Goal: Task Accomplishment & Management: Complete application form

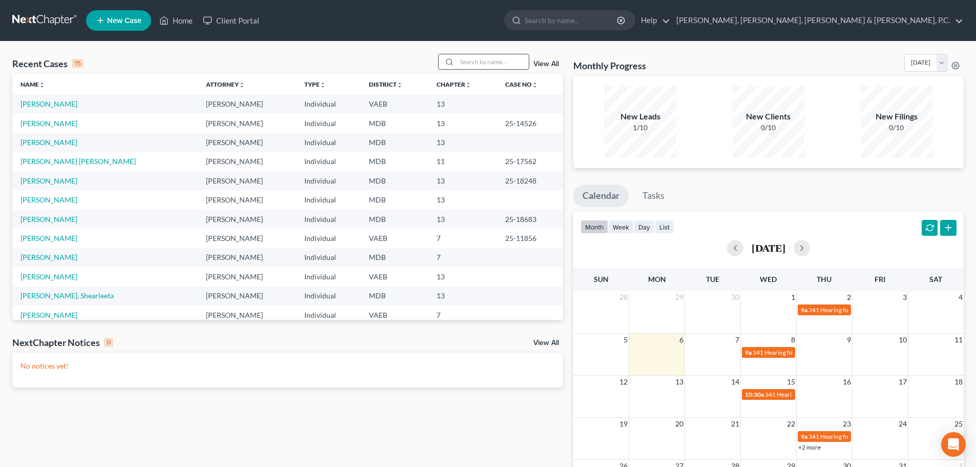
click at [488, 60] on input "search" at bounding box center [493, 61] width 72 height 15
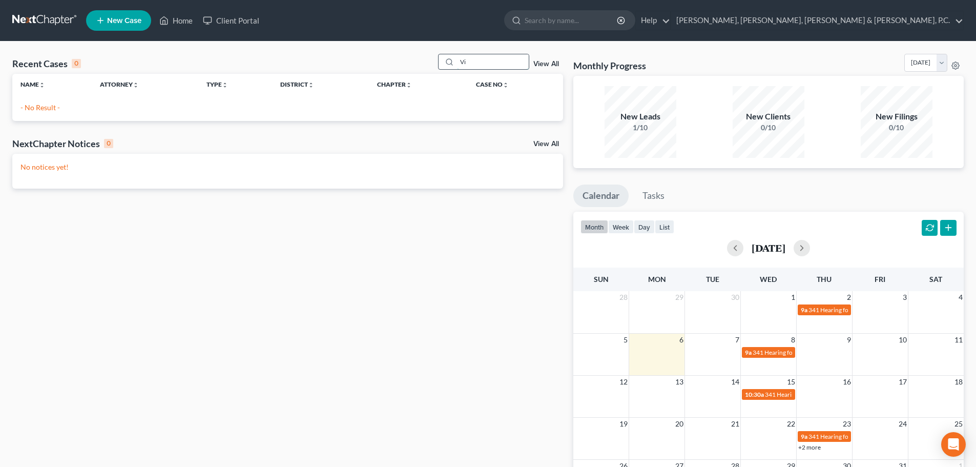
type input "V"
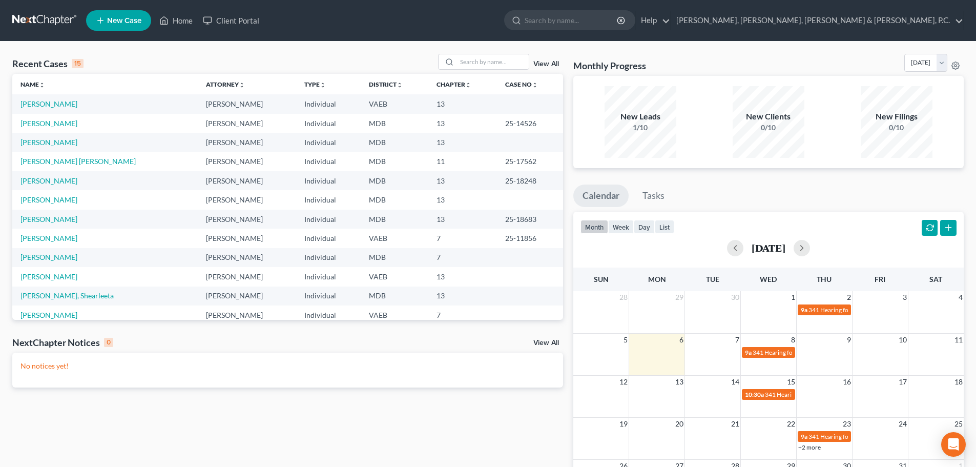
click at [133, 17] on span "New Case" at bounding box center [124, 21] width 34 height 8
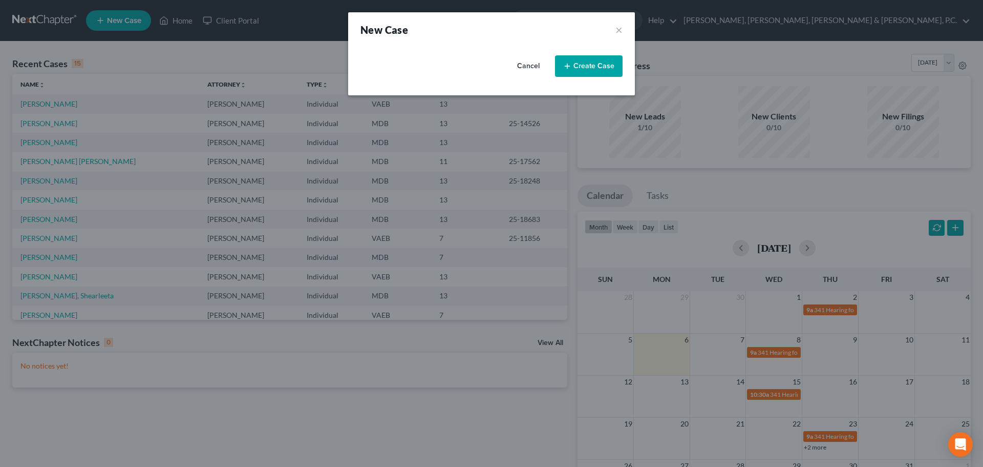
select select "38"
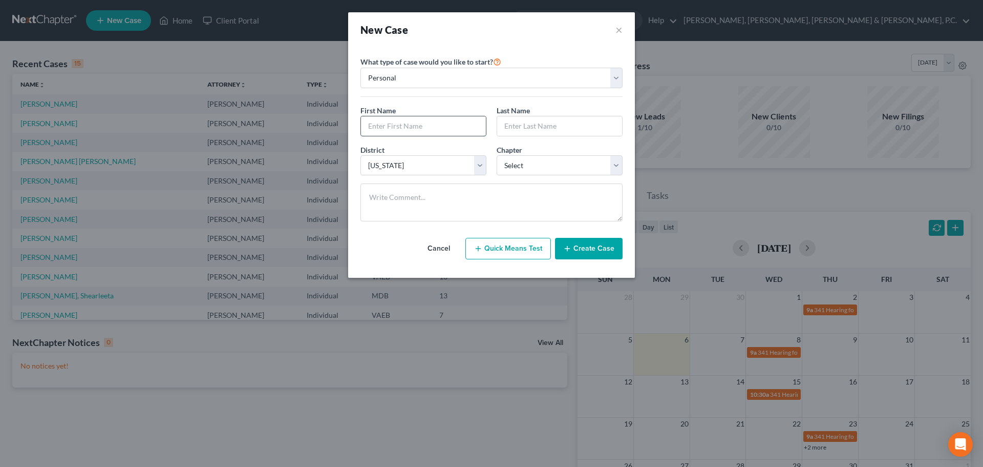
click at [423, 123] on input "text" at bounding box center [423, 125] width 125 height 19
type input "[PERSON_NAME]"
click at [439, 161] on select "Select [US_STATE] - [GEOGRAPHIC_DATA] [US_STATE] - [GEOGRAPHIC_DATA][US_STATE] …" at bounding box center [424, 165] width 126 height 20
select select "83"
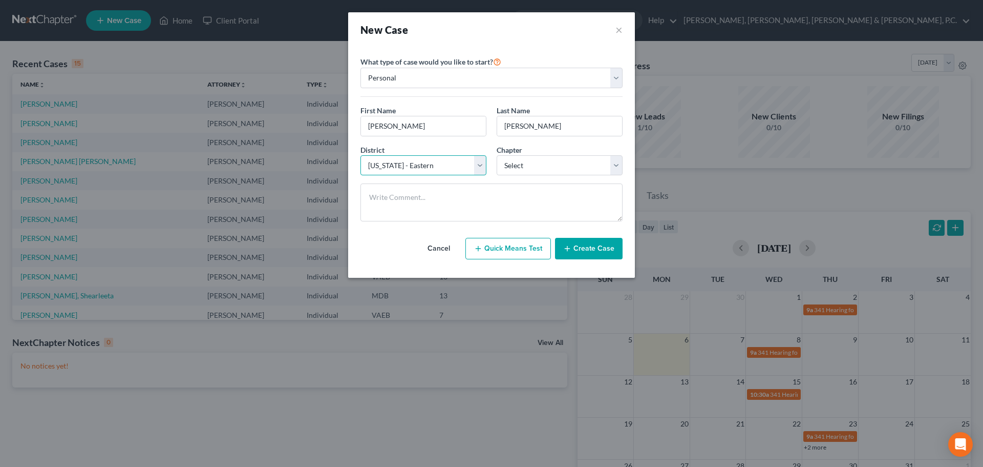
click at [361, 155] on select "Select [US_STATE] - [GEOGRAPHIC_DATA] [US_STATE] - [GEOGRAPHIC_DATA][US_STATE] …" at bounding box center [424, 165] width 126 height 20
click at [537, 167] on select "Select 7 11 12 13" at bounding box center [560, 165] width 126 height 20
select select "0"
click at [497, 155] on select "Select 7 11 12 13" at bounding box center [560, 165] width 126 height 20
click at [579, 254] on button "Create Case" at bounding box center [589, 249] width 68 height 22
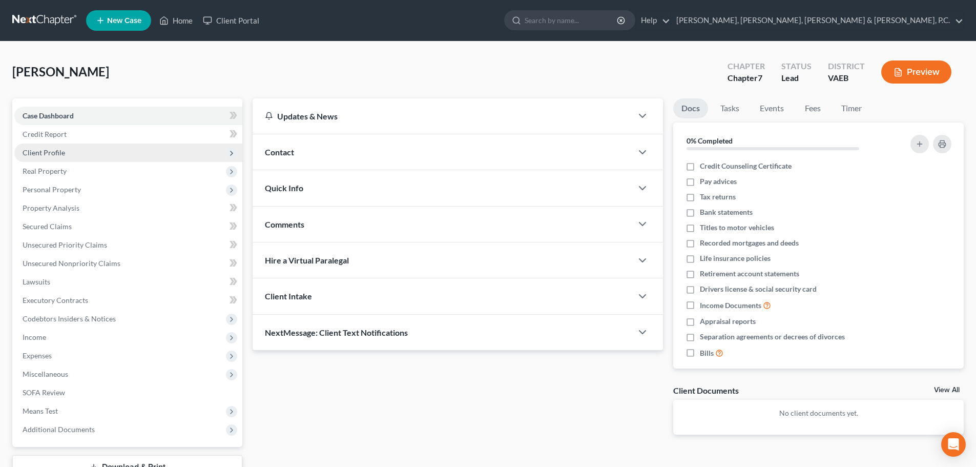
click at [65, 153] on span "Client Profile" at bounding box center [128, 152] width 228 height 18
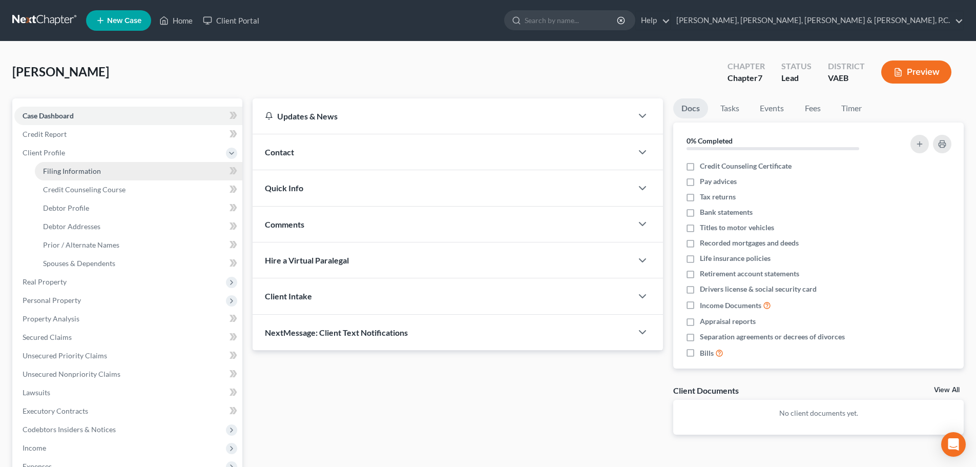
click at [69, 167] on span "Filing Information" at bounding box center [72, 170] width 58 height 9
select select "1"
select select "0"
select select "83"
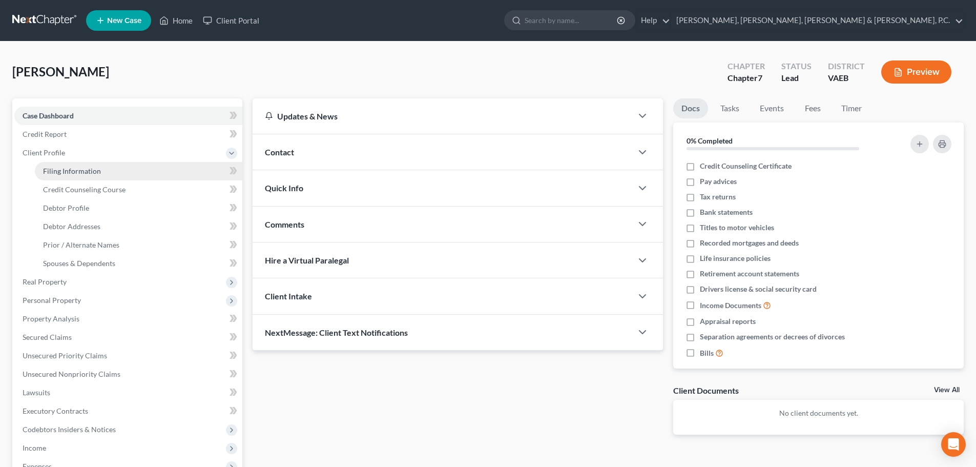
select select "0"
select select "48"
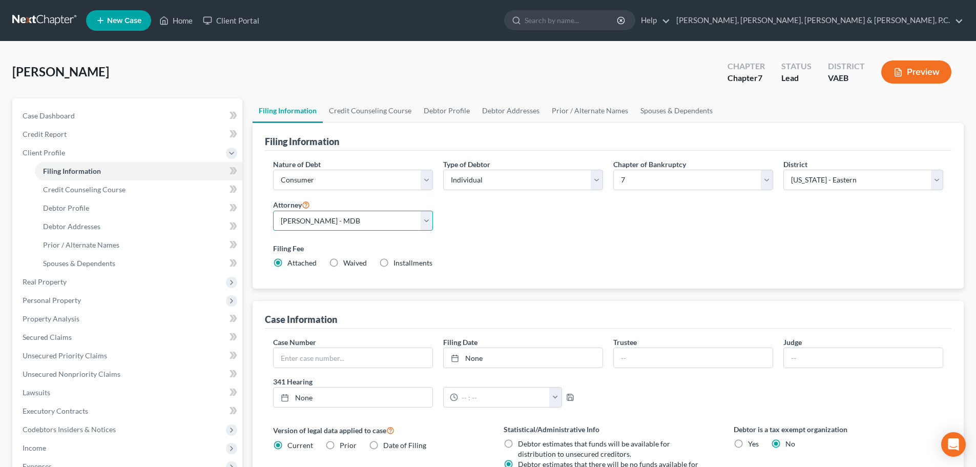
click at [313, 221] on select "Select [PERSON_NAME] - MDB [PERSON_NAME] - VAEB" at bounding box center [353, 221] width 160 height 20
select select "1"
click at [273, 211] on select "Select [PERSON_NAME] - MDB [PERSON_NAME] - VAEB" at bounding box center [353, 221] width 160 height 20
click at [187, 25] on link "Home" at bounding box center [176, 20] width 44 height 18
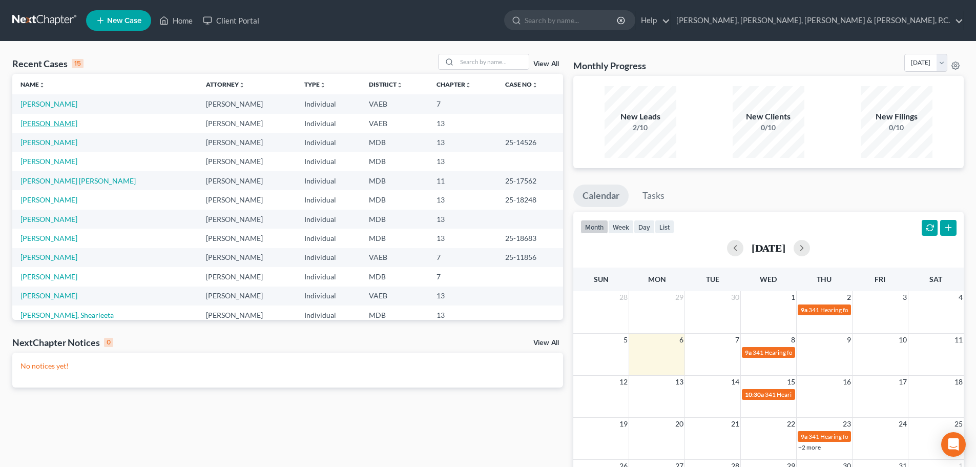
click at [55, 126] on link "[PERSON_NAME]" at bounding box center [48, 123] width 57 height 9
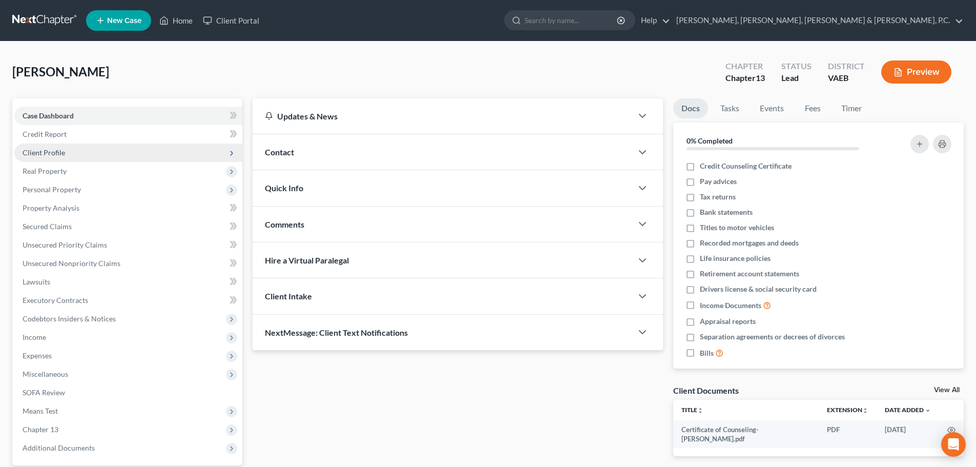
click at [54, 150] on span "Client Profile" at bounding box center [44, 152] width 43 height 9
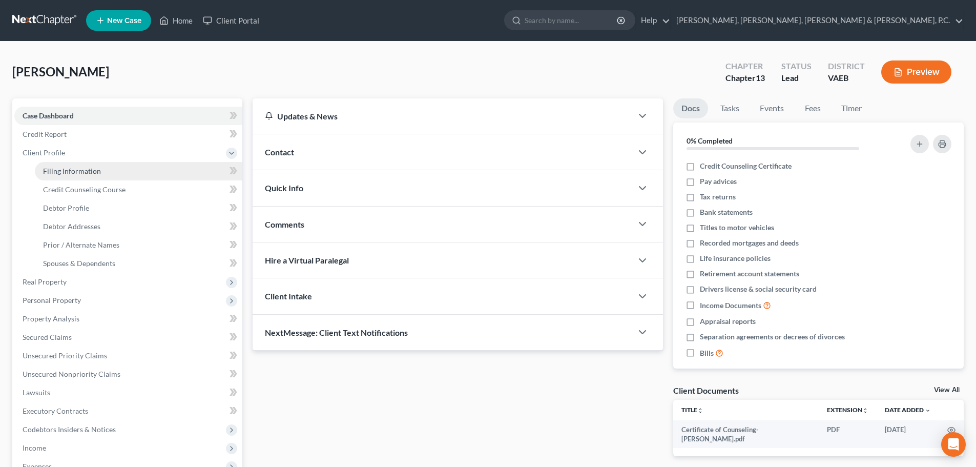
click at [56, 163] on link "Filing Information" at bounding box center [138, 171] width 207 height 18
select select "1"
select select "0"
select select "3"
select select "83"
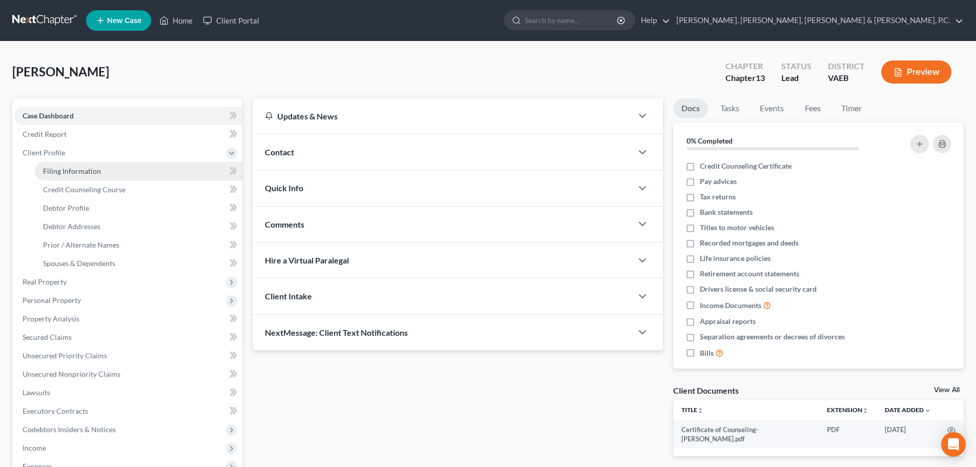
select select "1"
select select "48"
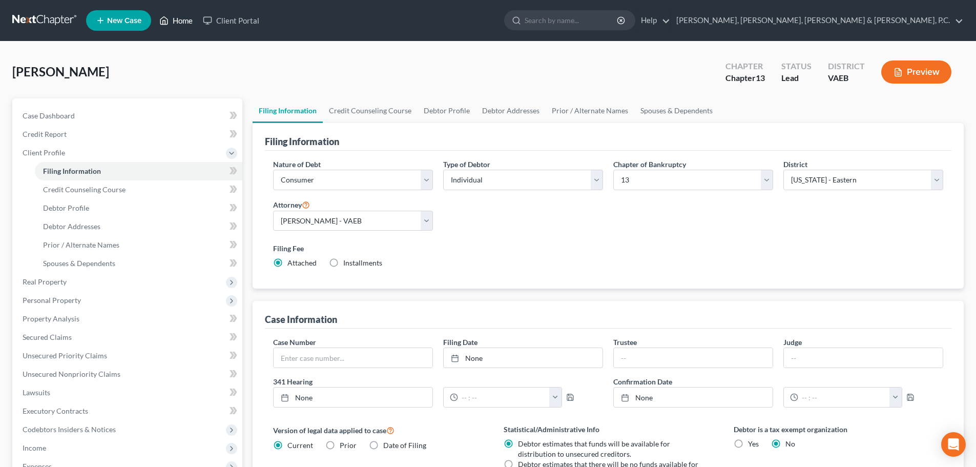
click at [174, 19] on link "Home" at bounding box center [176, 20] width 44 height 18
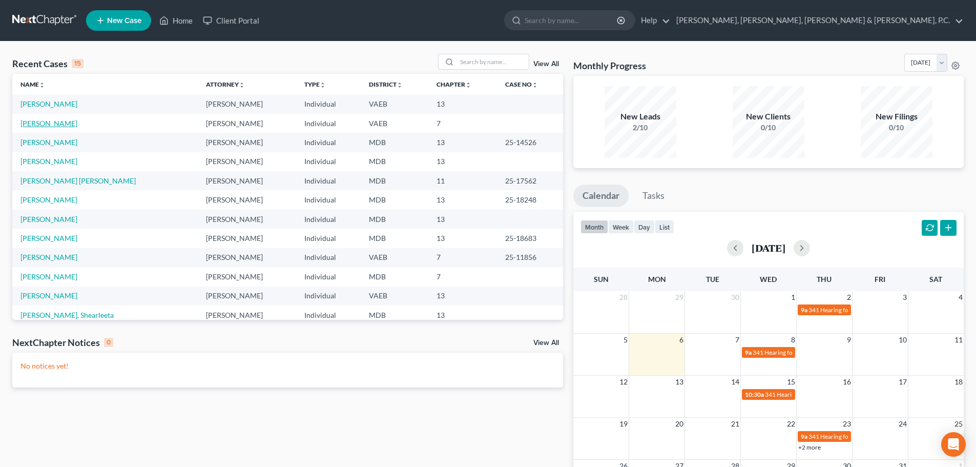
click at [47, 127] on link "[PERSON_NAME]" at bounding box center [48, 123] width 57 height 9
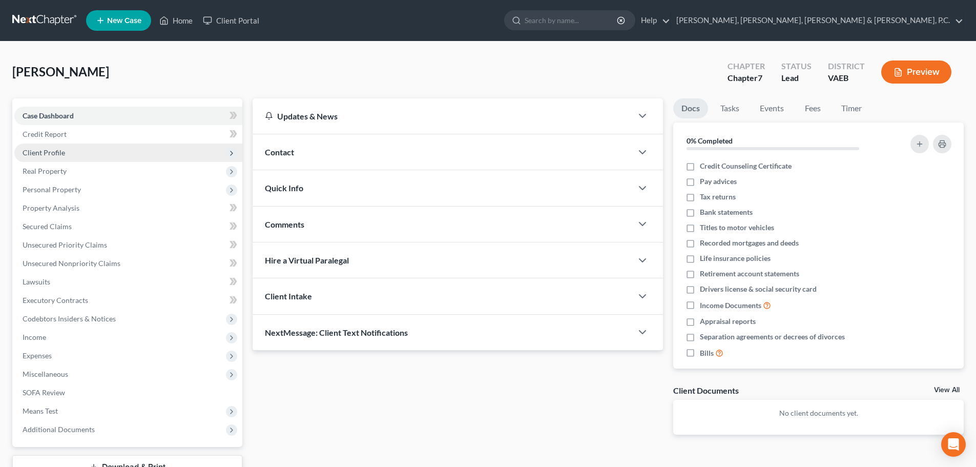
click at [51, 148] on span "Client Profile" at bounding box center [44, 152] width 43 height 9
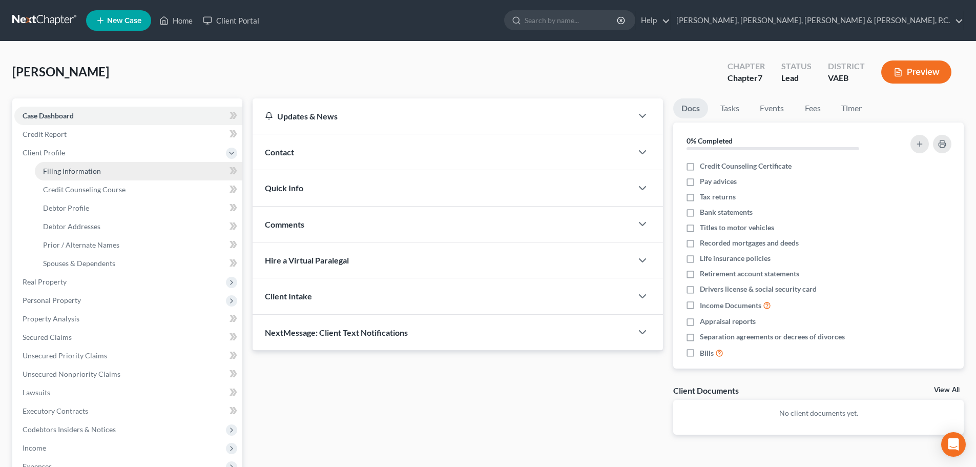
click at [60, 167] on span "Filing Information" at bounding box center [72, 170] width 58 height 9
select select "1"
select select "0"
select select "83"
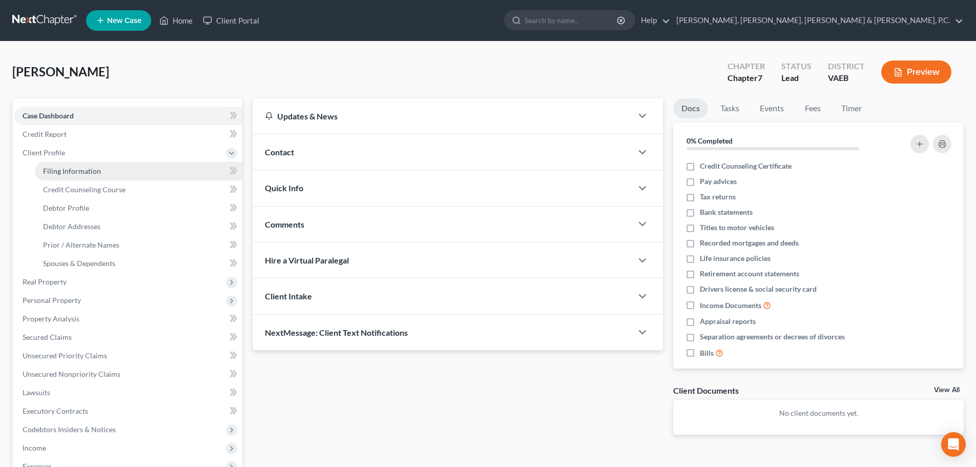
select select "1"
select select "48"
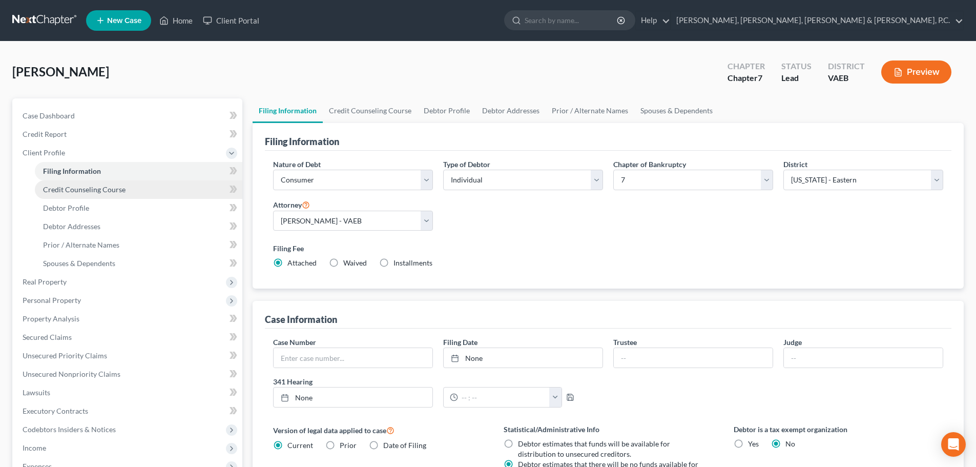
click at [73, 191] on span "Credit Counseling Course" at bounding box center [84, 189] width 82 height 9
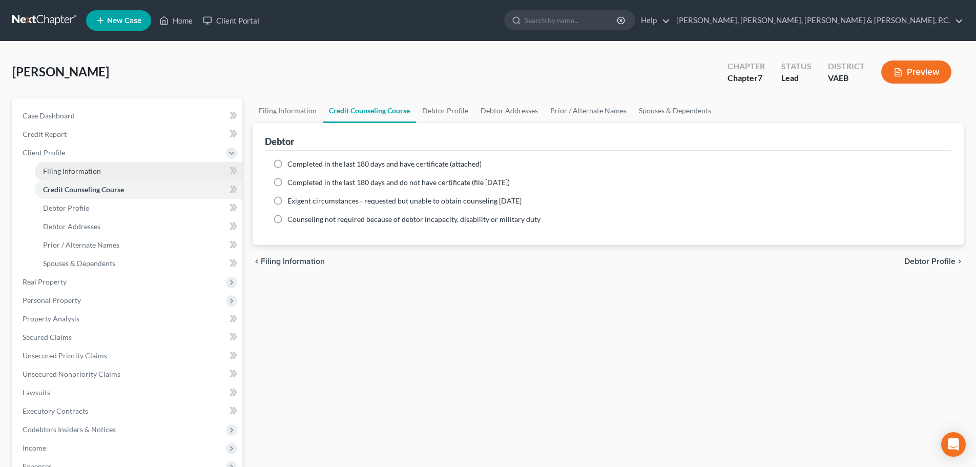
click at [77, 169] on span "Filing Information" at bounding box center [72, 170] width 58 height 9
select select "1"
select select "0"
select select "83"
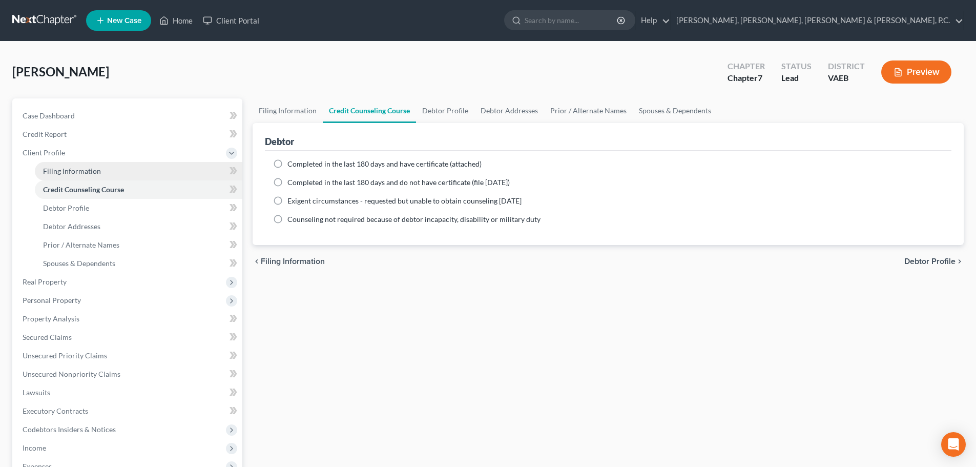
select select "1"
select select "48"
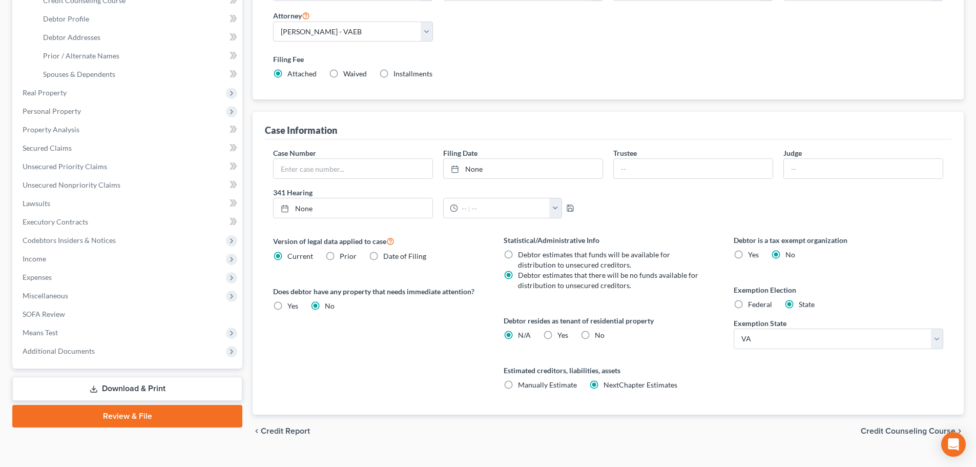
scroll to position [205, 0]
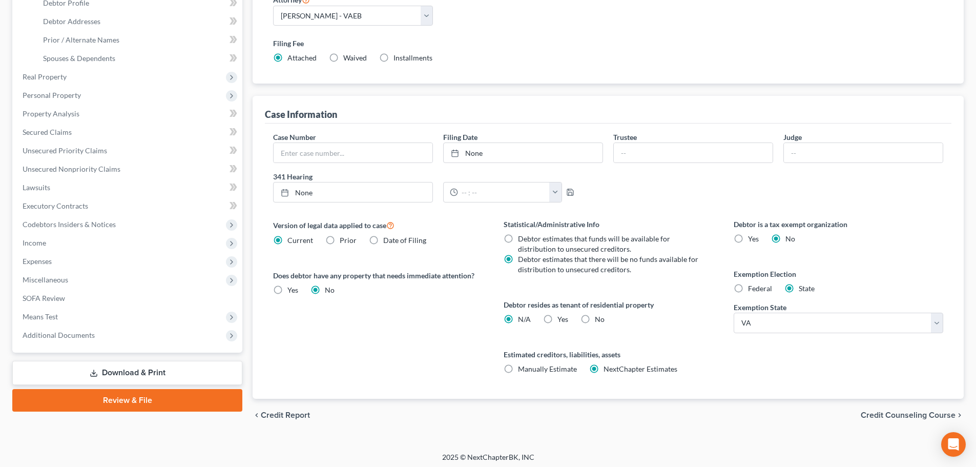
click at [557, 318] on label "Yes Yes" at bounding box center [562, 319] width 11 height 10
click at [561, 318] on input "Yes Yes" at bounding box center [564, 317] width 7 height 7
radio input "true"
radio input "false"
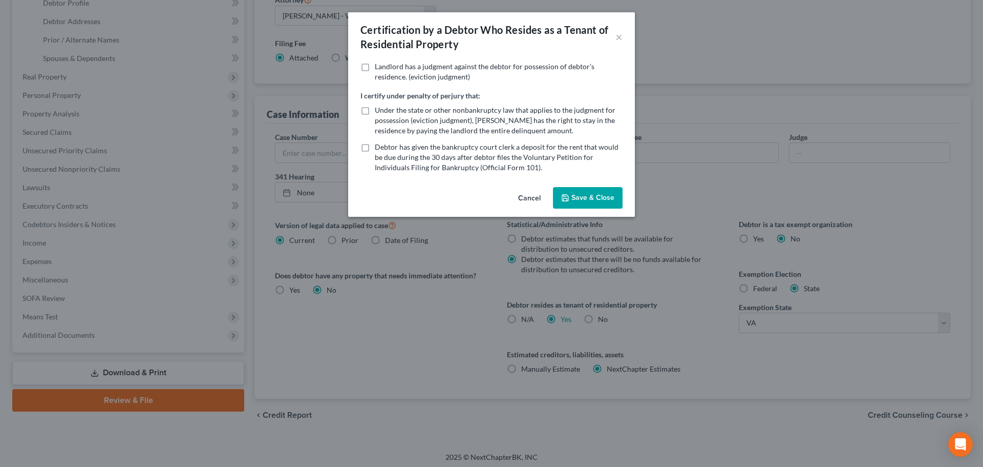
click at [576, 197] on button "Save & Close" at bounding box center [588, 198] width 70 height 22
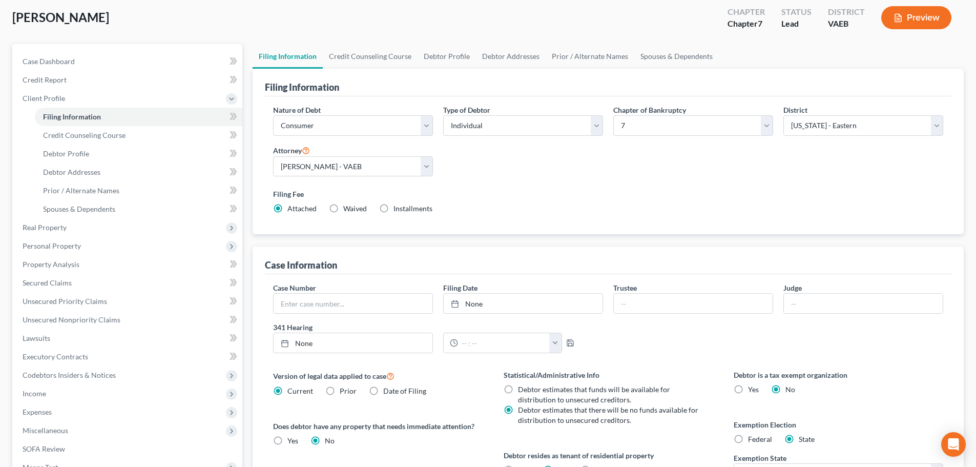
scroll to position [51, 0]
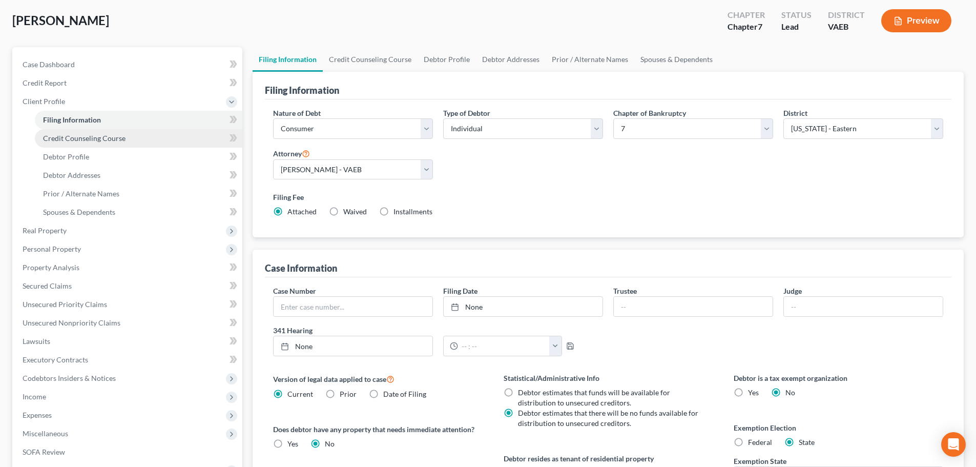
click at [124, 139] on link "Credit Counseling Course" at bounding box center [138, 138] width 207 height 18
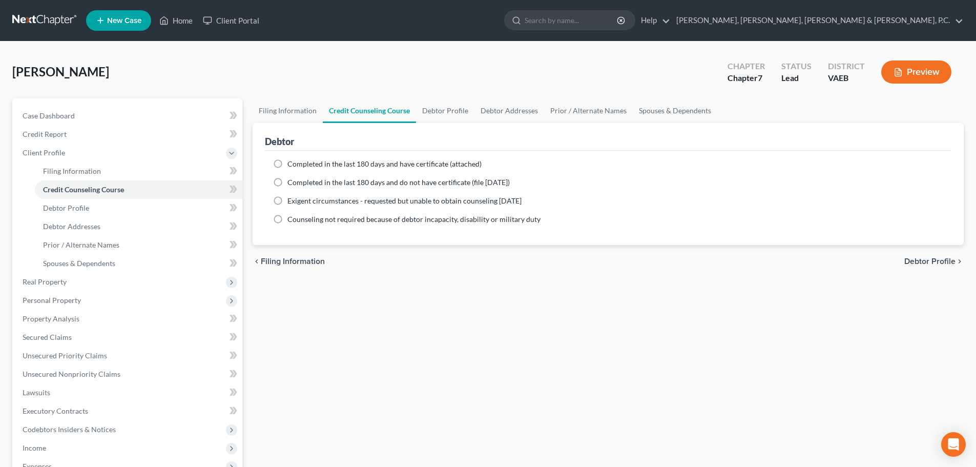
click at [287, 164] on label "Completed in the last 180 days and have certificate (attached)" at bounding box center [384, 164] width 194 height 10
click at [291, 164] on input "Completed in the last 180 days and have certificate (attached)" at bounding box center [294, 162] width 7 height 7
radio input "true"
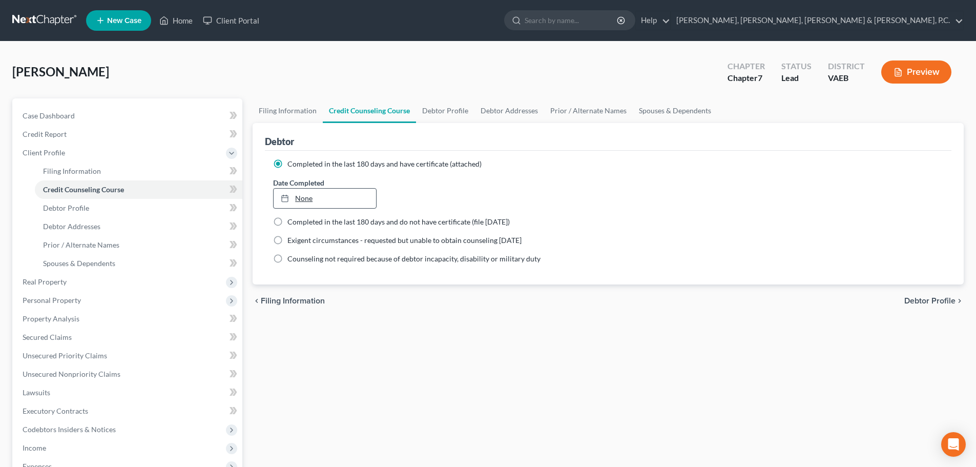
type input "[DATE]"
click at [286, 194] on icon at bounding box center [285, 198] width 8 height 8
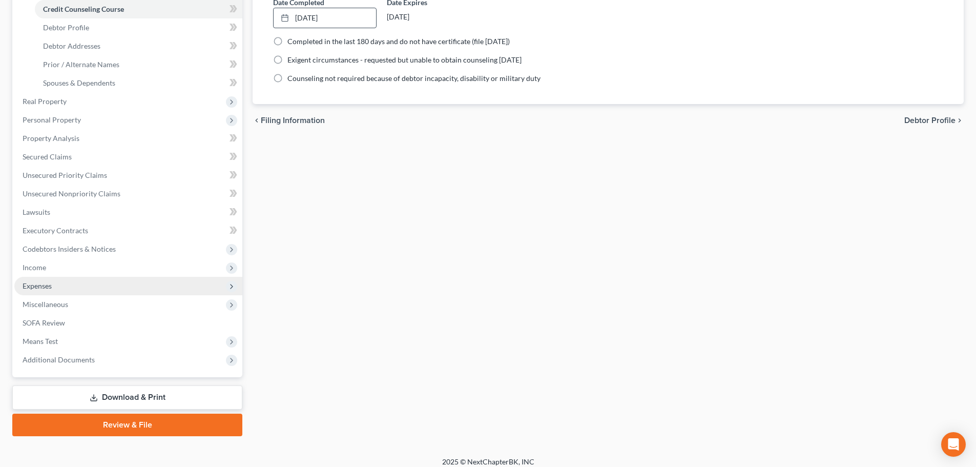
scroll to position [188, 0]
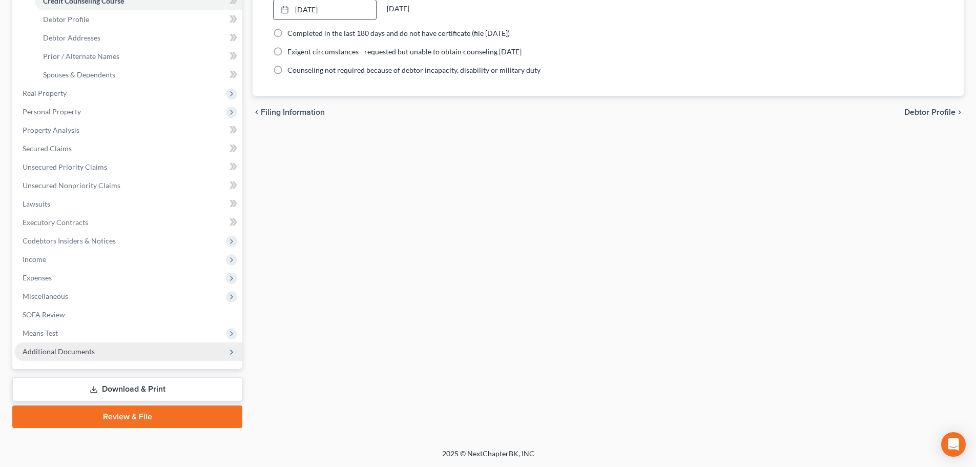
click at [62, 346] on span "Additional Documents" at bounding box center [128, 351] width 228 height 18
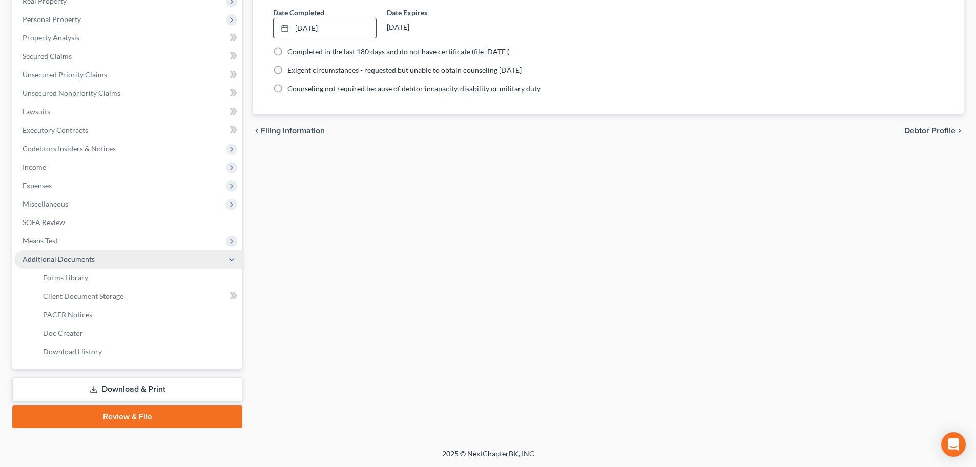
scroll to position [170, 0]
click at [95, 297] on span "Client Document Storage" at bounding box center [83, 295] width 80 height 9
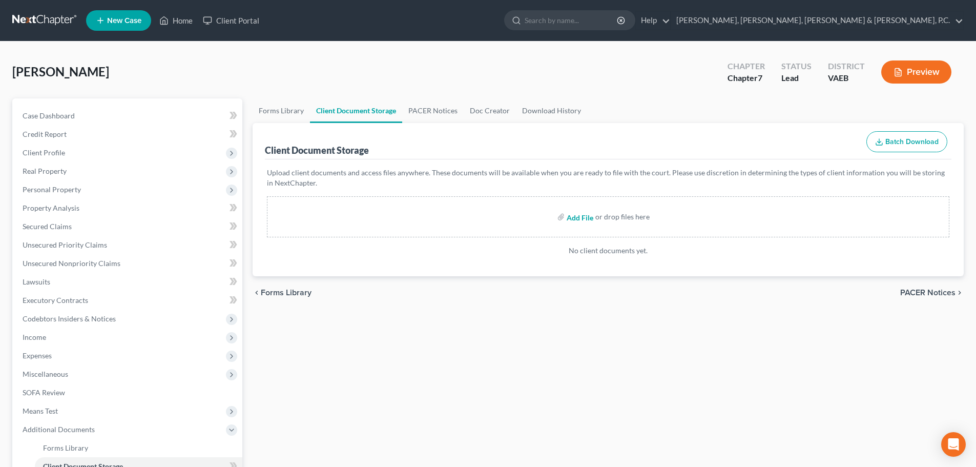
click at [579, 218] on input "file" at bounding box center [578, 216] width 25 height 18
type input "C:\fakepath\Certificate of Counseling.[PERSON_NAME].pdf"
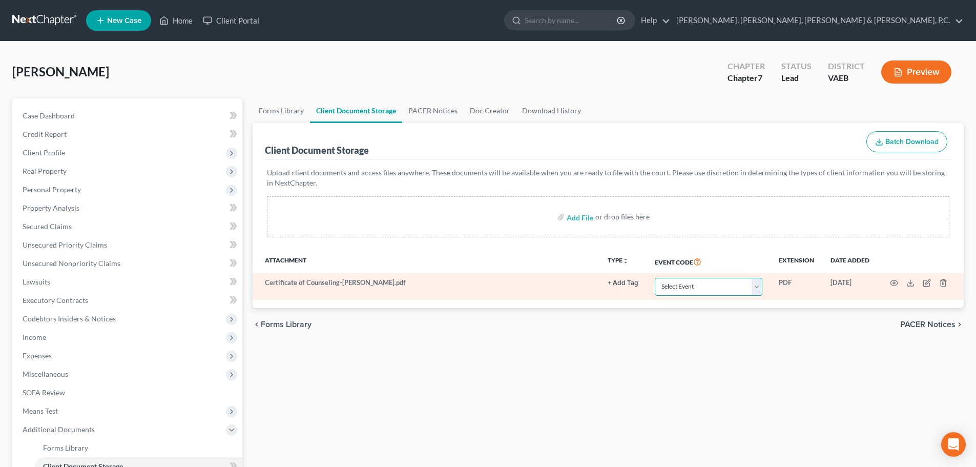
click at [690, 289] on select "Select Event Certificate of Credit Counseling" at bounding box center [709, 287] width 108 height 18
select select "0"
click at [655, 278] on select "Select Event Certificate of Credit Counseling" at bounding box center [709, 287] width 108 height 18
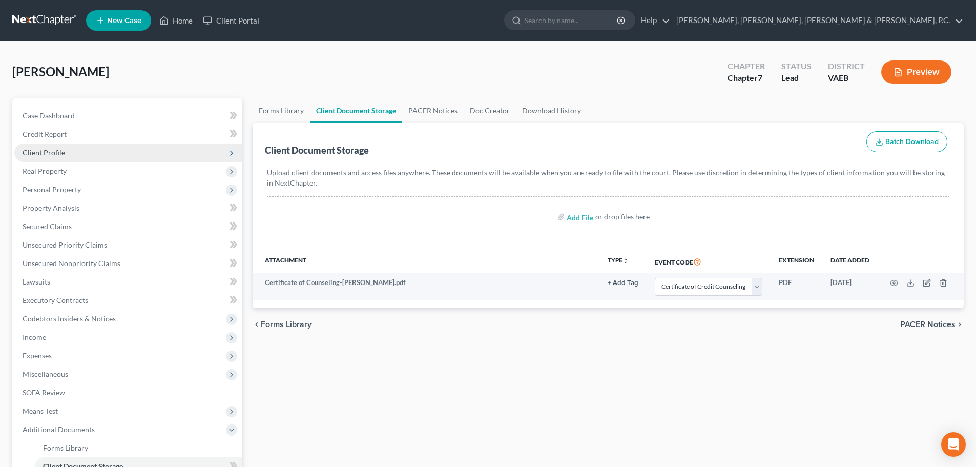
click at [36, 149] on span "Client Profile" at bounding box center [44, 152] width 43 height 9
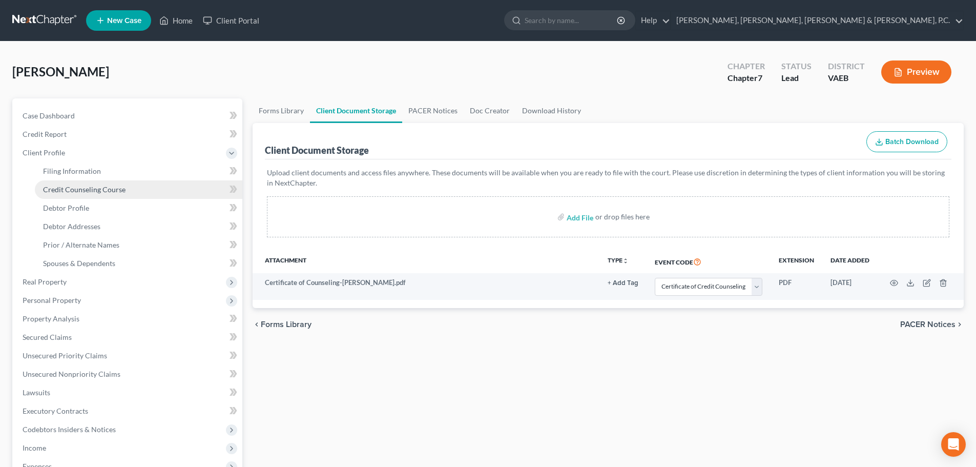
click at [60, 183] on link "Credit Counseling Course" at bounding box center [138, 189] width 207 height 18
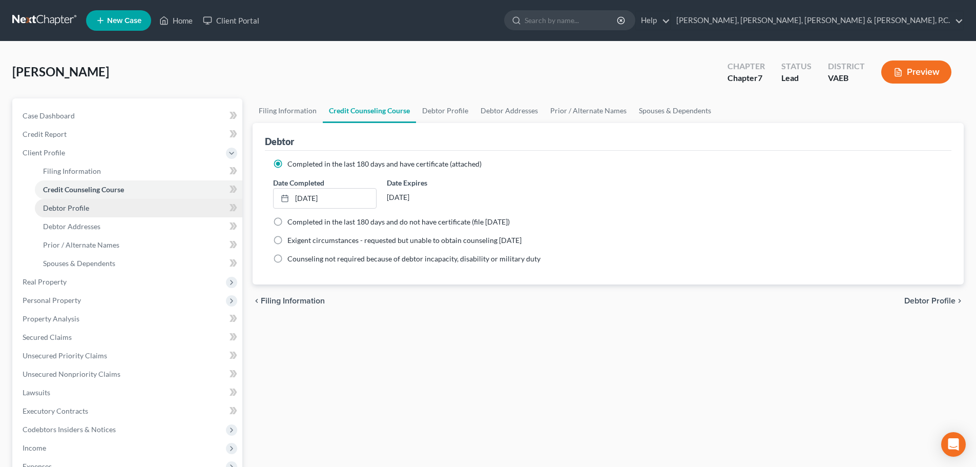
click at [79, 206] on span "Debtor Profile" at bounding box center [66, 207] width 46 height 9
select select "0"
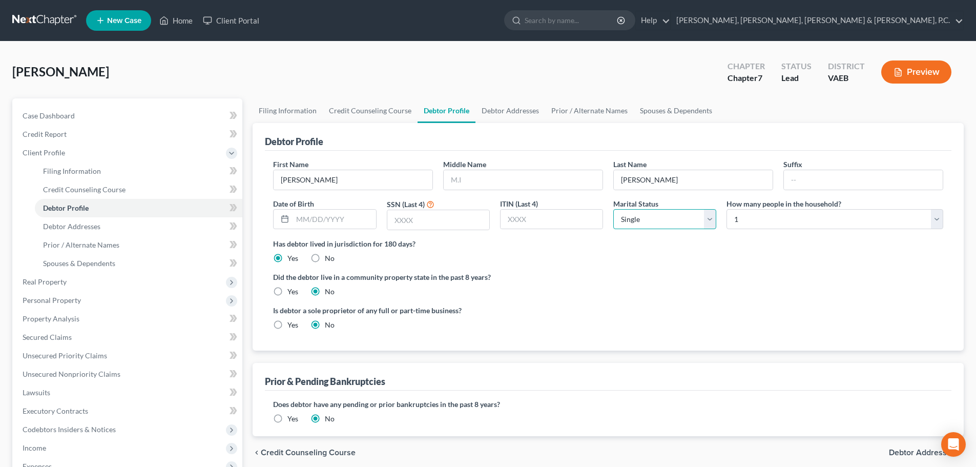
click at [648, 217] on select "Select Single Married Separated Divorced Widowed" at bounding box center [664, 219] width 103 height 20
select select "3"
click at [613, 209] on select "Select Single Married Separated Divorced Widowed" at bounding box center [664, 219] width 103 height 20
click at [745, 217] on select "Select 1 2 3 4 5 6 7 8 9 10 11 12 13 14 15 16 17 18 19 20" at bounding box center [834, 219] width 217 height 20
click at [726, 209] on select "Select 1 2 3 4 5 6 7 8 9 10 11 12 13 14 15 16 17 18 19 20" at bounding box center [834, 219] width 217 height 20
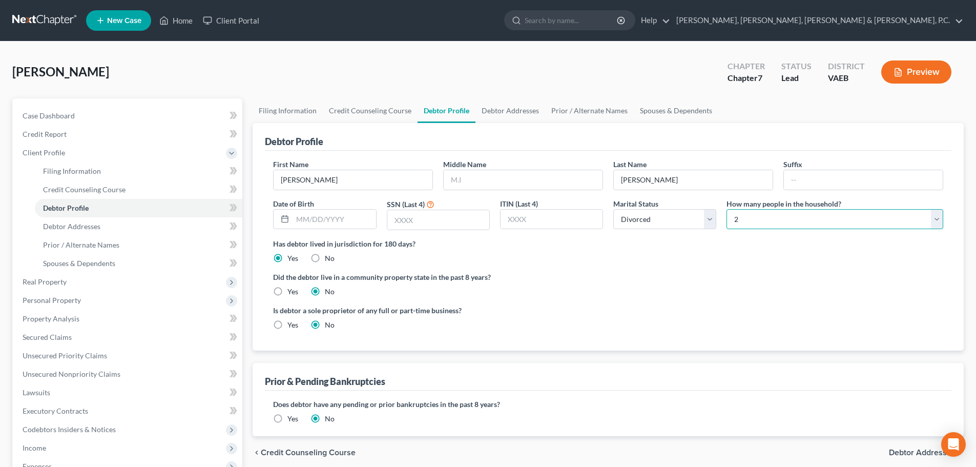
drag, startPoint x: 793, startPoint y: 220, endPoint x: 788, endPoint y: 224, distance: 6.6
click at [793, 220] on select "Select 1 2 3 4 5 6 7 8 9 10 11 12 13 14 15 16 17 18 19 20" at bounding box center [834, 219] width 217 height 20
select select "2"
click at [726, 209] on select "Select 1 2 3 4 5 6 7 8 9 10 11 12 13 14 15 16 17 18 19 20" at bounding box center [834, 219] width 217 height 20
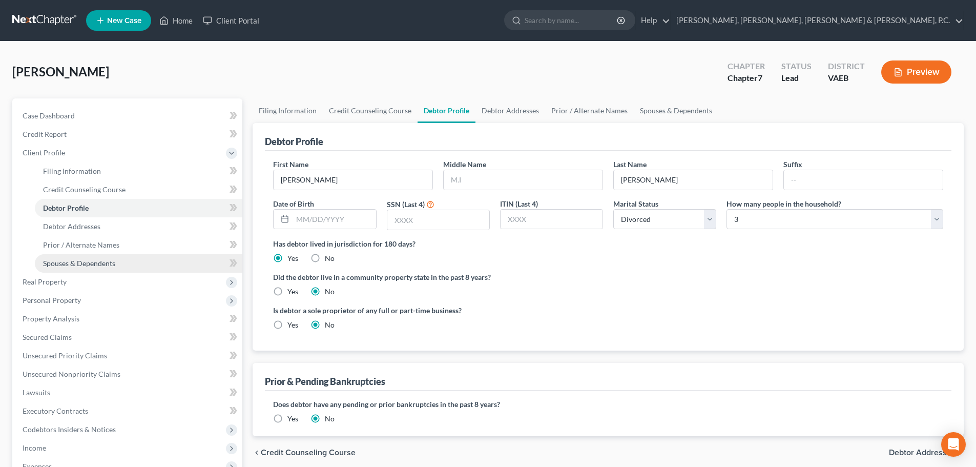
click at [98, 266] on span "Spouses & Dependents" at bounding box center [79, 263] width 72 height 9
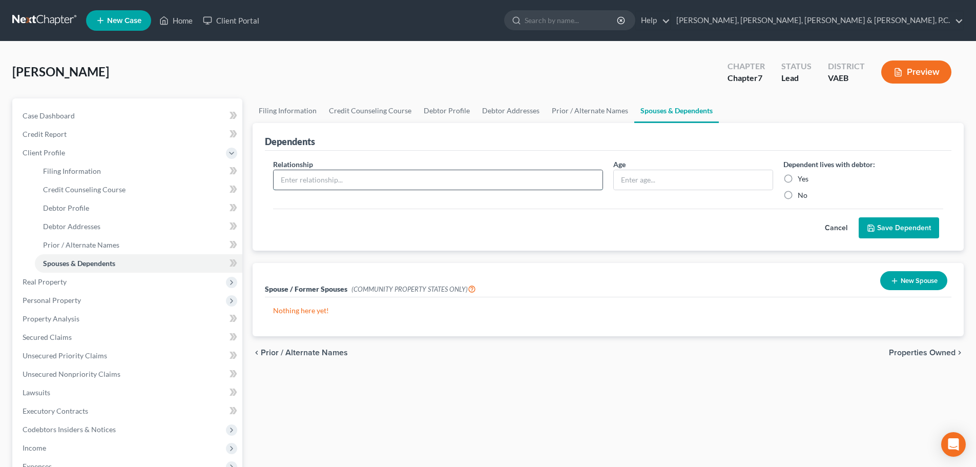
click at [354, 182] on input "text" at bounding box center [437, 179] width 329 height 19
type input "Daughter"
click at [681, 173] on input "text" at bounding box center [693, 179] width 159 height 19
type input "20"
click at [797, 176] on label "Yes" at bounding box center [802, 179] width 11 height 10
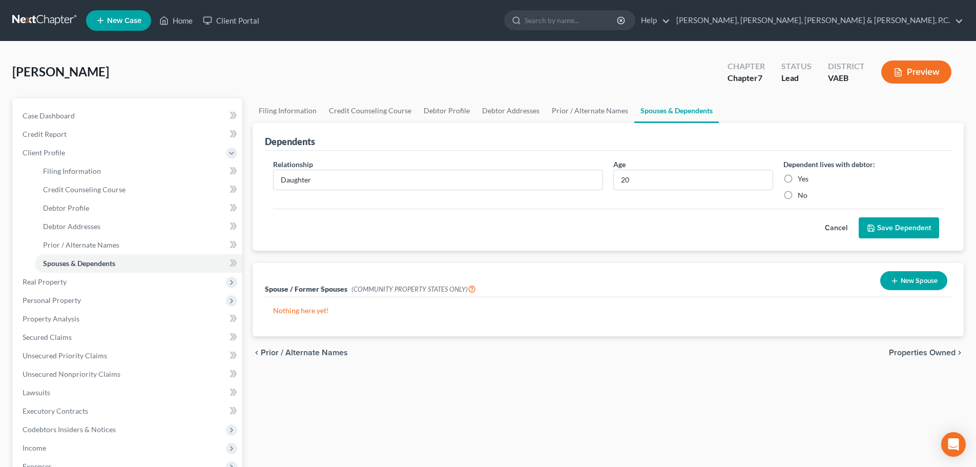
click at [802, 176] on input "Yes" at bounding box center [805, 177] width 7 height 7
radio input "true"
click at [882, 228] on button "Save Dependent" at bounding box center [898, 228] width 80 height 22
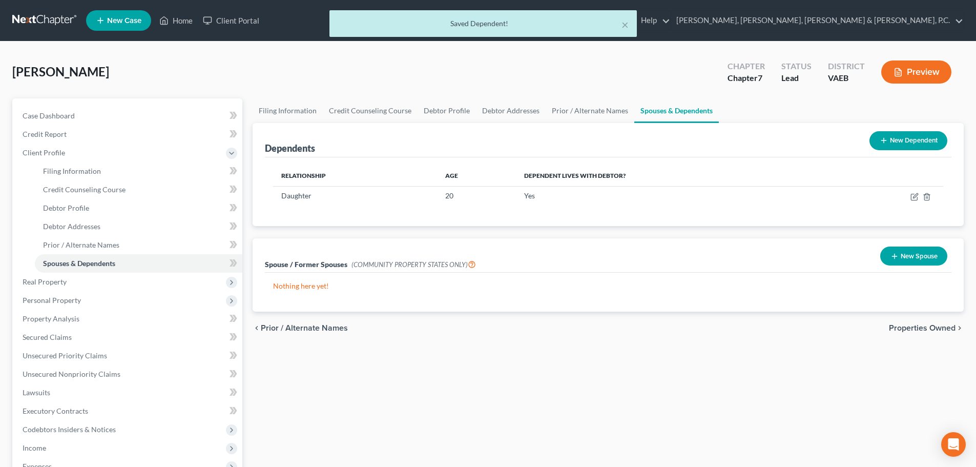
click at [915, 138] on button "New Dependent" at bounding box center [908, 140] width 78 height 19
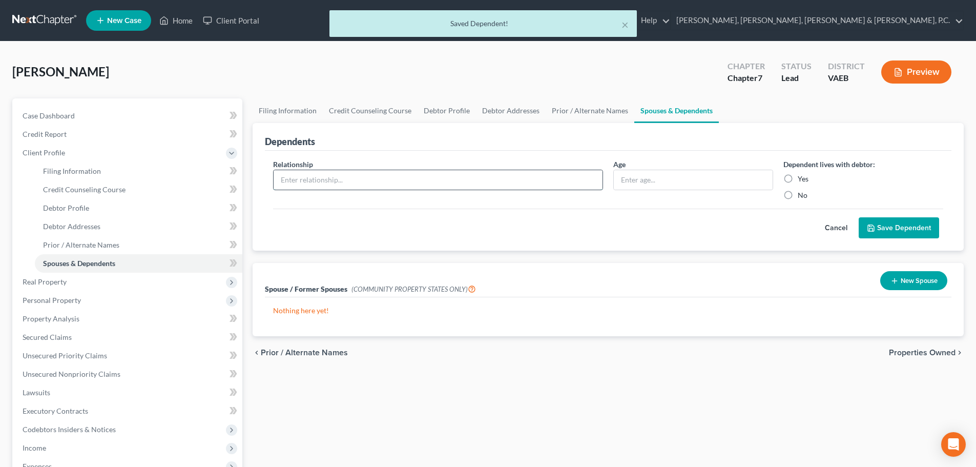
click at [401, 178] on input "text" at bounding box center [437, 179] width 329 height 19
type input "Son"
click at [660, 177] on input "text" at bounding box center [693, 179] width 159 height 19
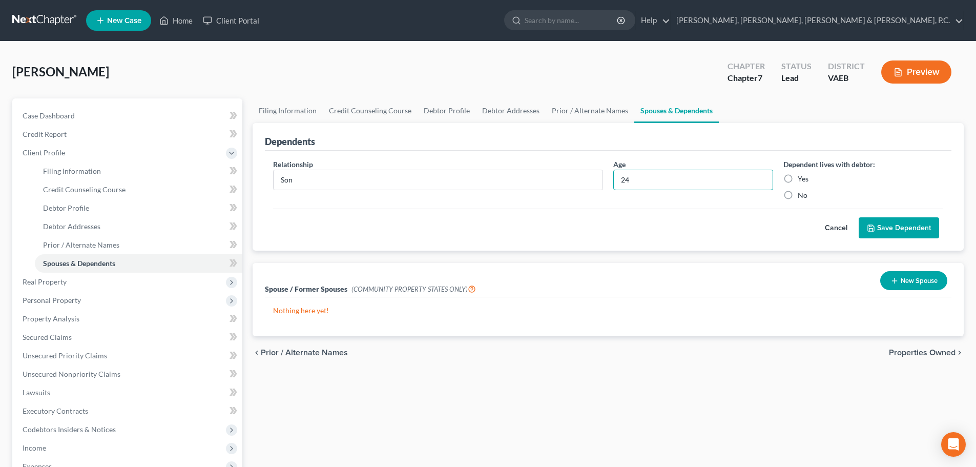
type input "24"
drag, startPoint x: 785, startPoint y: 178, endPoint x: 837, endPoint y: 201, distance: 57.8
click at [797, 178] on label "Yes" at bounding box center [802, 179] width 11 height 10
click at [802, 178] on input "Yes" at bounding box center [805, 177] width 7 height 7
radio input "true"
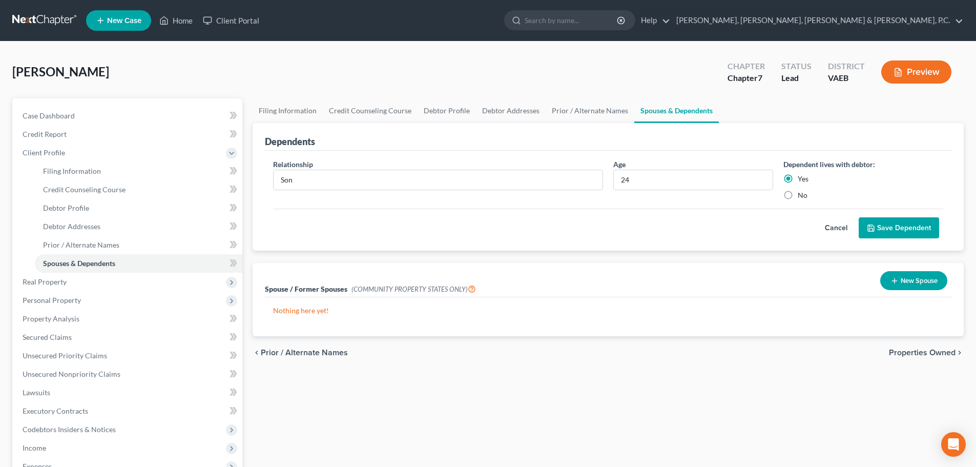
click at [875, 222] on button "Save Dependent" at bounding box center [898, 228] width 80 height 22
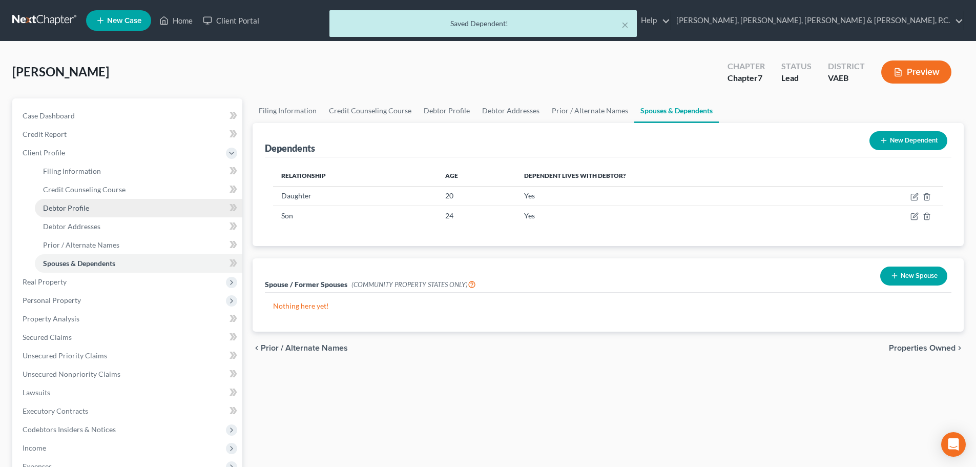
click at [76, 209] on span "Debtor Profile" at bounding box center [66, 207] width 46 height 9
select select "3"
select select "2"
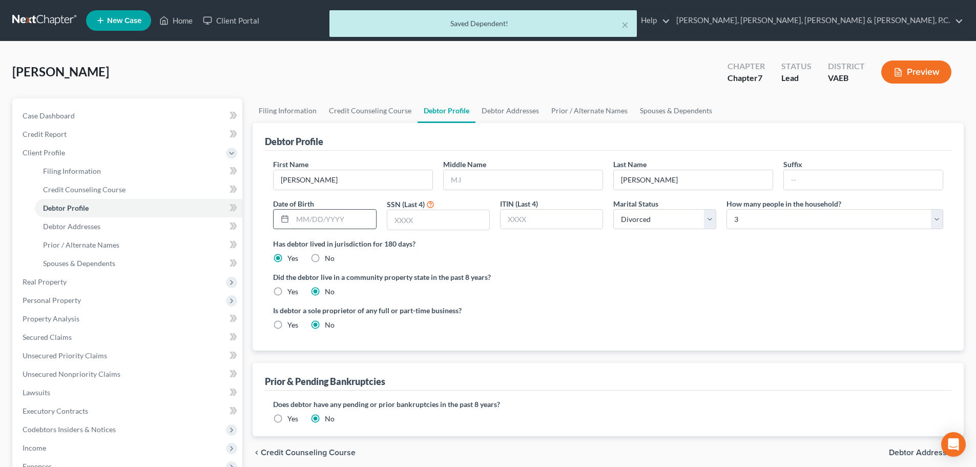
click at [301, 214] on input "text" at bounding box center [333, 218] width 83 height 19
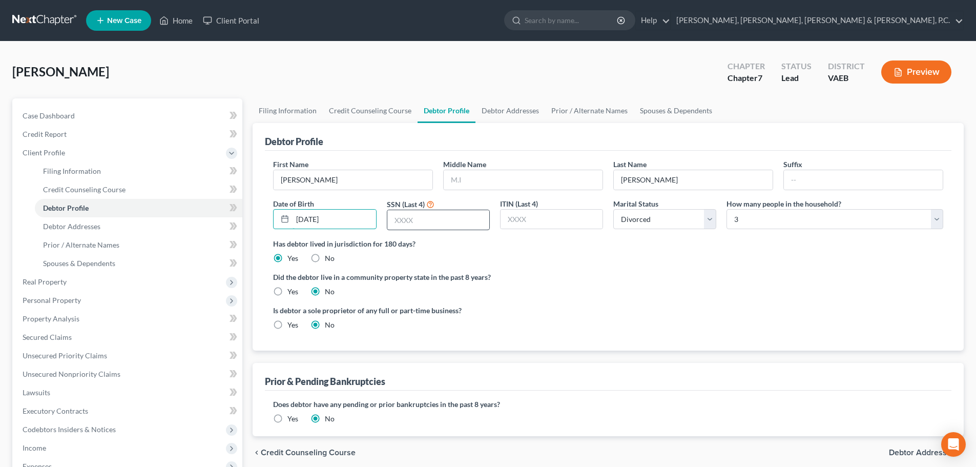
type input "[DATE]"
click at [406, 217] on input "text" at bounding box center [438, 219] width 102 height 19
type input "5558"
click at [82, 228] on span "Debtor Addresses" at bounding box center [71, 226] width 57 height 9
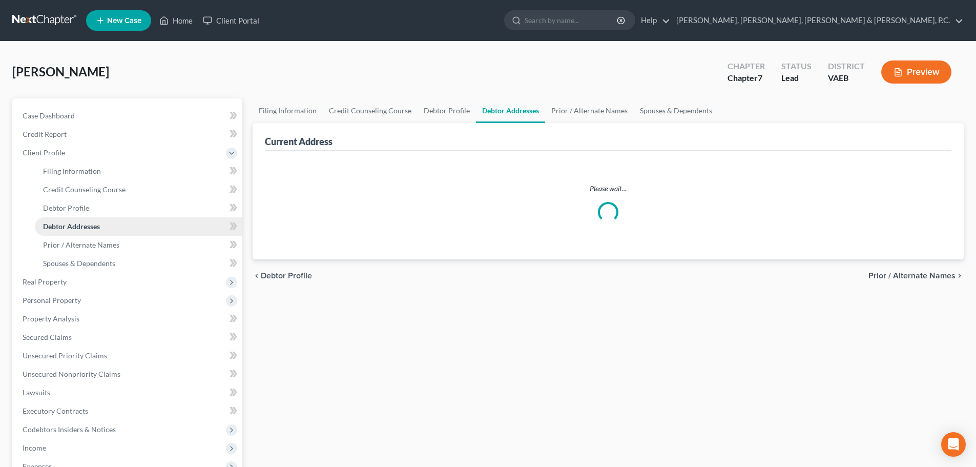
select select "0"
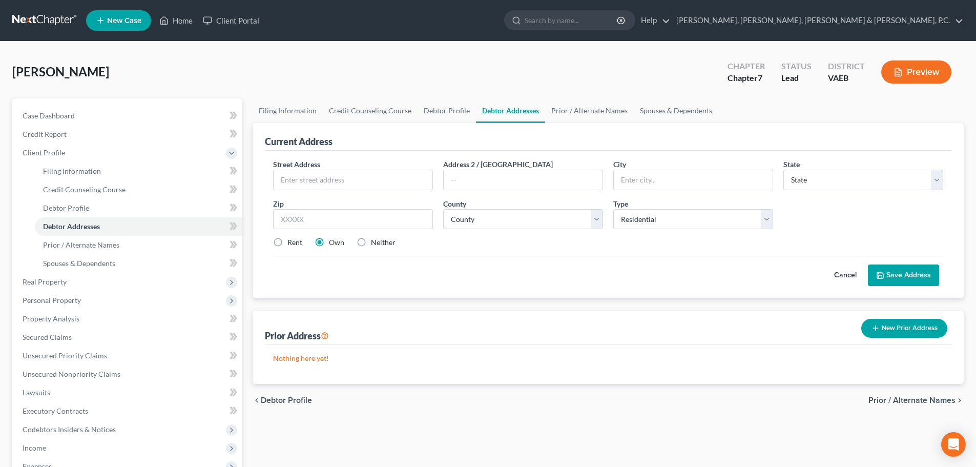
click at [367, 169] on div "Street Address *" at bounding box center [353, 174] width 170 height 31
click at [369, 174] on input "text" at bounding box center [352, 179] width 159 height 19
type input "[STREET_ADDRESS]"
type input "Manassas"
select select "48"
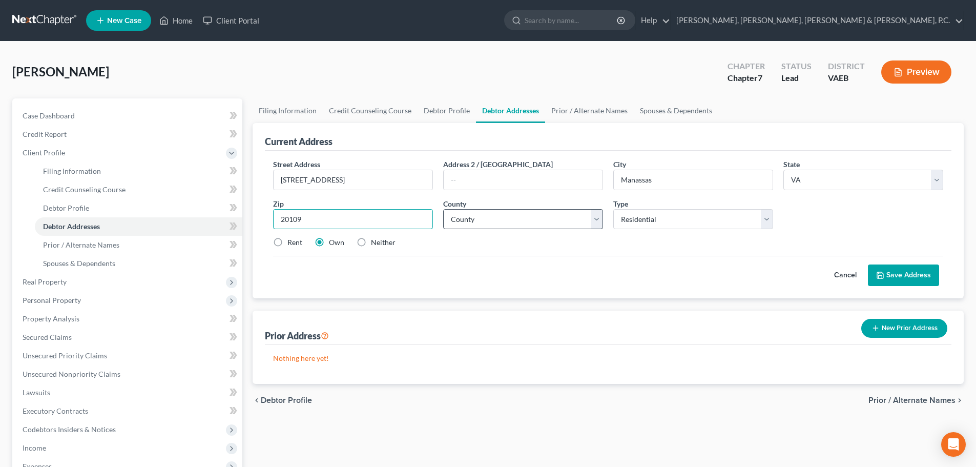
type input "20109"
click at [468, 216] on select "County [GEOGRAPHIC_DATA] [GEOGRAPHIC_DATA] [GEOGRAPHIC_DATA] [GEOGRAPHIC_DATA] …" at bounding box center [523, 219] width 160 height 20
select select "101"
click at [443, 209] on select "County [GEOGRAPHIC_DATA] [GEOGRAPHIC_DATA] [GEOGRAPHIC_DATA] [GEOGRAPHIC_DATA] …" at bounding box center [523, 219] width 160 height 20
click at [287, 242] on label "Rent" at bounding box center [294, 242] width 15 height 10
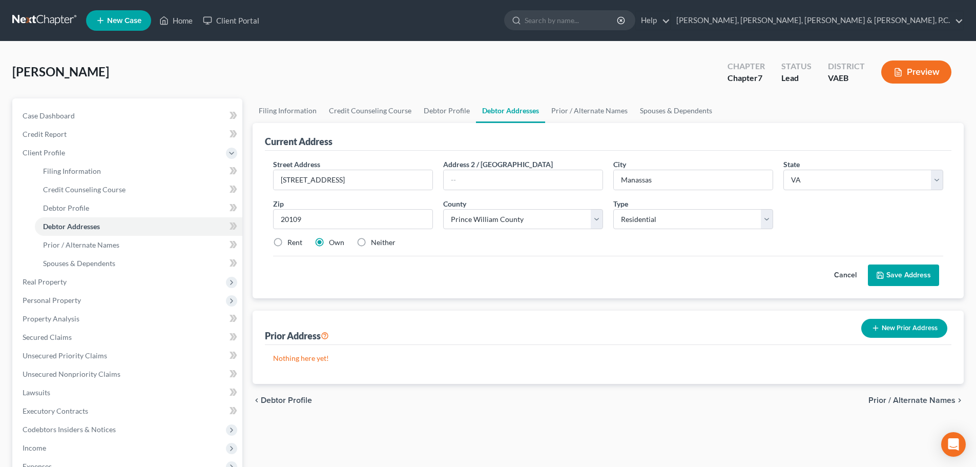
click at [291, 242] on input "Rent" at bounding box center [294, 240] width 7 height 7
radio input "true"
click at [880, 280] on button "Save Address" at bounding box center [903, 275] width 71 height 22
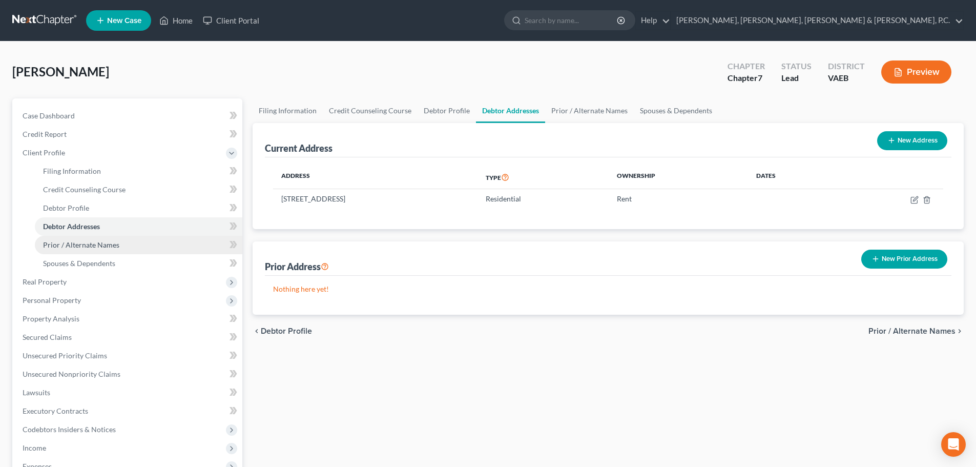
click at [95, 245] on span "Prior / Alternate Names" at bounding box center [81, 244] width 76 height 9
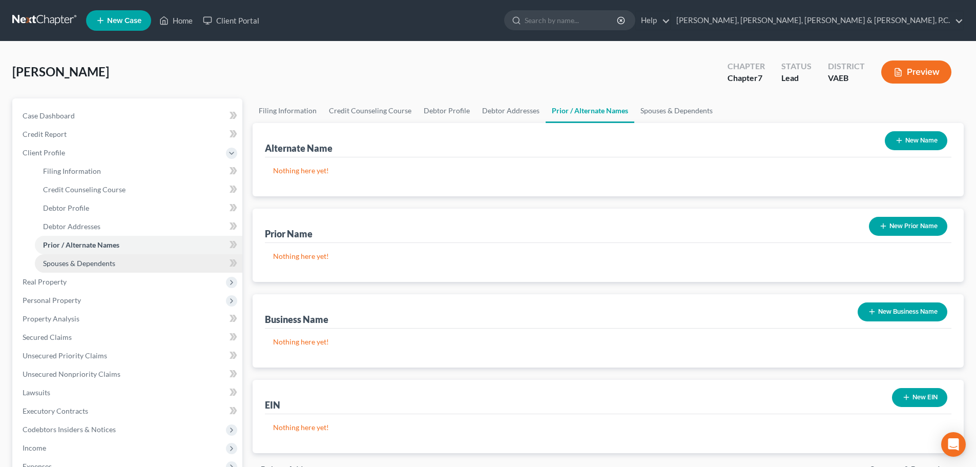
click at [96, 260] on span "Spouses & Dependents" at bounding box center [79, 263] width 72 height 9
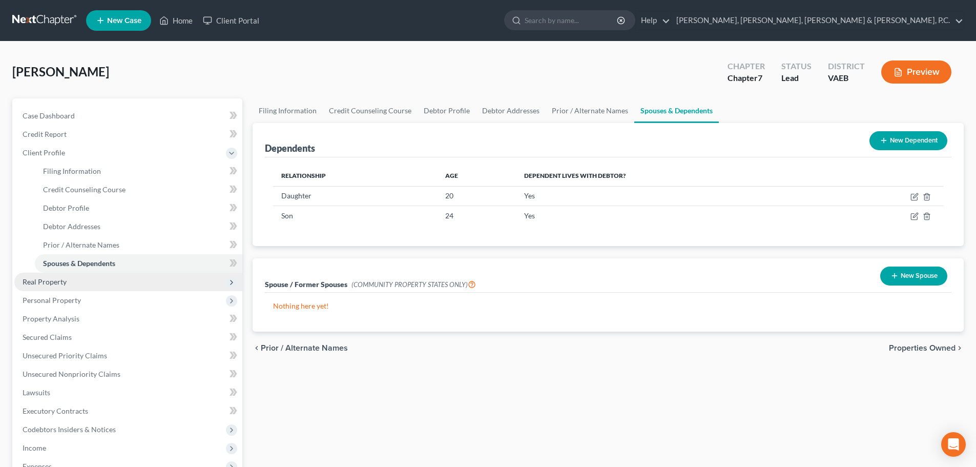
click at [59, 279] on span "Real Property" at bounding box center [45, 281] width 44 height 9
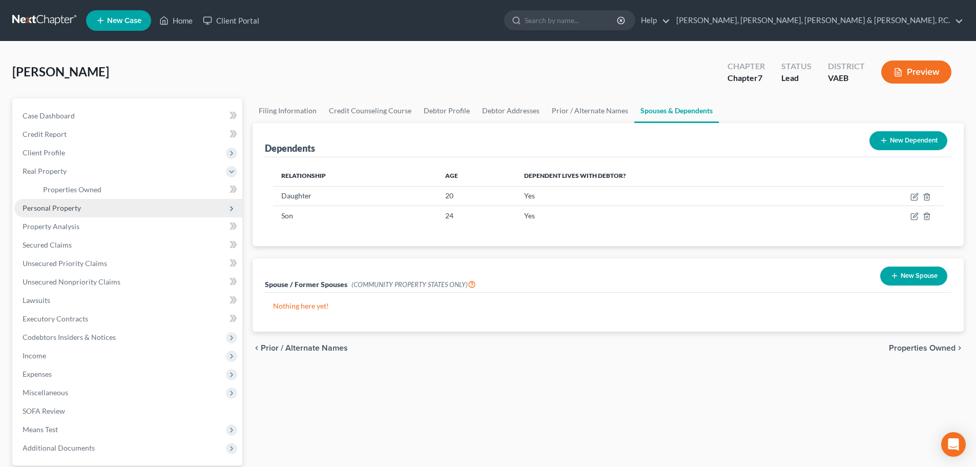
click at [46, 206] on span "Personal Property" at bounding box center [52, 207] width 58 height 9
click at [92, 210] on span "Vehicles Owned" at bounding box center [68, 207] width 51 height 9
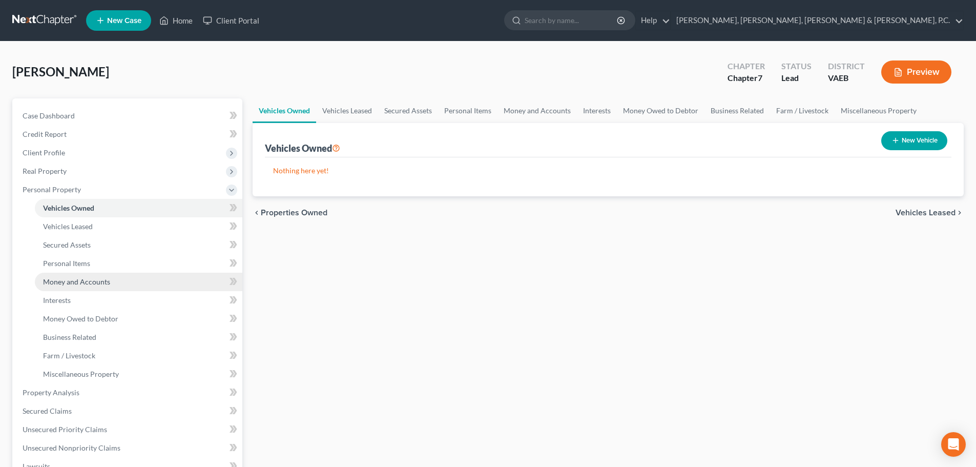
click at [80, 277] on span "Money and Accounts" at bounding box center [76, 281] width 67 height 9
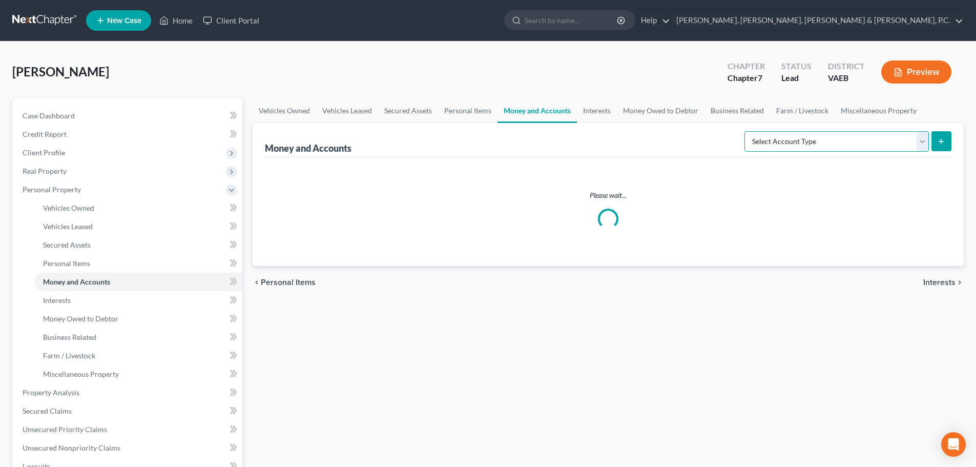
drag, startPoint x: 922, startPoint y: 138, endPoint x: 917, endPoint y: 140, distance: 5.8
click at [922, 138] on select "Select Account Type Brokerage Cash on Hand Certificates of Deposit Checking Acc…" at bounding box center [836, 141] width 184 height 20
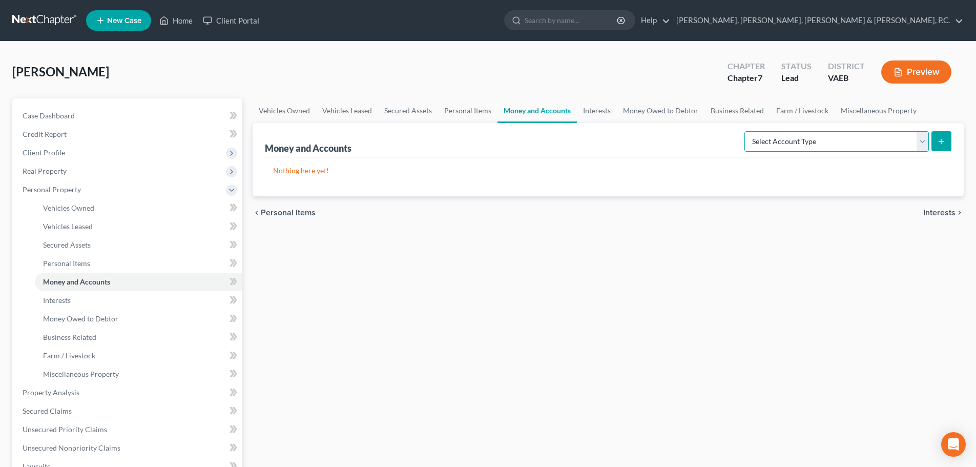
select select "checking"
click at [746, 131] on select "Select Account Type Brokerage Cash on Hand Certificates of Deposit Checking Acc…" at bounding box center [836, 141] width 184 height 20
click at [935, 143] on button "submit" at bounding box center [941, 141] width 20 height 20
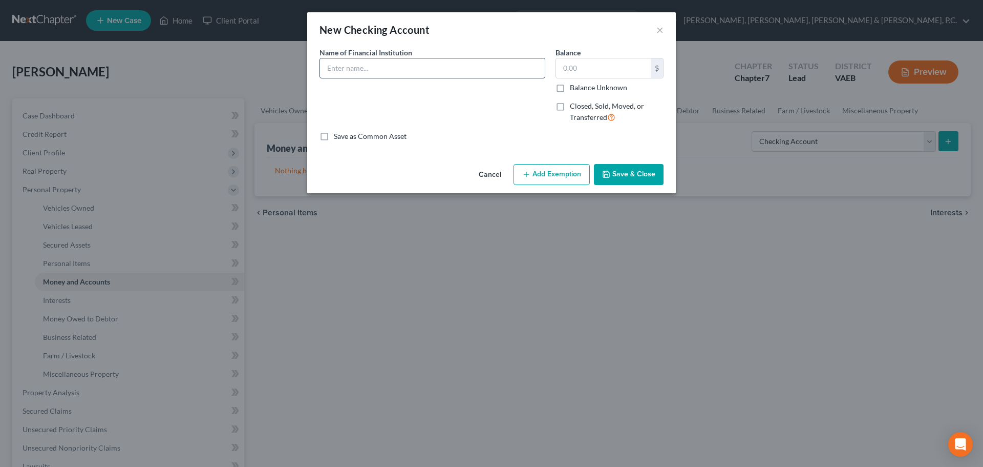
drag, startPoint x: 436, startPoint y: 71, endPoint x: 450, endPoint y: 63, distance: 16.3
click at [442, 67] on input "text" at bounding box center [432, 67] width 225 height 19
type input "PNC Bank (4778)"
click at [627, 67] on input "text" at bounding box center [603, 67] width 95 height 19
type input "800"
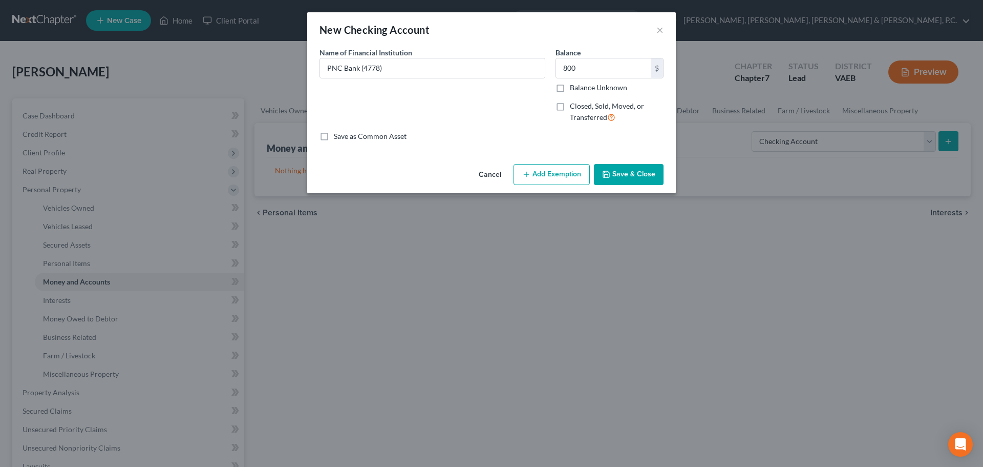
click at [569, 171] on button "Add Exemption" at bounding box center [552, 175] width 76 height 22
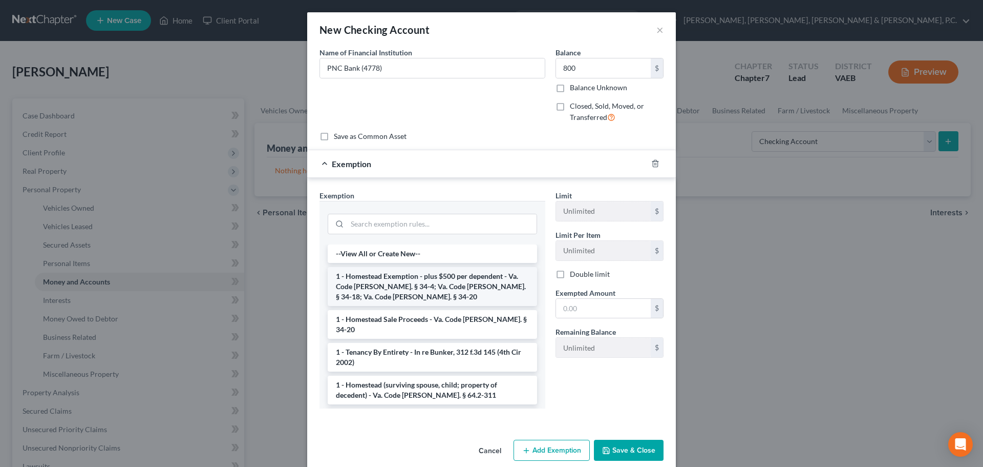
click at [445, 290] on li "1 - Homestead Exemption - plus $500 per dependent - Va. Code [PERSON_NAME]. § 3…" at bounding box center [432, 286] width 209 height 39
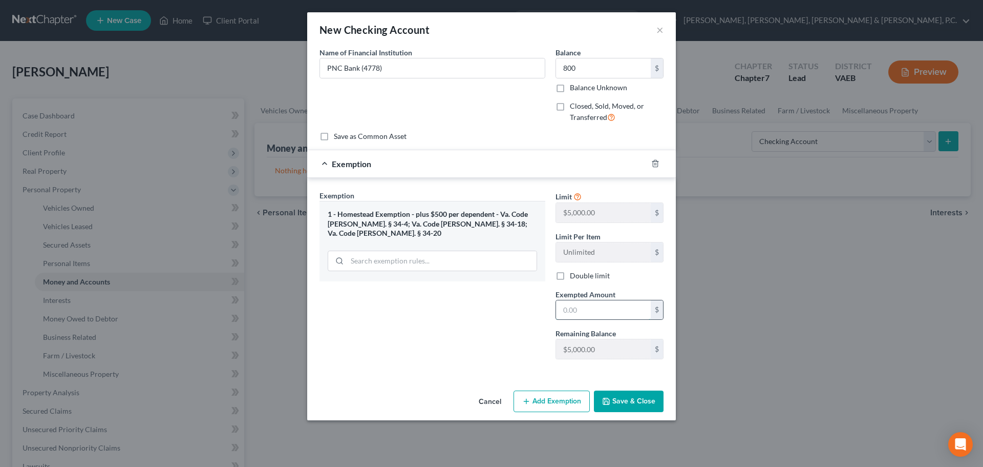
click at [616, 310] on input "text" at bounding box center [603, 309] width 95 height 19
type input "800"
click at [633, 396] on button "Save & Close" at bounding box center [629, 401] width 70 height 22
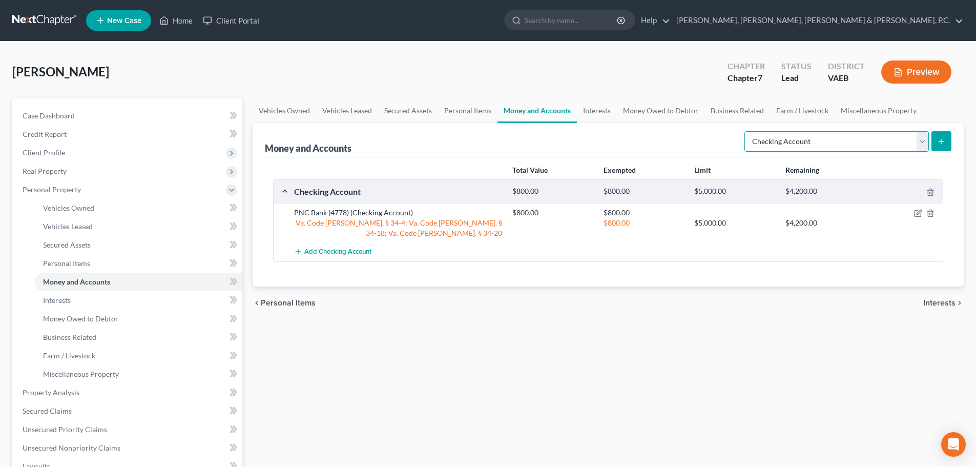
click at [924, 144] on select "Select Account Type Brokerage Cash on Hand Certificates of Deposit Checking Acc…" at bounding box center [836, 141] width 184 height 20
select select "savings"
click at [746, 131] on select "Select Account Type Brokerage Cash on Hand Certificates of Deposit Checking Acc…" at bounding box center [836, 141] width 184 height 20
click at [946, 139] on button "submit" at bounding box center [941, 141] width 20 height 20
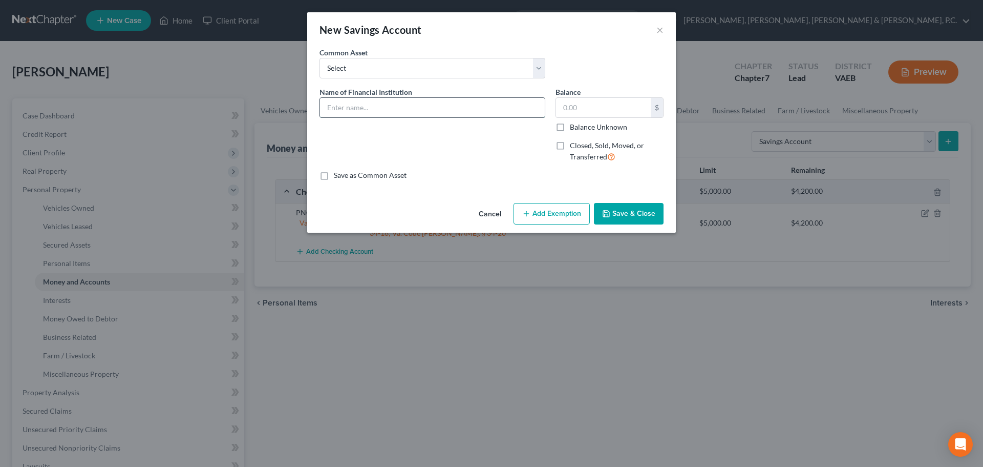
drag, startPoint x: 395, startPoint y: 108, endPoint x: 396, endPoint y: 113, distance: 5.8
click at [395, 108] on input "text" at bounding box center [432, 107] width 225 height 19
type input "PNC Bank (7987)"
click at [609, 109] on input "text" at bounding box center [603, 107] width 95 height 19
type input "22"
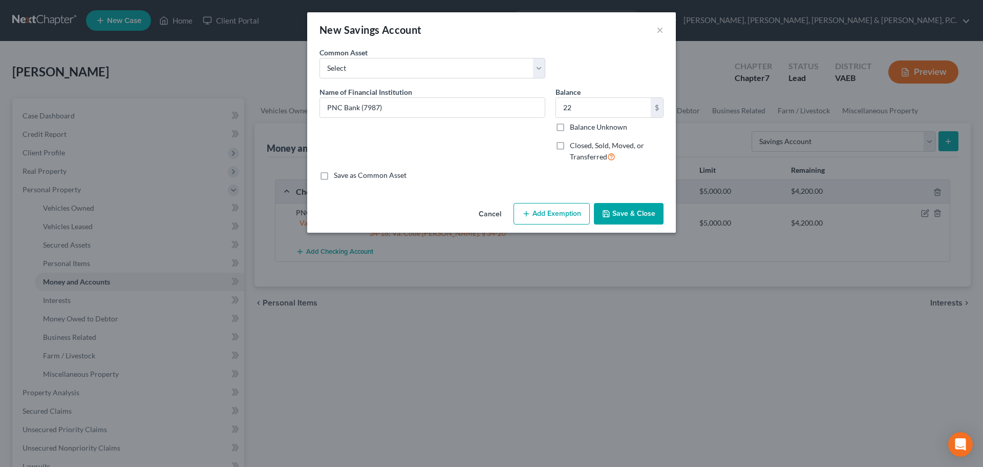
click at [554, 214] on button "Add Exemption" at bounding box center [552, 214] width 76 height 22
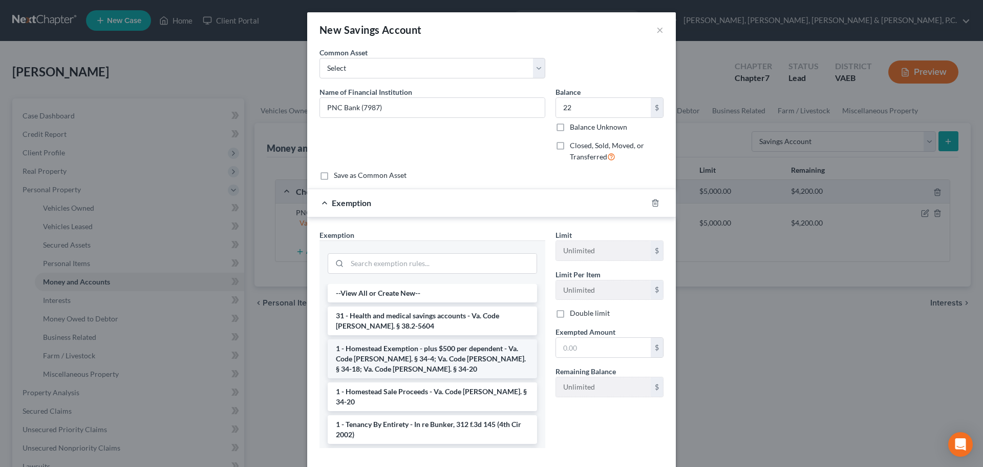
click at [437, 353] on li "1 - Homestead Exemption - plus $500 per dependent - Va. Code [PERSON_NAME]. § 3…" at bounding box center [432, 358] width 209 height 39
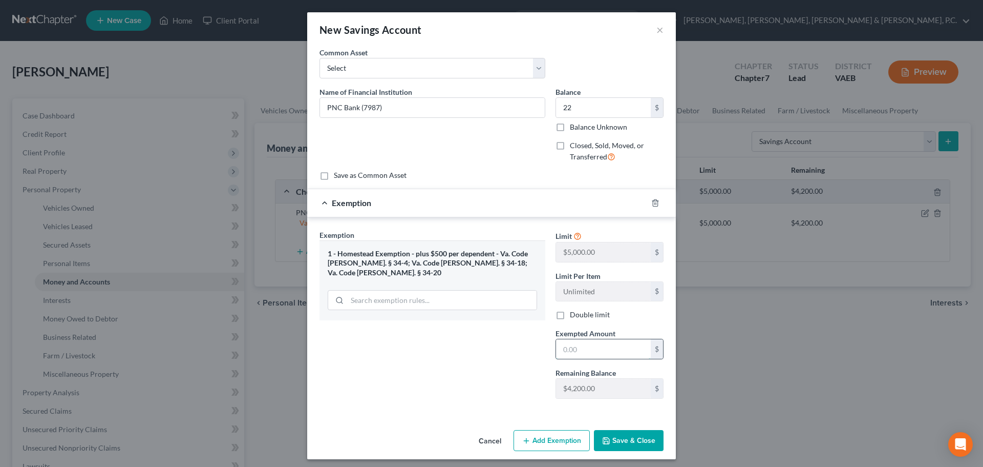
drag, startPoint x: 576, startPoint y: 353, endPoint x: 572, endPoint y: 349, distance: 5.8
click at [576, 353] on input "text" at bounding box center [603, 348] width 95 height 19
type input "22"
drag, startPoint x: 620, startPoint y: 438, endPoint x: 747, endPoint y: 365, distance: 145.9
click at [620, 438] on button "Save & Close" at bounding box center [629, 441] width 70 height 22
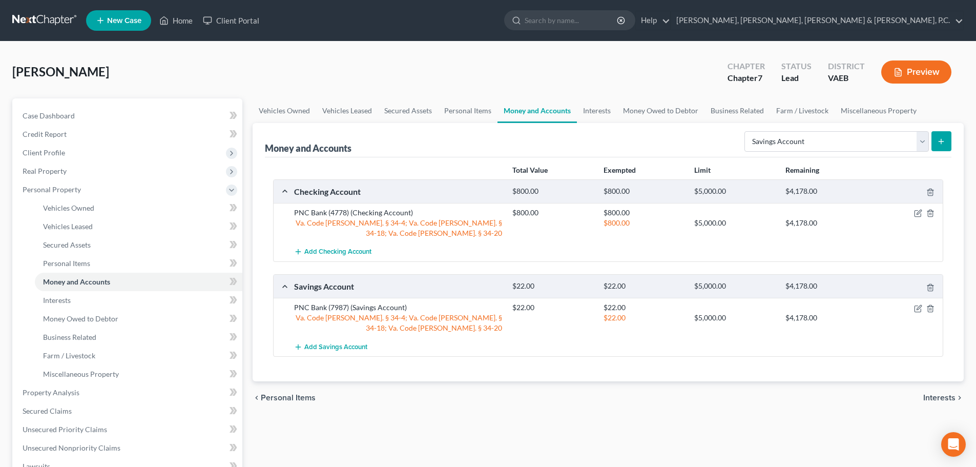
click at [943, 137] on icon "submit" at bounding box center [941, 141] width 8 height 8
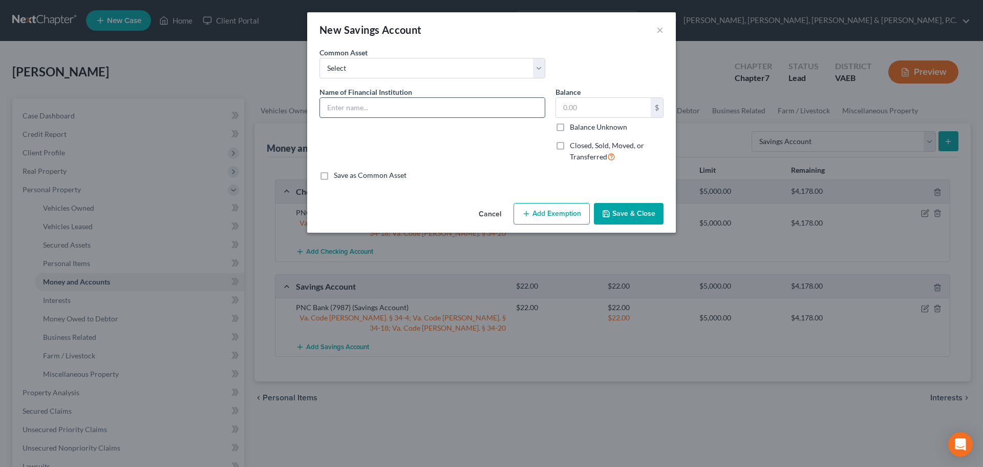
click at [421, 108] on input "text" at bounding box center [432, 107] width 225 height 19
click at [403, 111] on input "PNC Bank" at bounding box center [432, 107] width 225 height 19
type input "PNC Bank (2402)"
click at [595, 104] on input "text" at bounding box center [603, 107] width 95 height 19
type input "25"
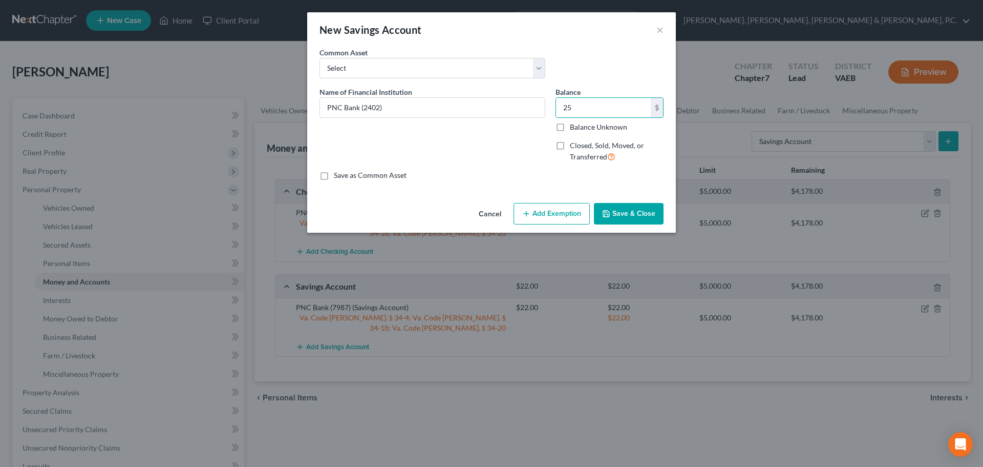
click at [571, 214] on button "Add Exemption" at bounding box center [552, 214] width 76 height 22
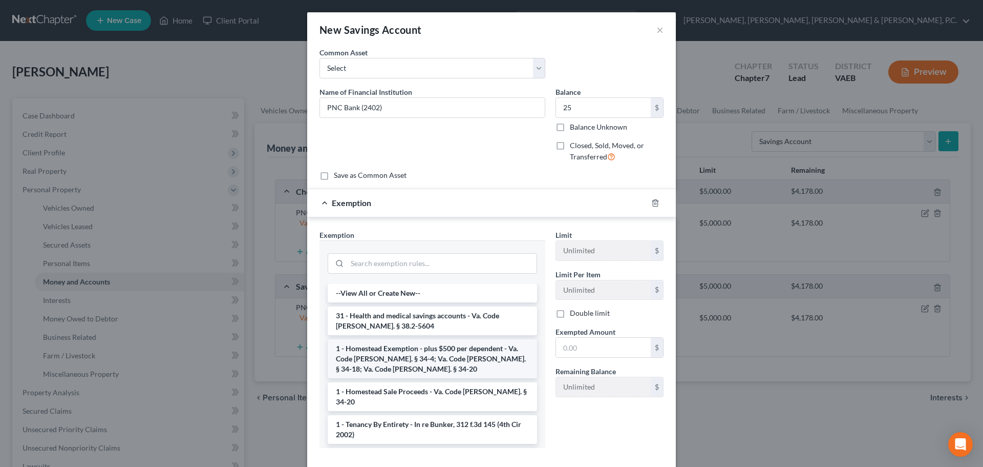
click at [433, 372] on li "1 - Homestead Exemption - plus $500 per dependent - Va. Code [PERSON_NAME]. § 3…" at bounding box center [432, 358] width 209 height 39
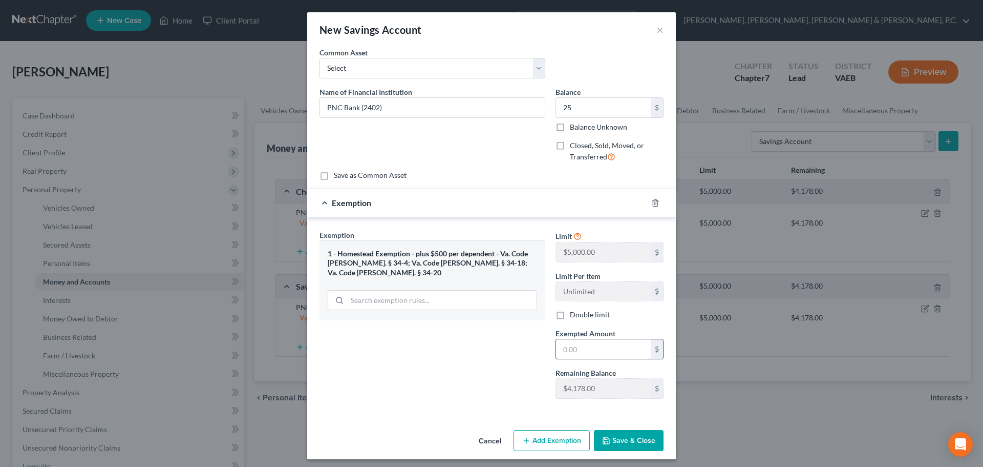
click at [578, 353] on input "text" at bounding box center [603, 348] width 95 height 19
type input "25"
click at [469, 353] on div "Exemption Set must be selected for CA. Exemption * 1 - Homestead Exemption - pl…" at bounding box center [432, 317] width 236 height 177
click at [606, 444] on icon "button" at bounding box center [606, 440] width 8 height 8
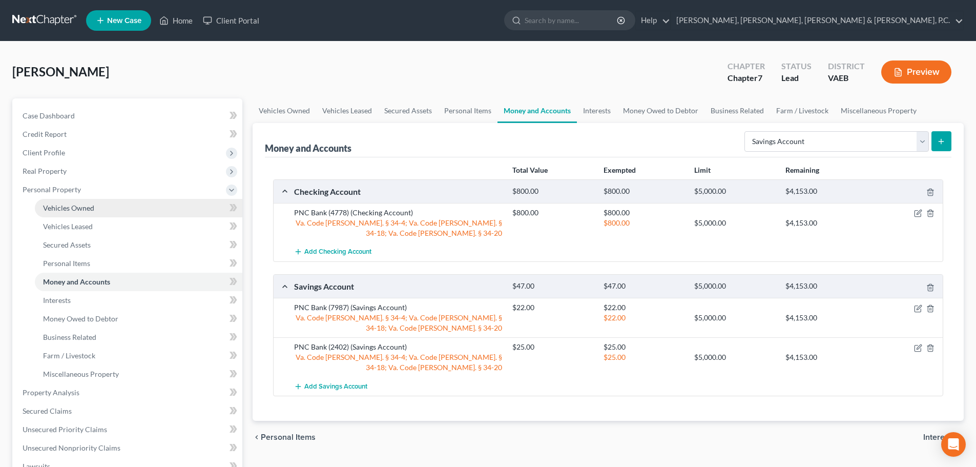
click at [86, 209] on span "Vehicles Owned" at bounding box center [68, 207] width 51 height 9
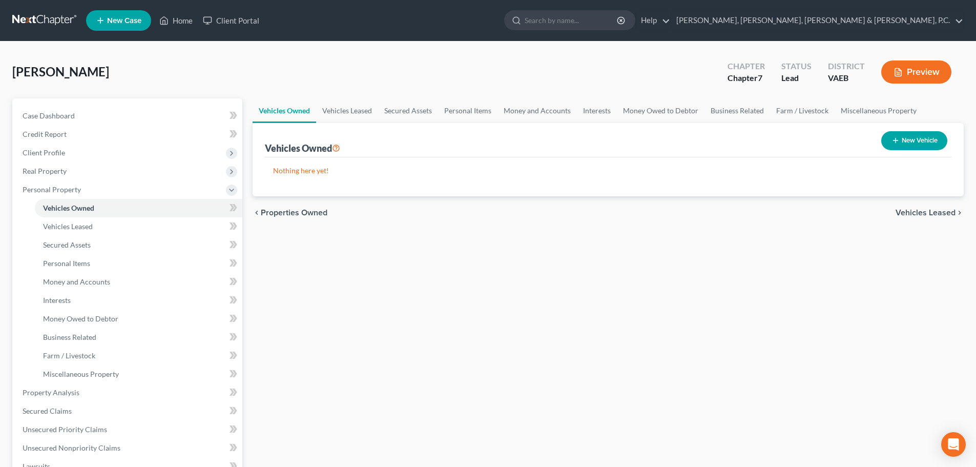
click at [907, 139] on button "New Vehicle" at bounding box center [914, 140] width 66 height 19
select select "0"
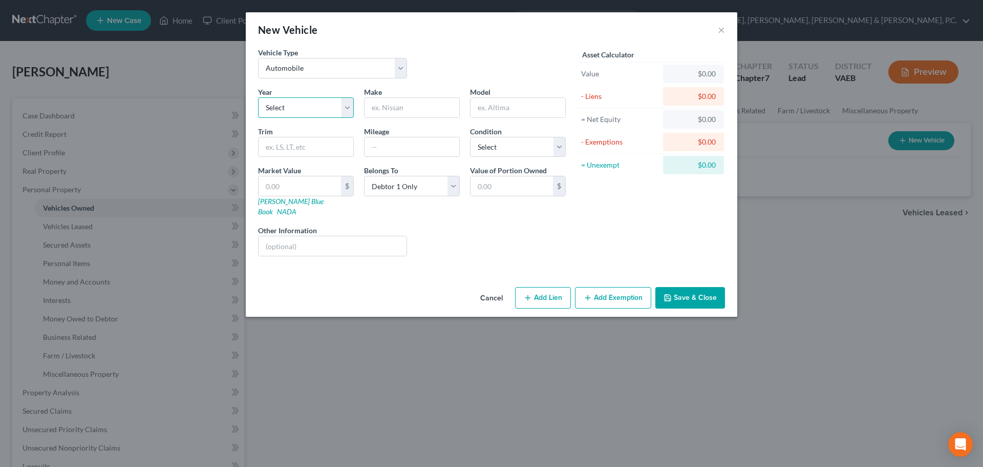
click at [322, 109] on select "Select 2026 2025 2024 2023 2022 2021 2020 2019 2018 2017 2016 2015 2014 2013 20…" at bounding box center [306, 107] width 96 height 20
select select "13"
click at [258, 97] on select "Select 2026 2025 2024 2023 2022 2021 2020 2019 2018 2017 2016 2015 2014 2013 20…" at bounding box center [306, 107] width 96 height 20
click at [383, 111] on input "text" at bounding box center [412, 107] width 95 height 19
type input "Dodge"
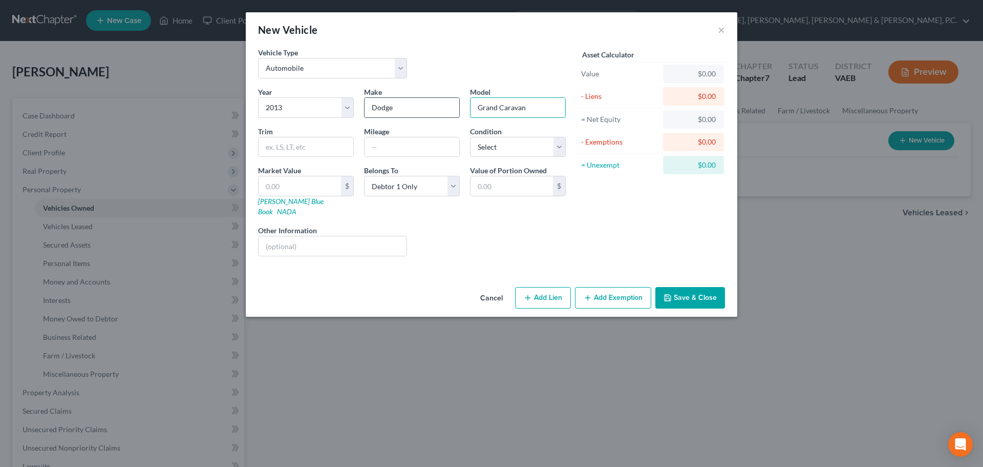
type input "Grand Caravan"
type input "170,272"
click at [506, 150] on select "Select Excellent Very Good Good Fair Poor" at bounding box center [518, 147] width 96 height 20
click at [470, 137] on select "Select Excellent Very Good Good Fair Poor" at bounding box center [518, 147] width 96 height 20
drag, startPoint x: 509, startPoint y: 148, endPoint x: 507, endPoint y: 156, distance: 7.8
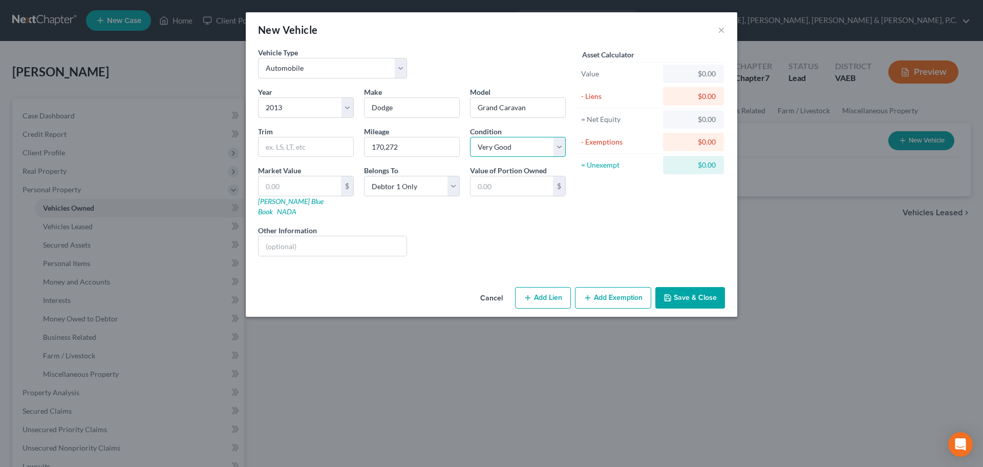
click at [509, 148] on select "Select Excellent Very Good Good Fair Poor" at bounding box center [518, 147] width 96 height 20
select select "2"
click at [470, 137] on select "Select Excellent Very Good Good Fair Poor" at bounding box center [518, 147] width 96 height 20
click at [320, 179] on input "text" at bounding box center [300, 185] width 82 height 19
type input "3"
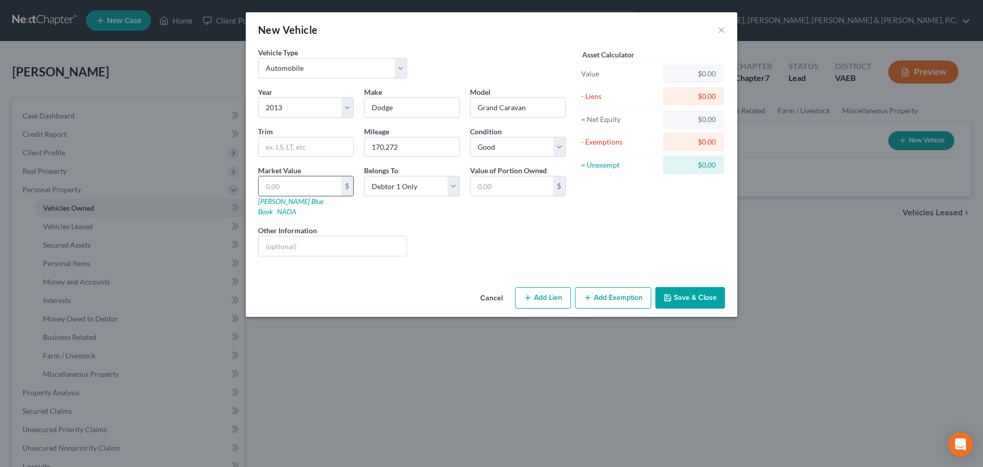
type input "3.00"
type input "35"
type input "35.00"
type input "350"
type input "350.00"
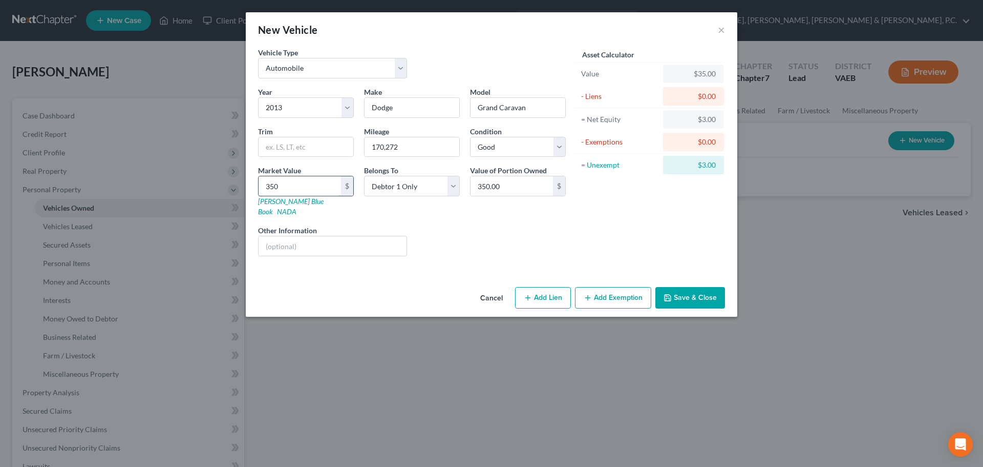
type input "3500"
type input "3,500.00"
type input "3,500"
click at [632, 291] on button "Add Exemption" at bounding box center [613, 298] width 76 height 22
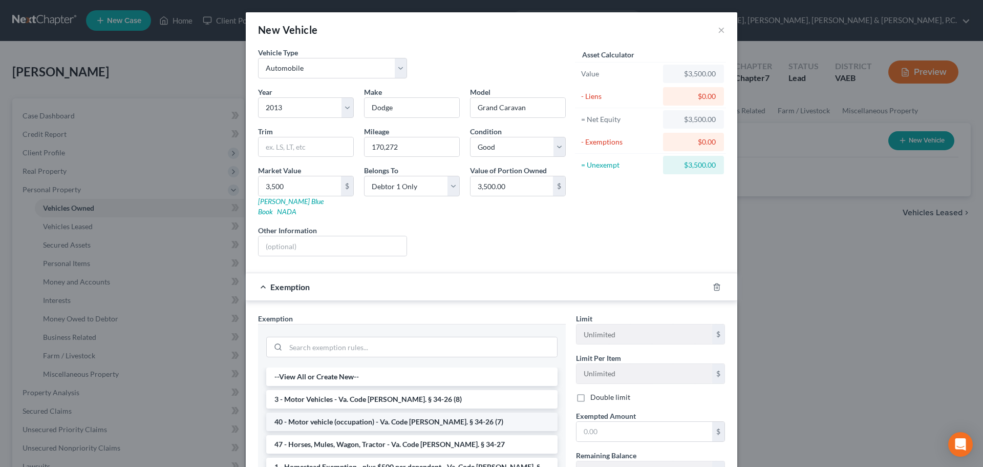
click at [449, 412] on li "40 - Motor vehicle (occupation) - Va. Code [PERSON_NAME]. § 34-26 (7)" at bounding box center [411, 421] width 291 height 18
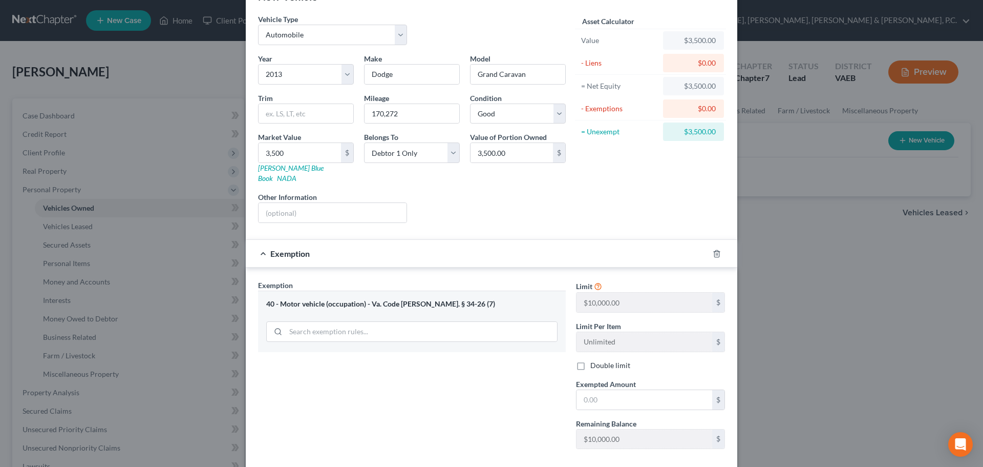
scroll to position [51, 0]
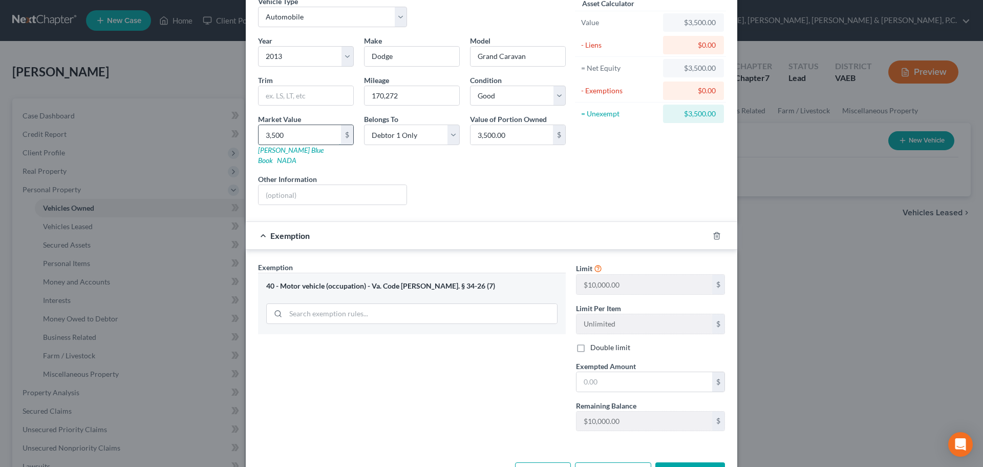
click at [287, 133] on input "3,500" at bounding box center [300, 134] width 82 height 19
click at [638, 372] on input "text" at bounding box center [645, 381] width 136 height 19
type input "3,500"
click at [689, 462] on button "Save & Close" at bounding box center [691, 473] width 70 height 22
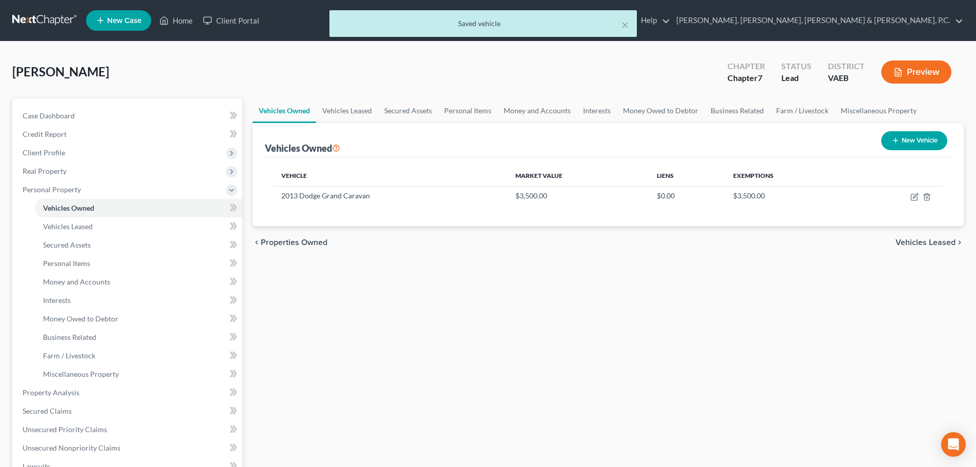
click at [909, 143] on button "New Vehicle" at bounding box center [914, 140] width 66 height 19
select select "0"
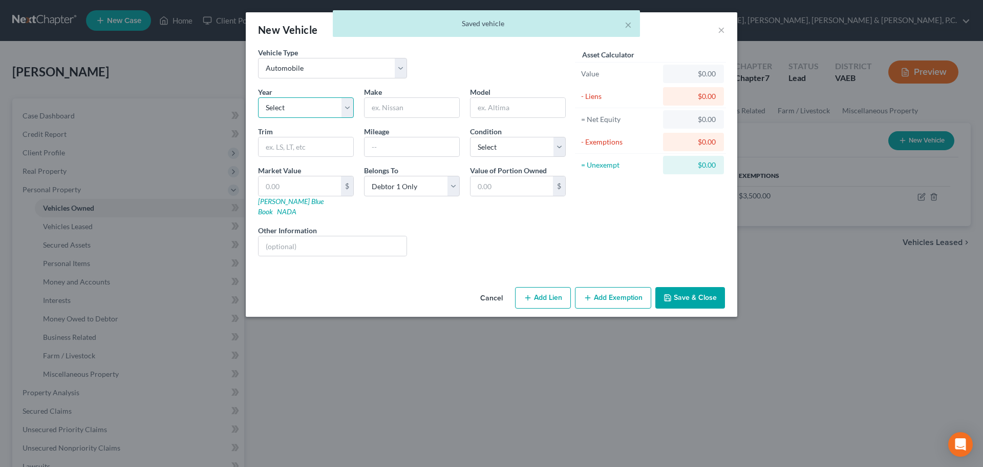
click at [302, 101] on select "Select 2026 2025 2024 2023 2022 2021 2020 2019 2018 2017 2016 2015 2014 2013 20…" at bounding box center [306, 107] width 96 height 20
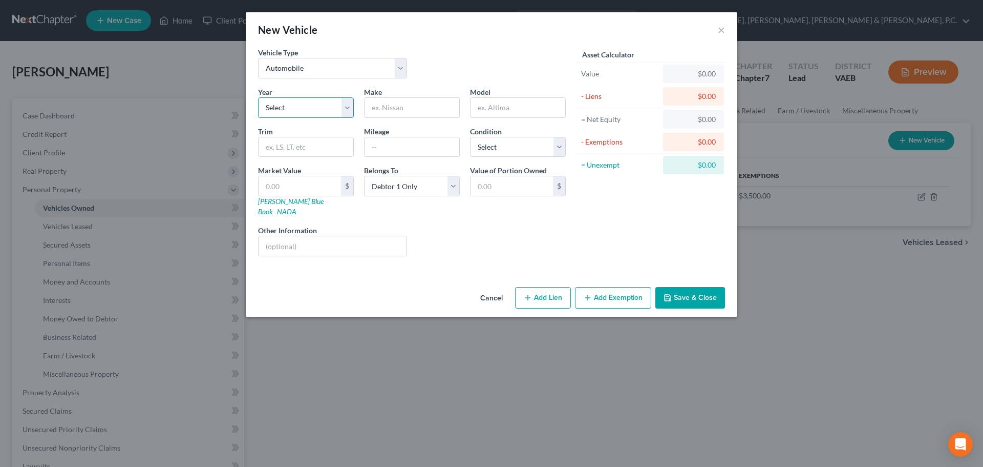
select select "16"
click at [258, 97] on select "Select 2026 2025 2024 2023 2022 2021 2020 2019 2018 2017 2016 2015 2014 2013 20…" at bounding box center [306, 107] width 96 height 20
click at [384, 106] on input "text" at bounding box center [412, 107] width 95 height 19
type input "Subaru"
type input "Outback"
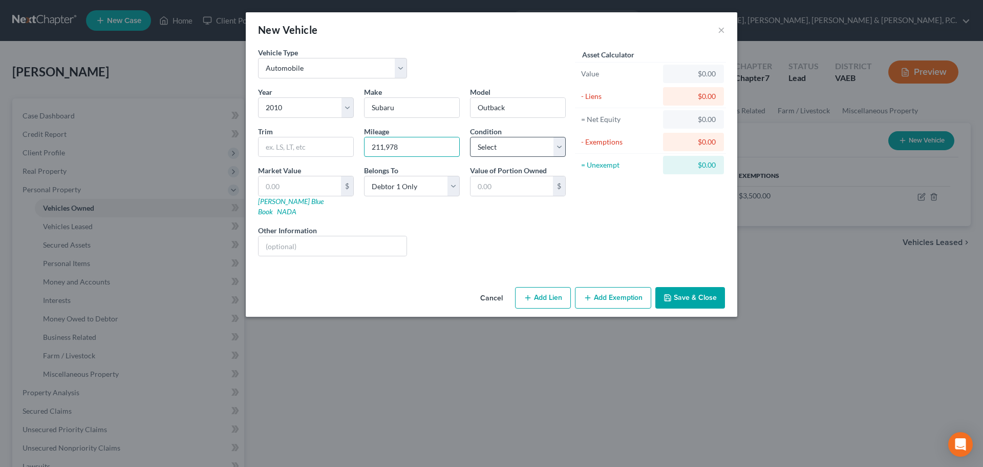
type input "211,978"
click at [522, 141] on select "Select Excellent Very Good Good Fair Poor" at bounding box center [518, 147] width 96 height 20
click at [470, 137] on select "Select Excellent Very Good Good Fair Poor" at bounding box center [518, 147] width 96 height 20
drag, startPoint x: 516, startPoint y: 147, endPoint x: 516, endPoint y: 155, distance: 8.2
click at [516, 147] on select "Select Excellent Very Good Good Fair Poor" at bounding box center [518, 147] width 96 height 20
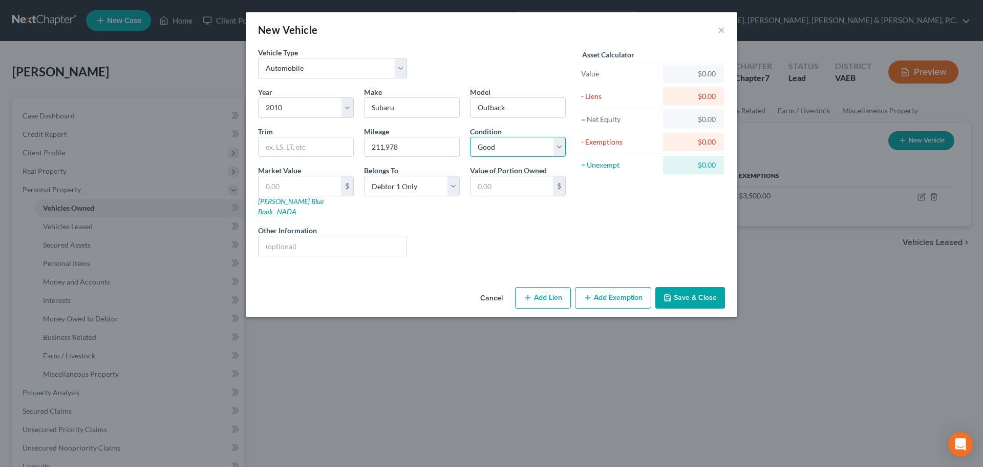
select select "3"
click at [470, 137] on select "Select Excellent Very Good Good Fair Poor" at bounding box center [518, 147] width 96 height 20
click at [321, 185] on input "text" at bounding box center [300, 185] width 82 height 19
type input "1"
type input "1.00"
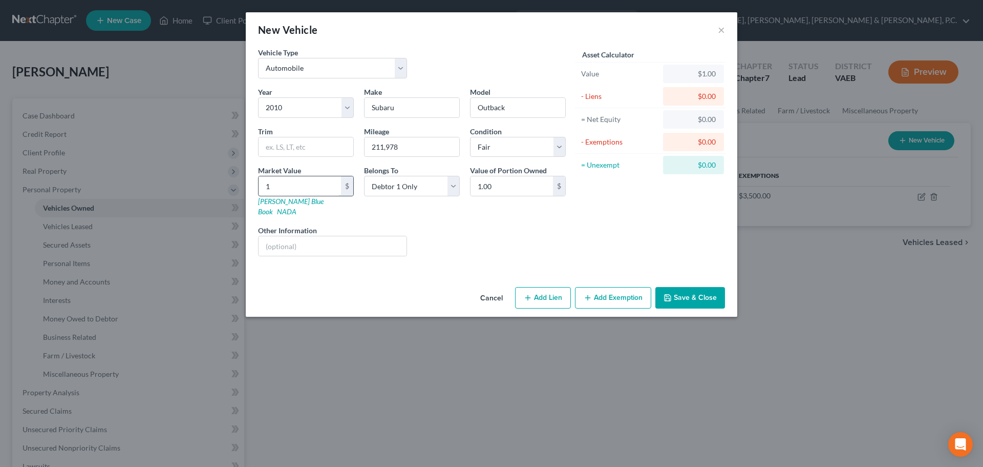
type input "12"
type input "12.00"
type input "120"
type input "120.00"
type input "1200"
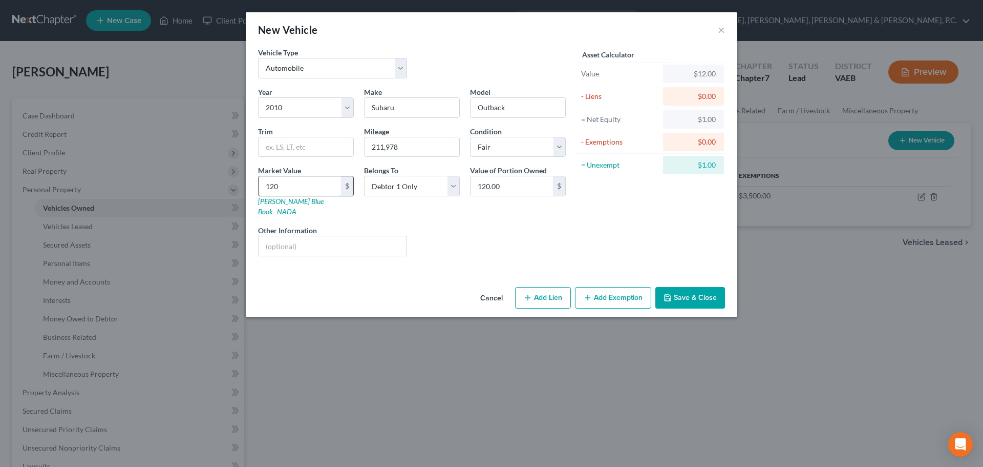
type input "1,200.00"
type input "1,200"
click at [533, 287] on button "Add Lien" at bounding box center [543, 298] width 56 height 22
select select "0"
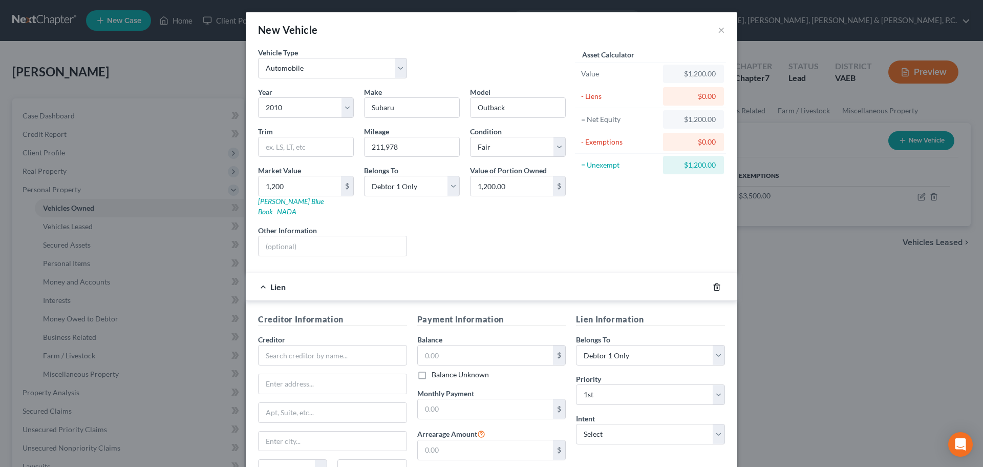
click at [713, 283] on icon "button" at bounding box center [717, 287] width 8 height 8
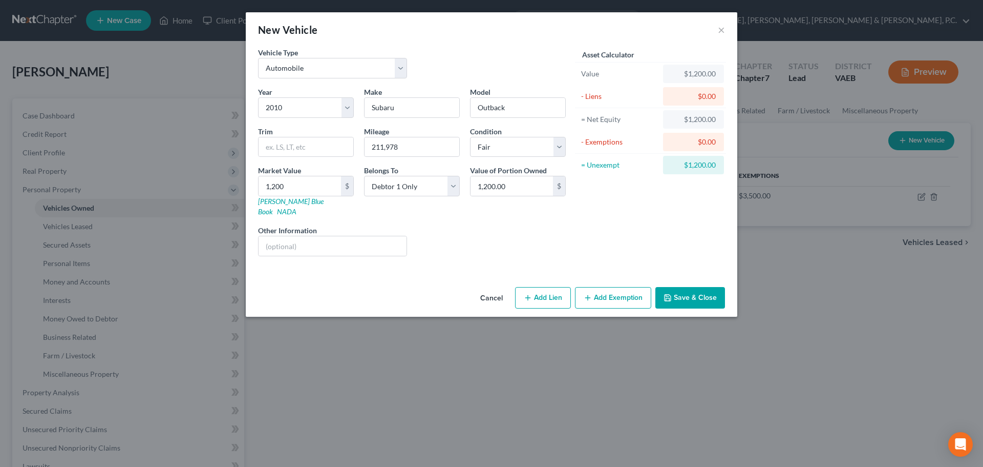
click at [603, 287] on button "Add Exemption" at bounding box center [613, 298] width 76 height 22
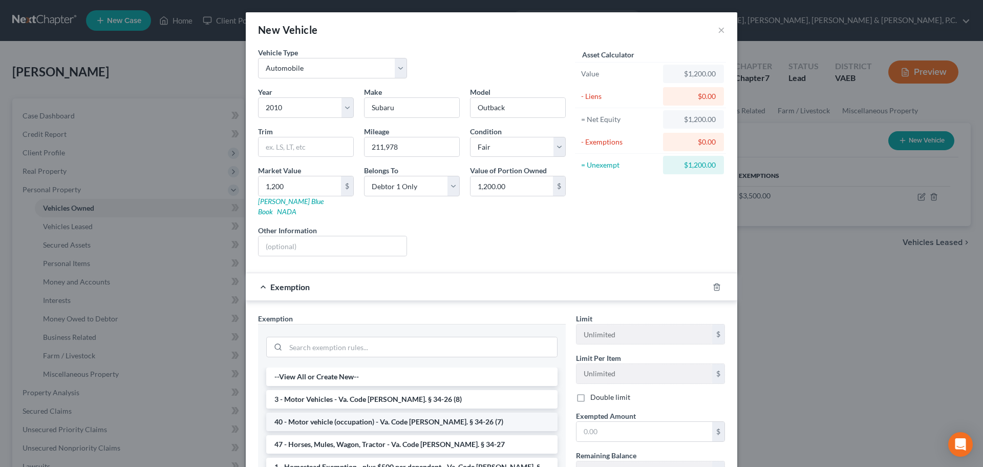
click at [370, 412] on li "40 - Motor vehicle (occupation) - Va. Code [PERSON_NAME]. § 34-26 (7)" at bounding box center [411, 421] width 291 height 18
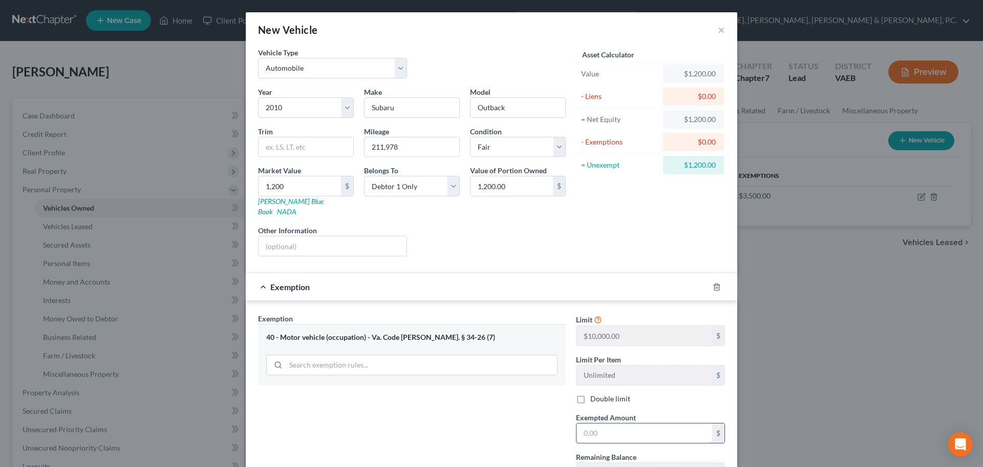
drag, startPoint x: 614, startPoint y: 423, endPoint x: 623, endPoint y: 413, distance: 12.7
click at [614, 423] on input "text" at bounding box center [645, 432] width 136 height 19
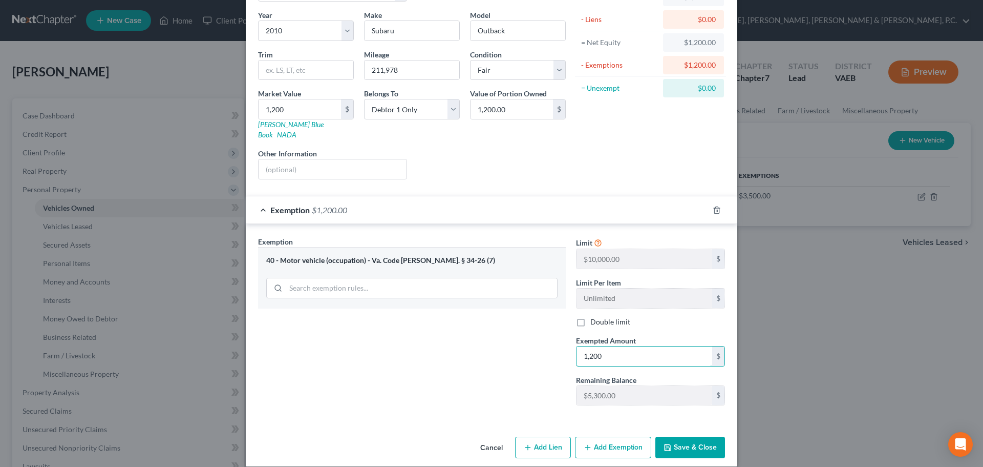
scroll to position [78, 0]
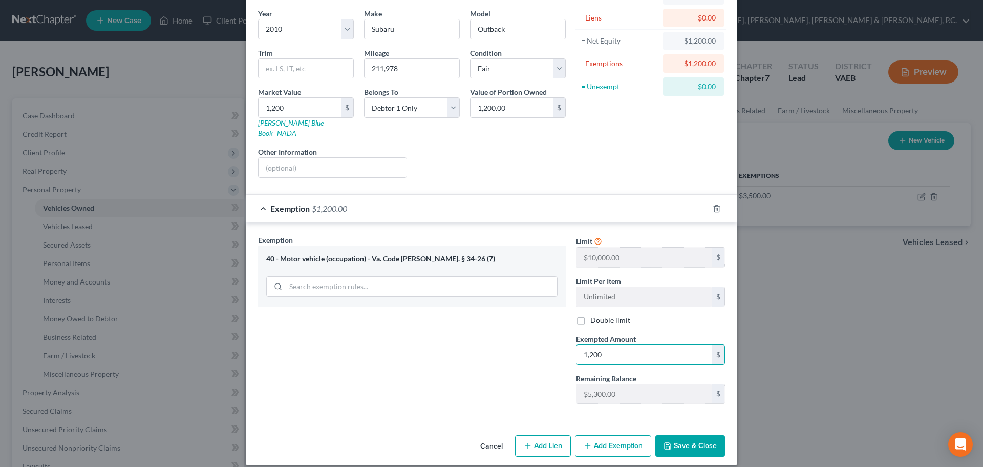
type input "1,200"
click at [680, 435] on button "Save & Close" at bounding box center [691, 446] width 70 height 22
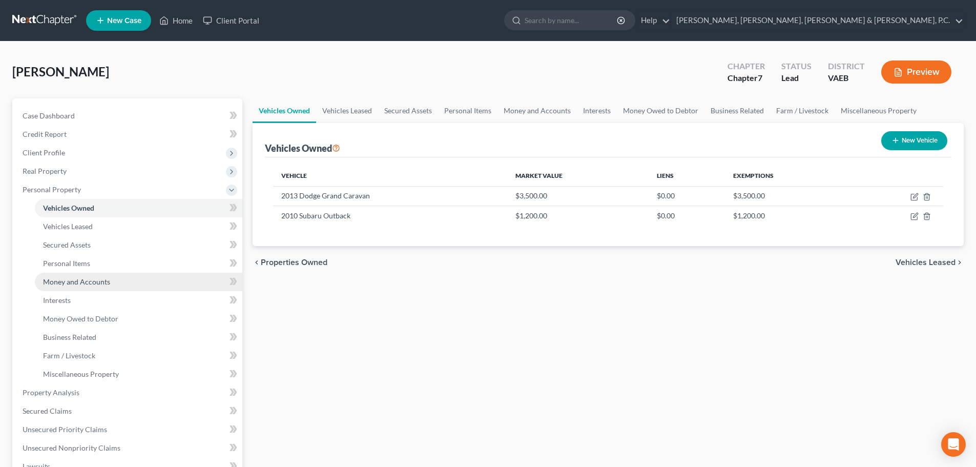
click at [70, 283] on span "Money and Accounts" at bounding box center [76, 281] width 67 height 9
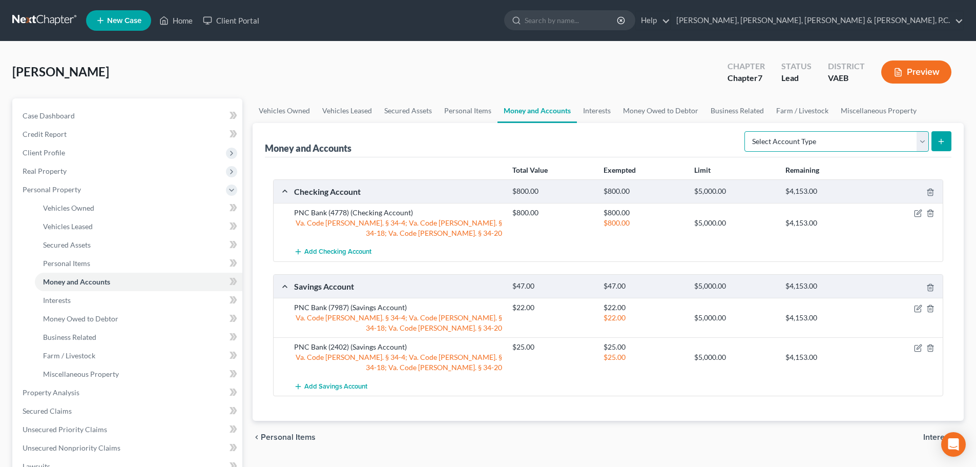
click at [844, 140] on select "Select Account Type Brokerage Cash on Hand Certificates of Deposit Checking Acc…" at bounding box center [836, 141] width 184 height 20
select select "security_deposits"
click at [746, 131] on select "Select Account Type Brokerage Cash on Hand Certificates of Deposit Checking Acc…" at bounding box center [836, 141] width 184 height 20
click at [946, 144] on button "submit" at bounding box center [941, 141] width 20 height 20
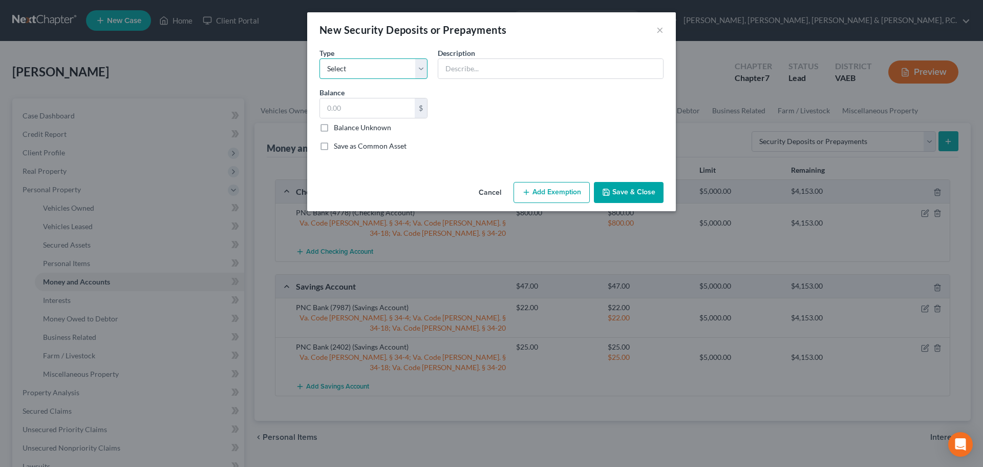
drag, startPoint x: 395, startPoint y: 68, endPoint x: 386, endPoint y: 77, distance: 13.4
click at [396, 68] on select "Select Electric Gas Heating Oil Security Deposit On Rental Unit Prepaid Rent Te…" at bounding box center [374, 68] width 108 height 20
select select "3"
click at [320, 58] on select "Select Electric Gas Heating Oil Security Deposit On Rental Unit Prepaid Rent Te…" at bounding box center [374, 68] width 108 height 20
click at [455, 71] on input "text" at bounding box center [550, 68] width 225 height 19
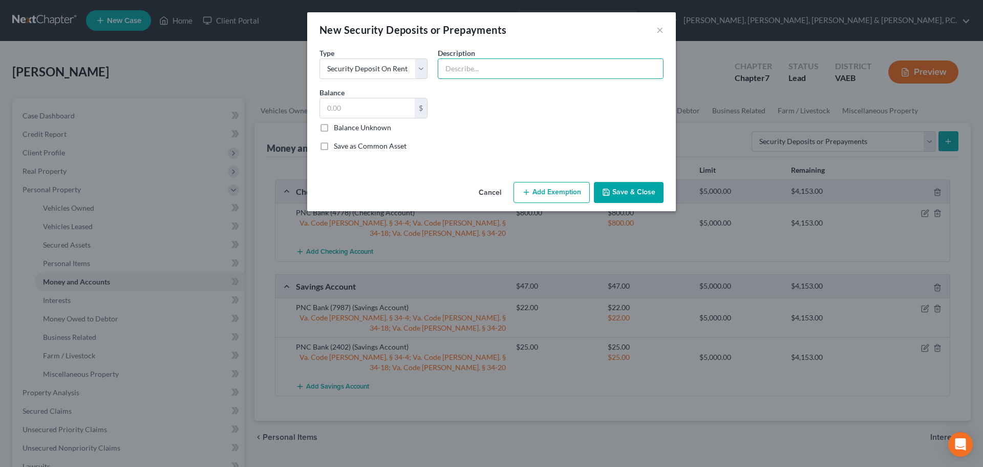
type input "Security Deposit on Rental"
click at [353, 110] on input "text" at bounding box center [367, 107] width 95 height 19
type input "1,850"
click at [560, 188] on button "Add Exemption" at bounding box center [552, 193] width 76 height 22
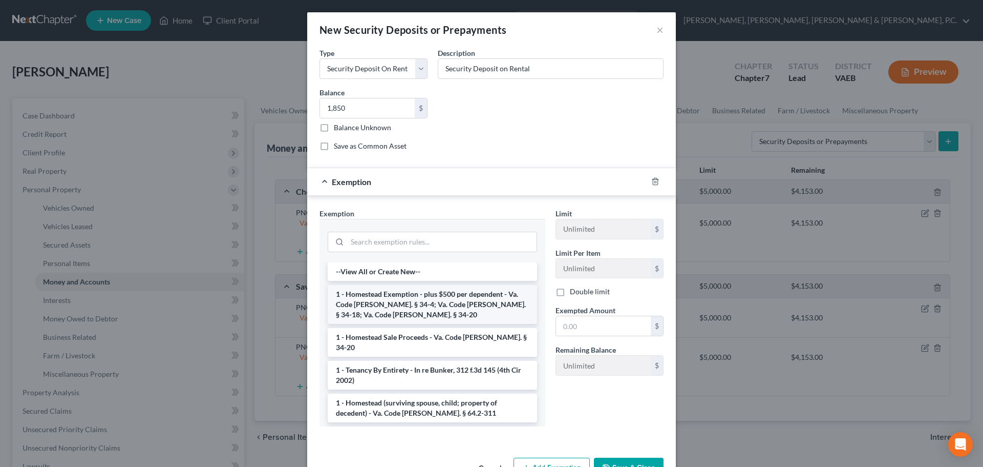
click at [492, 309] on li "1 - Homestead Exemption - plus $500 per dependent - Va. Code [PERSON_NAME]. § 3…" at bounding box center [432, 304] width 209 height 39
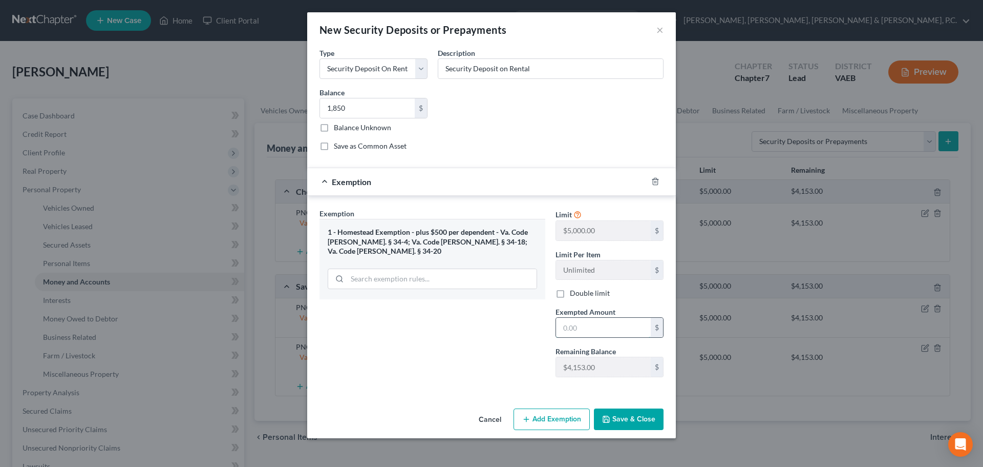
click at [579, 325] on input "text" at bounding box center [603, 327] width 95 height 19
type input "1,850"
click at [618, 422] on button "Save & Close" at bounding box center [629, 419] width 70 height 22
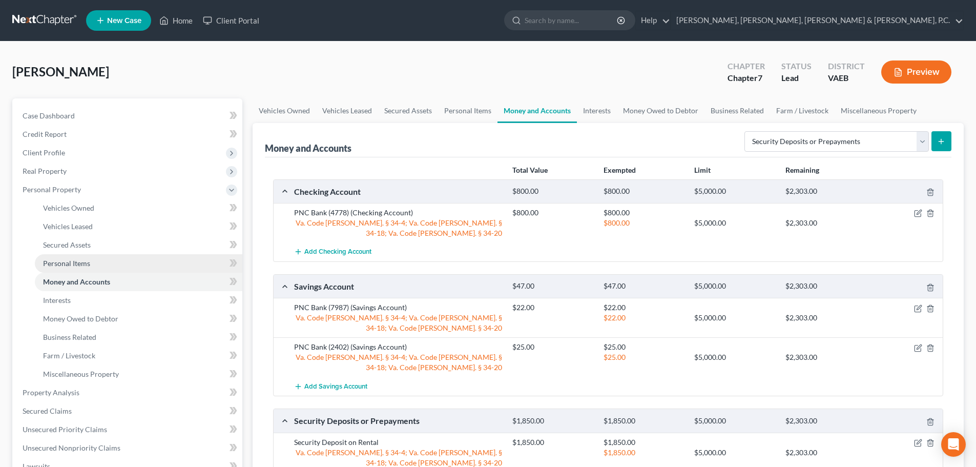
click at [72, 259] on span "Personal Items" at bounding box center [66, 263] width 47 height 9
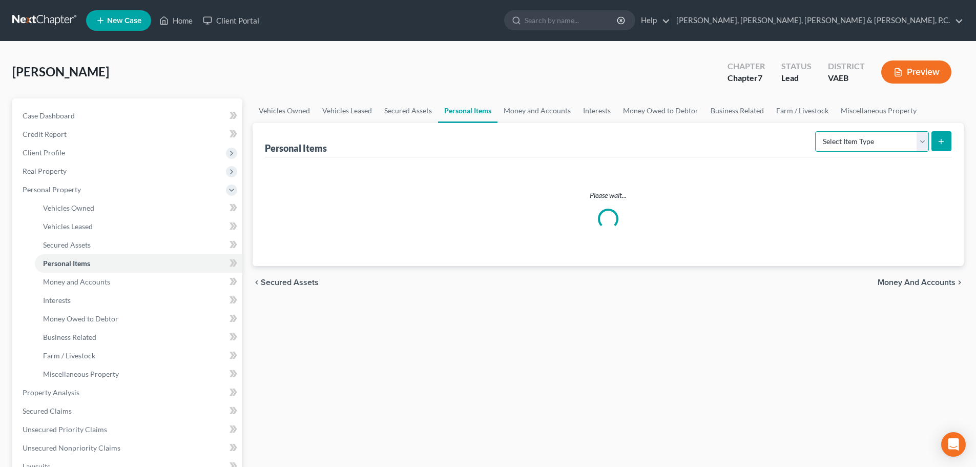
drag, startPoint x: 850, startPoint y: 142, endPoint x: 851, endPoint y: 149, distance: 7.2
click at [850, 142] on select "Select Item Type Clothing Collectibles Of Value Electronics Firearms Household …" at bounding box center [872, 141] width 114 height 20
select select "clothing"
click at [816, 131] on select "Select Item Type Clothing Collectibles Of Value Electronics Firearms Household …" at bounding box center [872, 141] width 114 height 20
click at [937, 145] on button "submit" at bounding box center [941, 141] width 20 height 20
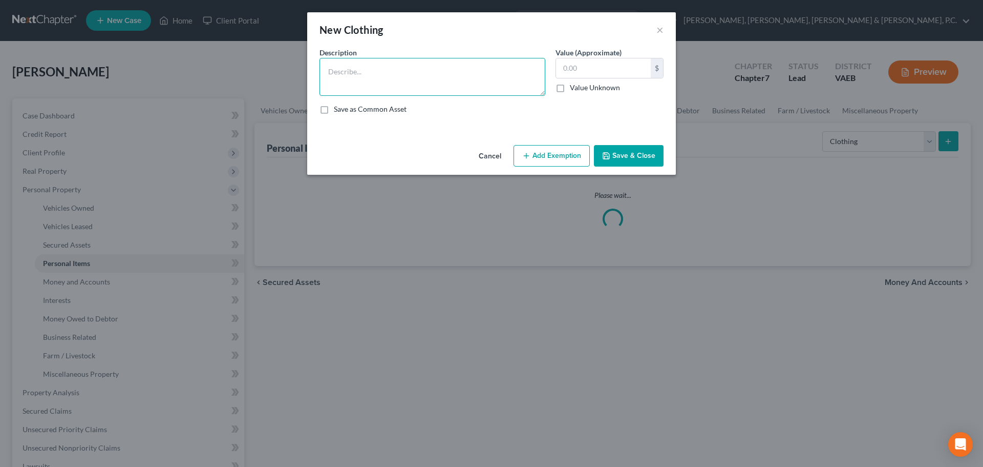
click at [509, 77] on textarea at bounding box center [433, 77] width 226 height 38
type textarea "Women's Clothing"
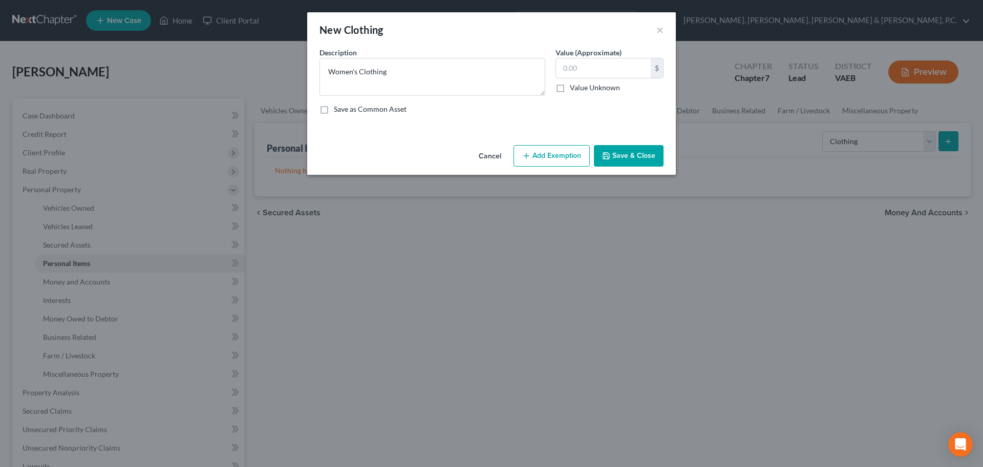
click at [535, 152] on button "Add Exemption" at bounding box center [552, 156] width 76 height 22
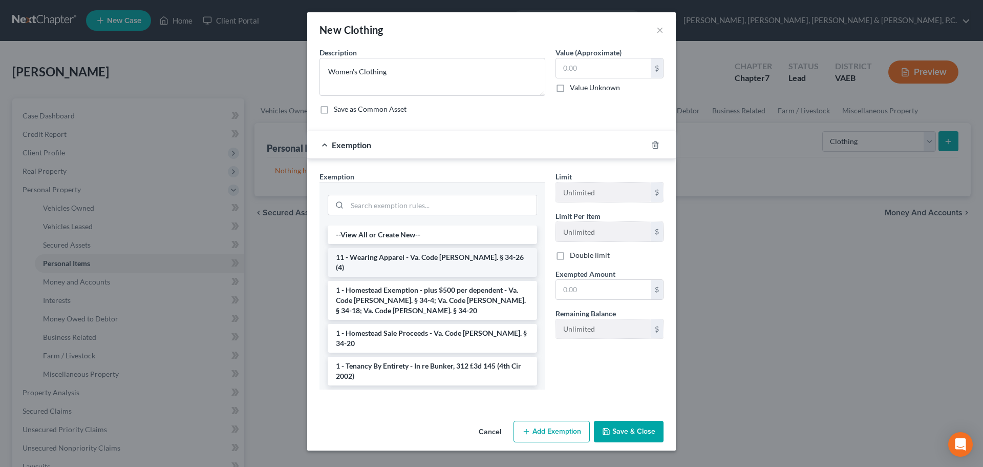
click at [455, 257] on li "11 - Wearing Apparel - Va. Code [PERSON_NAME]. § 34-26 (4)" at bounding box center [432, 262] width 209 height 29
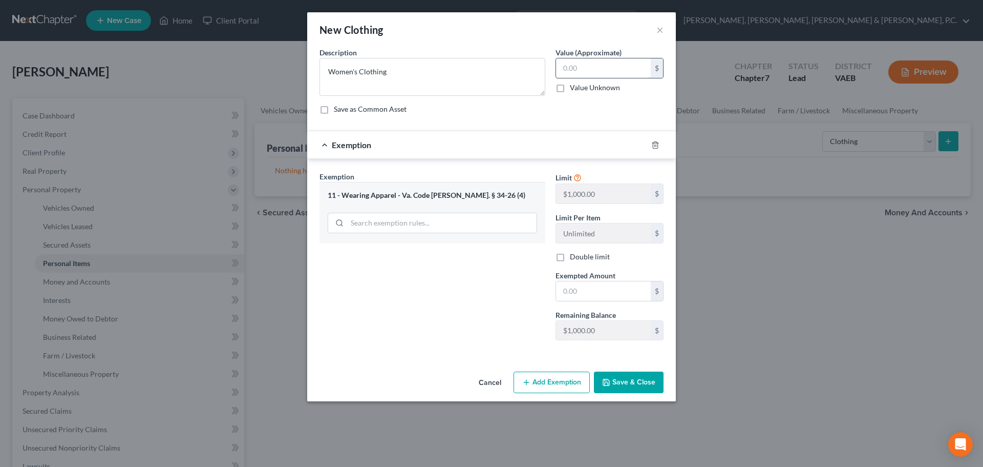
click at [601, 67] on input "text" at bounding box center [603, 67] width 95 height 19
type input "1,000"
click at [611, 284] on input "text" at bounding box center [603, 290] width 95 height 19
type input "1,000"
click at [642, 378] on button "Save & Close" at bounding box center [629, 382] width 70 height 22
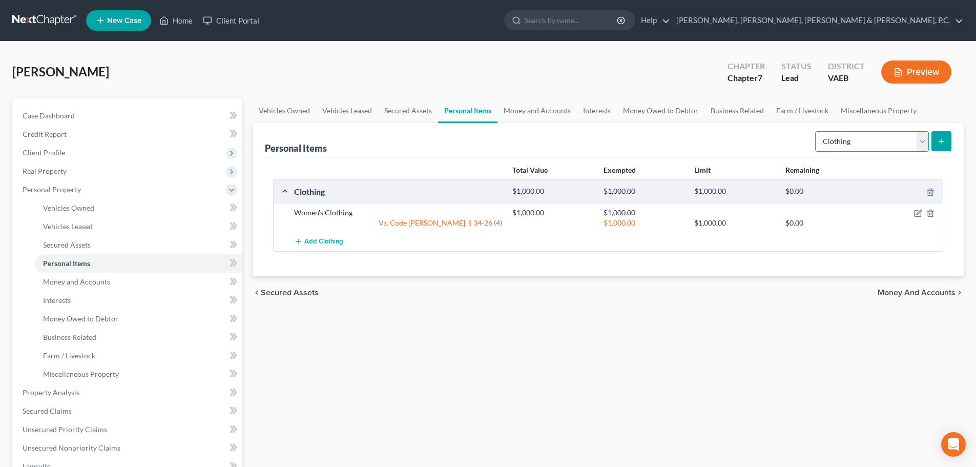
drag, startPoint x: 866, startPoint y: 138, endPoint x: 864, endPoint y: 144, distance: 6.2
click at [866, 138] on select "Select Item Type Clothing Collectibles Of Value Electronics Firearms Household …" at bounding box center [872, 141] width 114 height 20
select select "household_goods"
click at [816, 131] on select "Select Item Type Clothing Collectibles Of Value Electronics Firearms Household …" at bounding box center [872, 141] width 114 height 20
click at [936, 142] on button "submit" at bounding box center [941, 141] width 20 height 20
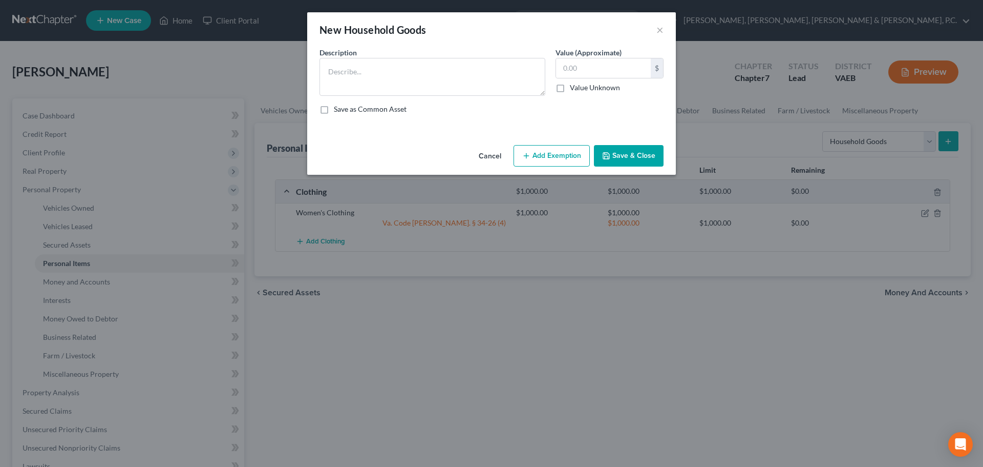
click at [565, 149] on button "Add Exemption" at bounding box center [552, 156] width 76 height 22
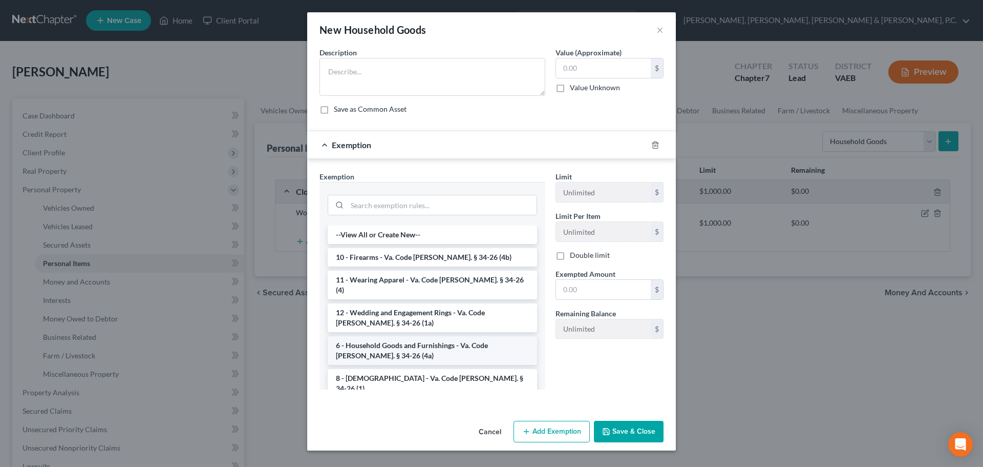
click at [406, 336] on li "6 - Household Goods and Furnishings - Va. Code [PERSON_NAME]. § 34-26 (4a)" at bounding box center [432, 350] width 209 height 29
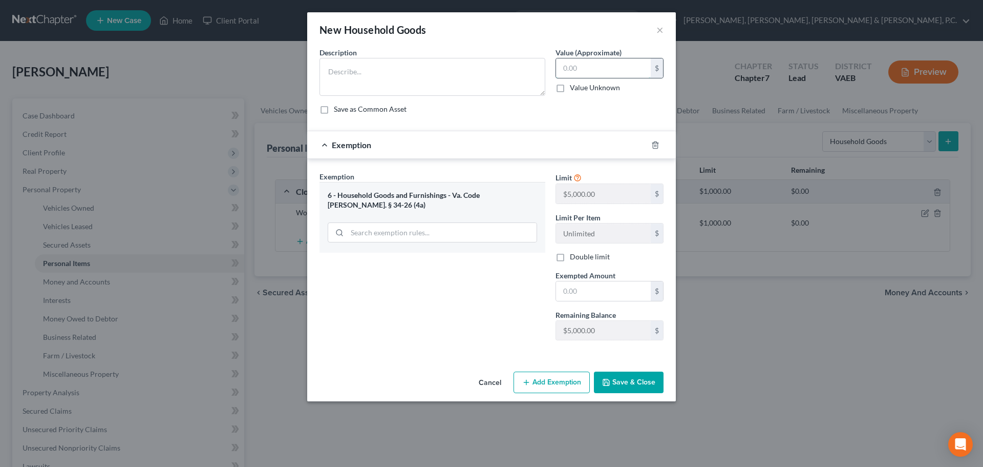
click at [586, 67] on input "text" at bounding box center [603, 67] width 95 height 19
type input "3,000"
click at [590, 285] on input "text" at bounding box center [603, 290] width 95 height 19
type input "3,000"
click at [465, 72] on textarea at bounding box center [433, 77] width 226 height 38
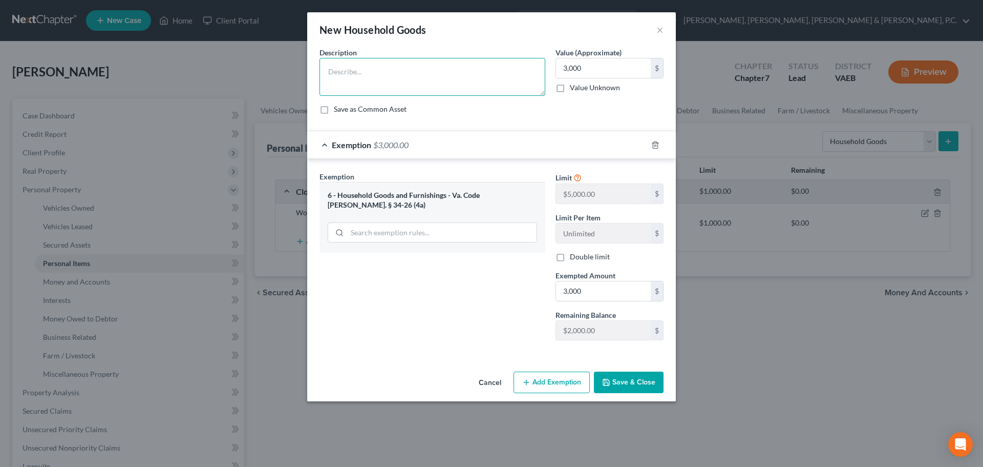
paste textarea "Kitchen Table and chairs, couches, dining room set, bedroom set, TVs, misc. hou…"
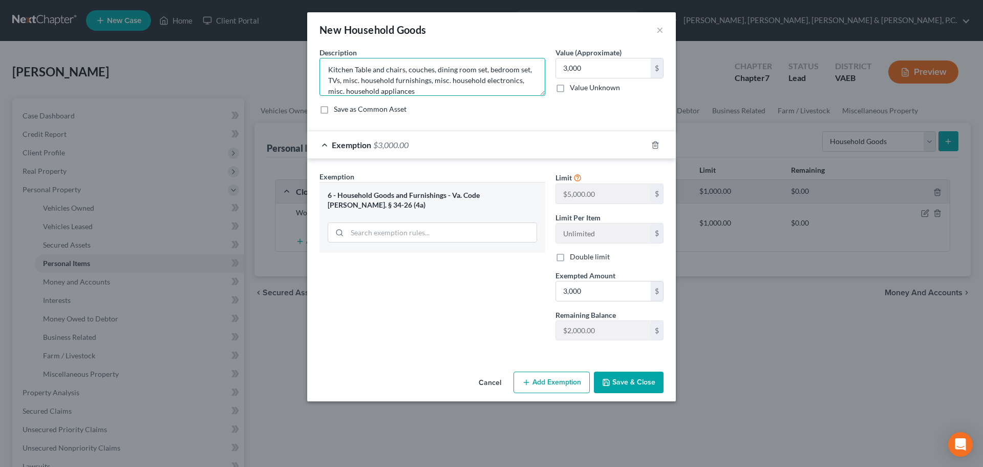
type textarea "Kitchen Table and chairs, couches, dining room set, bedroom set, TVs, misc. hou…"
click at [624, 378] on button "Save & Close" at bounding box center [629, 382] width 70 height 22
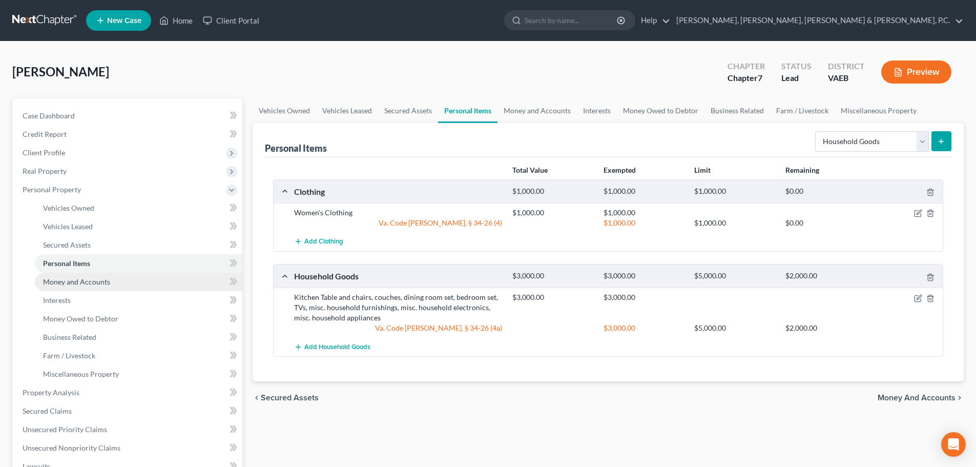
click at [94, 278] on span "Money and Accounts" at bounding box center [76, 281] width 67 height 9
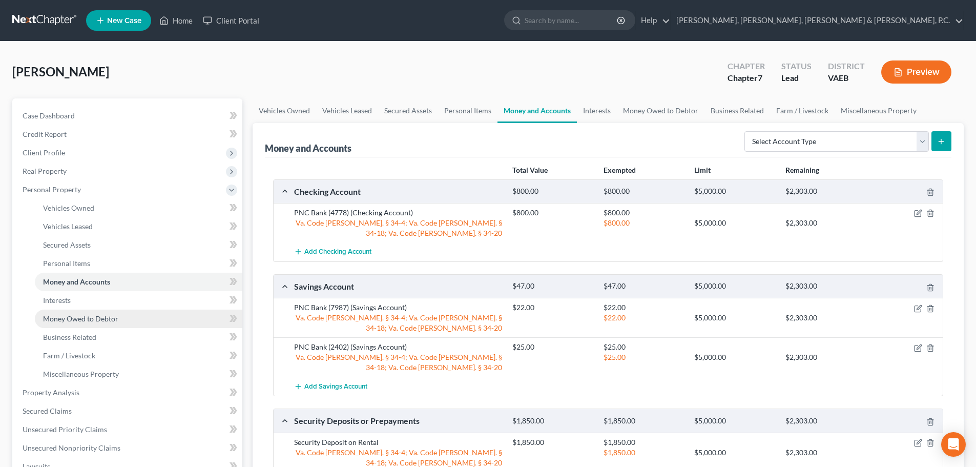
click at [73, 317] on span "Money Owed to Debtor" at bounding box center [80, 318] width 75 height 9
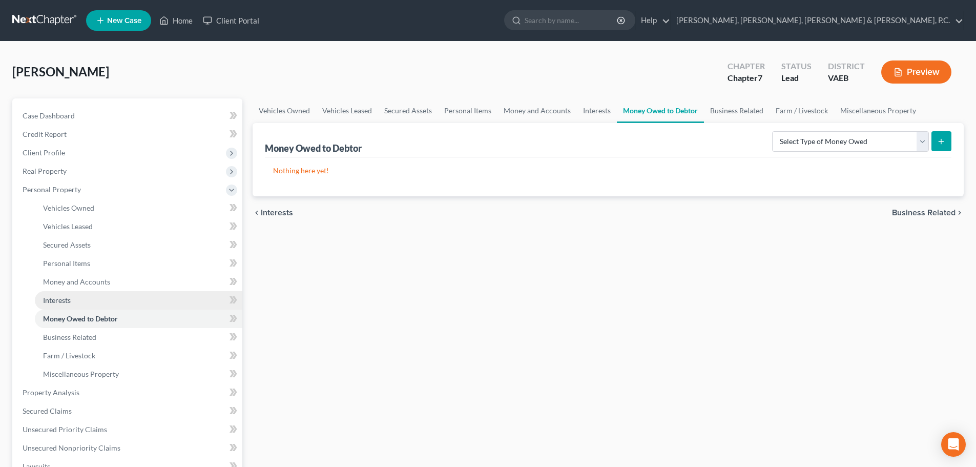
click at [68, 297] on span "Interests" at bounding box center [57, 300] width 28 height 9
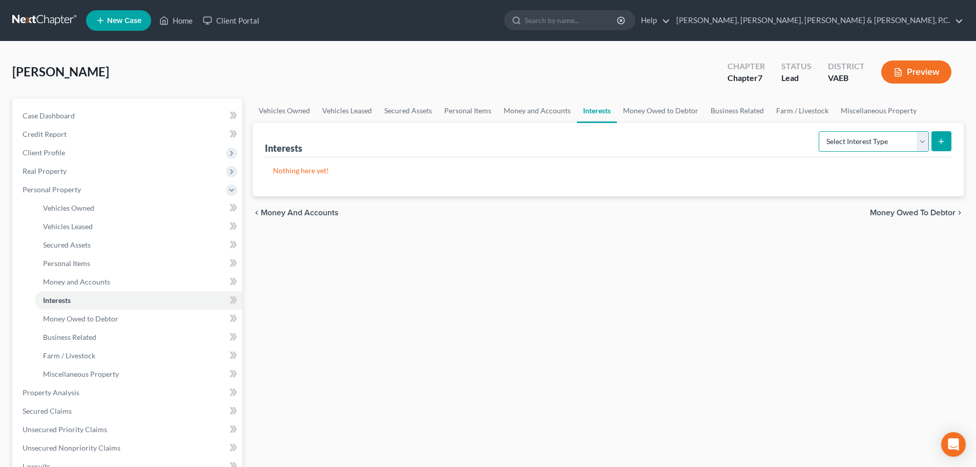
click at [860, 141] on select "Select Interest Type 401K Annuity Bond Education IRA Government Bond Government…" at bounding box center [873, 141] width 110 height 20
select select "401k"
click at [819, 131] on select "Select Interest Type 401K Annuity Bond Education IRA Government Bond Government…" at bounding box center [873, 141] width 110 height 20
click at [935, 139] on button "submit" at bounding box center [941, 141] width 20 height 20
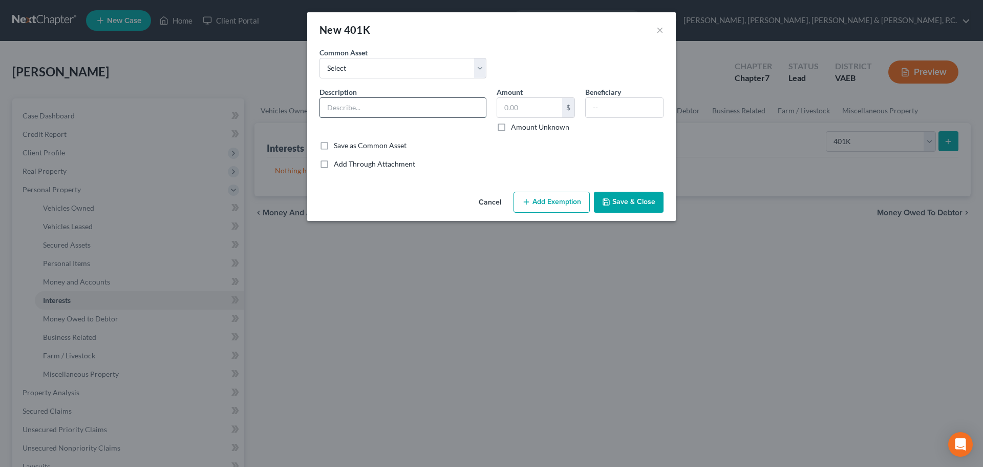
click at [374, 108] on input "text" at bounding box center [403, 107] width 166 height 19
type input "A"
type input "401(k) - ADP"
click at [523, 103] on input "text" at bounding box center [529, 107] width 65 height 19
type input "85,533.48"
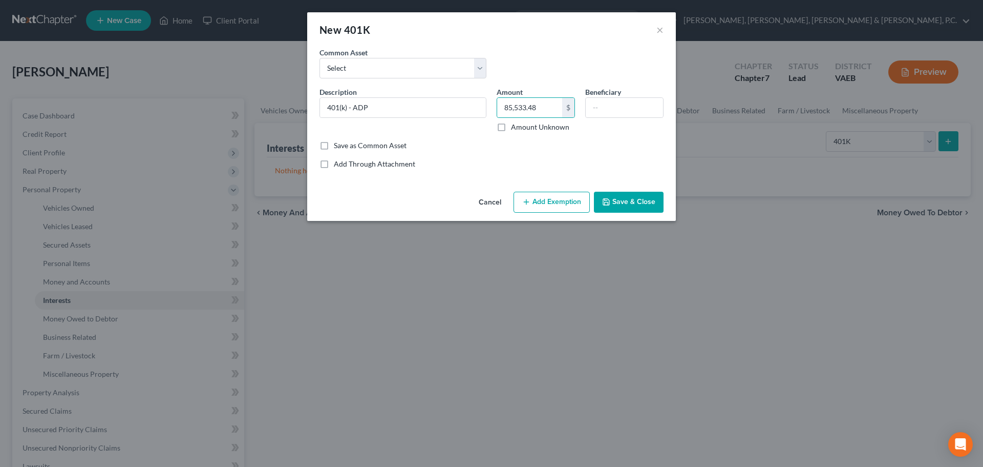
click at [557, 203] on button "Add Exemption" at bounding box center [552, 203] width 76 height 22
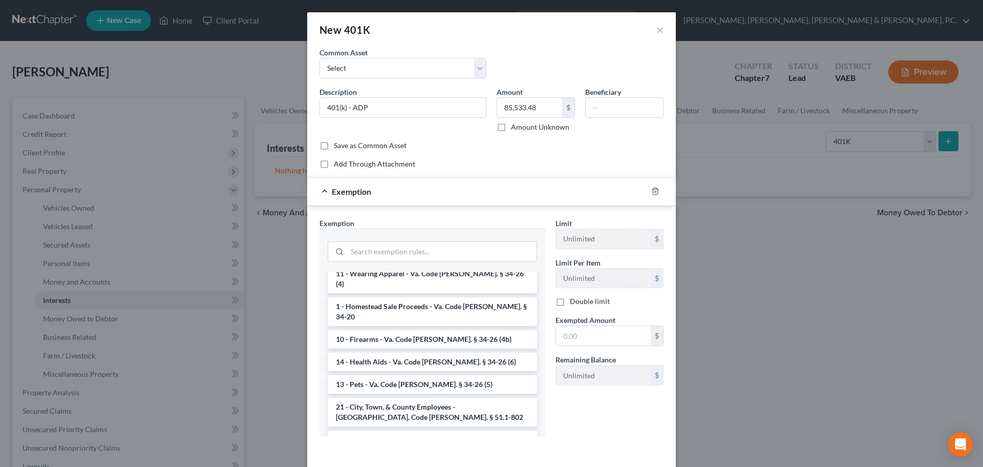
scroll to position [972, 0]
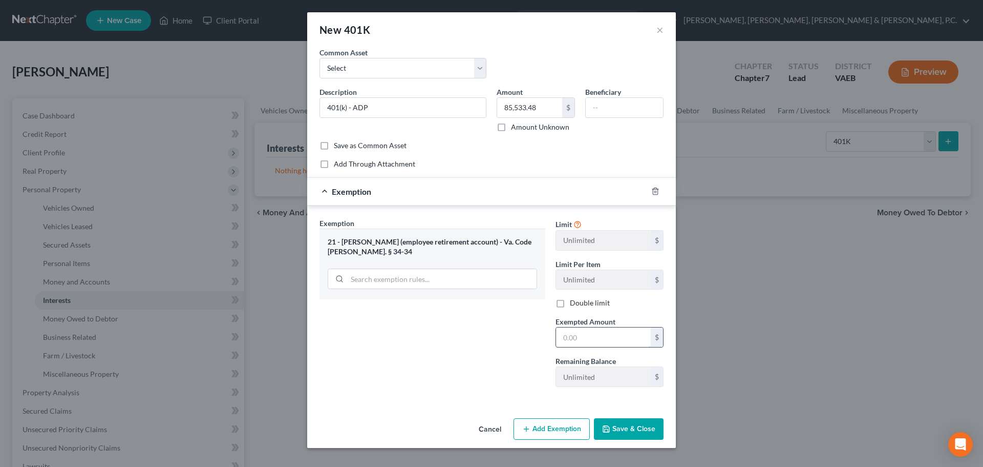
click at [616, 335] on input "text" at bounding box center [603, 336] width 95 height 19
type input "85,533.48"
click at [609, 427] on icon "button" at bounding box center [606, 429] width 6 height 6
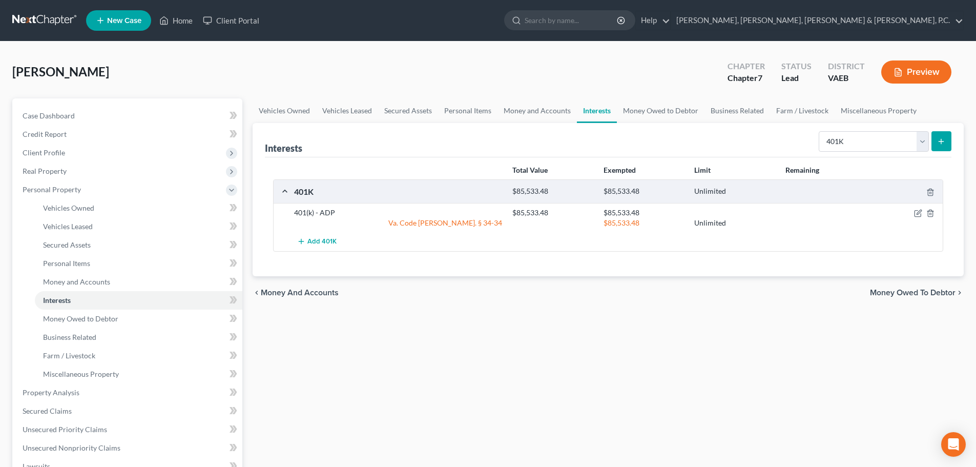
click at [944, 143] on icon "submit" at bounding box center [941, 141] width 8 height 8
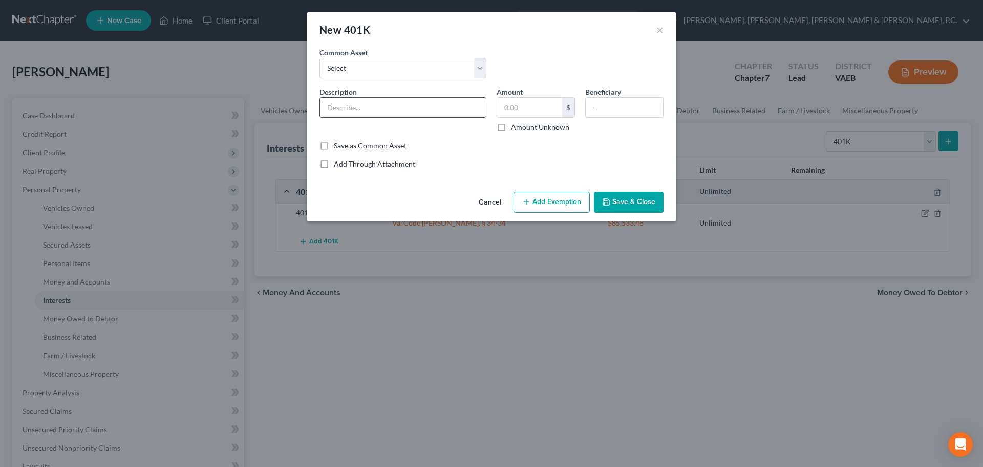
click at [456, 112] on input "text" at bounding box center [403, 107] width 166 height 19
type input "401(k) - ACES Group"
click at [528, 111] on input "text" at bounding box center [529, 107] width 65 height 19
type input "5,015.47"
click at [567, 206] on button "Add Exemption" at bounding box center [552, 203] width 76 height 22
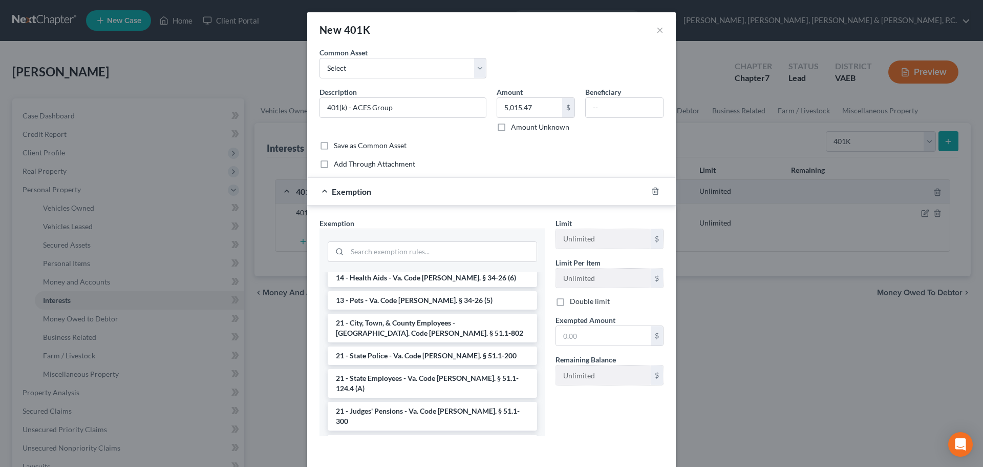
scroll to position [1016, 0]
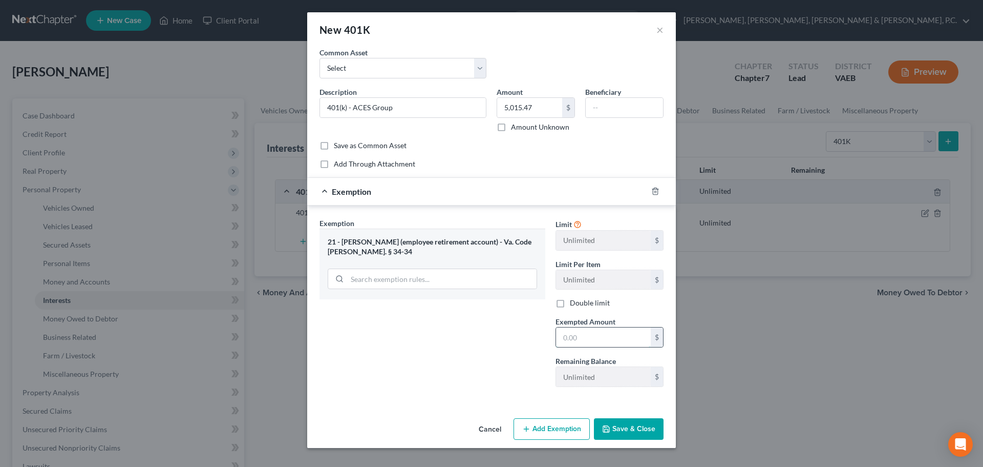
click at [575, 331] on input "text" at bounding box center [603, 336] width 95 height 19
type input "5,015.47"
click at [629, 422] on button "Save & Close" at bounding box center [629, 429] width 70 height 22
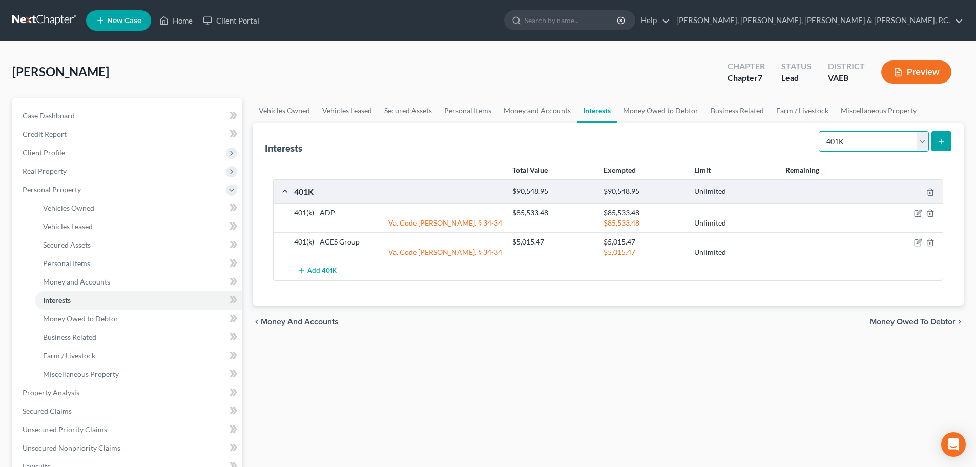
click at [856, 145] on select "Select Interest Type 401K Annuity Bond Education IRA Government Bond Government…" at bounding box center [873, 141] width 110 height 20
click at [895, 139] on select "Select Interest Type 401K Annuity Bond Education IRA Government Bond Government…" at bounding box center [873, 141] width 110 height 20
select select "education_ira"
click at [819, 131] on select "Select Interest Type 401K Annuity Bond Education IRA Government Bond Government…" at bounding box center [873, 141] width 110 height 20
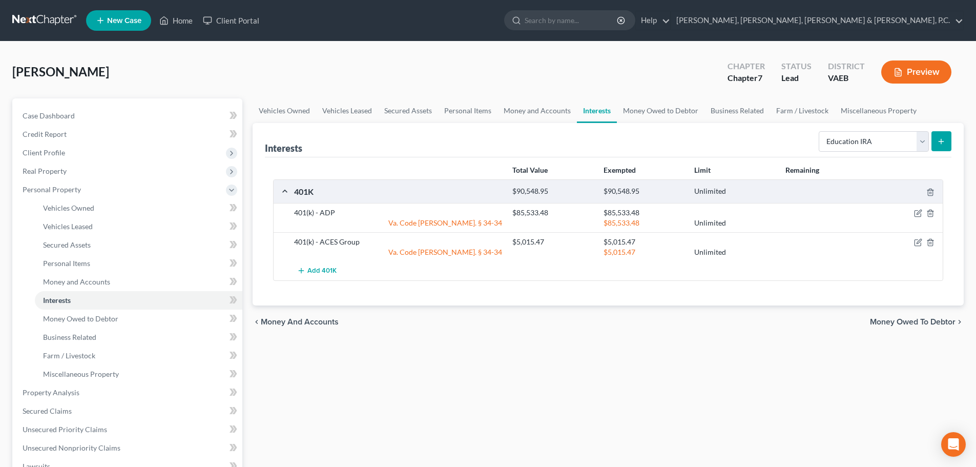
click at [939, 138] on icon "submit" at bounding box center [941, 141] width 8 height 8
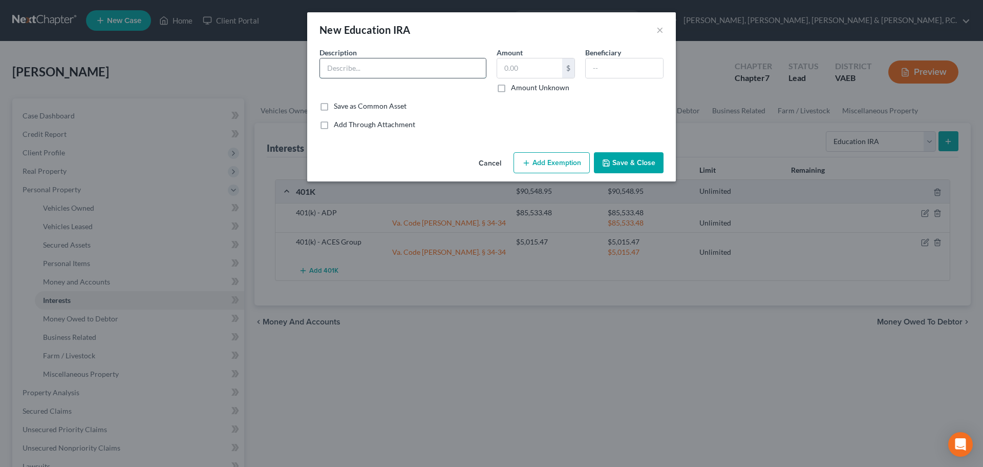
click at [437, 61] on input "text" at bounding box center [403, 67] width 166 height 19
type input "529 Plan for daughter, [PERSON_NAME]"
click at [510, 71] on input "text" at bounding box center [529, 67] width 65 height 19
type input "12,233.84"
click at [552, 169] on button "Add Exemption" at bounding box center [552, 163] width 76 height 22
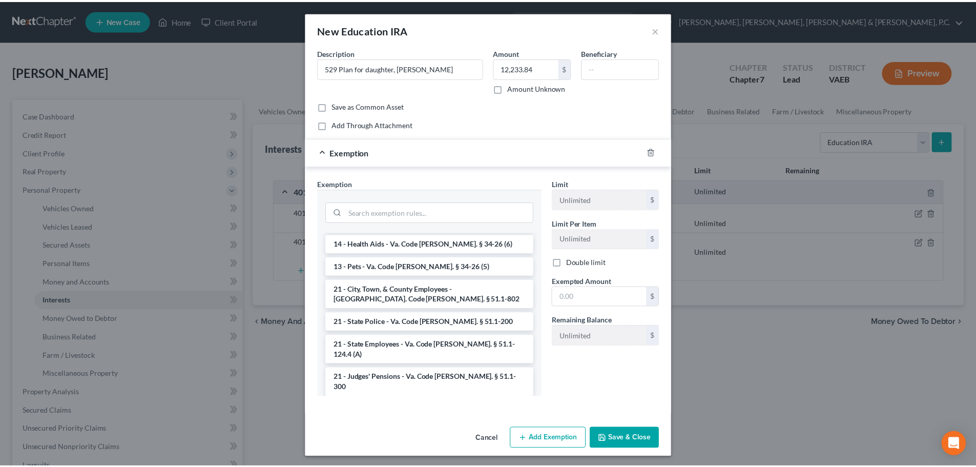
scroll to position [1033, 0]
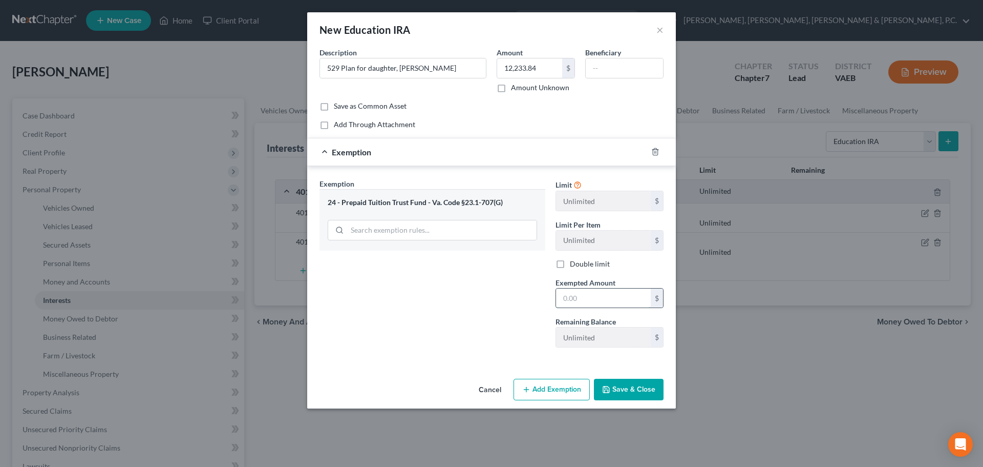
click at [565, 291] on input "text" at bounding box center [603, 297] width 95 height 19
type input "12,233.84"
click at [616, 384] on button "Save & Close" at bounding box center [629, 389] width 70 height 22
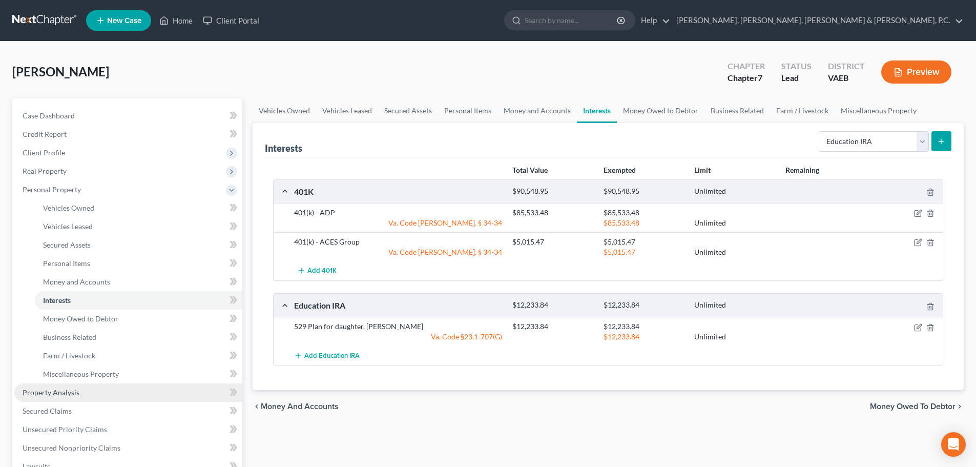
click at [60, 391] on span "Property Analysis" at bounding box center [51, 392] width 57 height 9
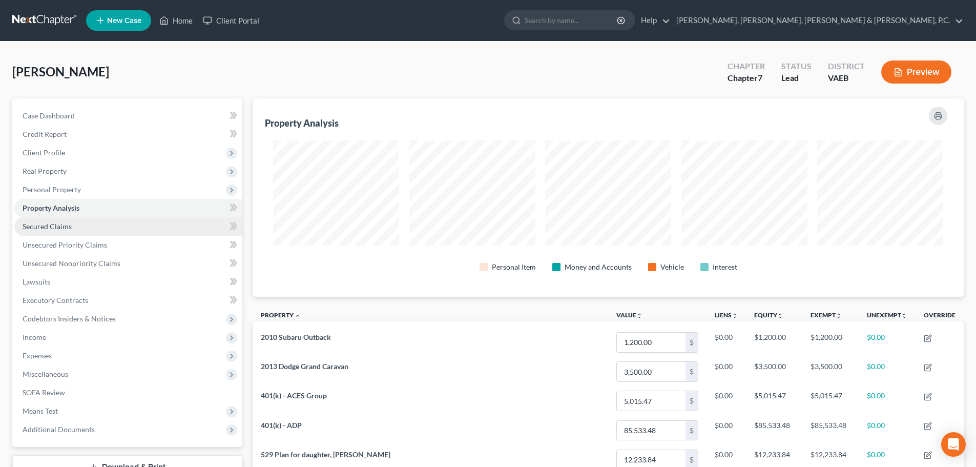
click at [61, 226] on span "Secured Claims" at bounding box center [47, 226] width 49 height 9
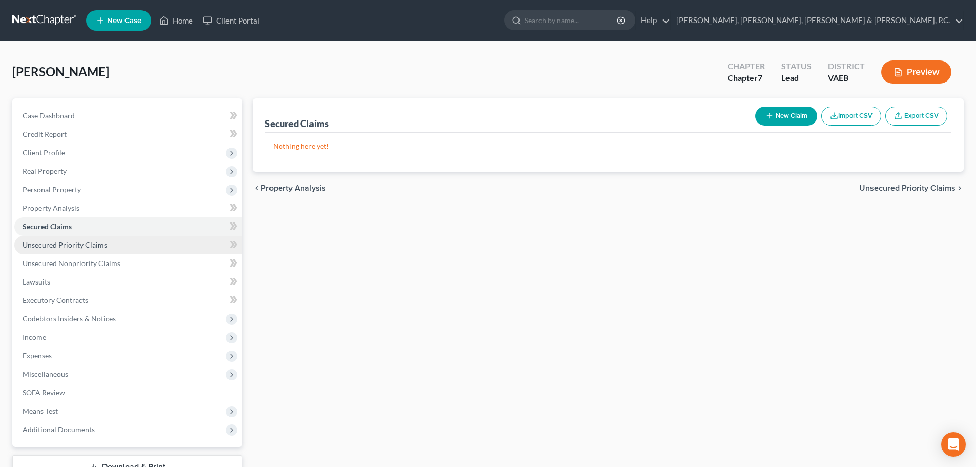
click at [65, 242] on span "Unsecured Priority Claims" at bounding box center [65, 244] width 85 height 9
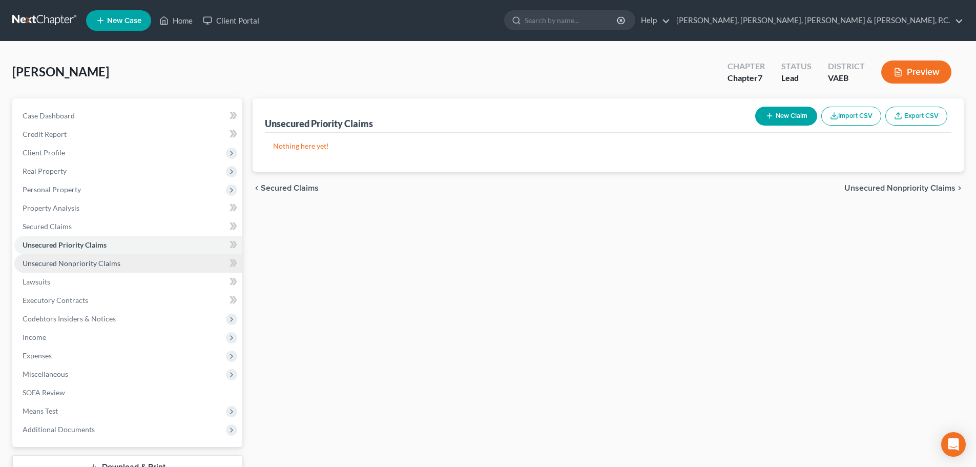
click at [66, 259] on span "Unsecured Nonpriority Claims" at bounding box center [72, 263] width 98 height 9
click at [803, 117] on button "New Claim" at bounding box center [786, 116] width 62 height 19
select select "0"
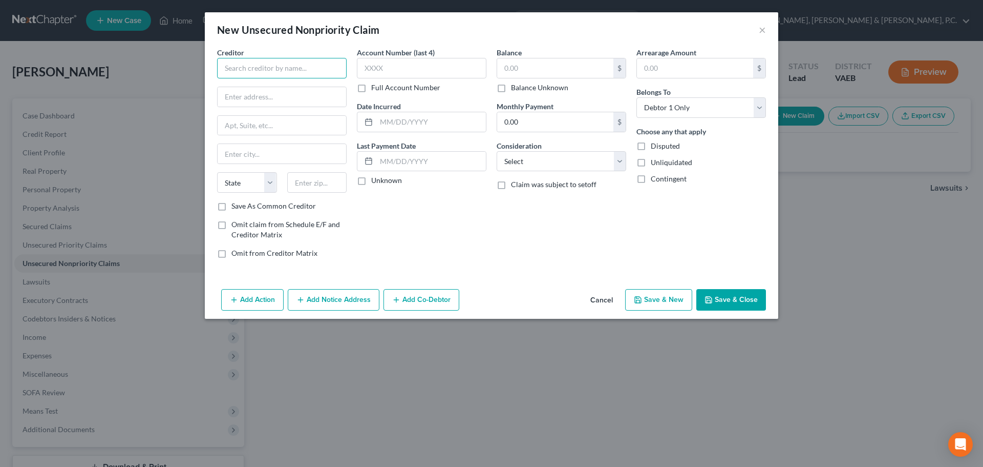
click at [340, 59] on input "text" at bounding box center [282, 68] width 130 height 20
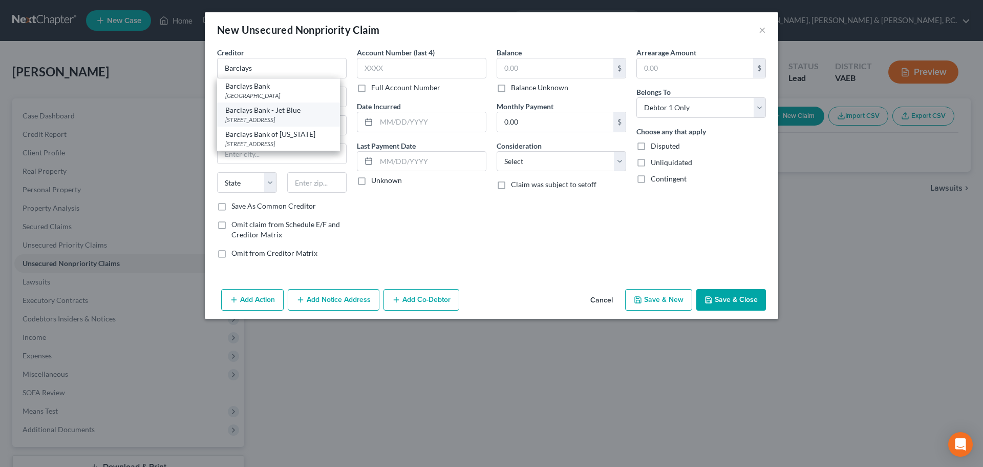
click at [303, 112] on div "Barclays Bank - Jet Blue" at bounding box center [278, 110] width 107 height 10
type input "Barclays Bank - Jet Blue"
type input "PO Box 13337"
type input "[GEOGRAPHIC_DATA]"
select select "39"
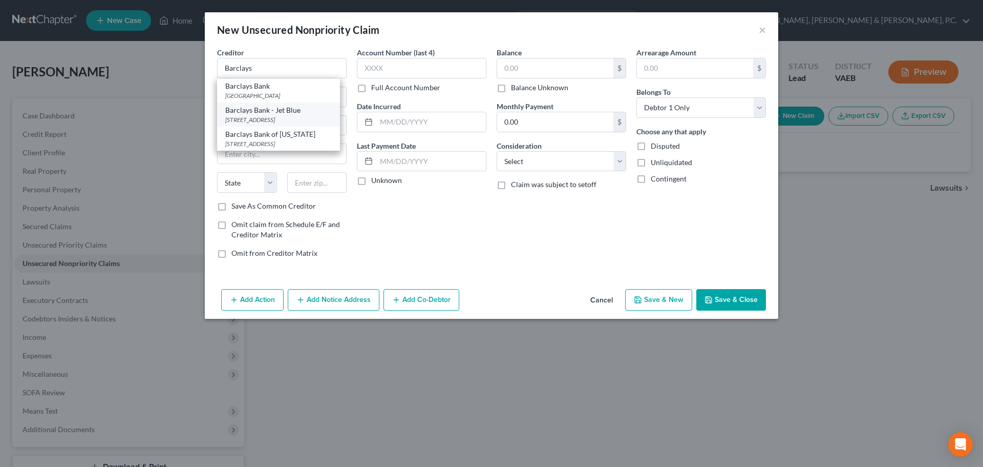
type input "19101"
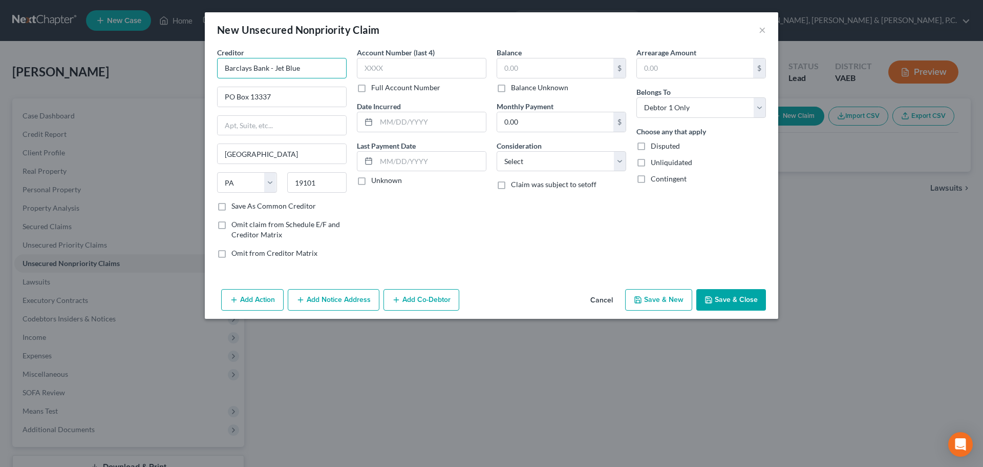
click at [304, 67] on input "Barclays Bank - Jet Blue" at bounding box center [282, 68] width 130 height 20
click at [391, 64] on input "text" at bounding box center [422, 68] width 130 height 20
type input "Barclays Bank"
type input "6007"
click at [534, 66] on input "text" at bounding box center [555, 67] width 116 height 19
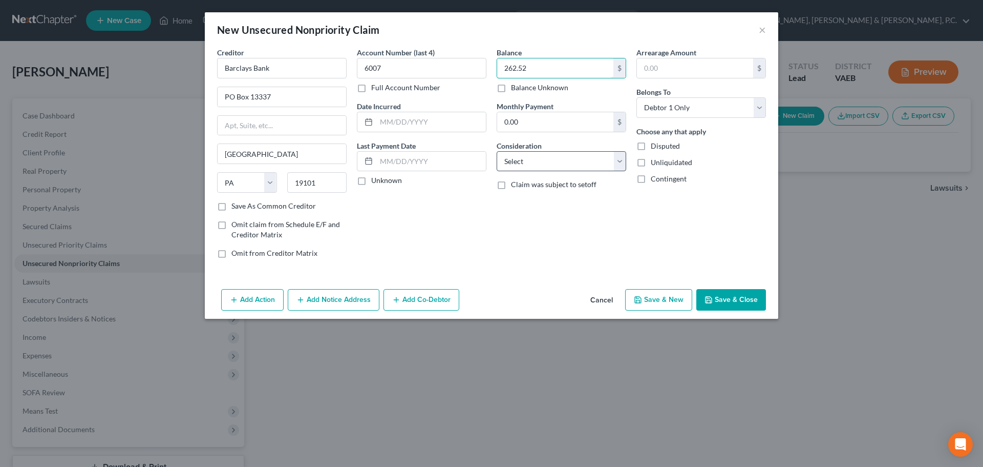
type input "262.52"
drag, startPoint x: 582, startPoint y: 157, endPoint x: 579, endPoint y: 163, distance: 6.2
click at [582, 157] on select "Select Cable / Satellite Services Collection Agency Credit Card Debt Debt Couns…" at bounding box center [562, 161] width 130 height 20
select select "2"
click at [497, 151] on select "Select Cable / Satellite Services Collection Agency Credit Card Debt Debt Couns…" at bounding box center [562, 161] width 130 height 20
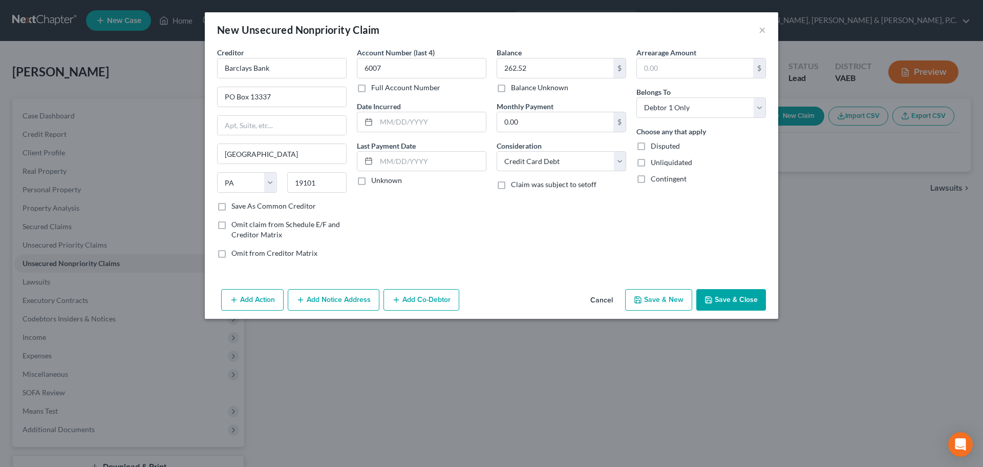
click at [722, 294] on button "Save & Close" at bounding box center [732, 300] width 70 height 22
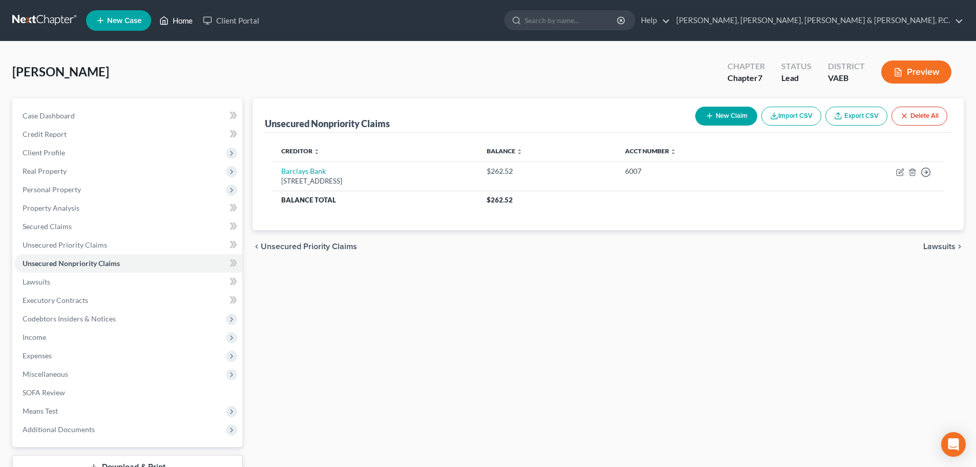
click at [183, 20] on link "Home" at bounding box center [176, 20] width 44 height 18
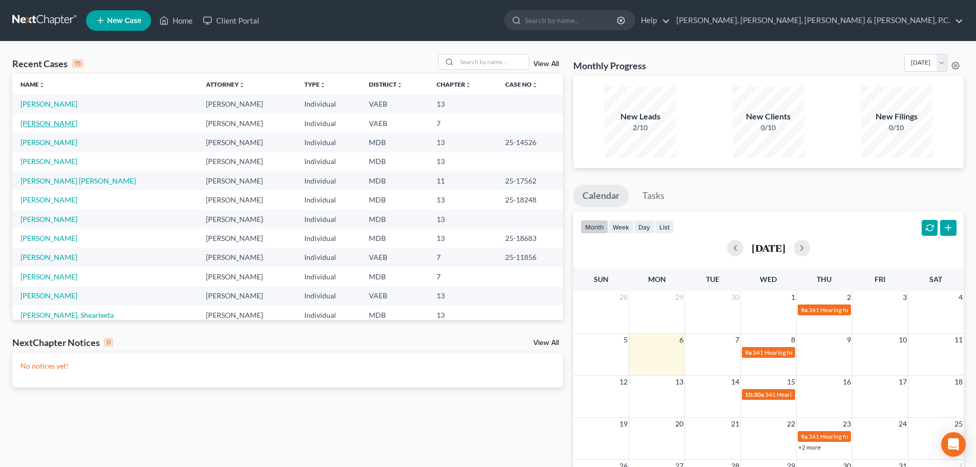
click at [64, 127] on link "[PERSON_NAME]" at bounding box center [48, 123] width 57 height 9
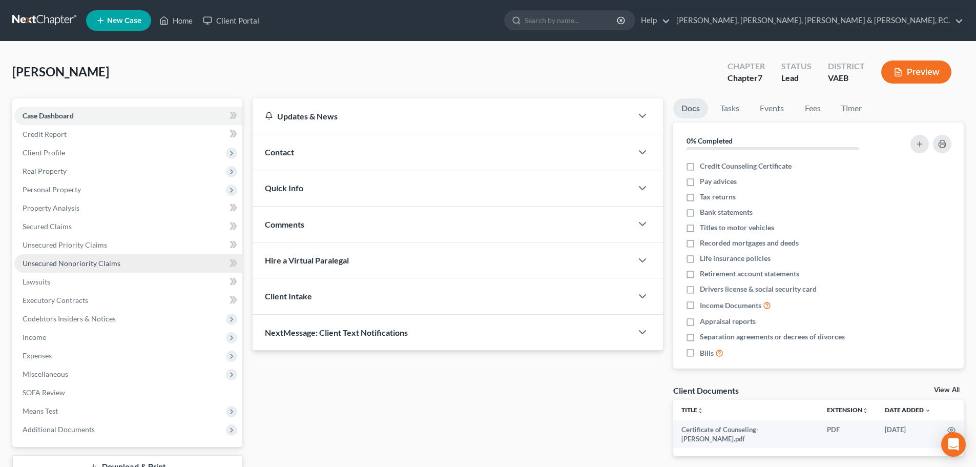
click at [78, 259] on span "Unsecured Nonpriority Claims" at bounding box center [72, 263] width 98 height 9
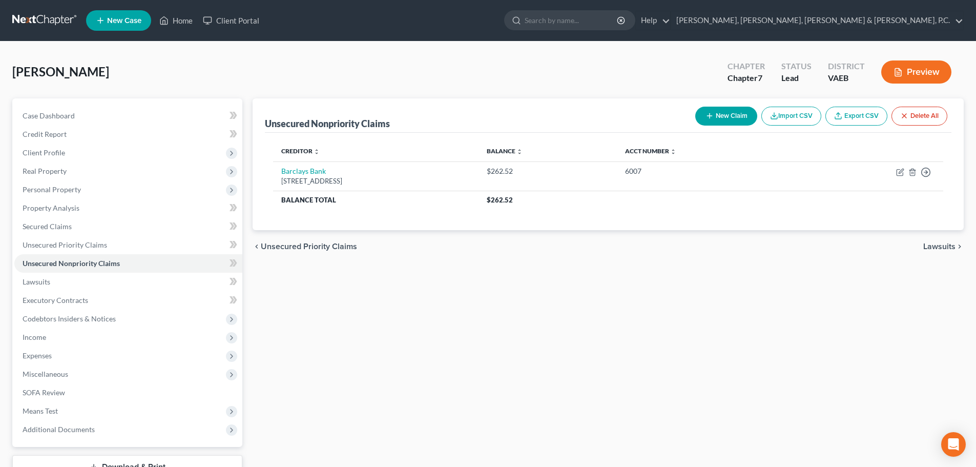
click at [730, 115] on button "New Claim" at bounding box center [726, 116] width 62 height 19
select select "0"
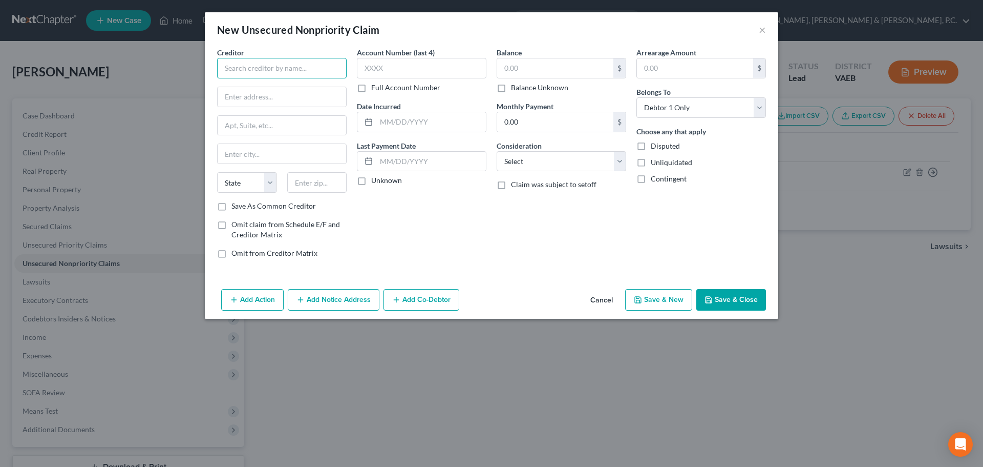
click at [273, 65] on input "text" at bounding box center [282, 68] width 130 height 20
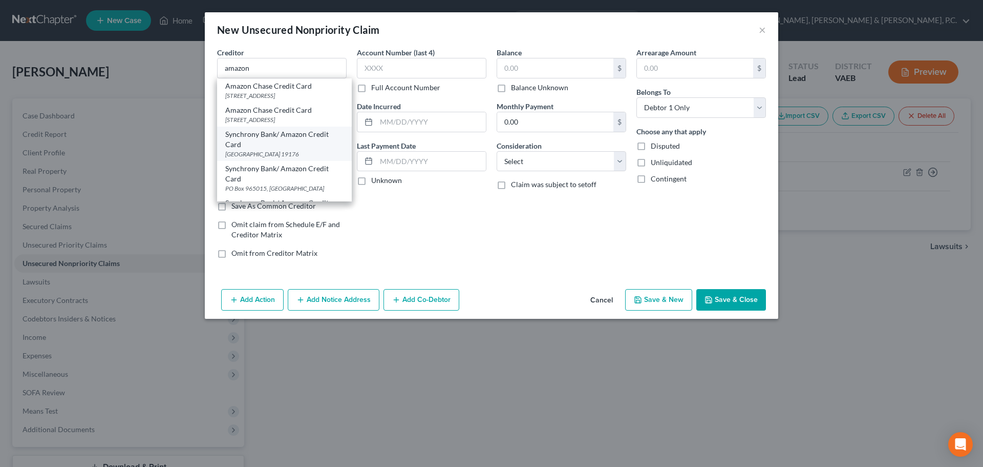
click at [278, 141] on div "Synchrony Bank/ Amazon Credit Card" at bounding box center [284, 139] width 118 height 20
type input "Synchrony Bank/ Amazon Credit Card"
type input "PO Box 71711"
type input "[GEOGRAPHIC_DATA]"
select select "39"
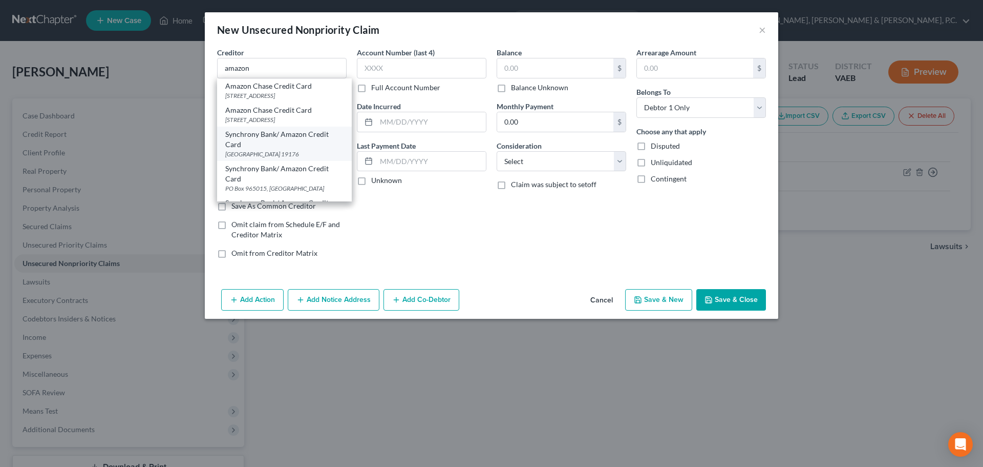
type input "19176"
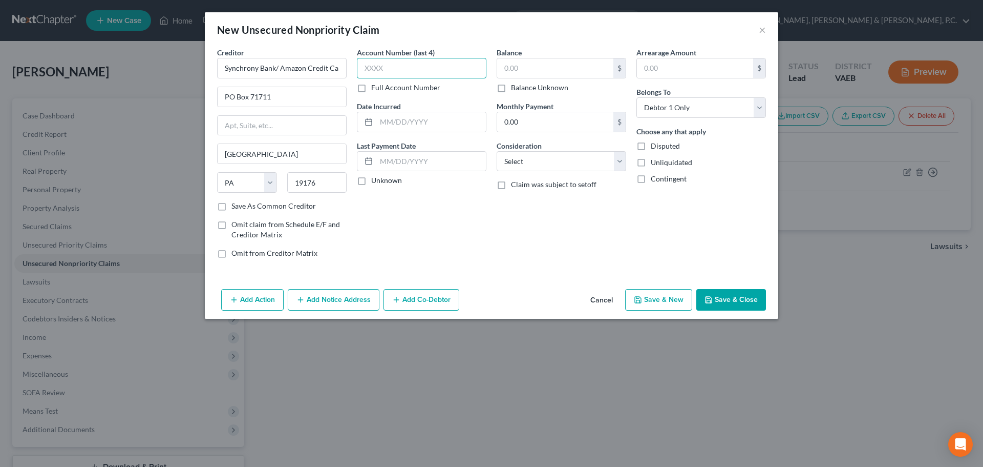
click at [405, 60] on input "text" at bounding box center [422, 68] width 130 height 20
type input "1332"
click at [525, 75] on input "text" at bounding box center [555, 67] width 116 height 19
type input "5,063.42"
click at [553, 156] on select "Select Cable / Satellite Services Collection Agency Credit Card Debt Debt Couns…" at bounding box center [562, 161] width 130 height 20
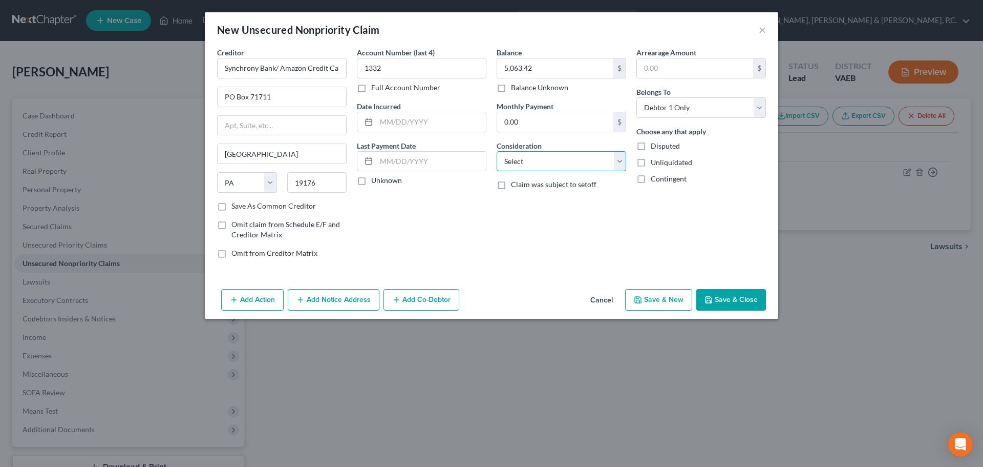
select select "2"
click at [497, 151] on select "Select Cable / Satellite Services Collection Agency Credit Card Debt Debt Couns…" at bounding box center [562, 161] width 130 height 20
click at [646, 297] on button "Save & New" at bounding box center [658, 300] width 67 height 22
select select "0"
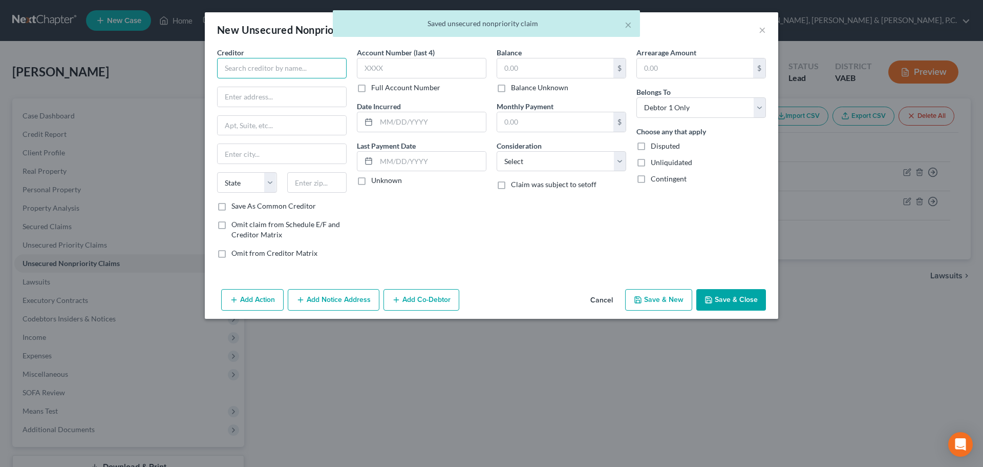
click at [299, 66] on input "text" at bounding box center [282, 68] width 130 height 20
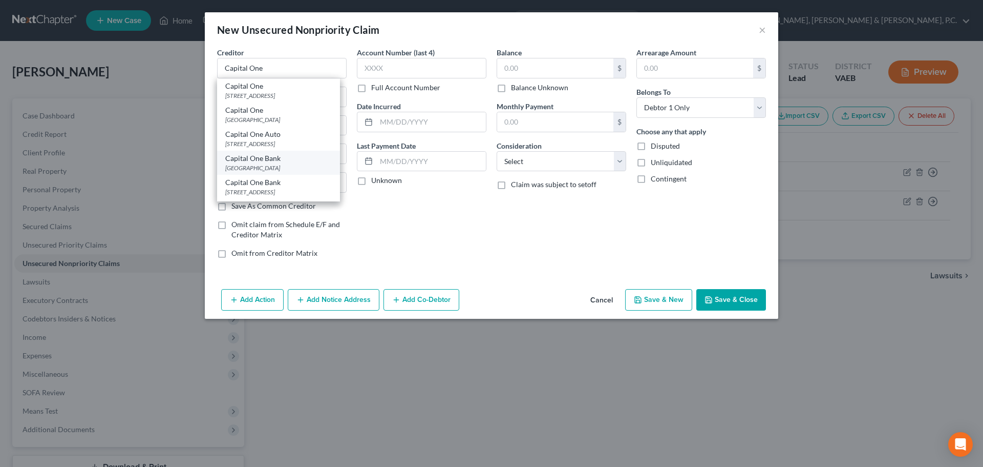
click at [282, 162] on div "Capital One Bank" at bounding box center [278, 158] width 107 height 10
type input "Capital One Bank"
type input "PO Box 71087"
type input "Charlotte"
select select "28"
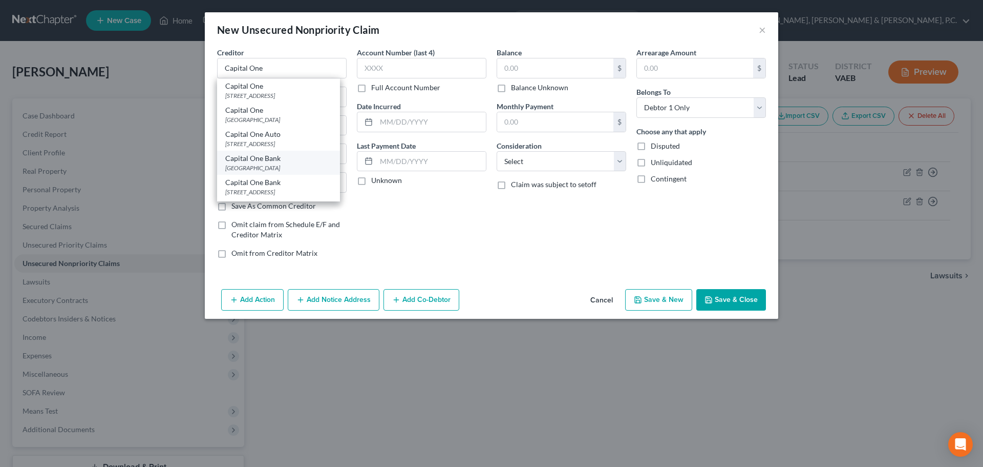
type input "28272"
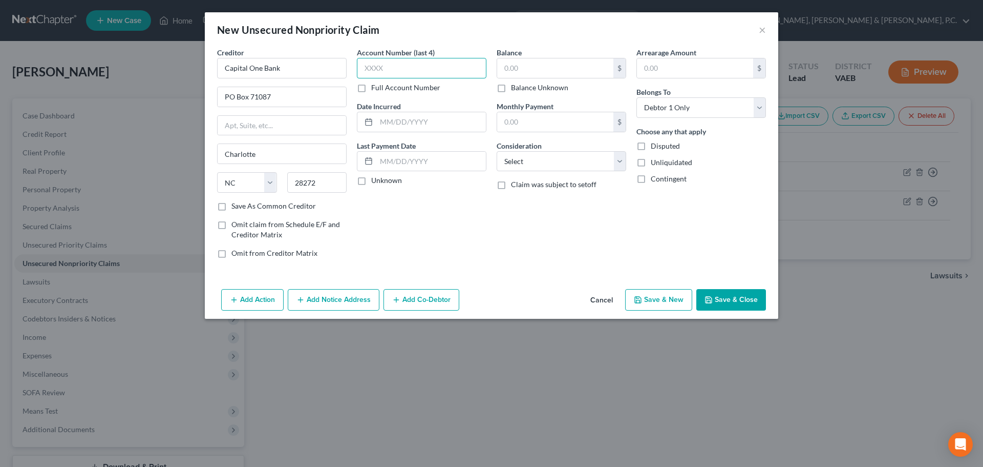
click at [431, 66] on input "text" at bounding box center [422, 68] width 130 height 20
type input "1522"
click at [524, 67] on input "text" at bounding box center [555, 67] width 116 height 19
type input "386.76"
drag, startPoint x: 526, startPoint y: 160, endPoint x: 532, endPoint y: 171, distance: 12.1
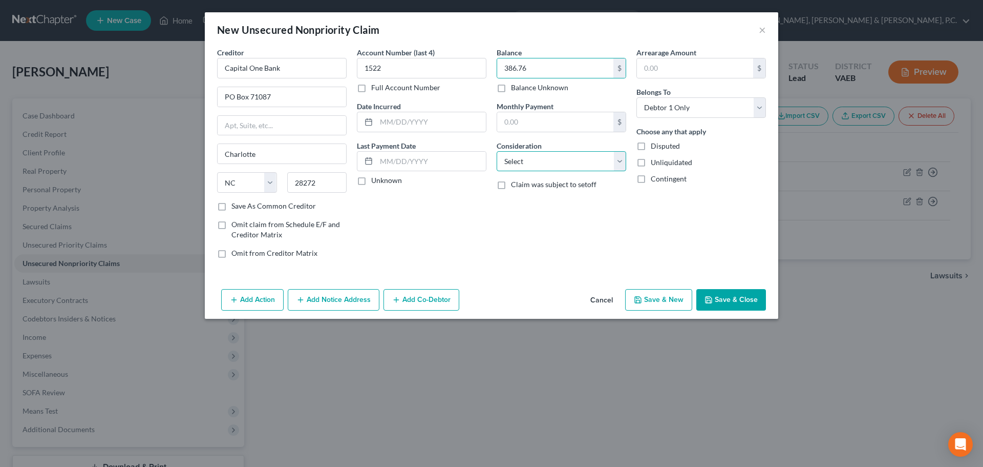
click at [526, 161] on select "Select Cable / Satellite Services Collection Agency Credit Card Debt Debt Couns…" at bounding box center [562, 161] width 130 height 20
select select "2"
click at [497, 151] on select "Select Cable / Satellite Services Collection Agency Credit Card Debt Debt Couns…" at bounding box center [562, 161] width 130 height 20
click at [668, 298] on button "Save & New" at bounding box center [658, 300] width 67 height 22
select select "0"
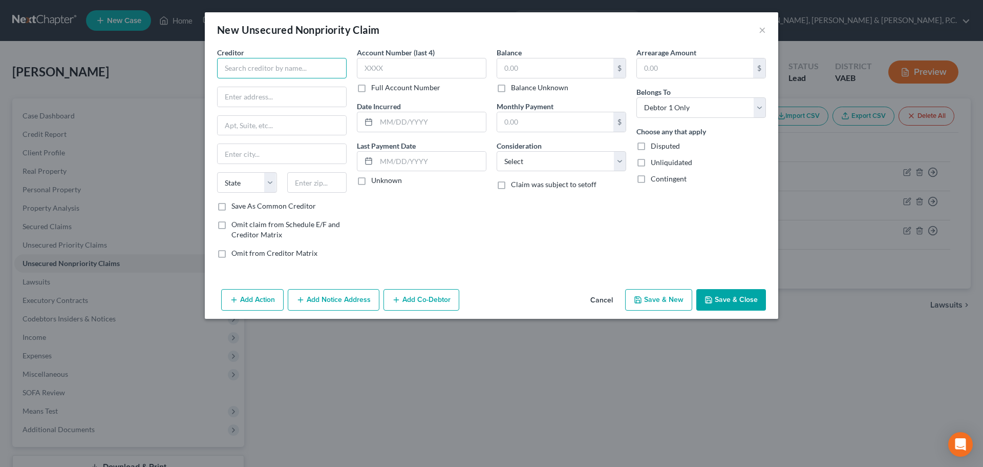
click at [317, 65] on input "text" at bounding box center [282, 68] width 130 height 20
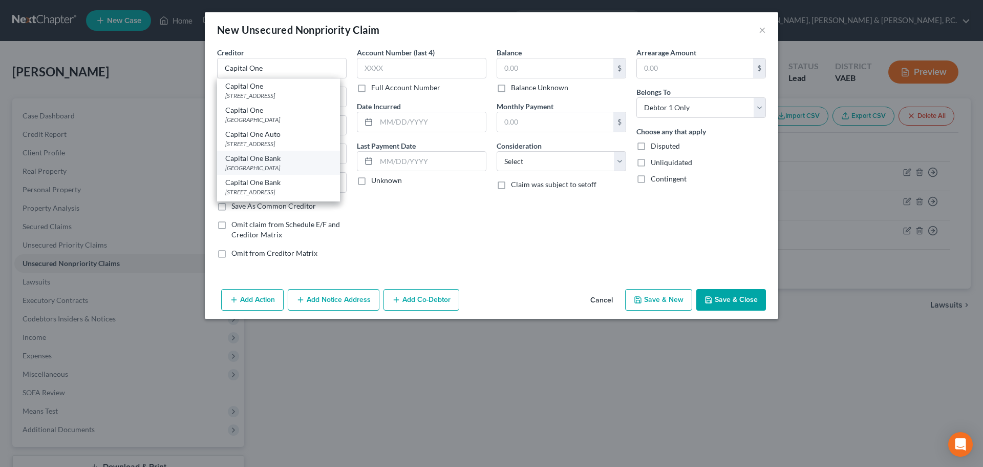
click at [288, 162] on div "Capital One Bank" at bounding box center [278, 158] width 107 height 10
type input "Capital One Bank"
type input "PO Box 71087"
type input "Charlotte"
select select "28"
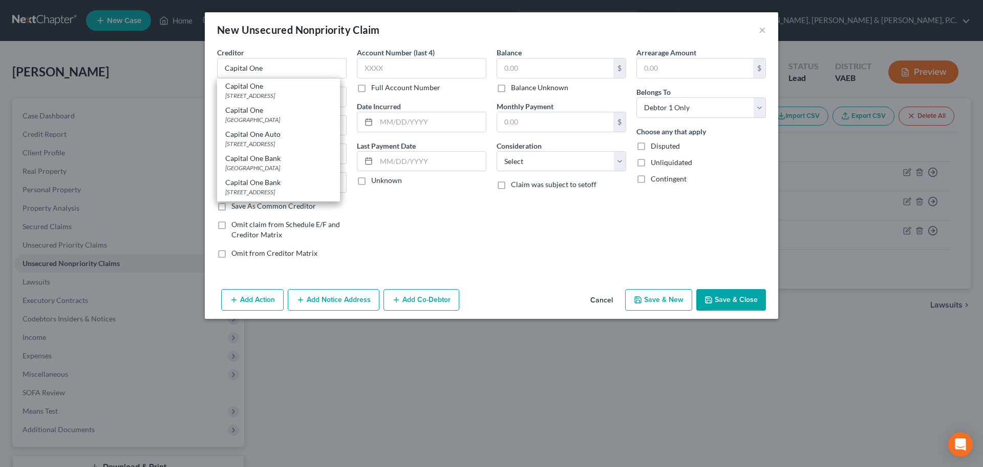
type input "28272"
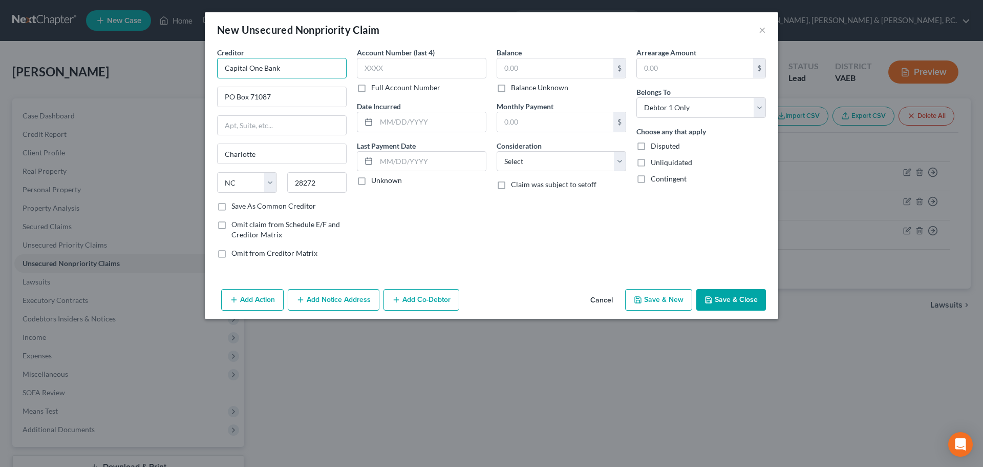
click at [294, 71] on input "Capital One Bank" at bounding box center [282, 68] width 130 height 20
click at [393, 68] on input "text" at bounding box center [422, 68] width 130 height 20
type input "Capital One Bank/ BJs"
type input "4037"
click at [546, 65] on input "text" at bounding box center [555, 67] width 116 height 19
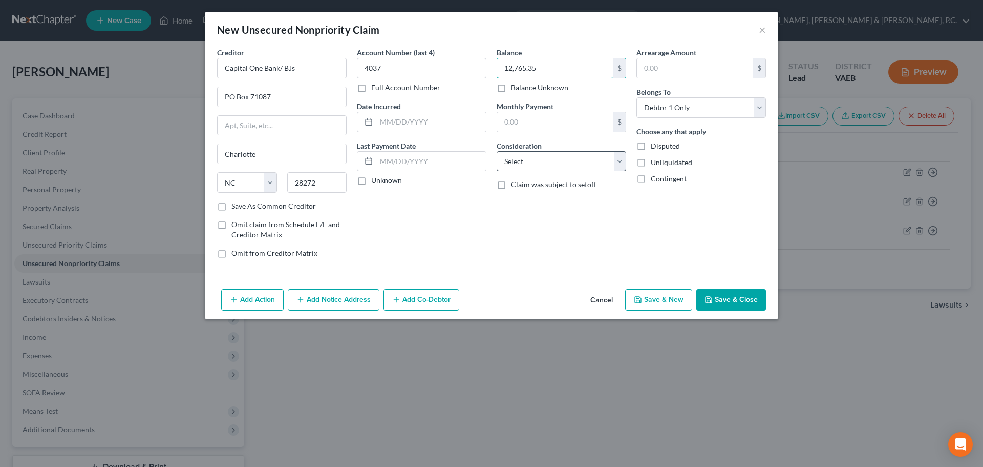
type input "12,765.35"
click at [574, 162] on select "Select Cable / Satellite Services Collection Agency Credit Card Debt Debt Couns…" at bounding box center [562, 161] width 130 height 20
select select "2"
click at [497, 151] on select "Select Cable / Satellite Services Collection Agency Credit Card Debt Debt Couns…" at bounding box center [562, 161] width 130 height 20
click at [651, 305] on button "Save & New" at bounding box center [658, 300] width 67 height 22
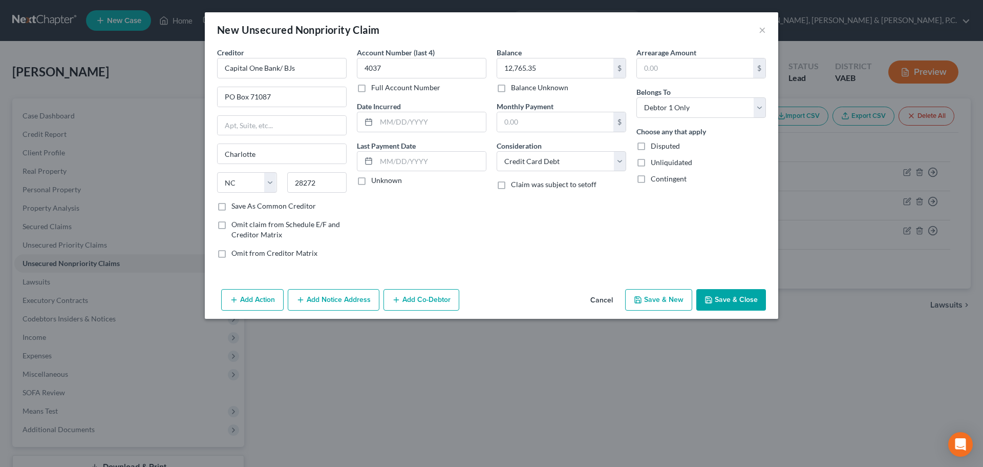
select select "0"
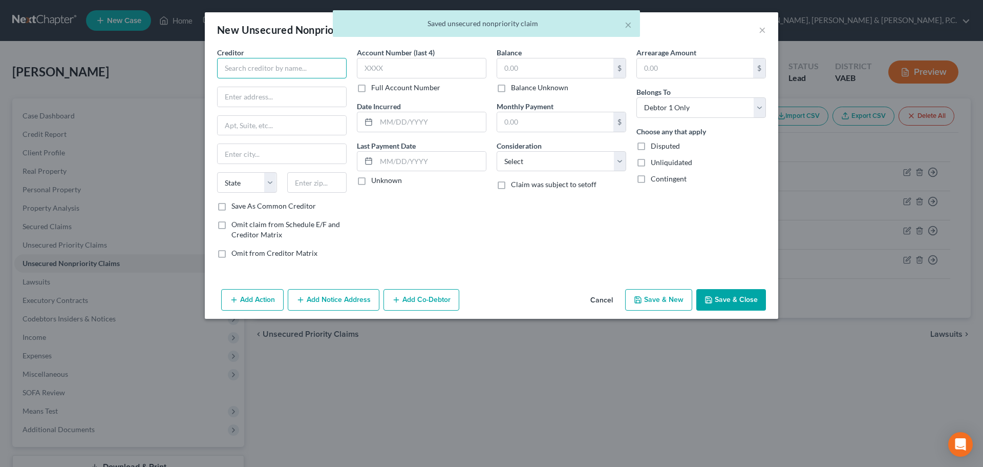
click at [316, 65] on input "text" at bounding box center [282, 68] width 130 height 20
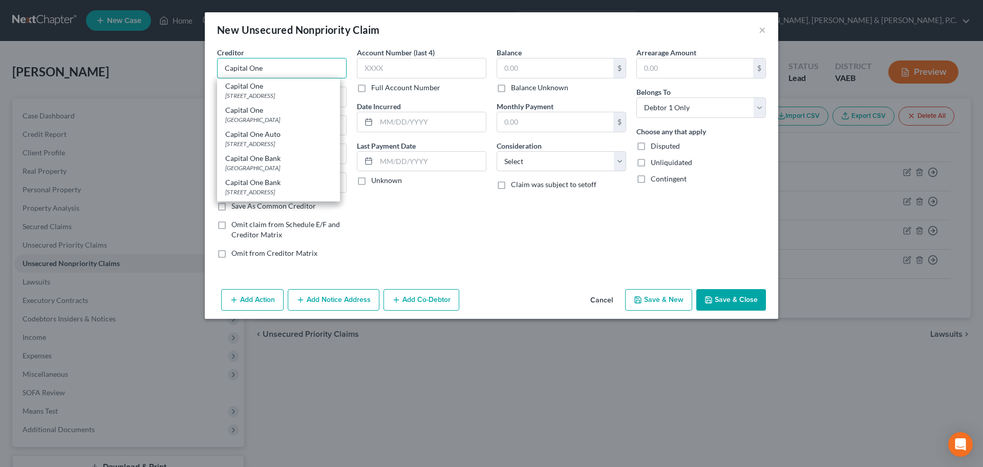
drag, startPoint x: 230, startPoint y: 69, endPoint x: 219, endPoint y: 66, distance: 11.7
click at [219, 66] on input "Capital One" at bounding box center [282, 68] width 130 height 20
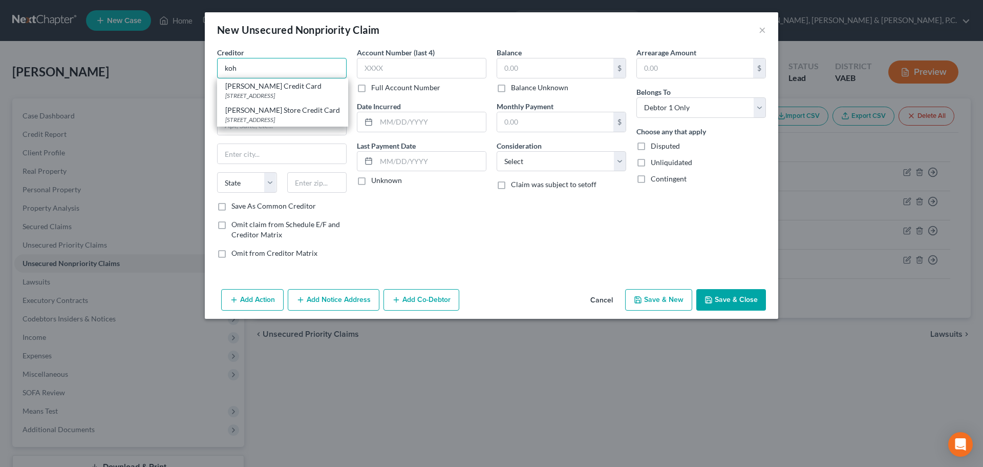
drag, startPoint x: 238, startPoint y: 66, endPoint x: 212, endPoint y: 63, distance: 25.8
click at [212, 63] on div "Creditor * [PERSON_NAME] Credit Card [GEOGRAPHIC_DATA] [PERSON_NAME] Store Cred…" at bounding box center [282, 156] width 140 height 219
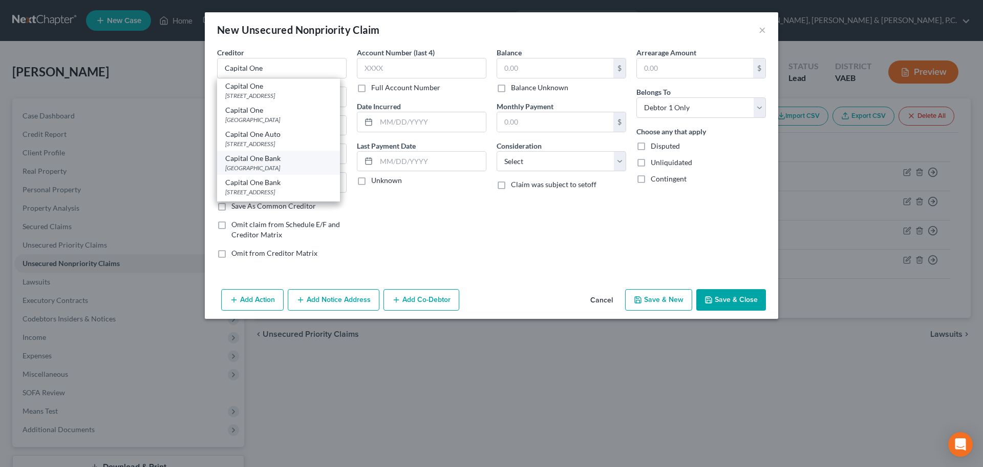
click at [257, 168] on div "[GEOGRAPHIC_DATA]" at bounding box center [278, 167] width 107 height 9
type input "Capital One Bank"
type input "PO Box 71087"
type input "Charlotte"
select select "28"
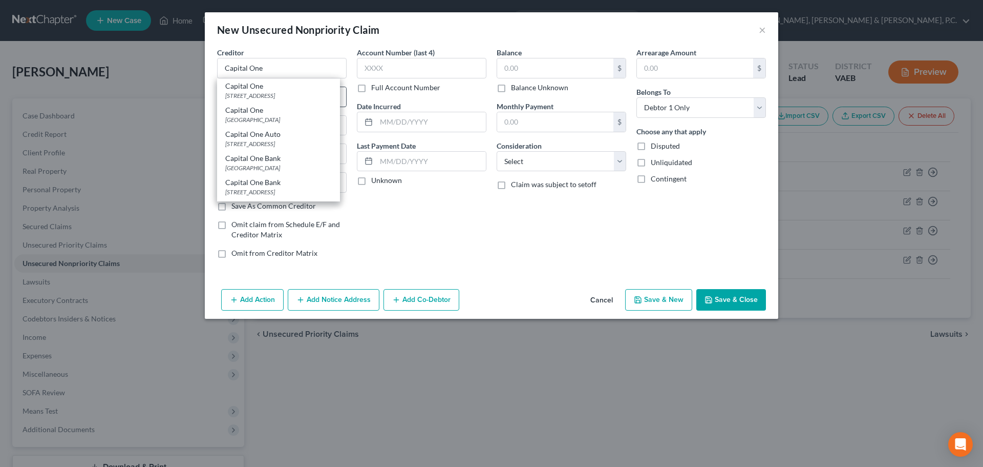
type input "28272"
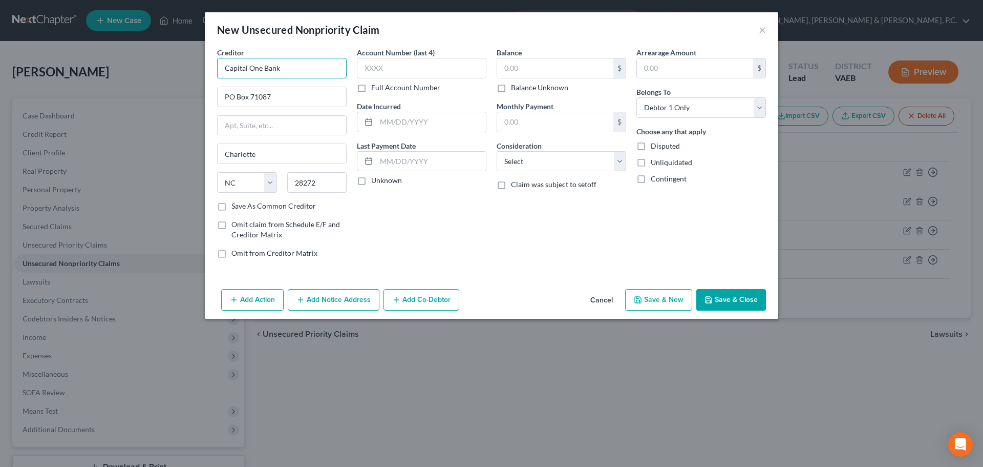
click at [291, 69] on input "Capital One Bank" at bounding box center [282, 68] width 130 height 20
click at [388, 66] on input "text" at bounding box center [422, 68] width 130 height 20
type input "Capital One Bank/ [PERSON_NAME]"
type input "5712"
click at [523, 66] on input "text" at bounding box center [555, 67] width 116 height 19
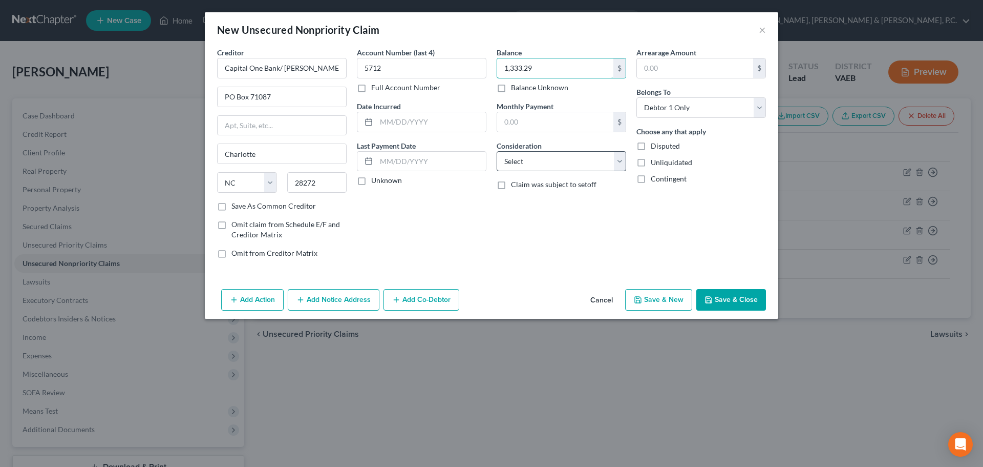
type input "1,333.29"
drag, startPoint x: 542, startPoint y: 158, endPoint x: 538, endPoint y: 170, distance: 12.3
click at [542, 159] on select "Select Cable / Satellite Services Collection Agency Credit Card Debt Debt Couns…" at bounding box center [562, 161] width 130 height 20
select select "2"
click at [497, 151] on select "Select Cable / Satellite Services Collection Agency Credit Card Debt Debt Couns…" at bounding box center [562, 161] width 130 height 20
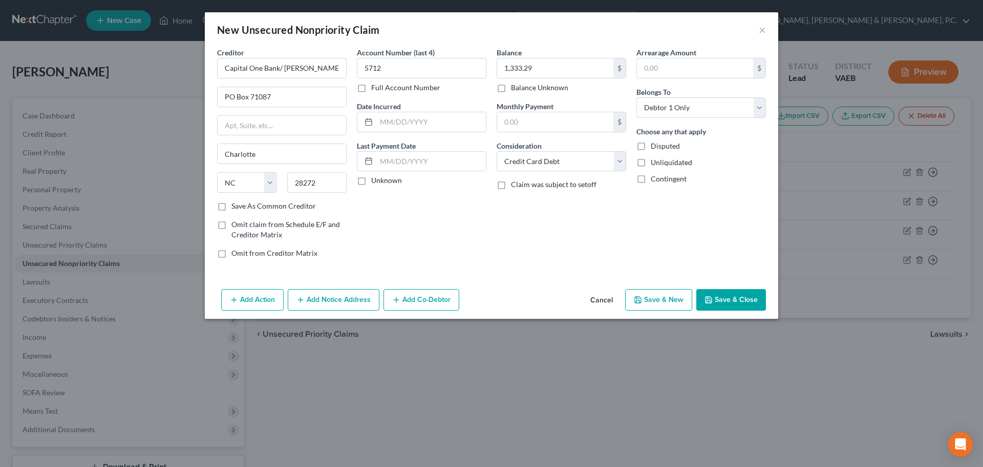
click at [654, 296] on button "Save & New" at bounding box center [658, 300] width 67 height 22
select select "0"
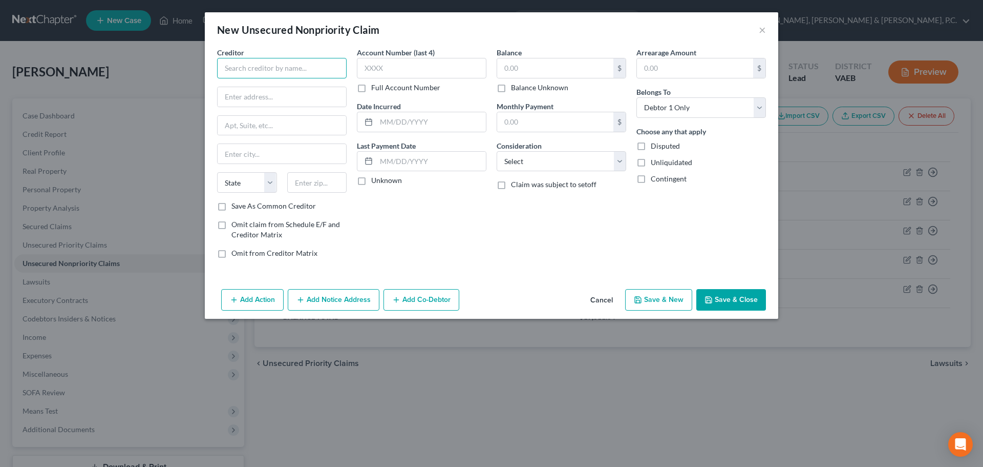
click at [326, 66] on input "text" at bounding box center [282, 68] width 130 height 20
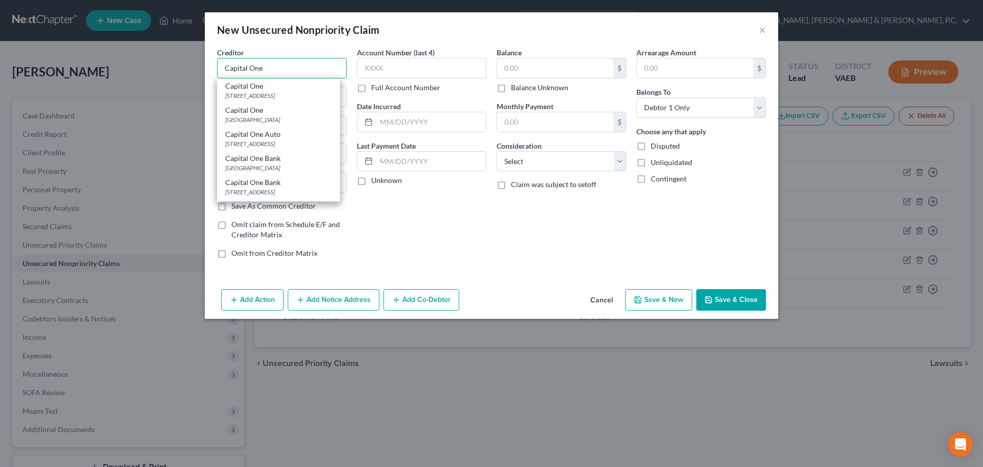
click at [297, 71] on input "Capital One" at bounding box center [282, 68] width 130 height 20
click at [285, 166] on div "[GEOGRAPHIC_DATA]" at bounding box center [278, 167] width 107 height 9
type input "Capital One Bank"
type input "PO Box 71087"
type input "Charlotte"
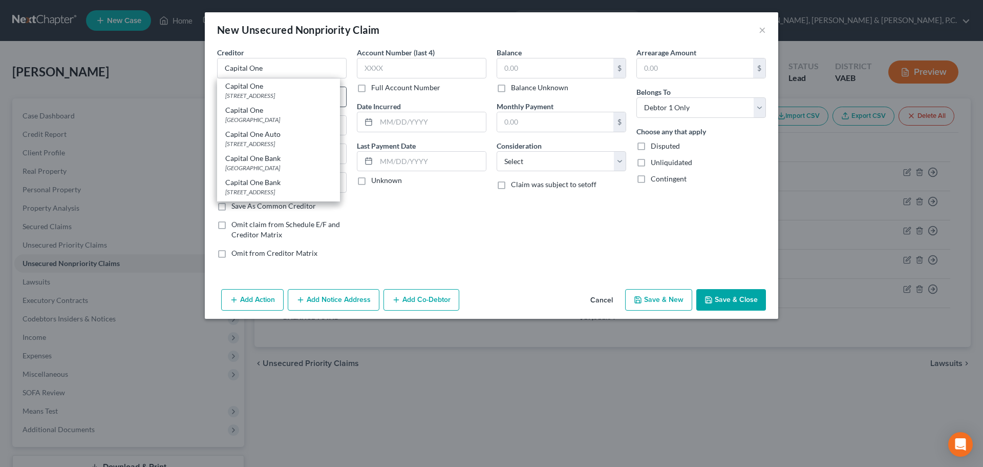
select select "28"
type input "28272"
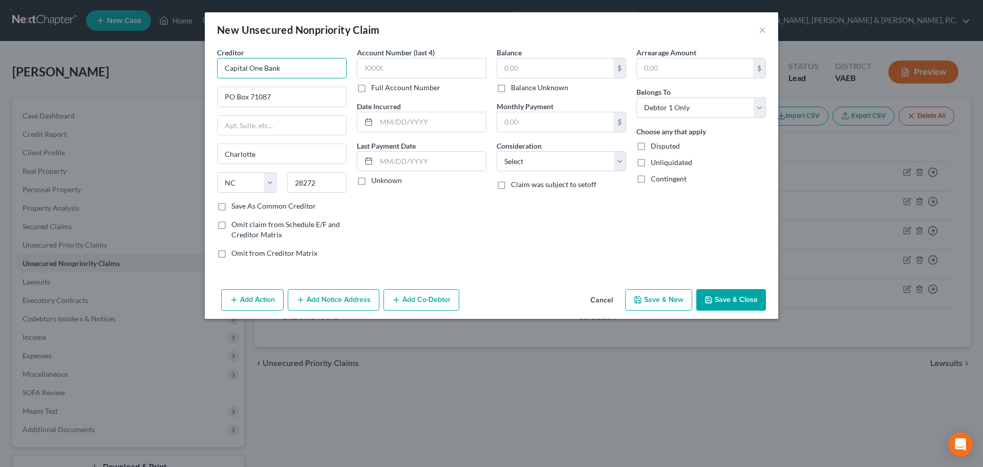
click at [293, 65] on input "Capital One Bank" at bounding box center [282, 68] width 130 height 20
click at [287, 66] on input "Capital One Quick Silver" at bounding box center [282, 68] width 130 height 20
click at [305, 66] on input "Capital One Quicksilver" at bounding box center [282, 68] width 130 height 20
type input "Capital One Quicksilver"
click at [231, 207] on label "Save As Common Creditor" at bounding box center [273, 206] width 85 height 10
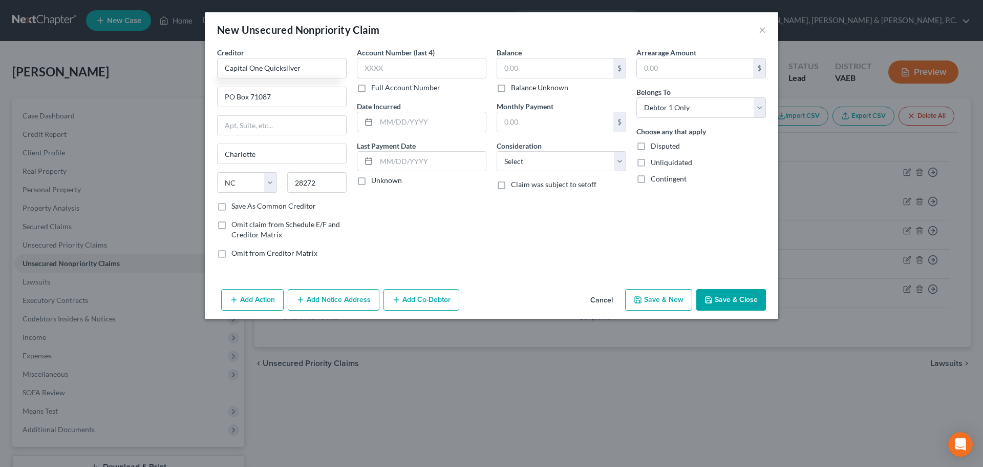
click at [236, 207] on input "Save As Common Creditor" at bounding box center [239, 204] width 7 height 7
checkbox input "true"
type input "Capital One Quicksilver"
click at [402, 64] on input "text" at bounding box center [422, 68] width 130 height 20
type input "4996"
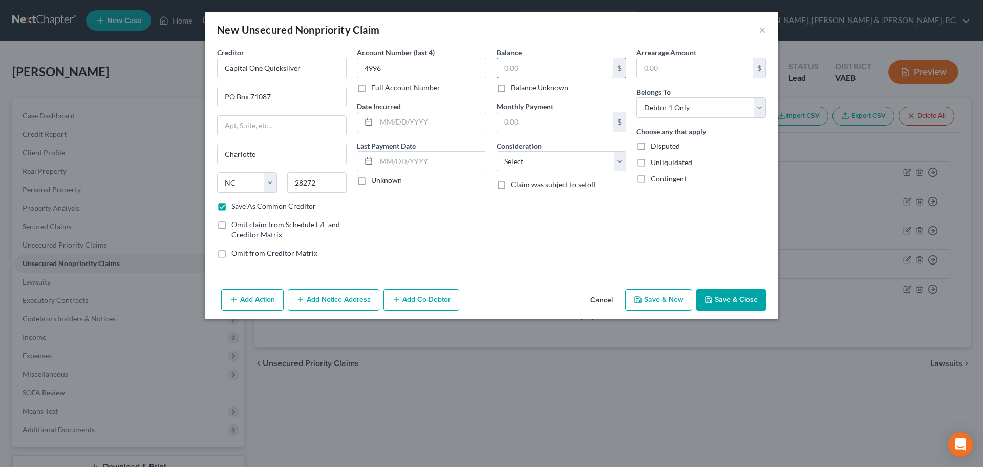
click at [517, 62] on input "text" at bounding box center [555, 67] width 116 height 19
type input "5,313.08"
click at [535, 159] on select "Select Cable / Satellite Services Collection Agency Credit Card Debt Debt Couns…" at bounding box center [562, 161] width 130 height 20
select select "2"
click at [497, 151] on select "Select Cable / Satellite Services Collection Agency Credit Card Debt Debt Couns…" at bounding box center [562, 161] width 130 height 20
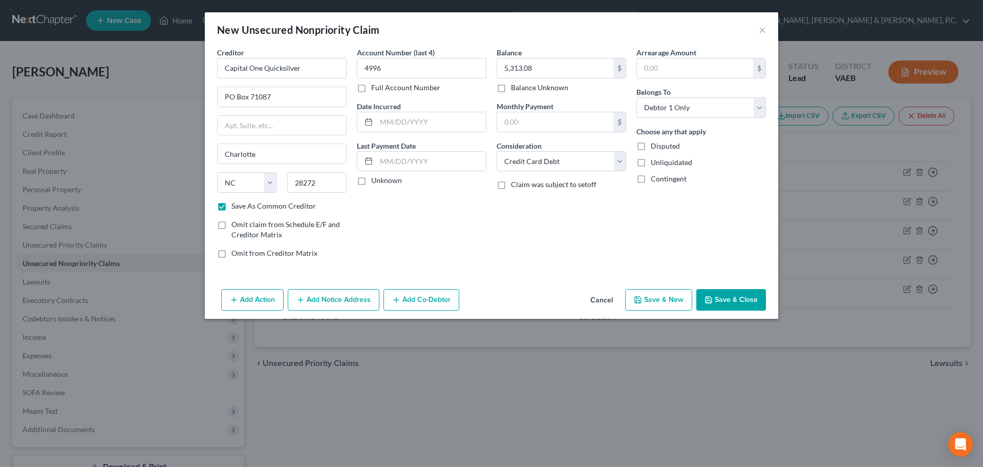
click at [640, 296] on icon "button" at bounding box center [638, 300] width 8 height 8
select select "0"
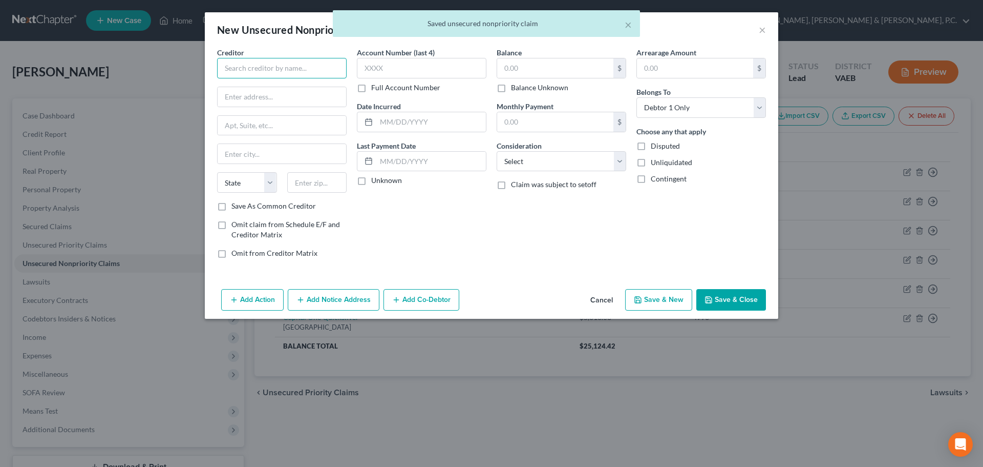
click at [304, 67] on input "text" at bounding box center [282, 68] width 130 height 20
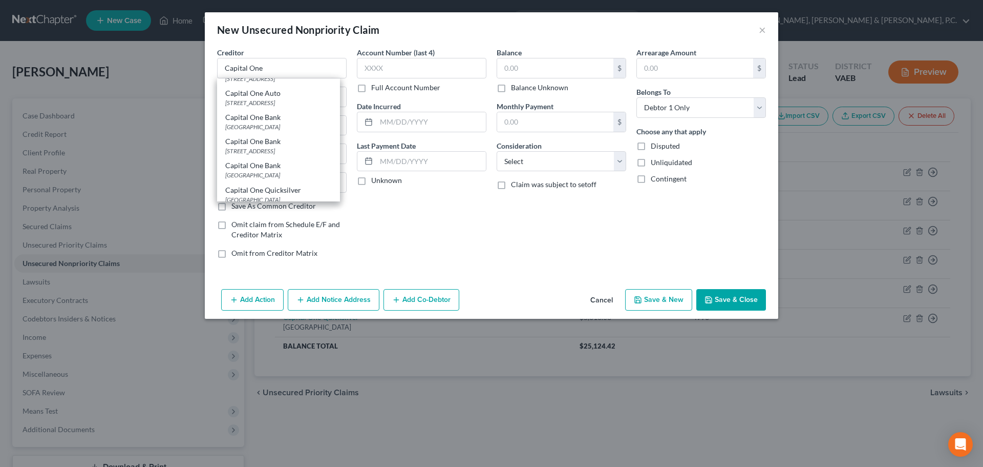
scroll to position [70, 0]
click at [311, 166] on div "[GEOGRAPHIC_DATA]" at bounding box center [278, 170] width 107 height 9
type input "Capital One Quicksilver"
type input "PO Box 71087"
type input "Charlotte"
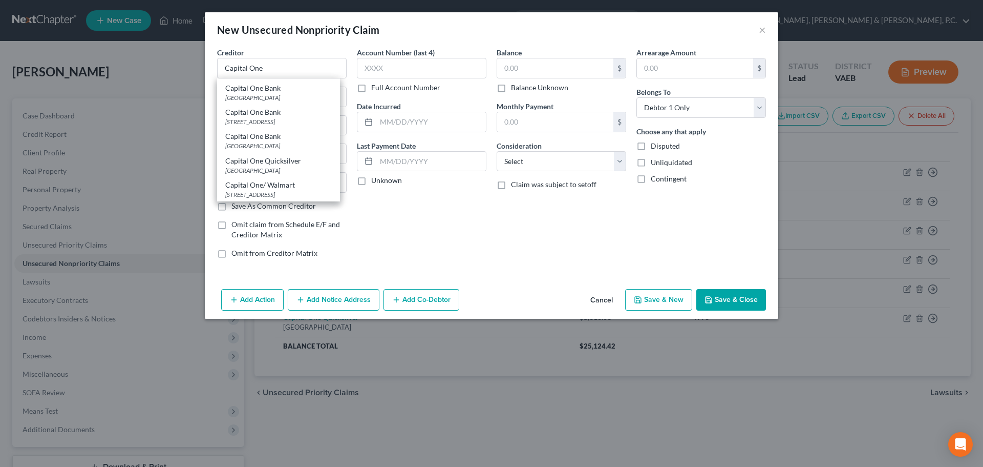
select select "28"
type input "28272"
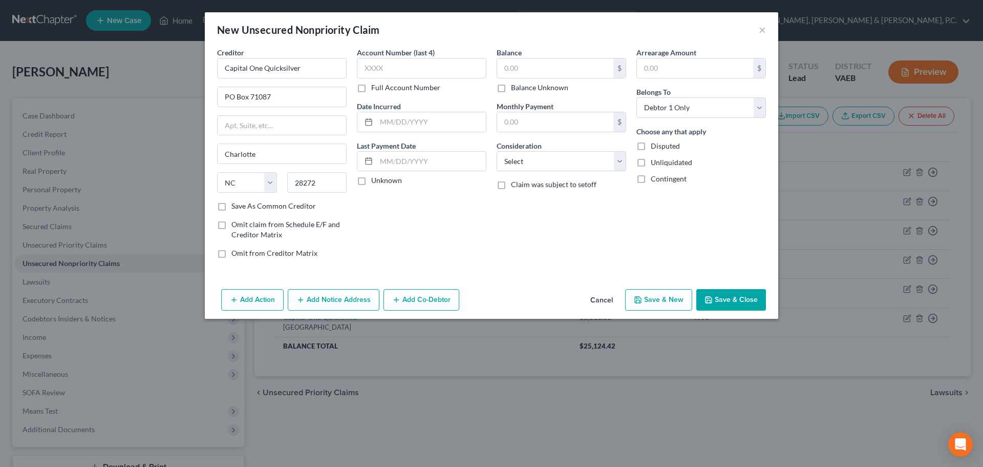
scroll to position [0, 0]
click at [403, 64] on input "text" at bounding box center [422, 68] width 130 height 20
type input "6203"
click at [521, 67] on input "text" at bounding box center [555, 67] width 116 height 19
type input "3,802.06"
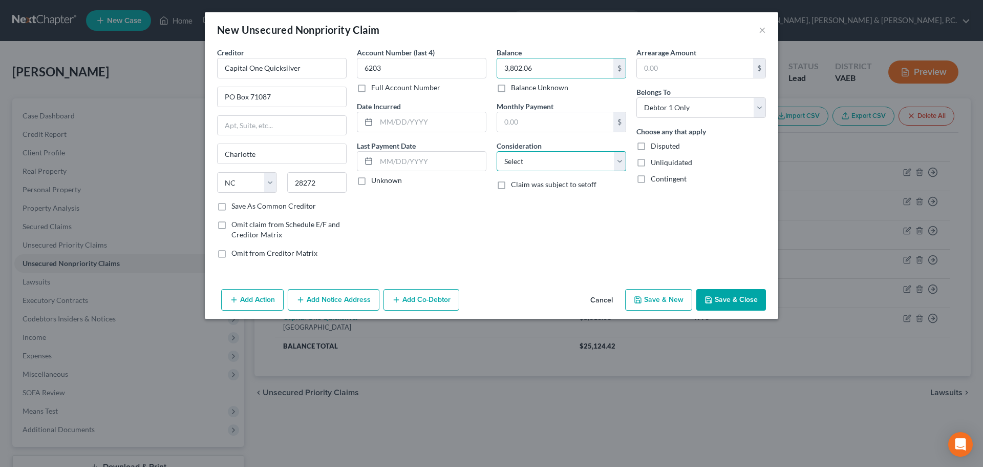
drag, startPoint x: 571, startPoint y: 154, endPoint x: 574, endPoint y: 163, distance: 10.1
click at [571, 156] on select "Select Cable / Satellite Services Collection Agency Credit Card Debt Debt Couns…" at bounding box center [562, 161] width 130 height 20
click at [497, 151] on select "Select Cable / Satellite Services Collection Agency Credit Card Debt Debt Couns…" at bounding box center [562, 161] width 130 height 20
click at [645, 298] on button "Save & New" at bounding box center [658, 300] width 67 height 22
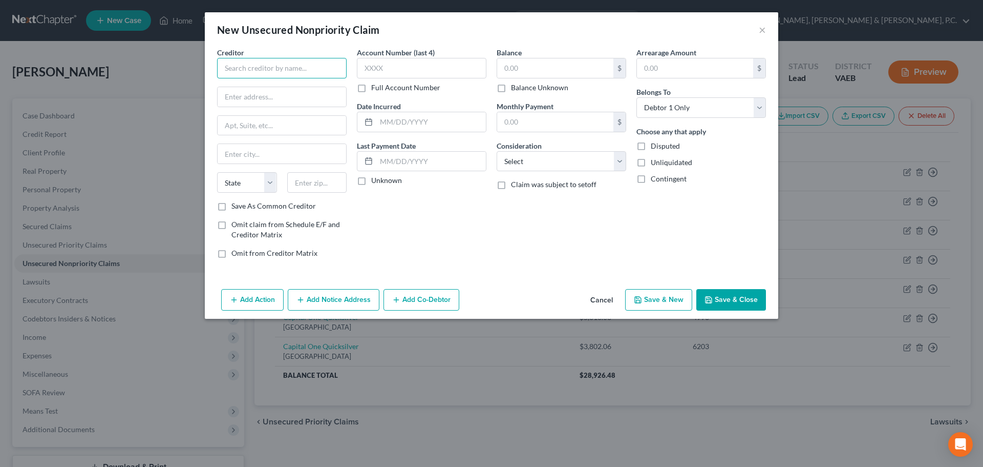
click at [320, 66] on input "text" at bounding box center [282, 68] width 130 height 20
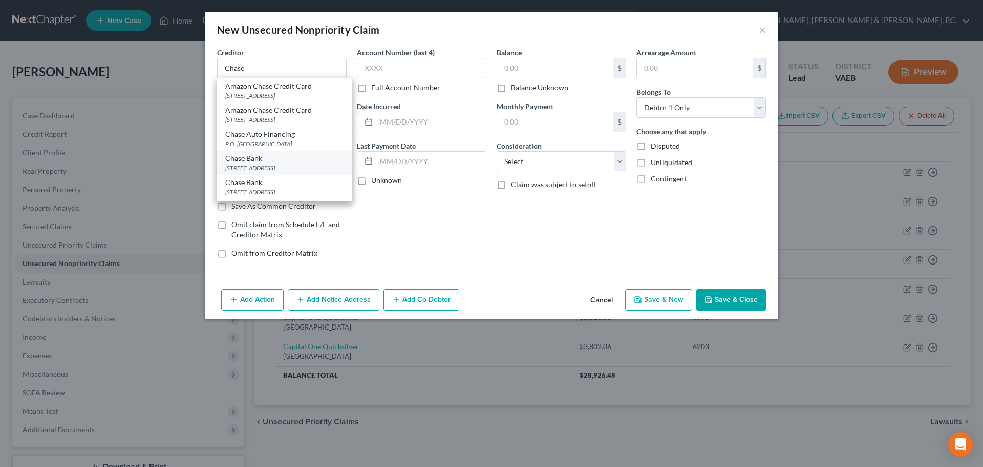
click at [276, 162] on div "Chase Bank" at bounding box center [284, 158] width 118 height 10
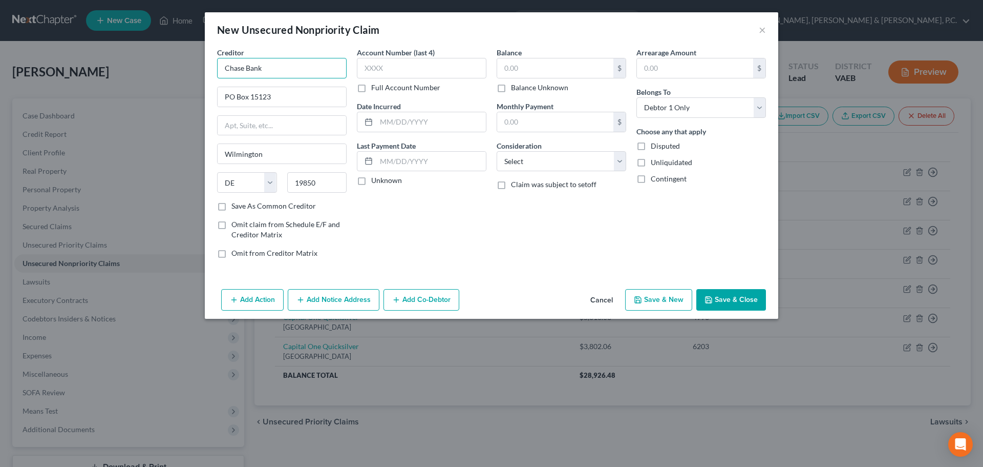
click at [300, 66] on input "Chase Bank" at bounding box center [282, 68] width 130 height 20
click at [231, 206] on label "Save As Common Creditor" at bounding box center [273, 206] width 85 height 10
click at [236, 206] on input "Save As Common Creditor" at bounding box center [239, 204] width 7 height 7
click at [467, 69] on input "text" at bounding box center [422, 68] width 130 height 20
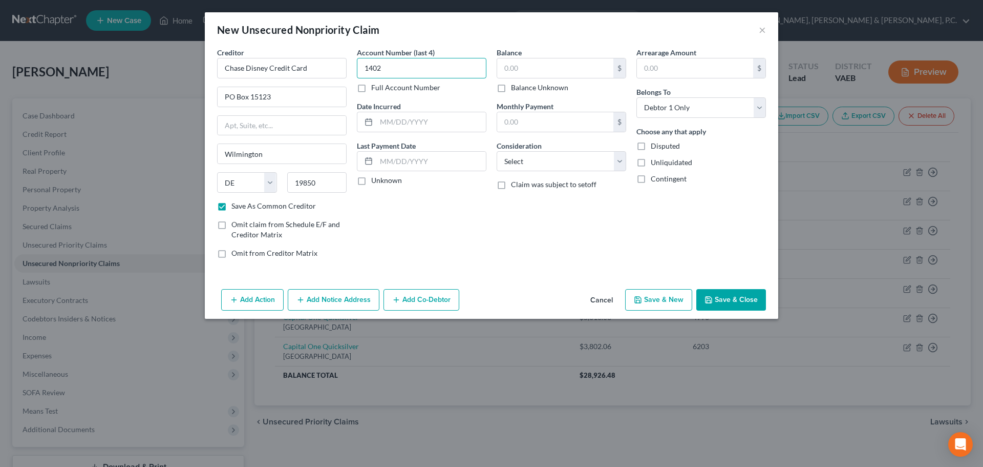
drag, startPoint x: 394, startPoint y: 67, endPoint x: 376, endPoint y: 71, distance: 18.9
click at [376, 71] on input "1402" at bounding box center [422, 68] width 130 height 20
click at [557, 64] on input "text" at bounding box center [555, 67] width 116 height 19
click at [566, 164] on select "Select Cable / Satellite Services Collection Agency Credit Card Debt Debt Couns…" at bounding box center [562, 161] width 130 height 20
click at [497, 151] on select "Select Cable / Satellite Services Collection Agency Credit Card Debt Debt Couns…" at bounding box center [562, 161] width 130 height 20
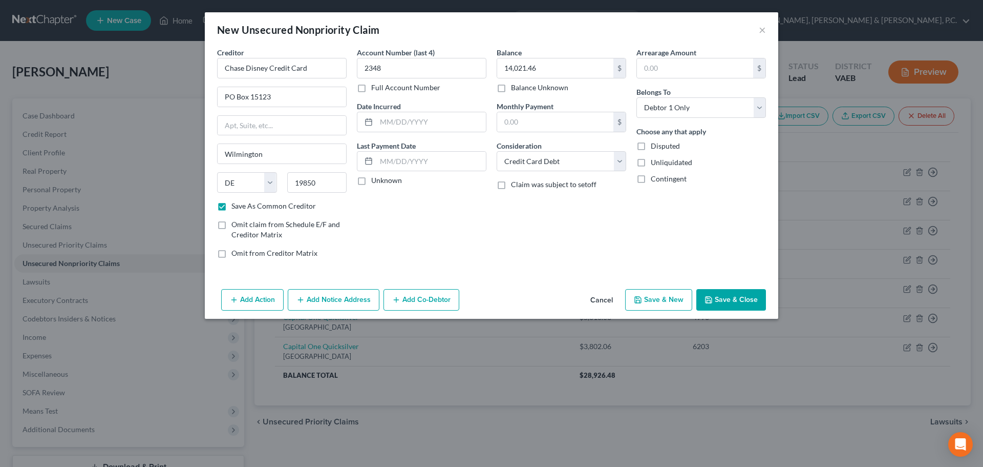
click at [660, 295] on button "Save & New" at bounding box center [658, 300] width 67 height 22
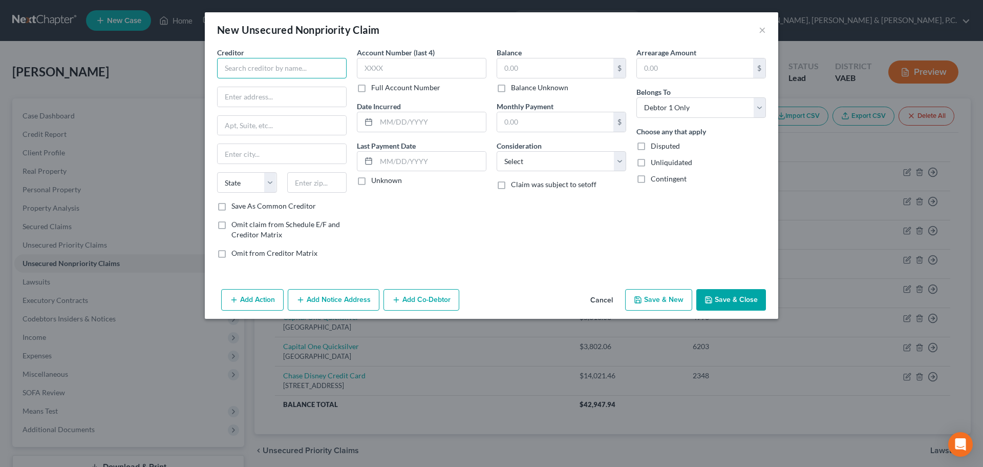
click at [290, 68] on input "text" at bounding box center [282, 68] width 130 height 20
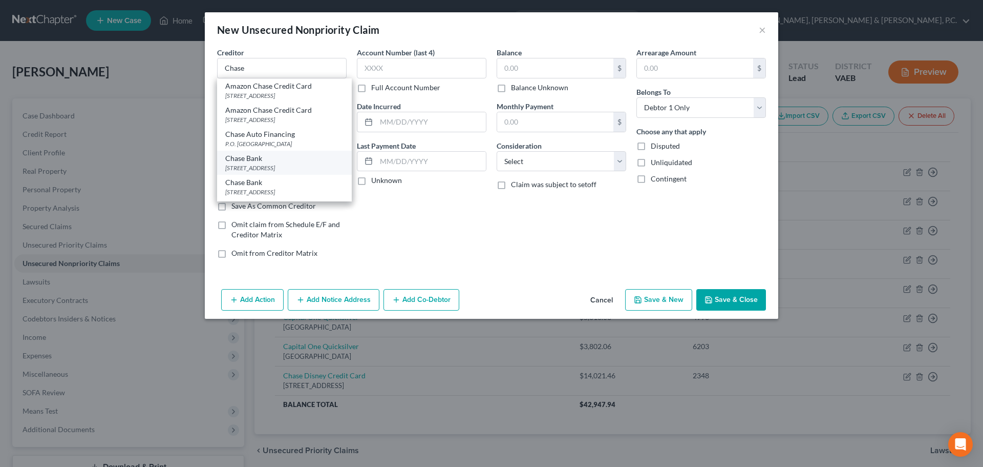
click at [267, 158] on div "Chase Bank" at bounding box center [284, 158] width 118 height 10
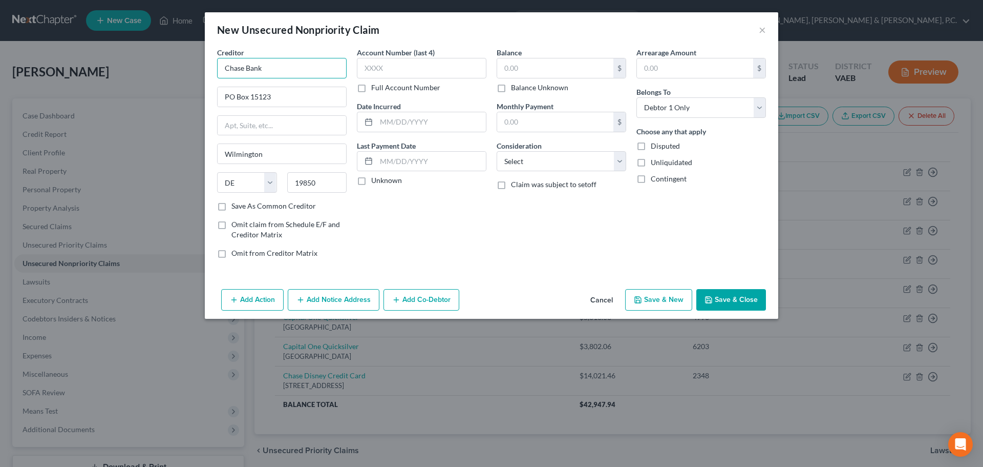
click at [290, 66] on input "Chase Bank" at bounding box center [282, 68] width 130 height 20
click at [231, 209] on label "Save As Common Creditor" at bounding box center [273, 206] width 85 height 10
click at [236, 207] on input "Save As Common Creditor" at bounding box center [239, 204] width 7 height 7
click at [398, 71] on input "text" at bounding box center [422, 68] width 130 height 20
click at [563, 68] on input "text" at bounding box center [555, 67] width 116 height 19
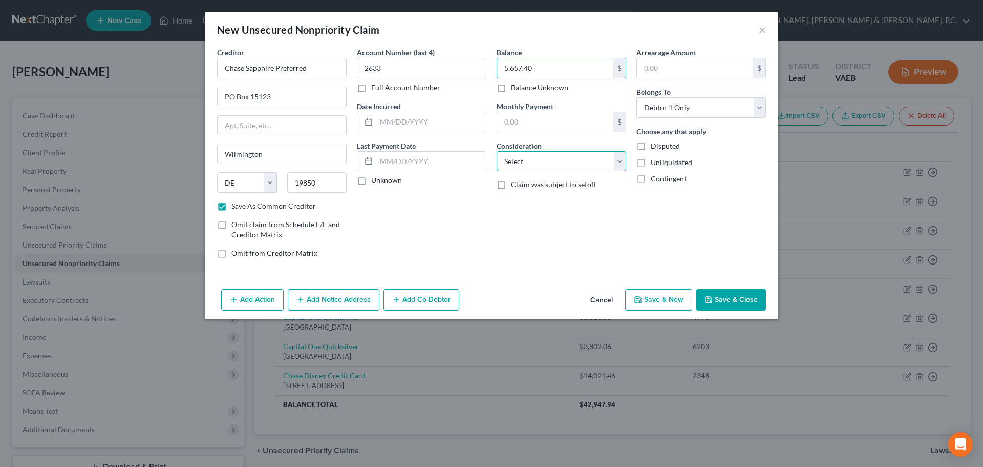
drag, startPoint x: 558, startPoint y: 154, endPoint x: 554, endPoint y: 165, distance: 12.2
click at [558, 154] on select "Select Cable / Satellite Services Collection Agency Credit Card Debt Debt Couns…" at bounding box center [562, 161] width 130 height 20
click at [497, 151] on select "Select Cable / Satellite Services Collection Agency Credit Card Debt Debt Couns…" at bounding box center [562, 161] width 130 height 20
click at [663, 297] on button "Save & New" at bounding box center [658, 300] width 67 height 22
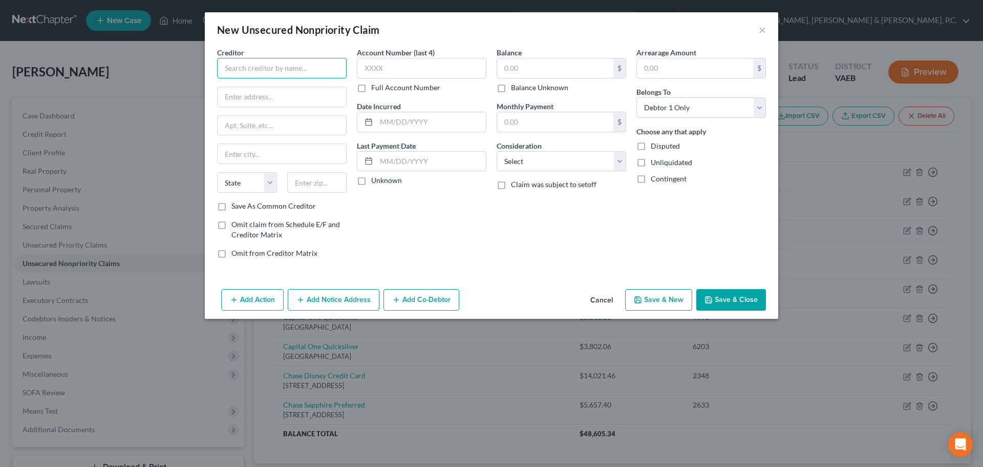
drag, startPoint x: 290, startPoint y: 68, endPoint x: 307, endPoint y: 68, distance: 16.4
click at [300, 69] on input "text" at bounding box center [282, 68] width 130 height 20
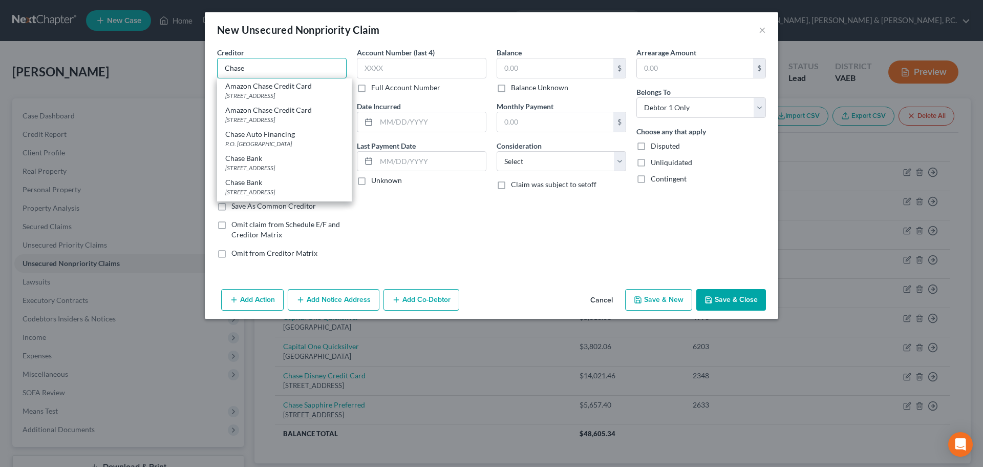
click at [307, 65] on input "Chase" at bounding box center [282, 68] width 130 height 20
drag, startPoint x: 266, startPoint y: 185, endPoint x: 278, endPoint y: 118, distance: 68.1
click at [266, 186] on div "Chase Bank" at bounding box center [284, 182] width 118 height 10
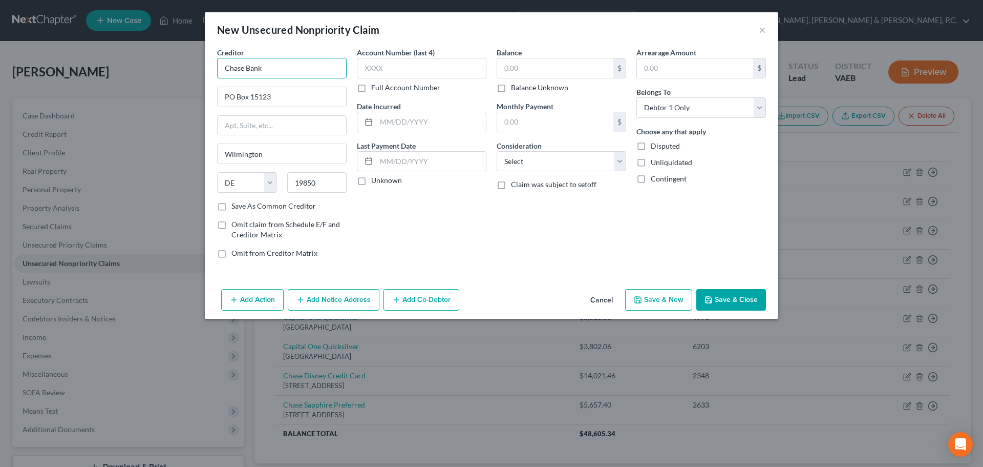
click at [282, 73] on input "Chase Bank" at bounding box center [282, 68] width 130 height 20
drag, startPoint x: 223, startPoint y: 206, endPoint x: 298, endPoint y: 161, distance: 86.9
click at [231, 206] on label "Save As Common Creditor" at bounding box center [273, 206] width 85 height 10
click at [236, 206] on input "Save As Common Creditor" at bounding box center [239, 204] width 7 height 7
click at [392, 69] on input "text" at bounding box center [422, 68] width 130 height 20
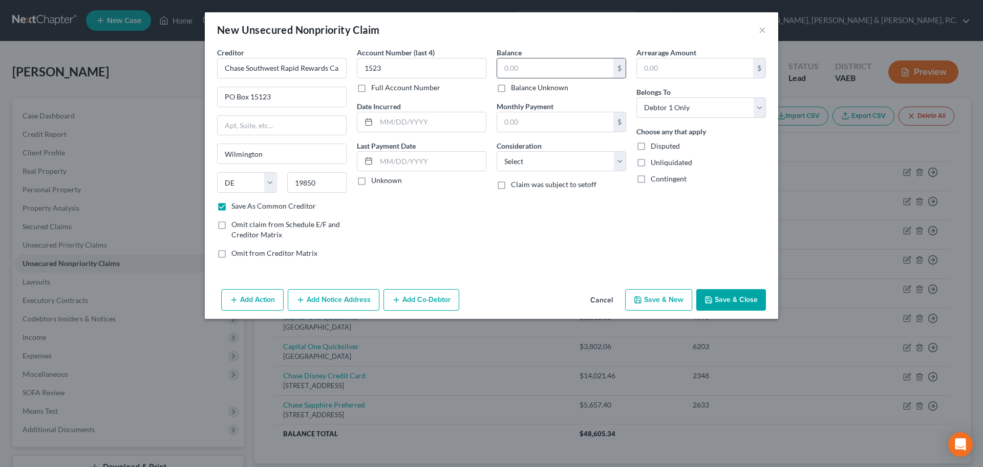
click at [542, 65] on input "text" at bounding box center [555, 67] width 116 height 19
click at [554, 155] on select "Select Cable / Satellite Services Collection Agency Credit Card Debt Debt Couns…" at bounding box center [562, 161] width 130 height 20
click at [497, 151] on select "Select Cable / Satellite Services Collection Agency Credit Card Debt Debt Couns…" at bounding box center [562, 161] width 130 height 20
click at [666, 297] on button "Save & New" at bounding box center [658, 300] width 67 height 22
click at [332, 71] on input "text" at bounding box center [282, 68] width 130 height 20
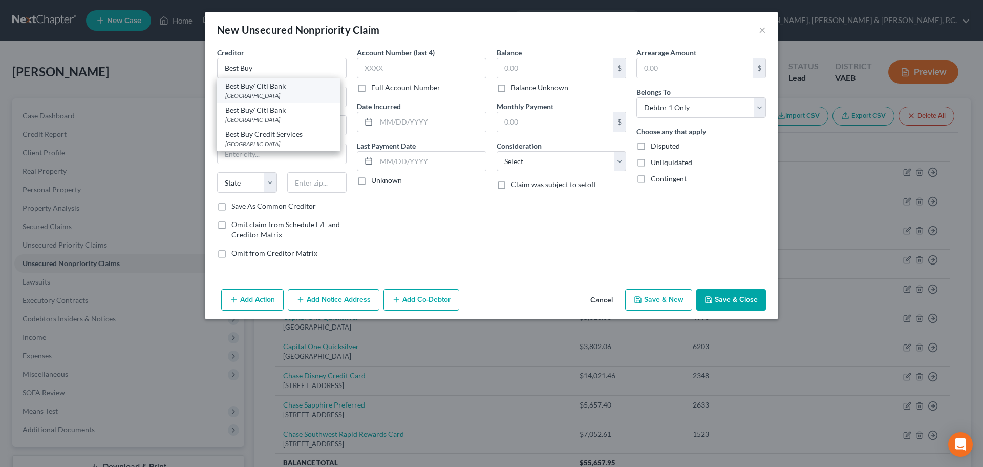
click at [303, 92] on div "[GEOGRAPHIC_DATA]" at bounding box center [278, 95] width 107 height 9
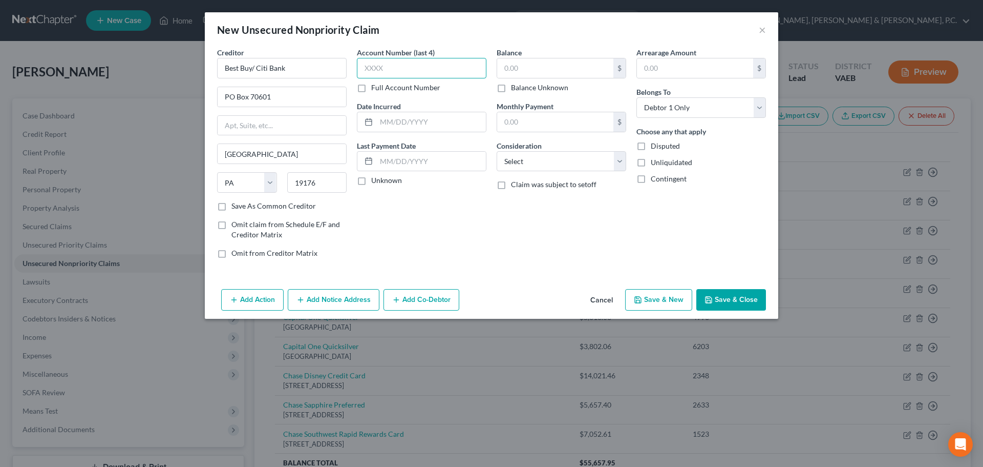
click at [385, 66] on input "text" at bounding box center [422, 68] width 130 height 20
click at [537, 64] on input "text" at bounding box center [555, 67] width 116 height 19
drag, startPoint x: 544, startPoint y: 166, endPoint x: 549, endPoint y: 171, distance: 6.5
click at [544, 165] on select "Select Cable / Satellite Services Collection Agency Credit Card Debt Debt Couns…" at bounding box center [562, 161] width 130 height 20
click at [497, 151] on select "Select Cable / Satellite Services Collection Agency Credit Card Debt Debt Couns…" at bounding box center [562, 161] width 130 height 20
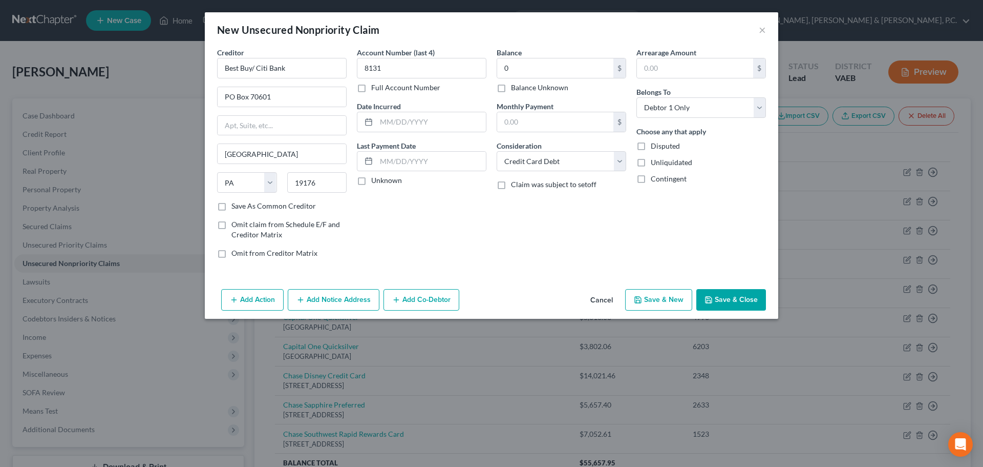
click at [636, 294] on button "Save & New" at bounding box center [658, 300] width 67 height 22
click at [326, 62] on input "text" at bounding box center [282, 68] width 130 height 20
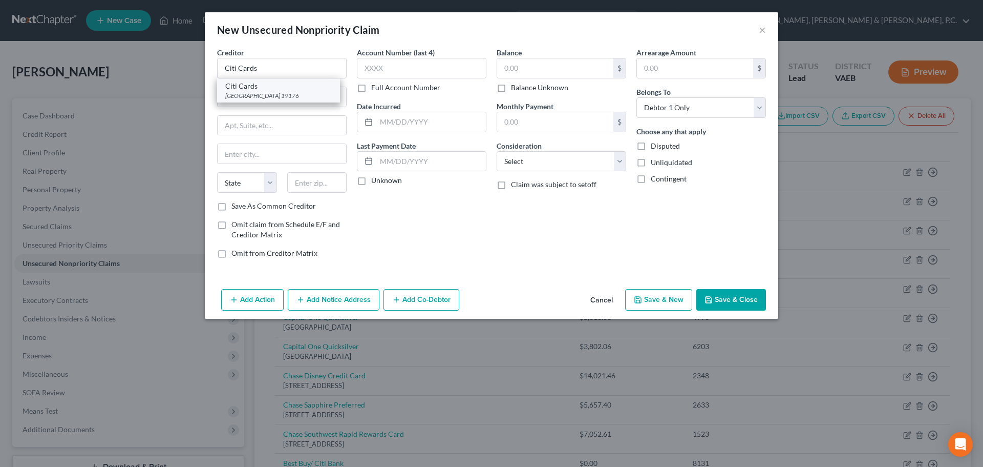
click at [289, 87] on div "Citi Cards" at bounding box center [278, 86] width 107 height 10
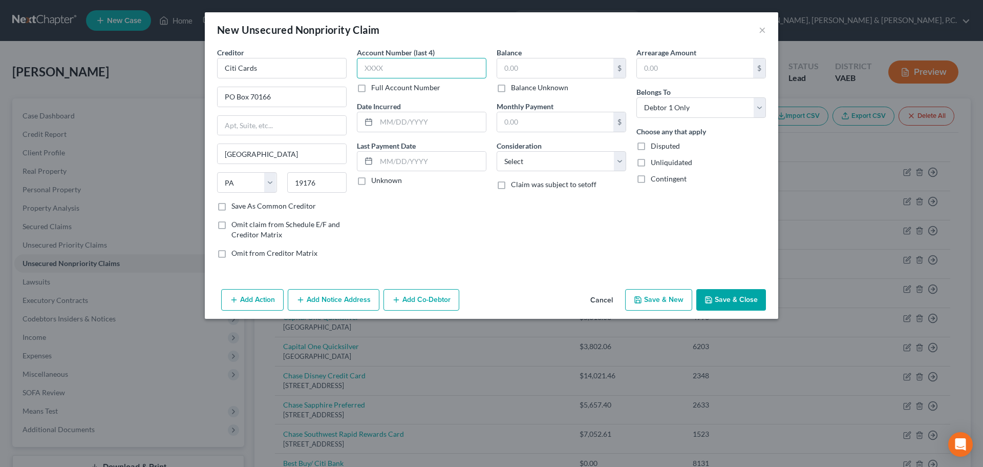
click at [415, 67] on input "text" at bounding box center [422, 68] width 130 height 20
click at [522, 69] on input "text" at bounding box center [555, 67] width 116 height 19
drag, startPoint x: 544, startPoint y: 162, endPoint x: 544, endPoint y: 171, distance: 8.7
click at [544, 162] on select "Select Cable / Satellite Services Collection Agency Credit Card Debt Debt Couns…" at bounding box center [562, 161] width 130 height 20
click at [497, 151] on select "Select Cable / Satellite Services Collection Agency Credit Card Debt Debt Couns…" at bounding box center [562, 161] width 130 height 20
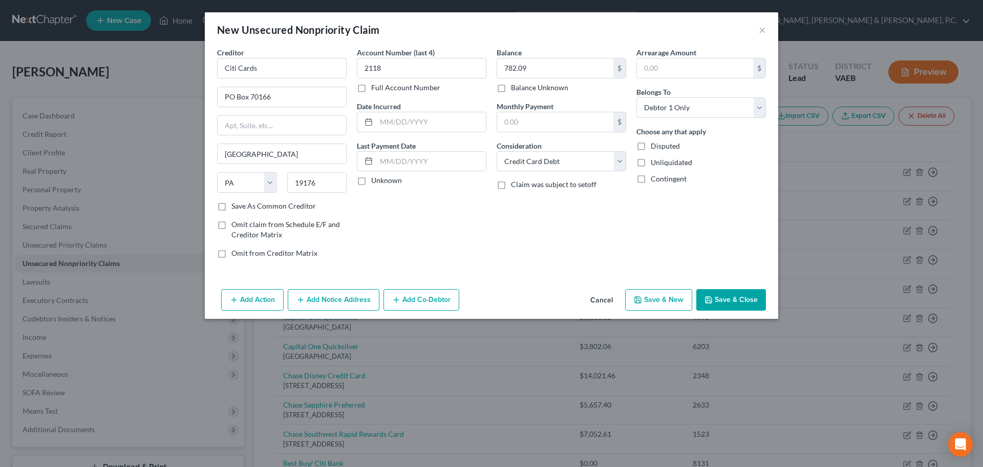
click at [667, 296] on button "Save & New" at bounding box center [658, 300] width 67 height 22
drag, startPoint x: 293, startPoint y: 66, endPoint x: 315, endPoint y: 64, distance: 22.1
click at [311, 65] on input "text" at bounding box center [282, 68] width 130 height 20
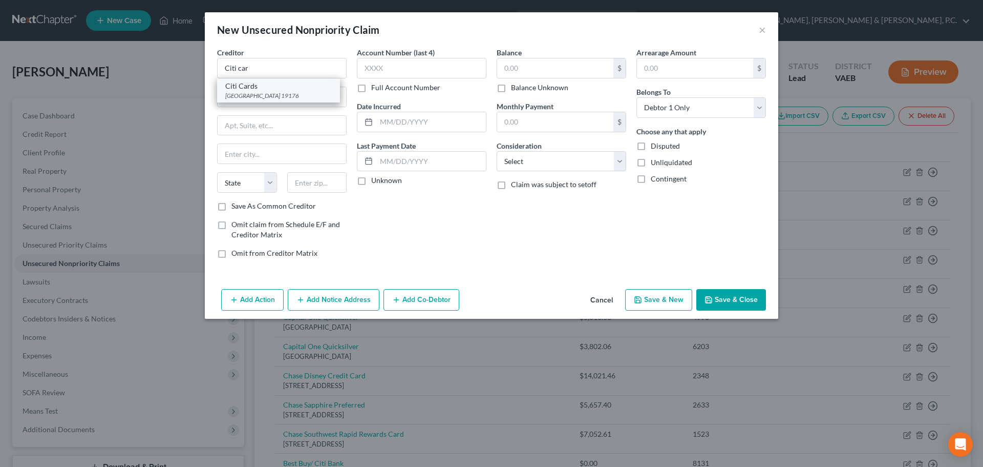
click at [284, 91] on div "[GEOGRAPHIC_DATA] 19176" at bounding box center [278, 95] width 107 height 9
click at [282, 72] on input "Citi Cards" at bounding box center [282, 68] width 130 height 20
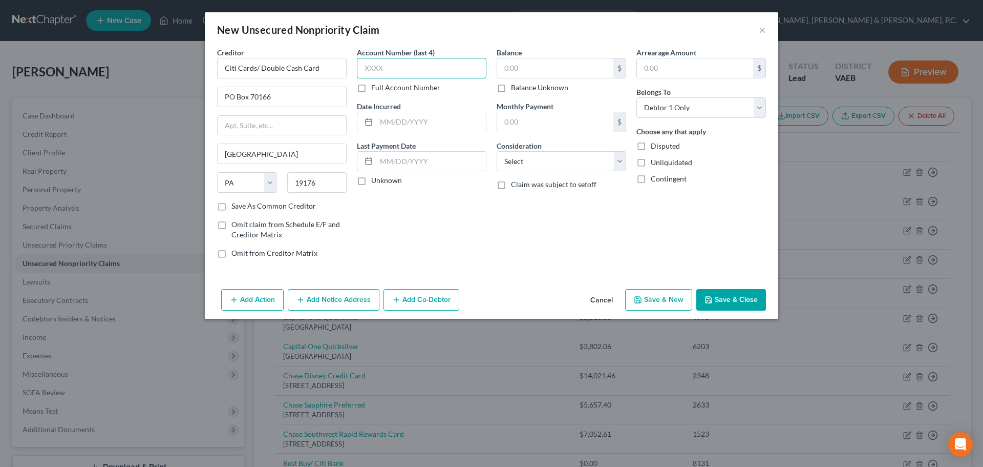
click at [381, 69] on input "text" at bounding box center [422, 68] width 130 height 20
click at [521, 70] on input "text" at bounding box center [555, 67] width 116 height 19
drag, startPoint x: 535, startPoint y: 160, endPoint x: 535, endPoint y: 170, distance: 9.2
click at [535, 160] on select "Select Cable / Satellite Services Collection Agency Credit Card Debt Debt Couns…" at bounding box center [562, 161] width 130 height 20
click at [497, 151] on select "Select Cable / Satellite Services Collection Agency Credit Card Debt Debt Couns…" at bounding box center [562, 161] width 130 height 20
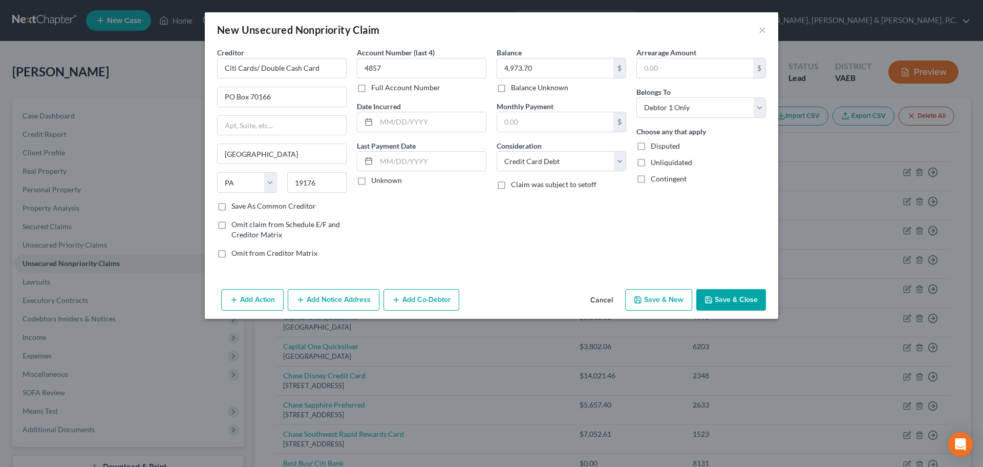
drag, startPoint x: 738, startPoint y: 301, endPoint x: 715, endPoint y: 266, distance: 41.1
click at [736, 301] on button "Save & Close" at bounding box center [732, 300] width 70 height 22
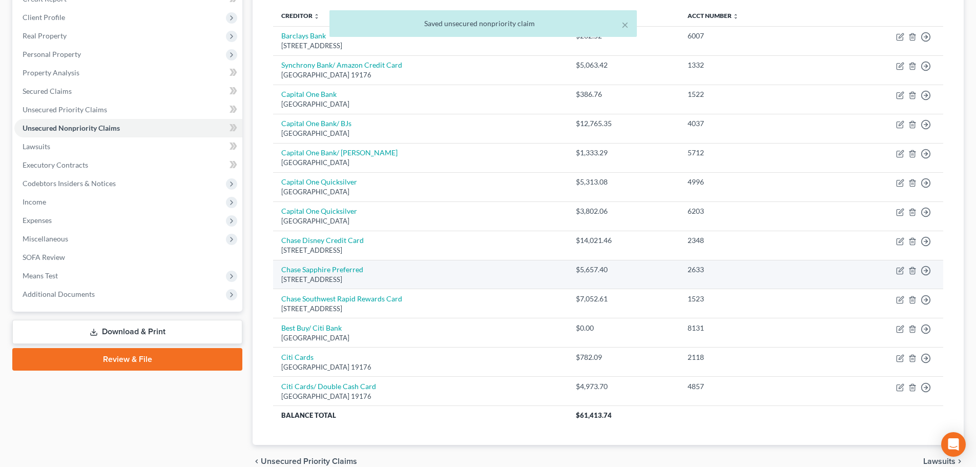
scroll to position [154, 0]
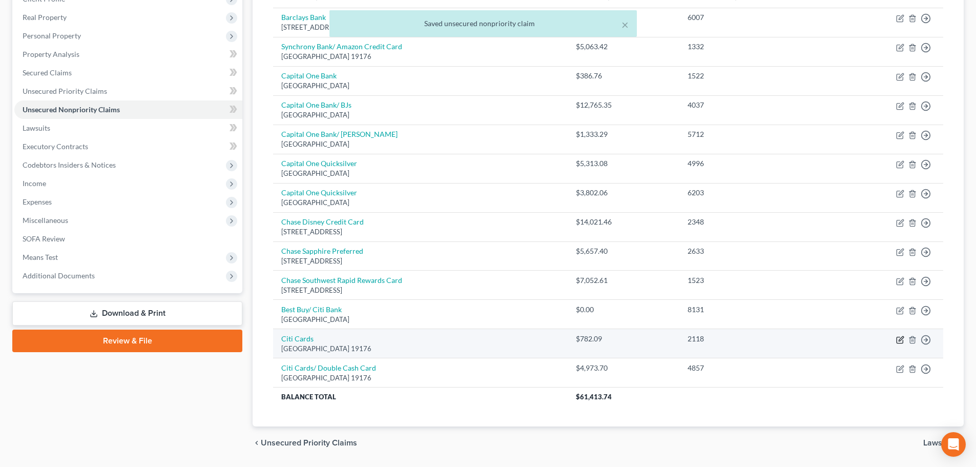
click at [898, 337] on icon "button" at bounding box center [900, 339] width 8 height 8
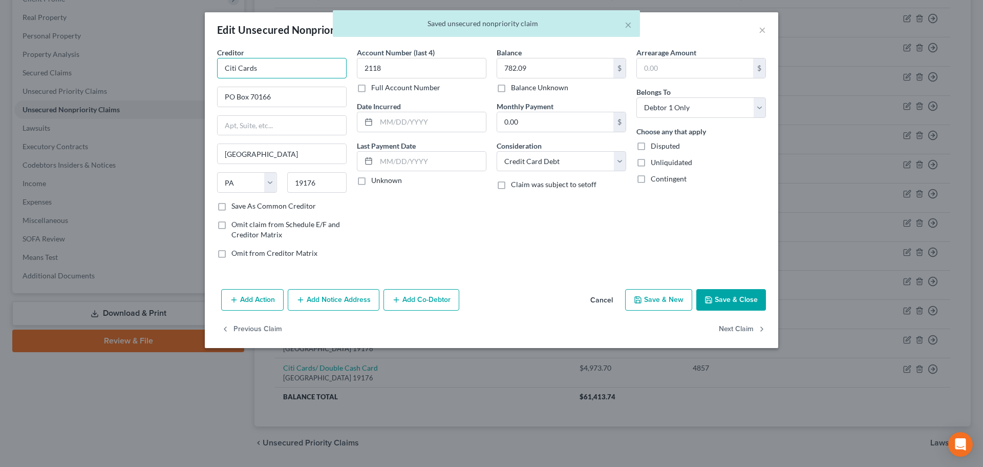
click at [326, 68] on input "Citi Cards" at bounding box center [282, 68] width 130 height 20
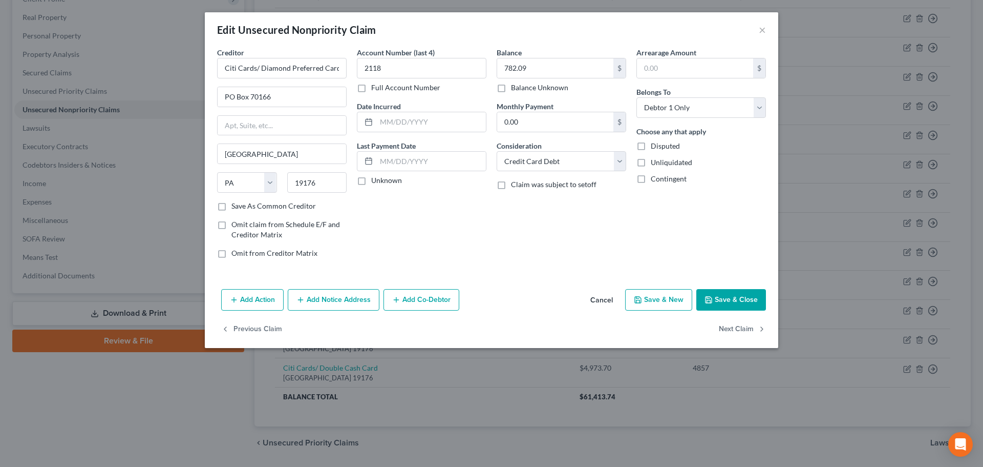
click at [741, 302] on button "Save & Close" at bounding box center [732, 300] width 70 height 22
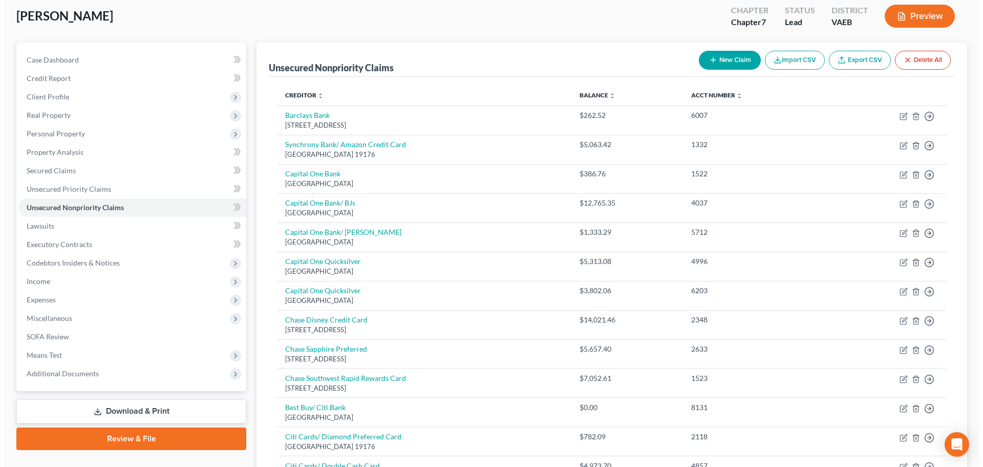
scroll to position [0, 0]
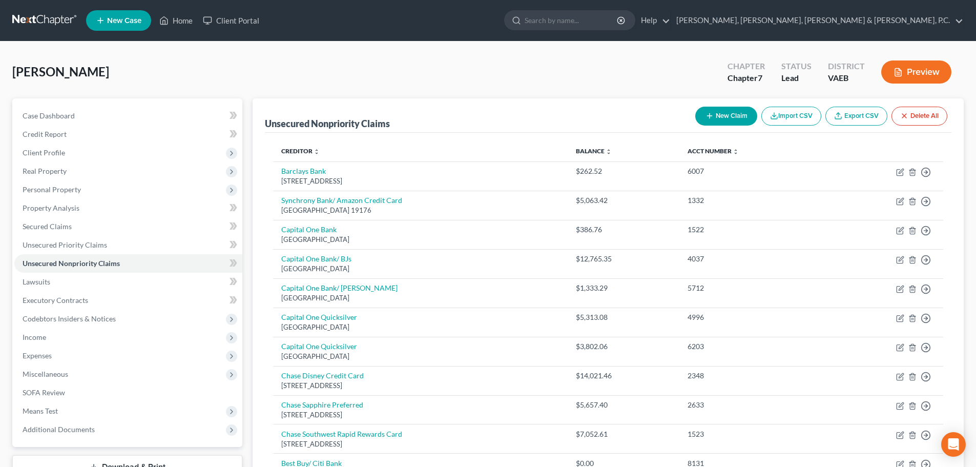
click at [734, 109] on button "New Claim" at bounding box center [726, 116] width 62 height 19
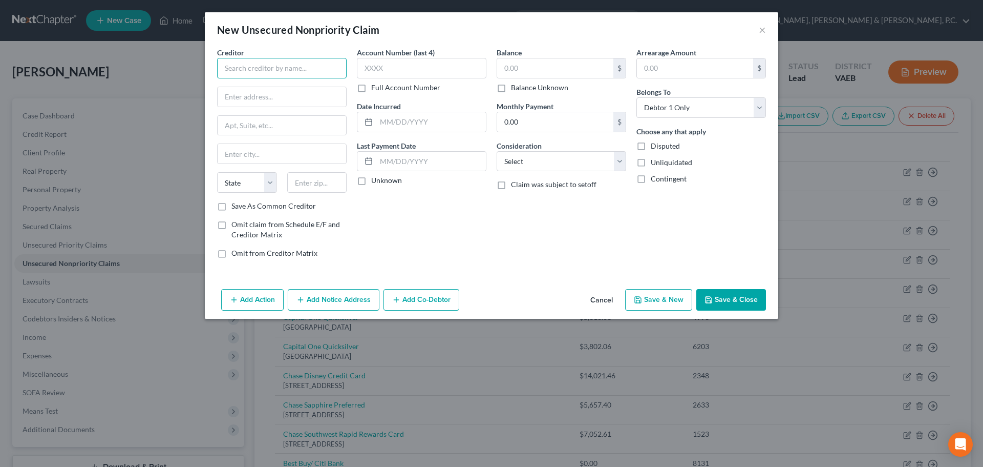
click at [288, 72] on input "text" at bounding box center [282, 68] width 130 height 20
click at [276, 90] on div "Citi Cards" at bounding box center [278, 86] width 107 height 10
click at [279, 68] on input "Citi Cards" at bounding box center [282, 68] width 130 height 20
click at [391, 62] on input "text" at bounding box center [422, 68] width 130 height 20
click at [528, 64] on input "text" at bounding box center [555, 67] width 116 height 19
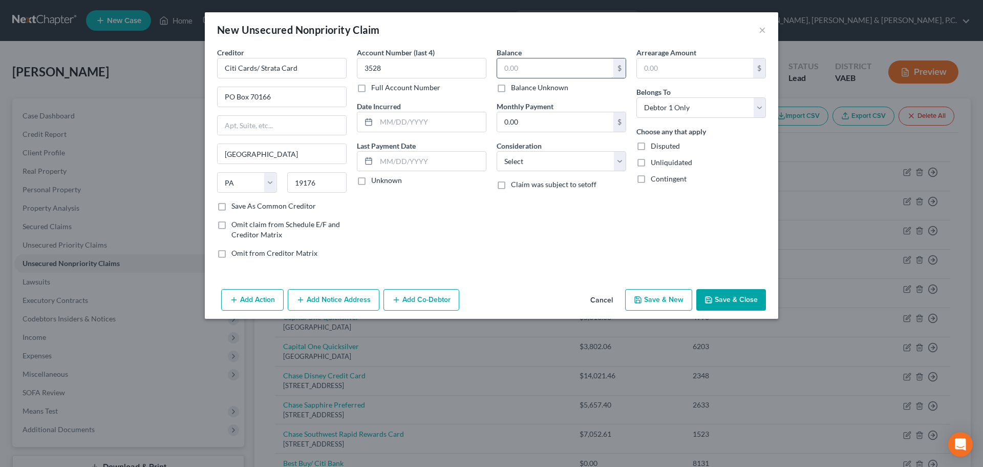
click at [528, 64] on input "text" at bounding box center [555, 67] width 116 height 19
drag, startPoint x: 545, startPoint y: 156, endPoint x: 546, endPoint y: 169, distance: 12.3
click at [545, 160] on select "Select Cable / Satellite Services Collection Agency Credit Card Debt Debt Couns…" at bounding box center [562, 161] width 130 height 20
click at [497, 151] on select "Select Cable / Satellite Services Collection Agency Credit Card Debt Debt Couns…" at bounding box center [562, 161] width 130 height 20
click at [675, 298] on button "Save & New" at bounding box center [658, 300] width 67 height 22
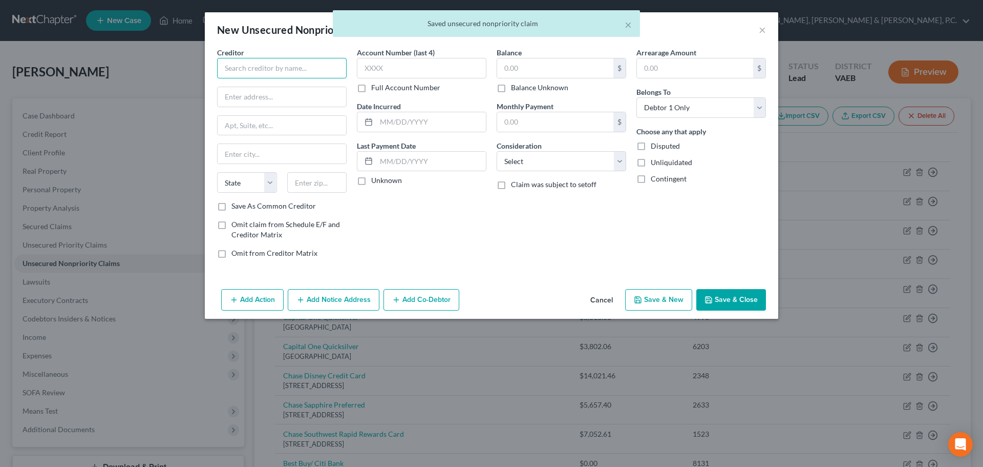
click at [313, 71] on input "text" at bounding box center [282, 68] width 130 height 20
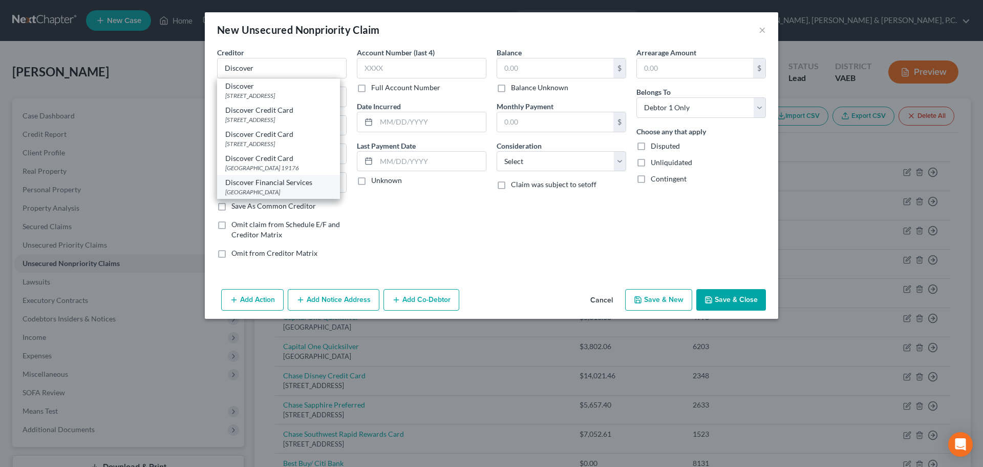
click at [304, 185] on div "Discover Financial Services" at bounding box center [278, 182] width 107 height 10
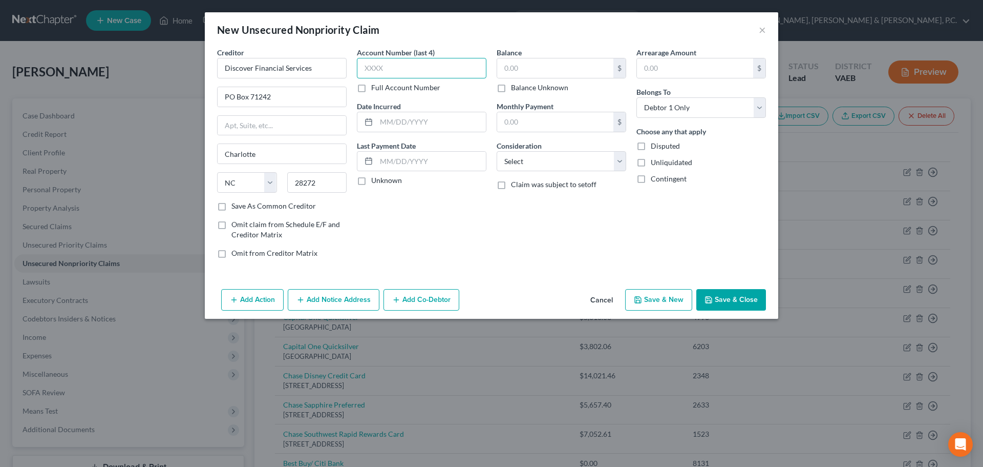
click at [453, 72] on input "text" at bounding box center [422, 68] width 130 height 20
click at [536, 65] on input "text" at bounding box center [555, 67] width 116 height 19
drag, startPoint x: 533, startPoint y: 155, endPoint x: 533, endPoint y: 162, distance: 7.2
click at [533, 155] on select "Select Cable / Satellite Services Collection Agency Credit Card Debt Debt Couns…" at bounding box center [562, 161] width 130 height 20
click at [497, 151] on select "Select Cable / Satellite Services Collection Agency Credit Card Debt Debt Couns…" at bounding box center [562, 161] width 130 height 20
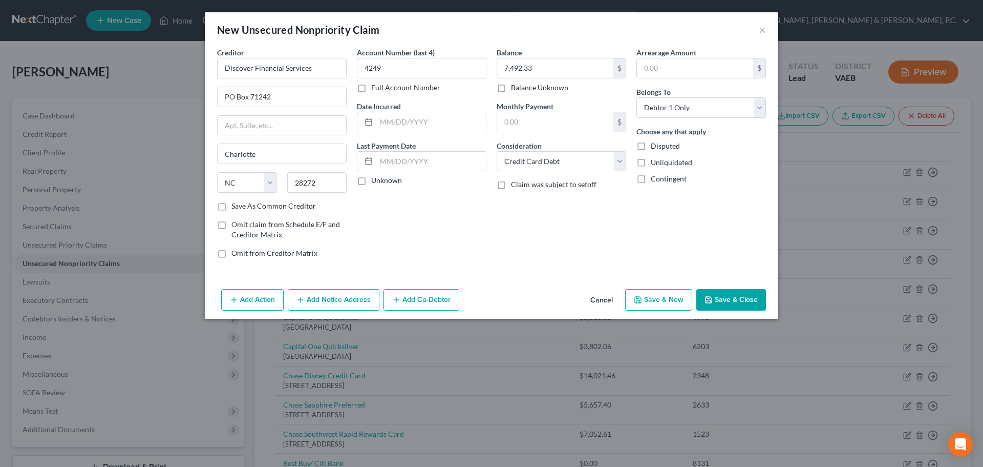
click at [655, 303] on button "Save & New" at bounding box center [658, 300] width 67 height 22
click at [339, 69] on input "text" at bounding box center [282, 68] width 130 height 20
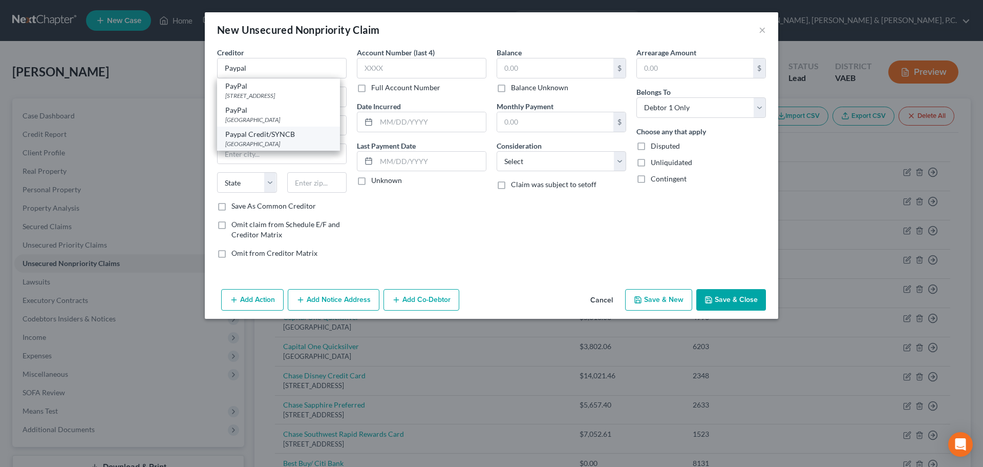
click at [280, 135] on div "Paypal Credit/SYNCB" at bounding box center [278, 134] width 107 height 10
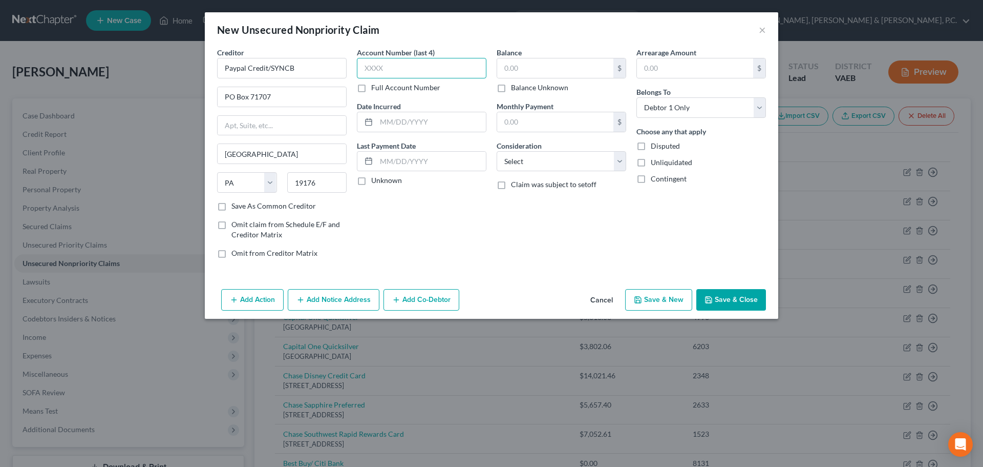
click at [388, 72] on input "text" at bounding box center [422, 68] width 130 height 20
click at [569, 60] on input "text" at bounding box center [555, 67] width 116 height 19
drag, startPoint x: 516, startPoint y: 156, endPoint x: 525, endPoint y: 171, distance: 17.5
click at [517, 157] on select "Select Cable / Satellite Services Collection Agency Credit Card Debt Debt Couns…" at bounding box center [562, 161] width 130 height 20
click at [497, 151] on select "Select Cable / Satellite Services Collection Agency Credit Card Debt Debt Couns…" at bounding box center [562, 161] width 130 height 20
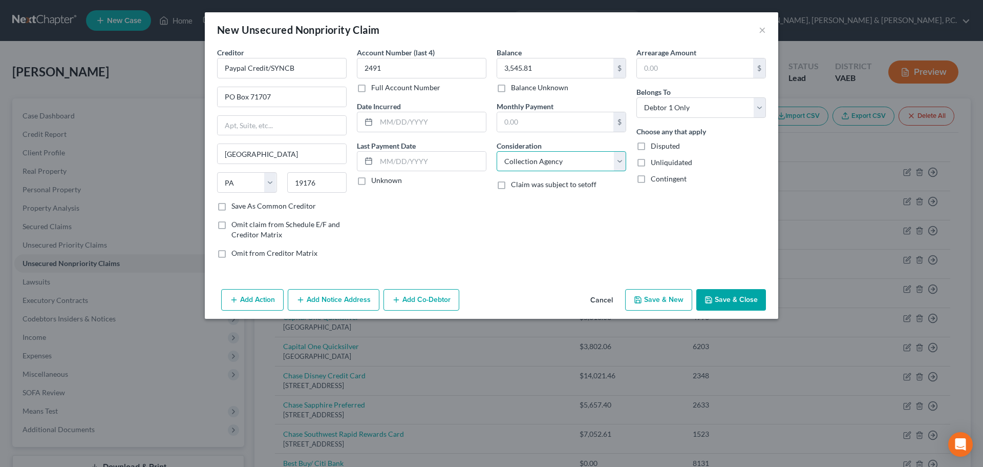
click at [542, 166] on select "Select Cable / Satellite Services Collection Agency Credit Card Debt Debt Couns…" at bounding box center [562, 161] width 130 height 20
click at [497, 151] on select "Select Cable / Satellite Services Collection Agency Credit Card Debt Debt Couns…" at bounding box center [562, 161] width 130 height 20
click at [664, 294] on button "Save & New" at bounding box center [658, 300] width 67 height 22
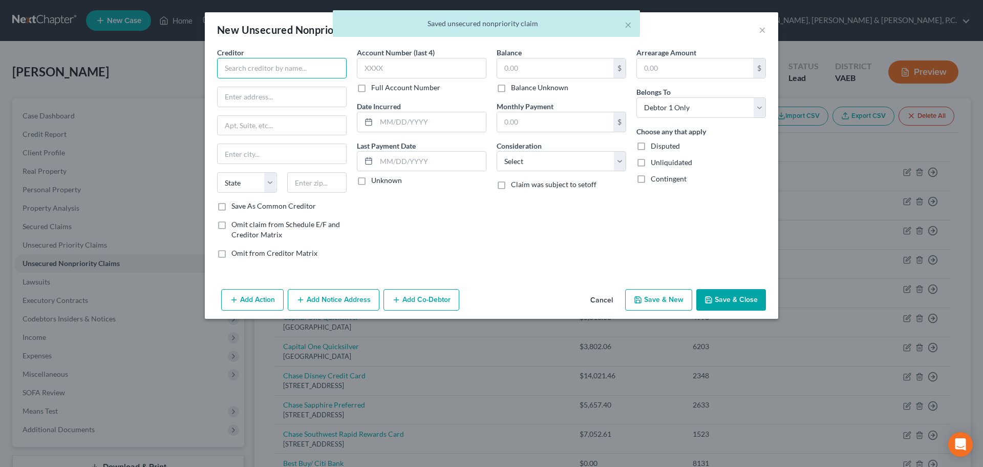
click at [322, 72] on input "text" at bounding box center [282, 68] width 130 height 20
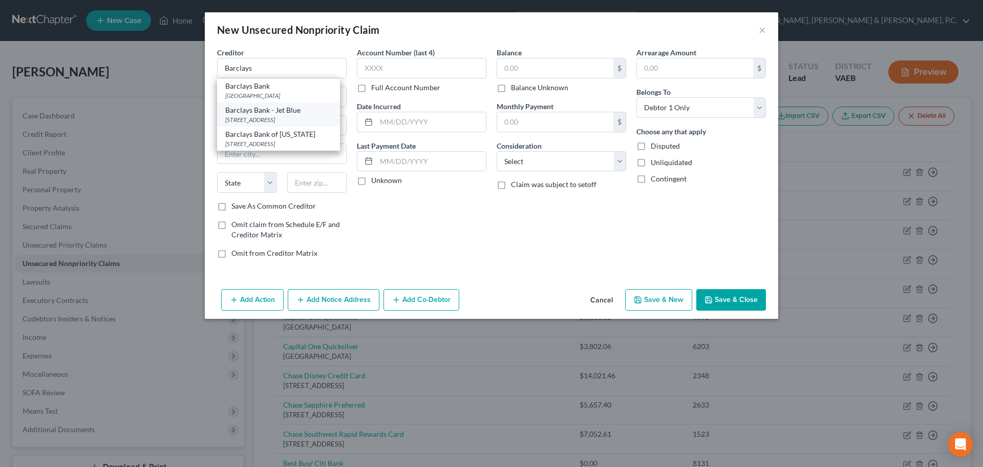
click at [295, 112] on div "Barclays Bank - Jet Blue" at bounding box center [278, 110] width 107 height 10
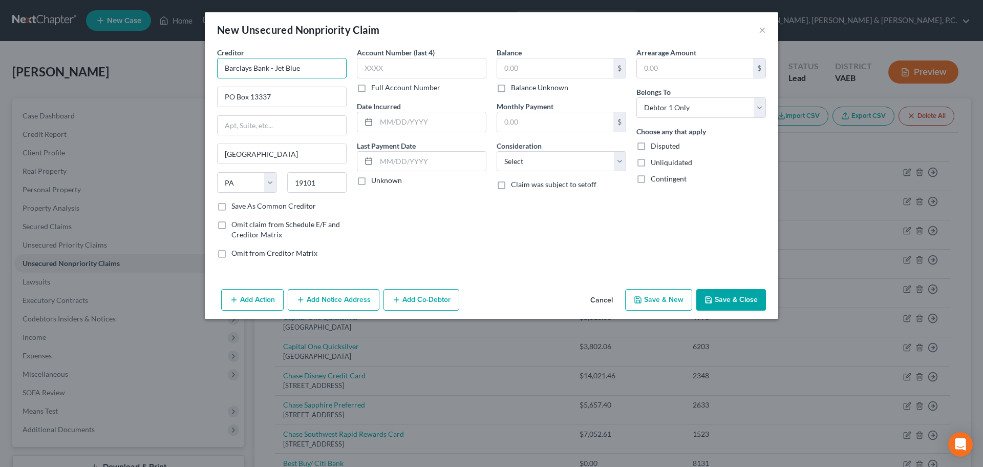
click at [314, 66] on input "Barclays Bank - Jet Blue" at bounding box center [282, 68] width 130 height 20
click at [432, 64] on input "text" at bounding box center [422, 68] width 130 height 20
click at [525, 71] on input "text" at bounding box center [555, 67] width 116 height 19
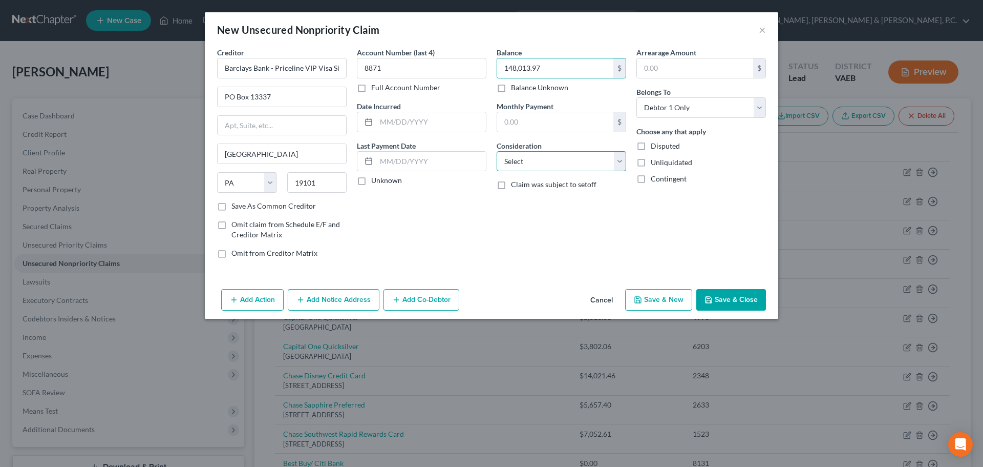
drag, startPoint x: 557, startPoint y: 157, endPoint x: 557, endPoint y: 171, distance: 13.3
click at [557, 157] on select "Select Cable / Satellite Services Collection Agency Credit Card Debt Debt Couns…" at bounding box center [562, 161] width 130 height 20
click at [497, 151] on select "Select Cable / Satellite Services Collection Agency Credit Card Debt Debt Couns…" at bounding box center [562, 161] width 130 height 20
click at [669, 295] on button "Save & New" at bounding box center [658, 300] width 67 height 22
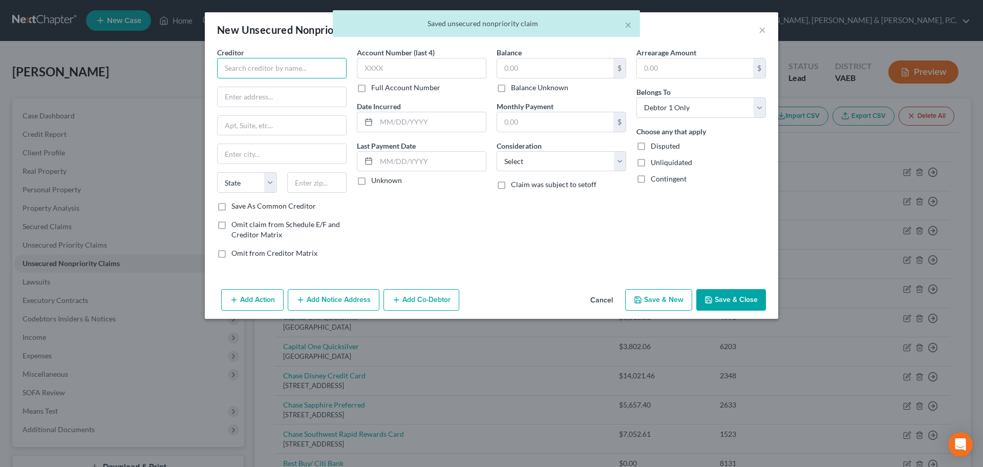
click at [328, 71] on input "text" at bounding box center [282, 68] width 130 height 20
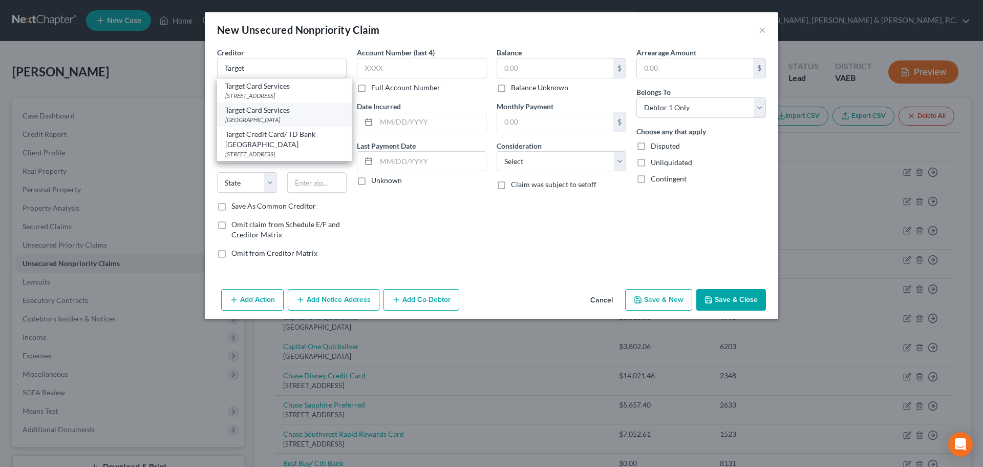
click at [282, 115] on div "Target Card Services" at bounding box center [284, 110] width 118 height 10
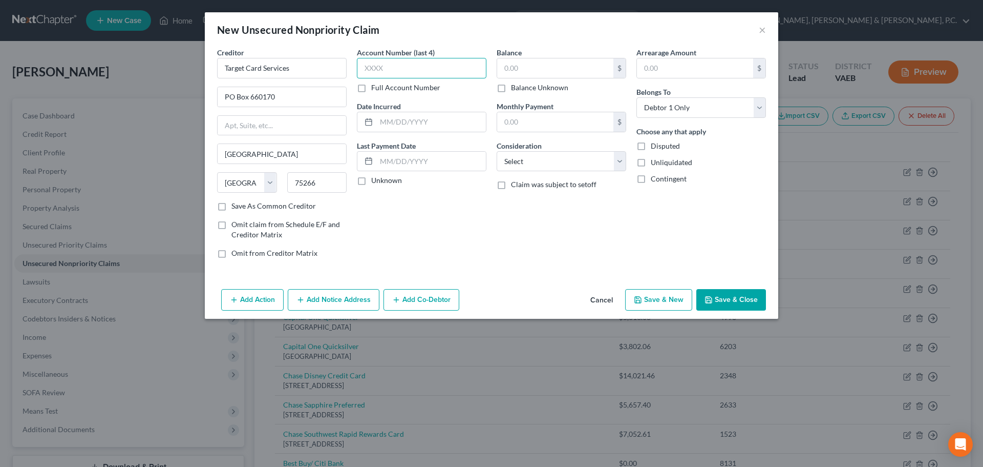
click at [388, 64] on input "text" at bounding box center [422, 68] width 130 height 20
click at [524, 67] on input "text" at bounding box center [555, 67] width 116 height 19
drag, startPoint x: 532, startPoint y: 164, endPoint x: 534, endPoint y: 171, distance: 6.7
click at [532, 164] on select "Select Cable / Satellite Services Collection Agency Credit Card Debt Debt Couns…" at bounding box center [562, 161] width 130 height 20
click at [497, 151] on select "Select Cable / Satellite Services Collection Agency Credit Card Debt Debt Couns…" at bounding box center [562, 161] width 130 height 20
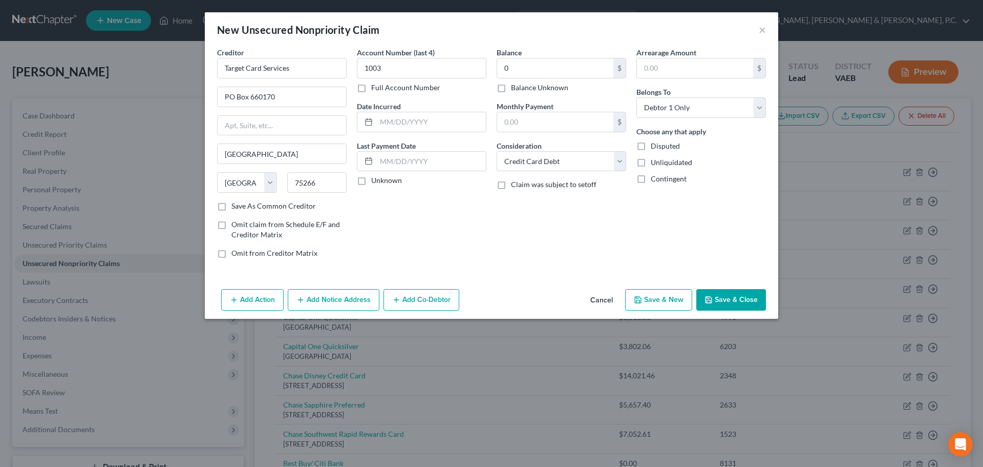
click at [649, 301] on button "Save & New" at bounding box center [658, 300] width 67 height 22
click at [334, 66] on input "text" at bounding box center [282, 68] width 130 height 20
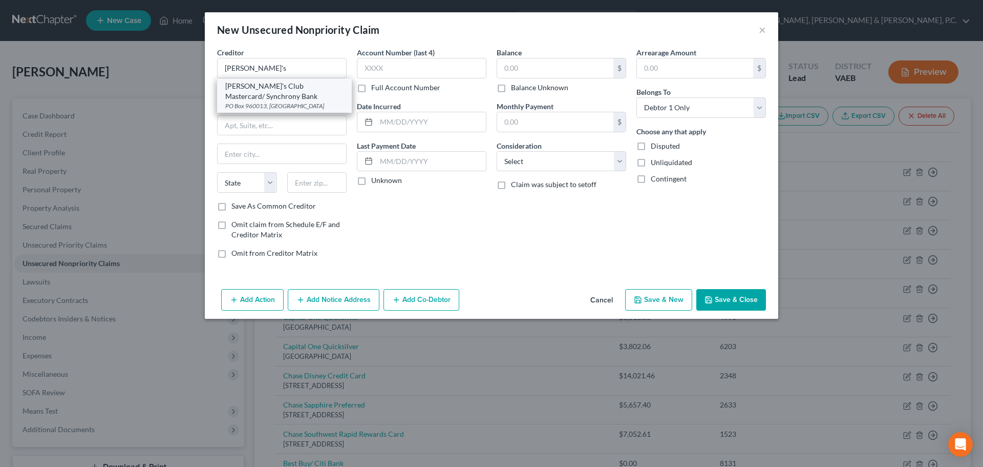
click at [310, 90] on div "[PERSON_NAME]'s Club Mastercard/ Synchrony Bank" at bounding box center [284, 91] width 118 height 20
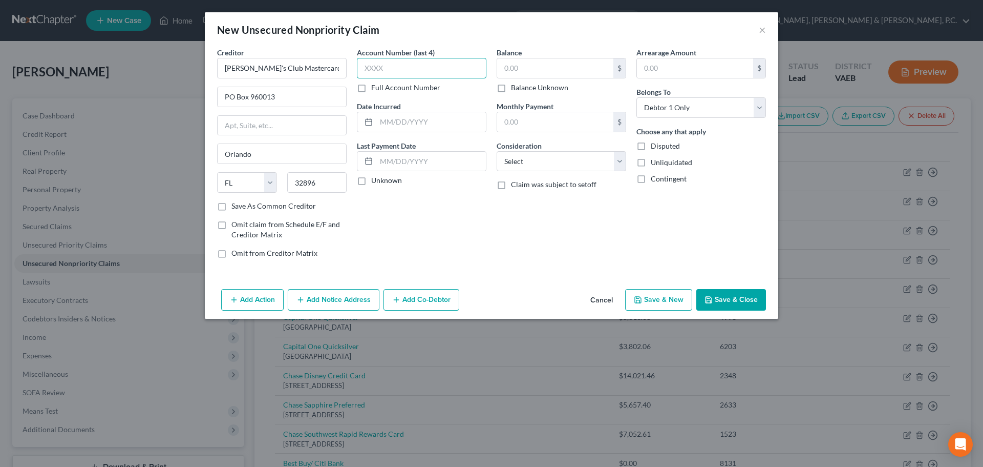
click at [391, 67] on input "text" at bounding box center [422, 68] width 130 height 20
click at [528, 62] on input "text" at bounding box center [555, 67] width 116 height 19
drag, startPoint x: 564, startPoint y: 157, endPoint x: 555, endPoint y: 171, distance: 16.2
click at [564, 158] on select "Select Cable / Satellite Services Collection Agency Credit Card Debt Debt Couns…" at bounding box center [562, 161] width 130 height 20
click at [497, 151] on select "Select Cable / Satellite Services Collection Agency Credit Card Debt Debt Couns…" at bounding box center [562, 161] width 130 height 20
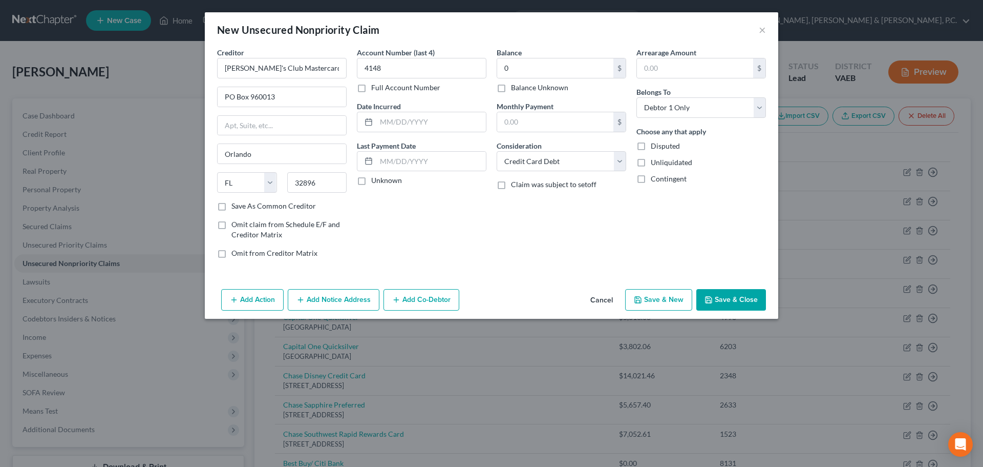
click at [669, 294] on button "Save & New" at bounding box center [658, 300] width 67 height 22
click at [327, 69] on input "text" at bounding box center [282, 68] width 130 height 20
click at [231, 208] on label "Save As Common Creditor" at bounding box center [273, 206] width 85 height 10
click at [236, 207] on input "Save As Common Creditor" at bounding box center [239, 204] width 7 height 7
click at [387, 70] on input "text" at bounding box center [422, 68] width 130 height 20
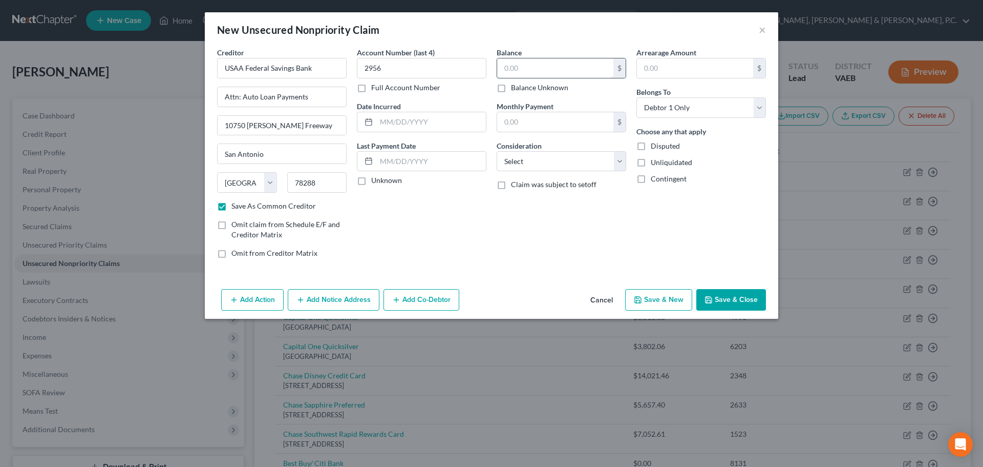
click at [518, 66] on input "text" at bounding box center [555, 67] width 116 height 19
click at [577, 156] on select "Select Cable / Satellite Services Collection Agency Credit Card Debt Debt Couns…" at bounding box center [562, 161] width 130 height 20
click at [497, 151] on select "Select Cable / Satellite Services Collection Agency Credit Card Debt Debt Couns…" at bounding box center [562, 161] width 130 height 20
drag, startPoint x: 312, startPoint y: 97, endPoint x: 227, endPoint y: 104, distance: 85.8
click at [227, 104] on input "Attn: Auto Loan Payments" at bounding box center [282, 96] width 129 height 19
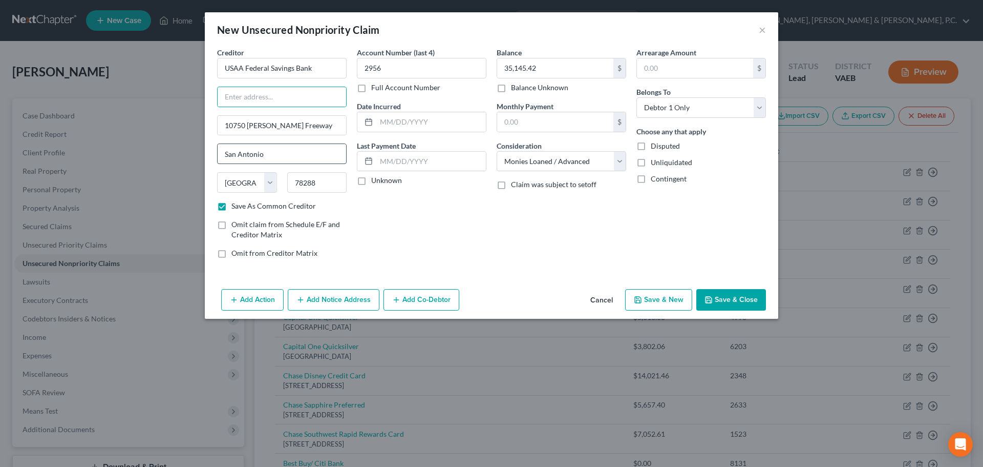
click at [294, 155] on input "San Antonio" at bounding box center [282, 153] width 129 height 19
click at [661, 293] on button "Save & New" at bounding box center [658, 300] width 67 height 22
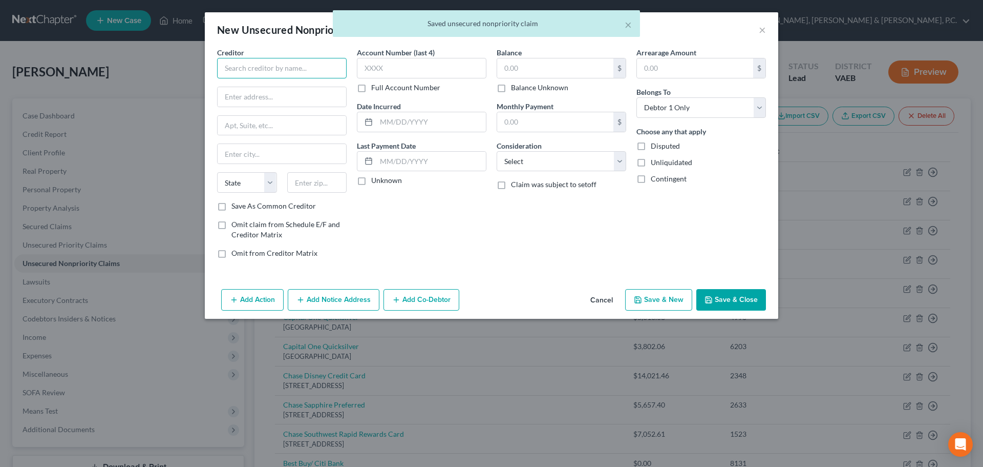
click at [307, 63] on input "text" at bounding box center [282, 68] width 130 height 20
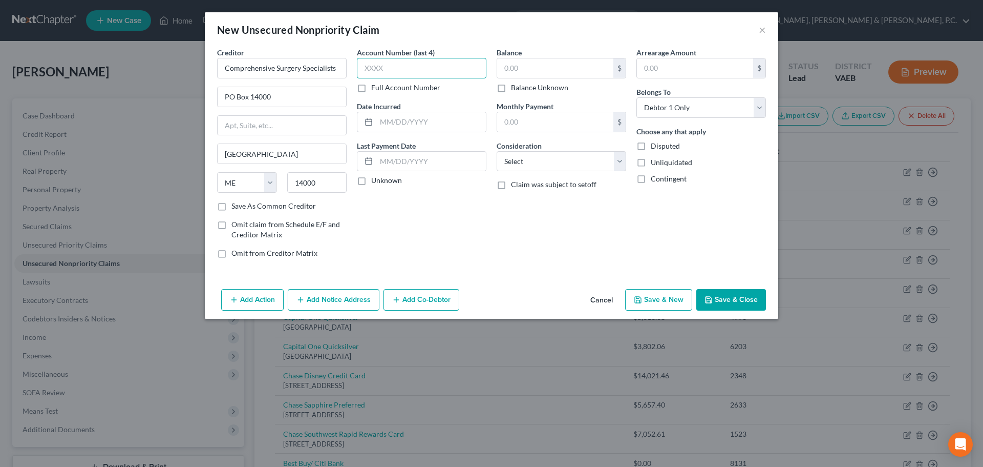
click at [371, 65] on input "text" at bounding box center [422, 68] width 130 height 20
drag, startPoint x: 271, startPoint y: 97, endPoint x: 222, endPoint y: 91, distance: 49.5
click at [222, 91] on input "PO Box 14000" at bounding box center [282, 96] width 129 height 19
click at [262, 122] on input "text" at bounding box center [282, 125] width 129 height 19
paste input "PO Box 14000"
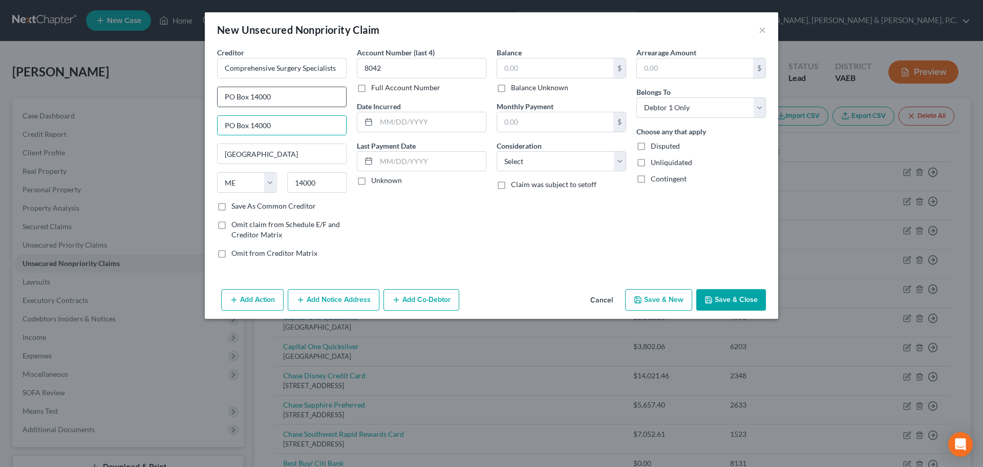
click at [288, 99] on input "PO Box 14000" at bounding box center [282, 96] width 129 height 19
click at [542, 67] on input "text" at bounding box center [555, 67] width 116 height 19
drag, startPoint x: 563, startPoint y: 158, endPoint x: 556, endPoint y: 170, distance: 13.8
click at [563, 158] on select "Select Cable / Satellite Services Collection Agency Credit Card Debt Debt Couns…" at bounding box center [562, 161] width 130 height 20
click at [497, 151] on select "Select Cable / Satellite Services Collection Agency Credit Card Debt Debt Couns…" at bounding box center [562, 161] width 130 height 20
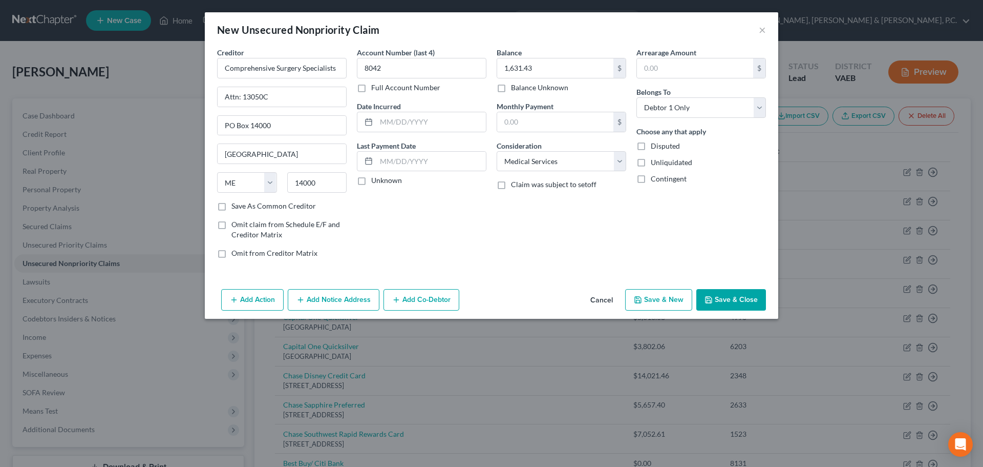
click at [647, 300] on button "Save & New" at bounding box center [658, 300] width 67 height 22
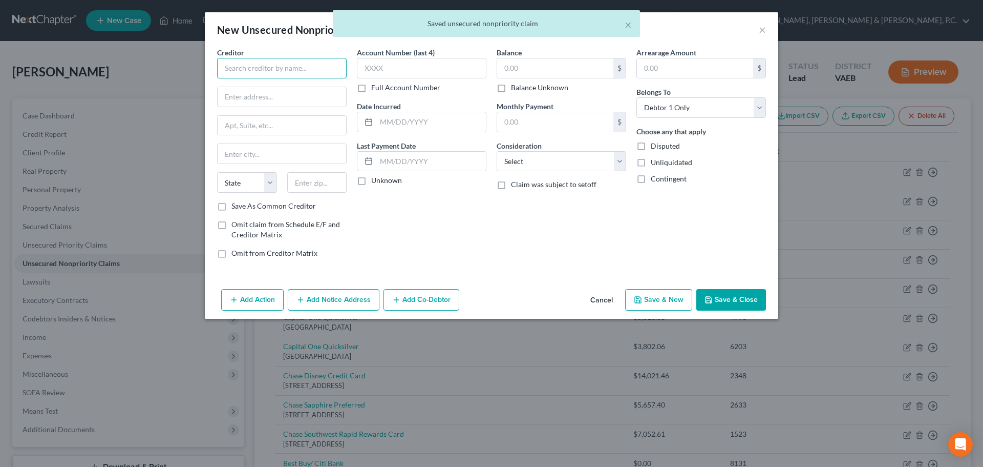
click at [307, 70] on input "text" at bounding box center [282, 68] width 130 height 20
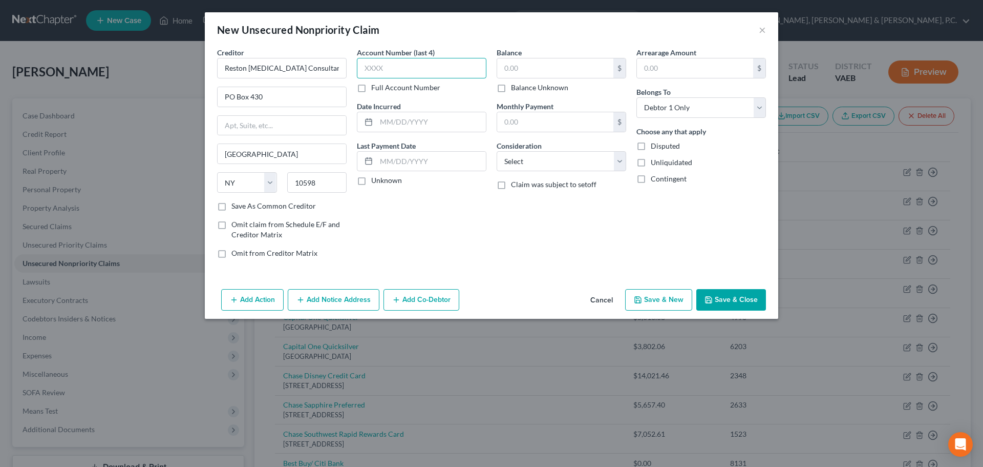
click at [396, 69] on input "text" at bounding box center [422, 68] width 130 height 20
click at [526, 64] on input "text" at bounding box center [555, 67] width 116 height 19
drag, startPoint x: 549, startPoint y: 157, endPoint x: 555, endPoint y: 169, distance: 13.1
click at [549, 157] on select "Select Cable / Satellite Services Collection Agency Credit Card Debt Debt Couns…" at bounding box center [562, 161] width 130 height 20
click at [497, 151] on select "Select Cable / Satellite Services Collection Agency Credit Card Debt Debt Couns…" at bounding box center [562, 161] width 130 height 20
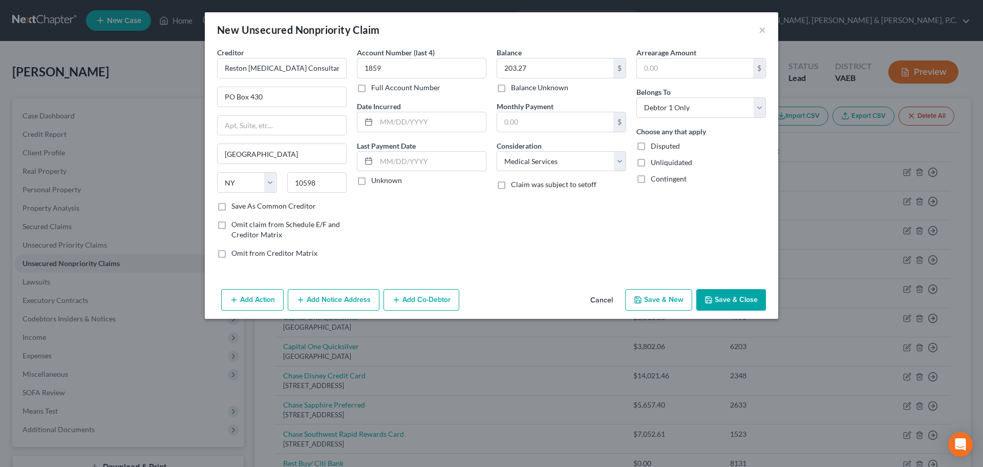
click at [633, 297] on button "Save & New" at bounding box center [658, 300] width 67 height 22
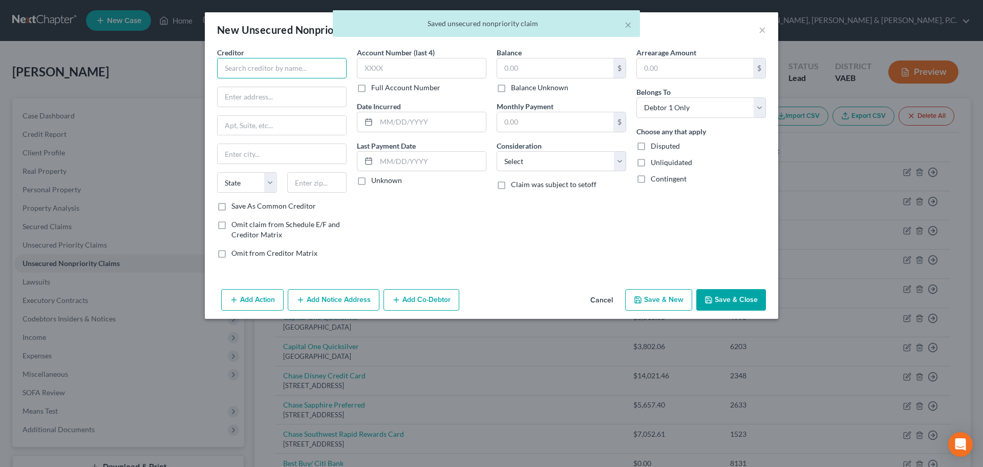
click at [323, 66] on input "text" at bounding box center [282, 68] width 130 height 20
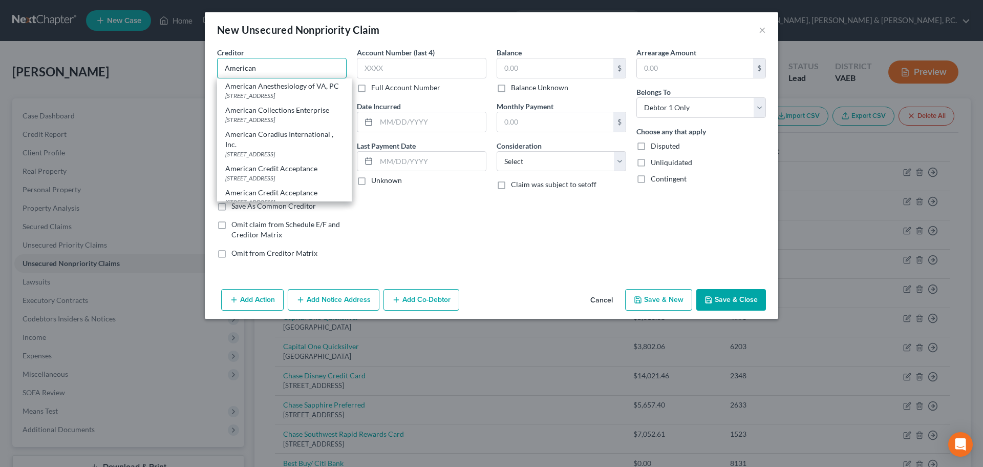
click at [292, 68] on input "American" at bounding box center [282, 68] width 130 height 20
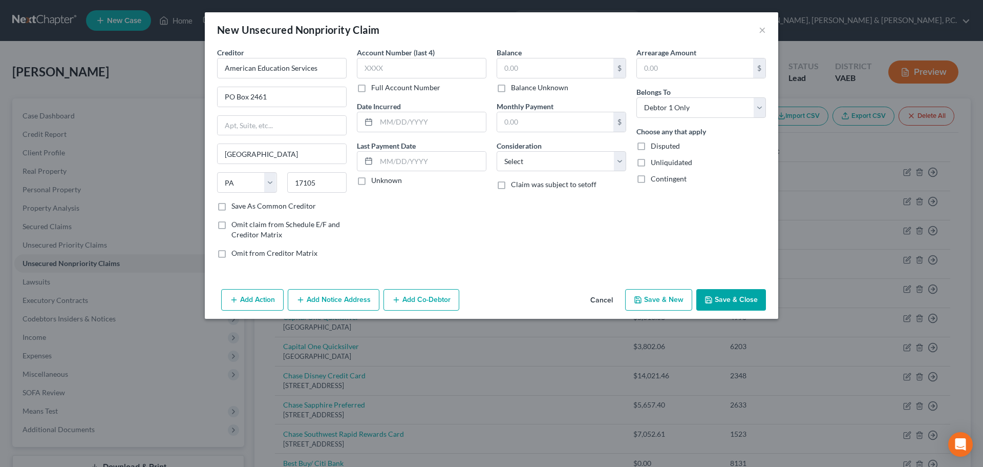
click at [231, 205] on label "Save As Common Creditor" at bounding box center [273, 206] width 85 height 10
click at [236, 205] on input "Save As Common Creditor" at bounding box center [239, 204] width 7 height 7
click at [396, 69] on input "text" at bounding box center [422, 68] width 130 height 20
click at [540, 70] on input "text" at bounding box center [555, 67] width 116 height 19
drag, startPoint x: 550, startPoint y: 158, endPoint x: 559, endPoint y: 170, distance: 15.0
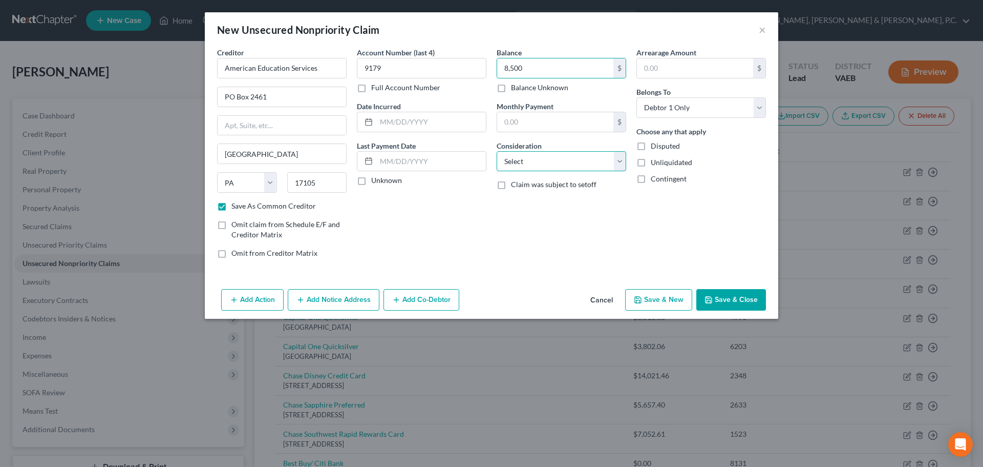
click at [550, 158] on select "Select Cable / Satellite Services Collection Agency Credit Card Debt Debt Couns…" at bounding box center [562, 161] width 130 height 20
click at [497, 151] on select "Select Cable / Satellite Services Collection Agency Credit Card Debt Debt Couns…" at bounding box center [562, 161] width 130 height 20
click at [741, 298] on button "Save & Close" at bounding box center [732, 300] width 70 height 22
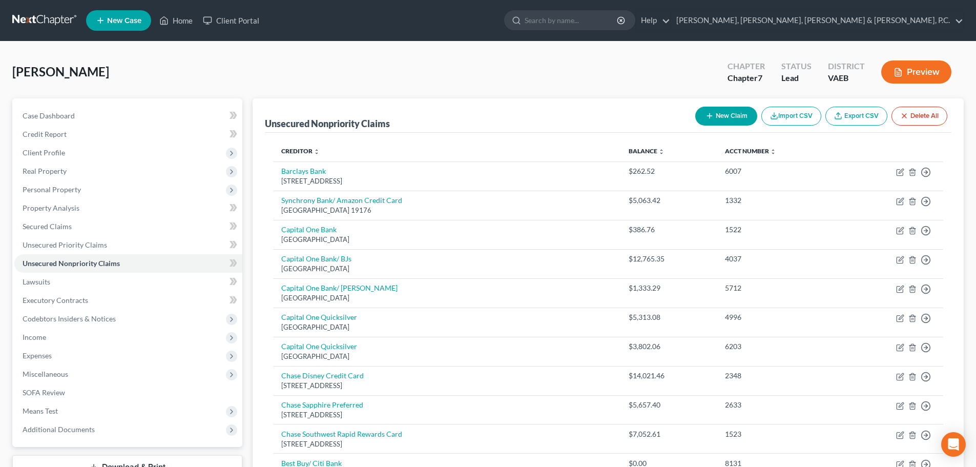
click at [730, 116] on button "New Claim" at bounding box center [726, 116] width 62 height 19
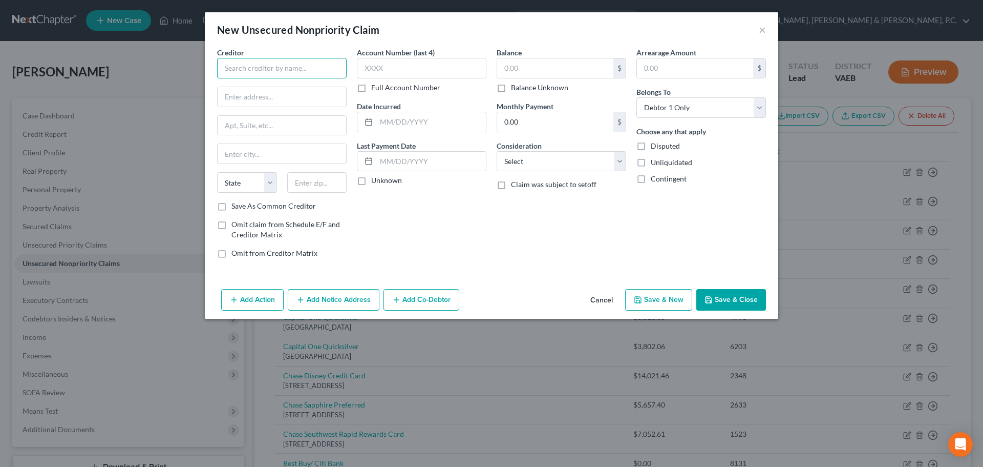
click at [311, 71] on input "text" at bounding box center [282, 68] width 130 height 20
click at [388, 58] on input "text" at bounding box center [422, 68] width 130 height 20
click at [506, 68] on input "text" at bounding box center [555, 67] width 116 height 19
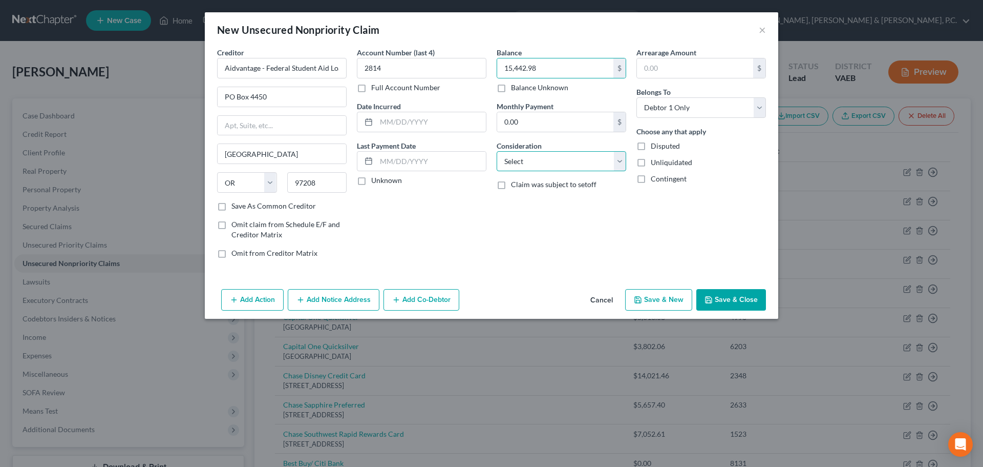
drag, startPoint x: 557, startPoint y: 164, endPoint x: 560, endPoint y: 170, distance: 6.3
click at [556, 164] on select "Select Cable / Satellite Services Collection Agency Credit Card Debt Debt Couns…" at bounding box center [562, 161] width 130 height 20
click at [497, 151] on select "Select Cable / Satellite Services Collection Agency Credit Card Debt Debt Couns…" at bounding box center [562, 161] width 130 height 20
click at [727, 300] on button "Save & Close" at bounding box center [732, 300] width 70 height 22
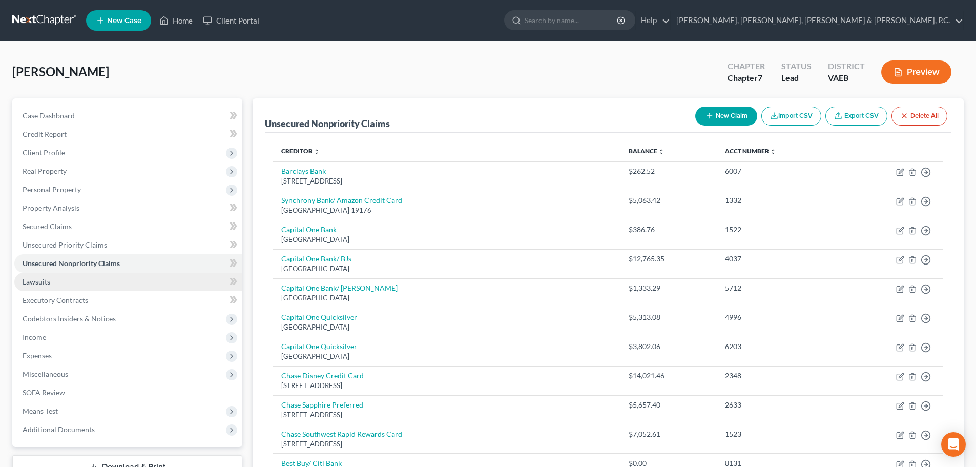
click at [51, 278] on link "Lawsuits" at bounding box center [128, 281] width 228 height 18
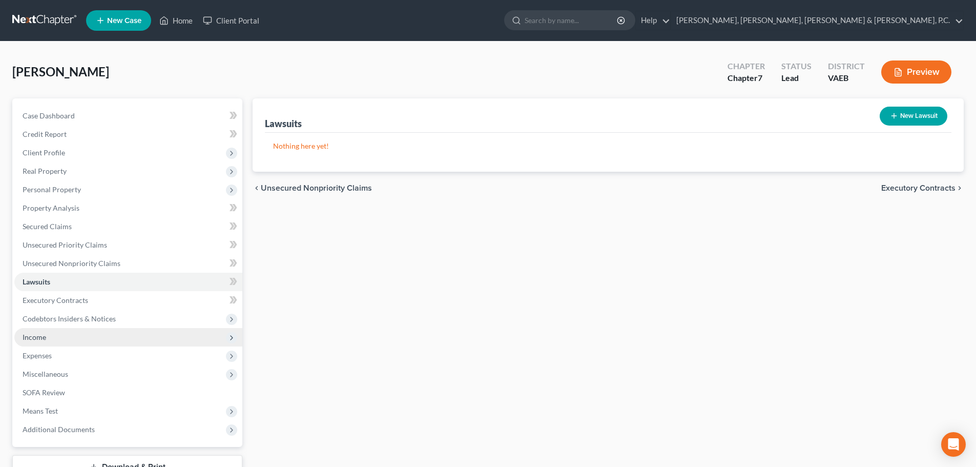
click at [49, 331] on span "Income" at bounding box center [128, 337] width 228 height 18
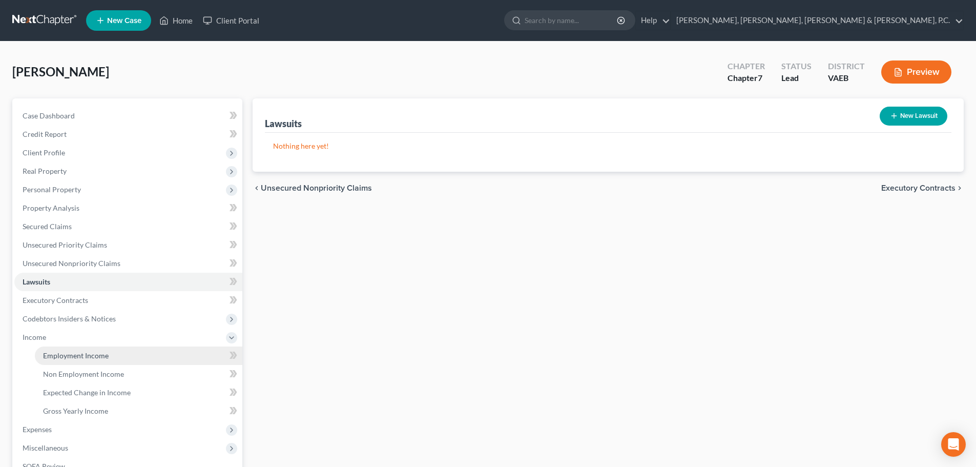
click at [58, 351] on span "Employment Income" at bounding box center [76, 355] width 66 height 9
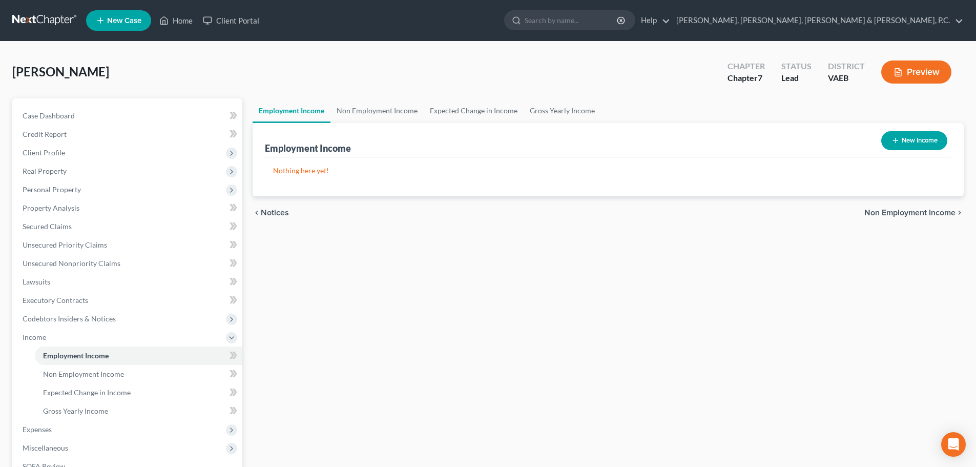
click at [903, 142] on button "New Income" at bounding box center [914, 140] width 66 height 19
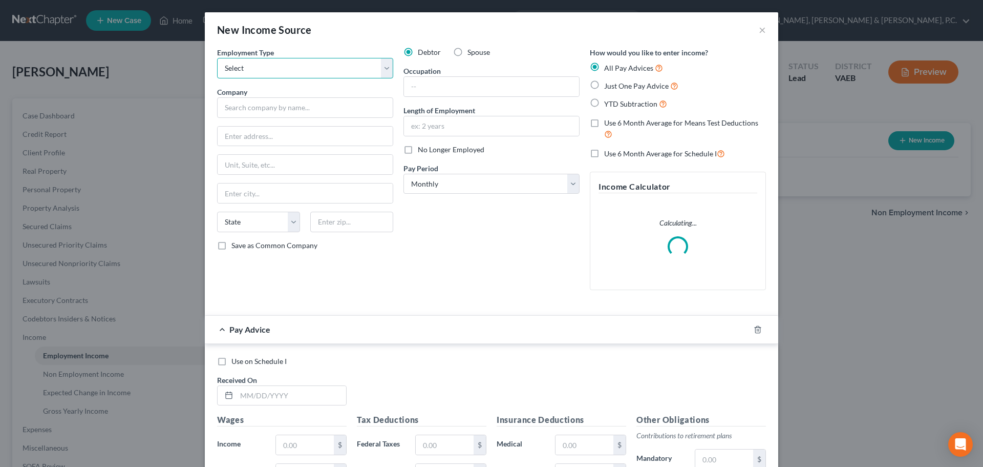
click at [316, 74] on select "Select Full or [DEMOGRAPHIC_DATA] Employment Self Employment" at bounding box center [305, 68] width 176 height 20
click at [217, 58] on select "Select Full or [DEMOGRAPHIC_DATA] Employment Self Employment" at bounding box center [305, 68] width 176 height 20
click at [298, 111] on input "text" at bounding box center [305, 107] width 176 height 20
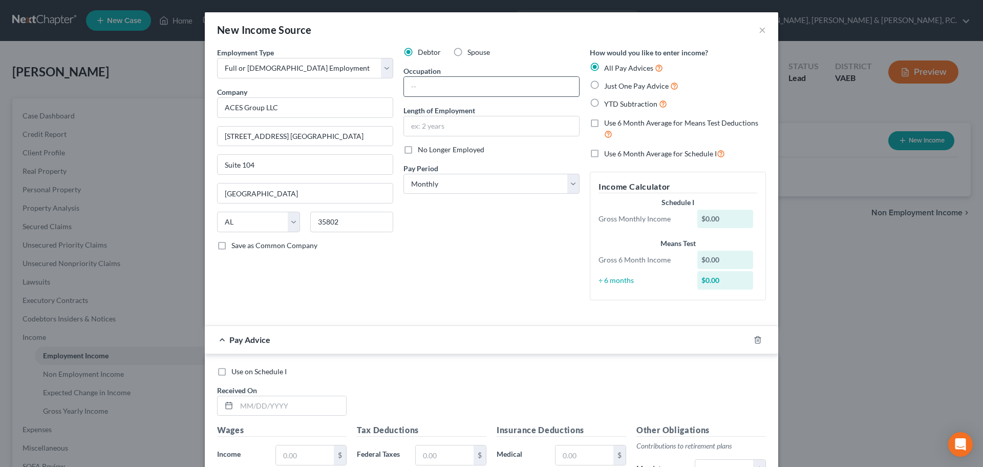
click at [416, 82] on input "text" at bounding box center [491, 86] width 175 height 19
click at [470, 181] on select "Select Monthly Twice Monthly Every Other Week Weekly" at bounding box center [492, 184] width 176 height 20
click at [404, 174] on select "Select Monthly Twice Monthly Every Other Week Weekly" at bounding box center [492, 184] width 176 height 20
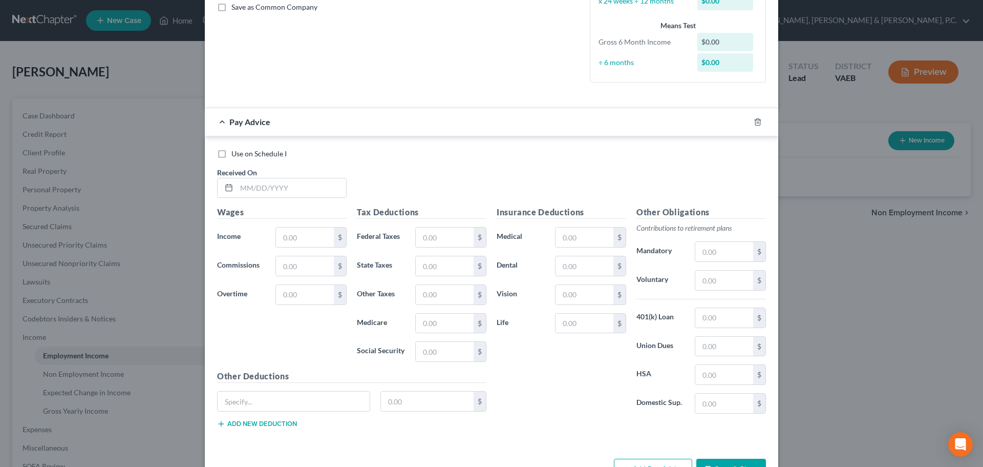
scroll to position [256, 0]
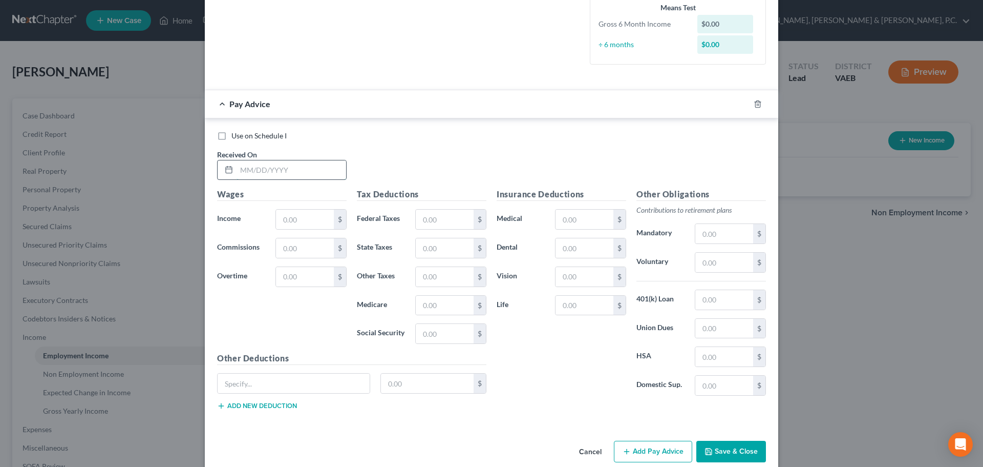
click at [330, 174] on input "text" at bounding box center [292, 169] width 110 height 19
click at [566, 217] on input "text" at bounding box center [585, 218] width 58 height 19
click at [709, 257] on input "text" at bounding box center [725, 261] width 58 height 19
click at [719, 357] on input "text" at bounding box center [725, 356] width 58 height 19
click at [573, 250] on input "text" at bounding box center [585, 247] width 58 height 19
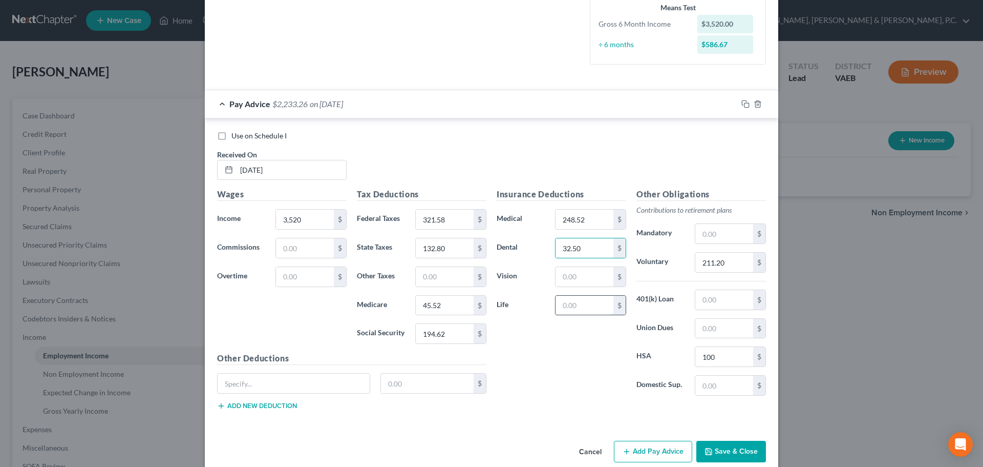
click at [608, 302] on input "text" at bounding box center [585, 305] width 58 height 19
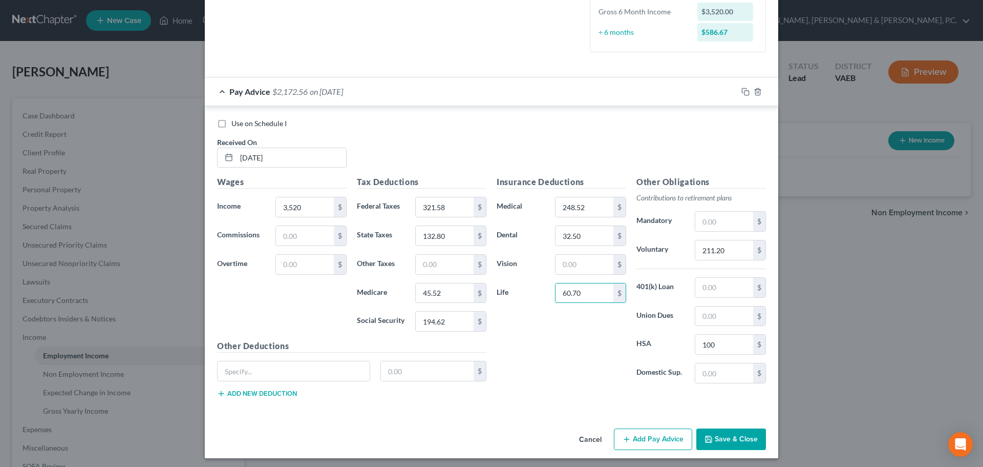
scroll to position [272, 0]
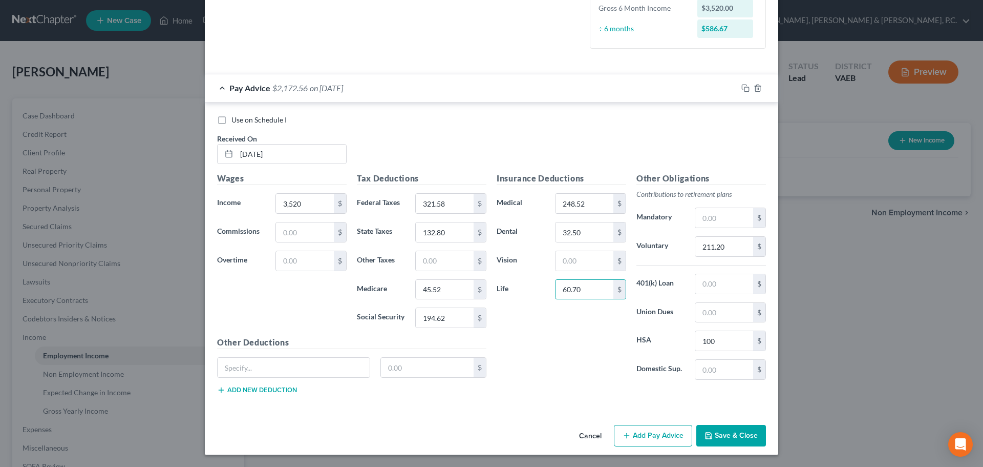
click at [635, 434] on button "Add Pay Advice" at bounding box center [653, 436] width 78 height 22
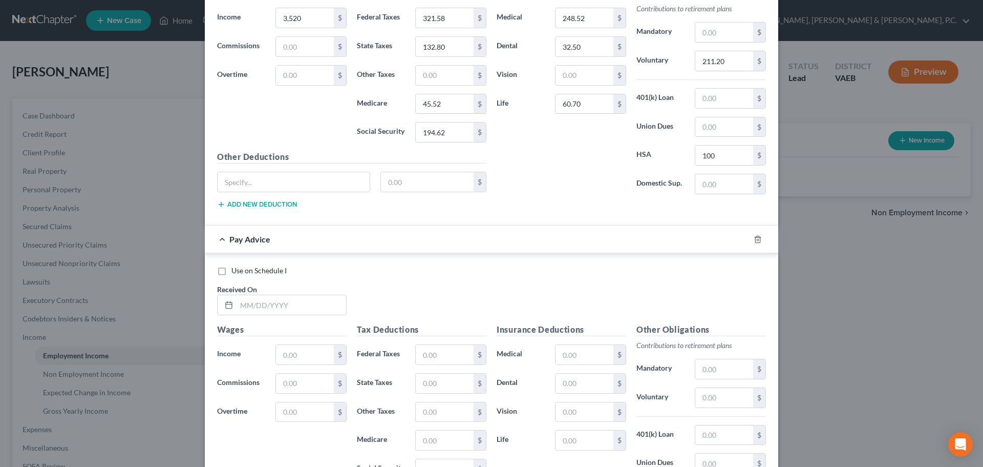
scroll to position [466, 0]
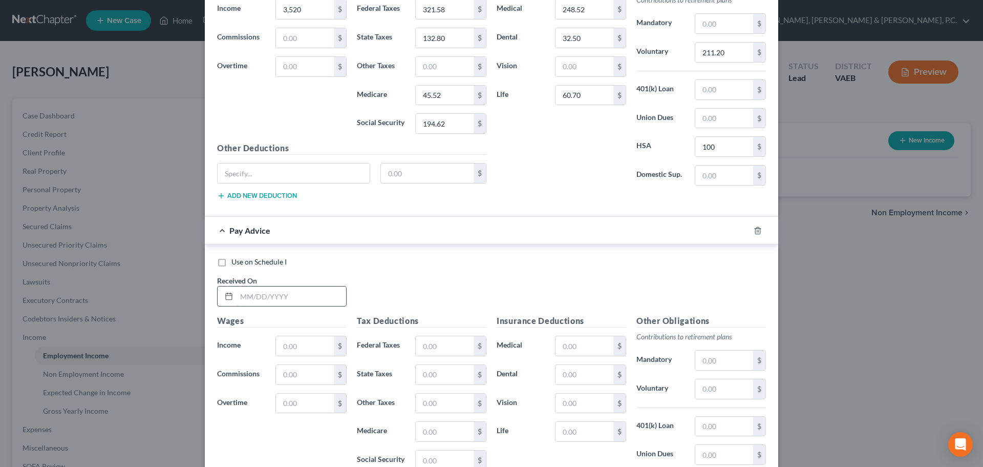
click at [330, 292] on input "text" at bounding box center [292, 295] width 110 height 19
click at [590, 347] on input "text" at bounding box center [585, 345] width 58 height 19
click at [728, 388] on input "text" at bounding box center [725, 388] width 58 height 19
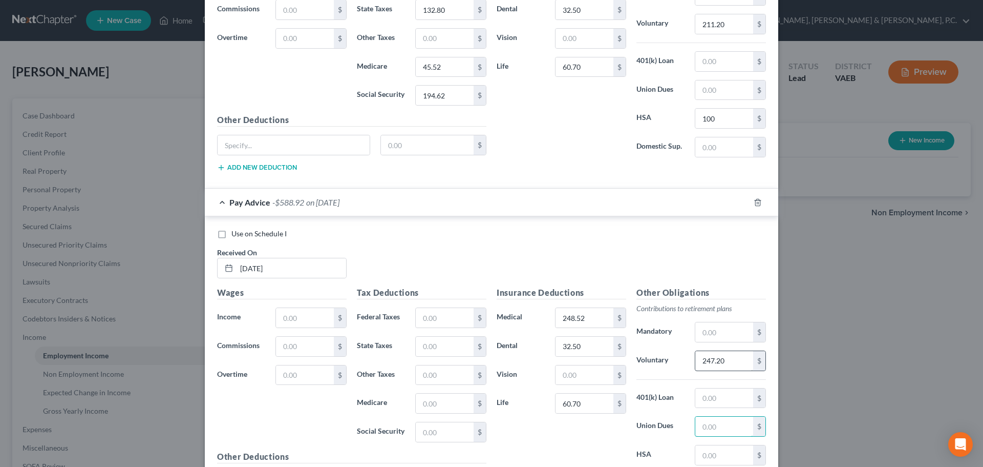
scroll to position [517, 0]
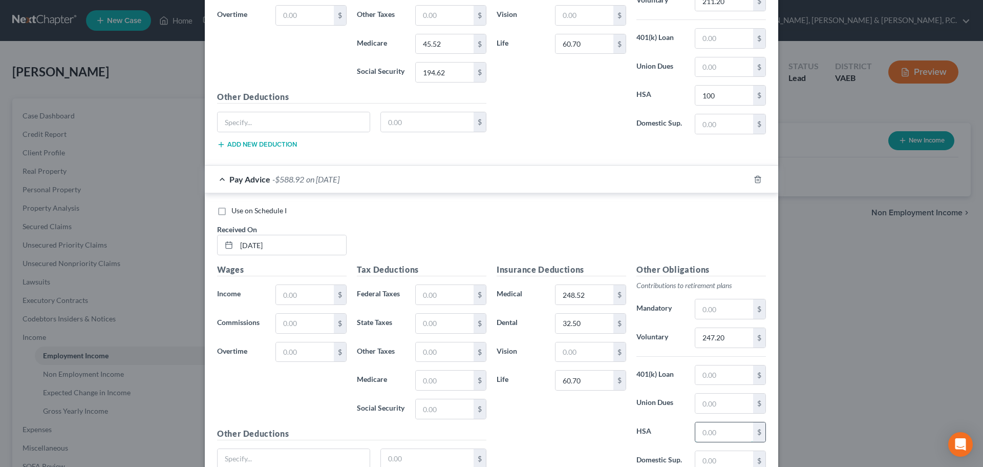
click at [713, 429] on input "text" at bounding box center [725, 431] width 58 height 19
click at [290, 293] on input "text" at bounding box center [305, 294] width 58 height 19
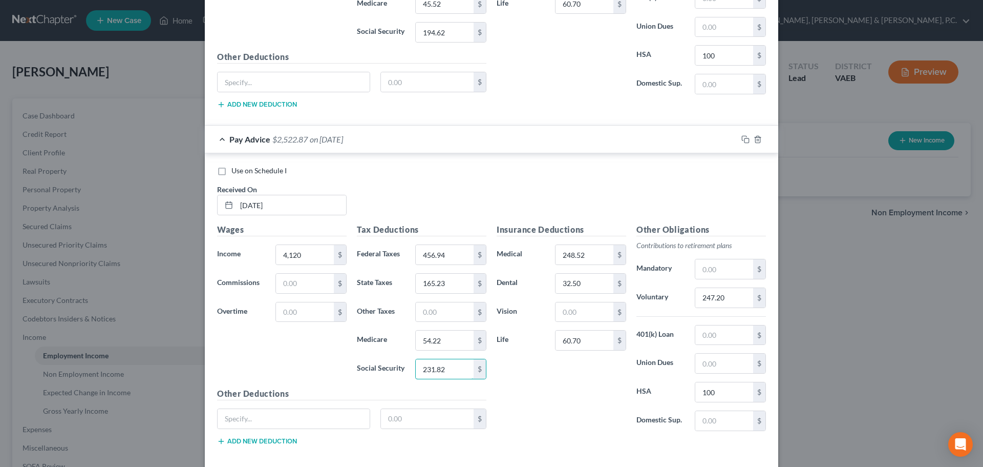
scroll to position [608, 0]
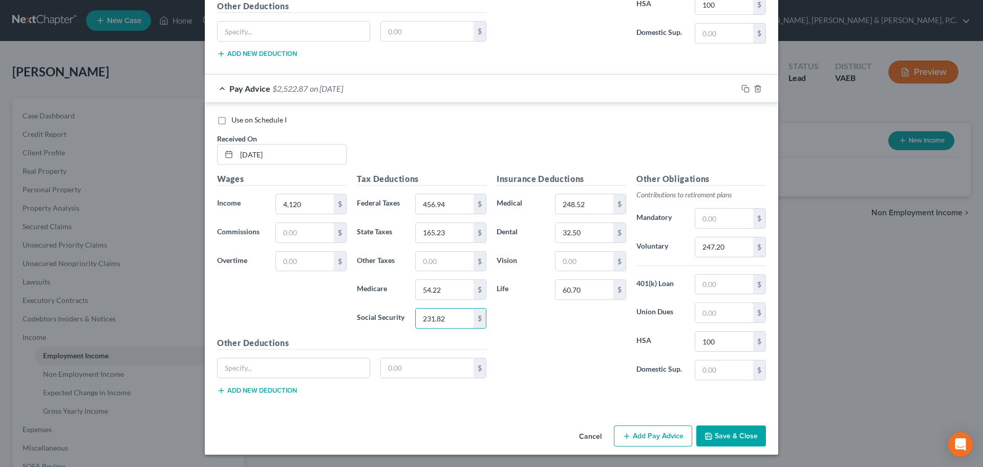
click at [630, 437] on button "Add Pay Advice" at bounding box center [653, 436] width 78 height 22
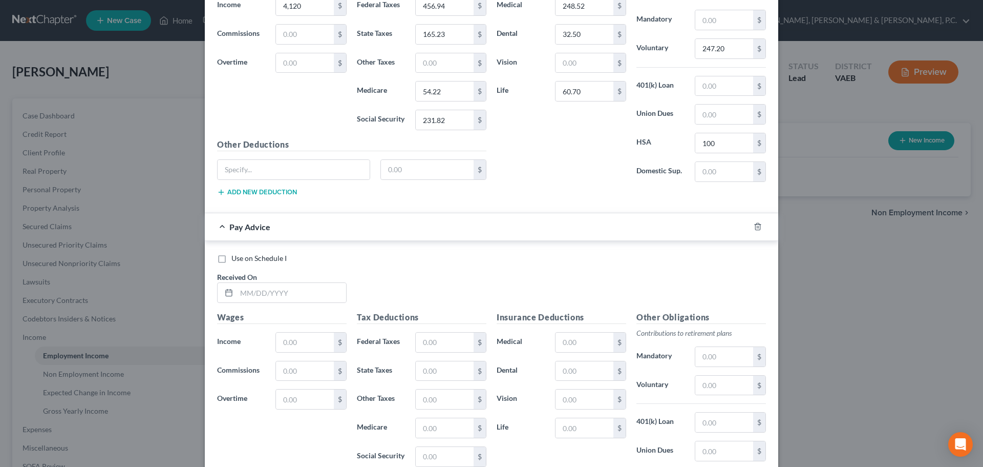
scroll to position [808, 0]
click at [303, 291] on input "text" at bounding box center [292, 290] width 110 height 19
click at [565, 336] on input "text" at bounding box center [585, 340] width 58 height 19
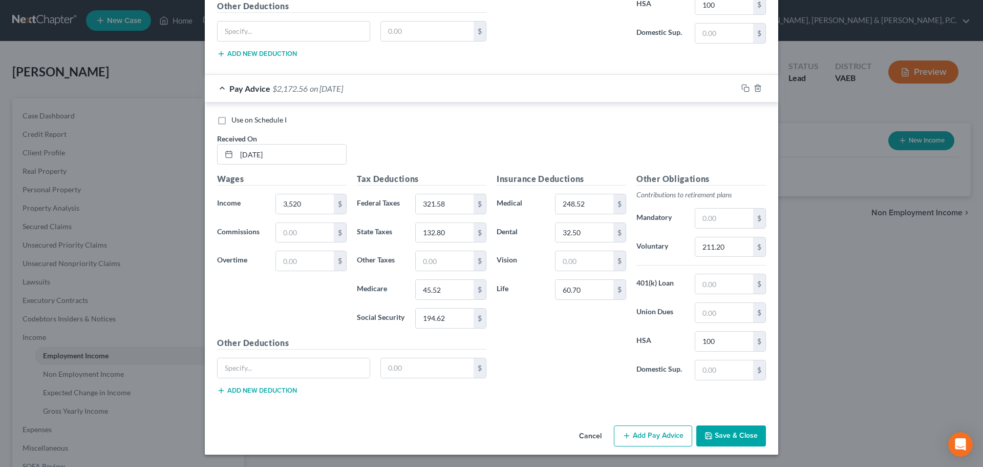
click at [679, 431] on button "Add Pay Advice" at bounding box center [653, 436] width 78 height 22
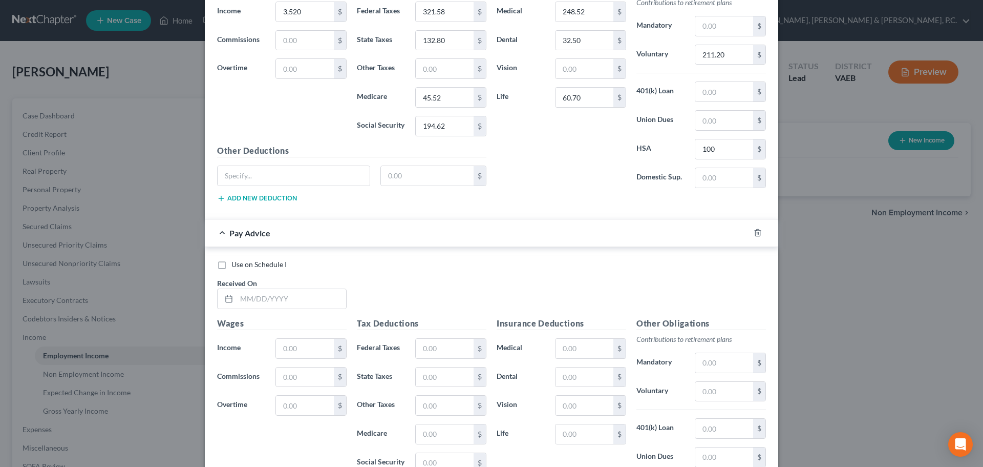
scroll to position [1142, 0]
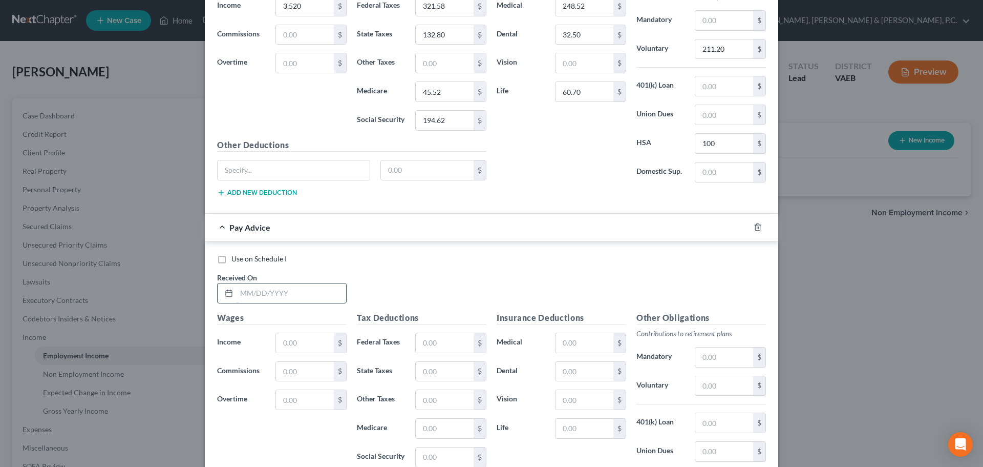
click at [327, 290] on input "text" at bounding box center [292, 292] width 110 height 19
click at [595, 344] on input "text" at bounding box center [585, 342] width 58 height 19
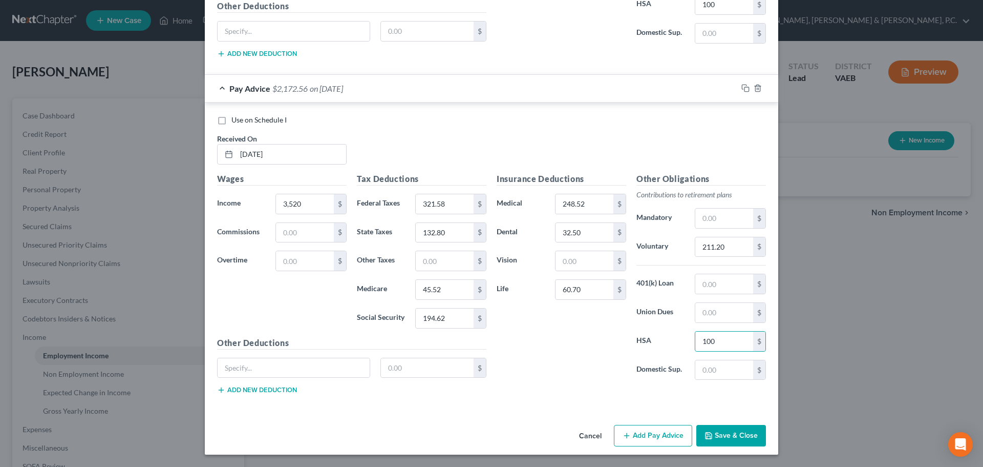
click at [643, 432] on button "Add Pay Advice" at bounding box center [653, 436] width 78 height 22
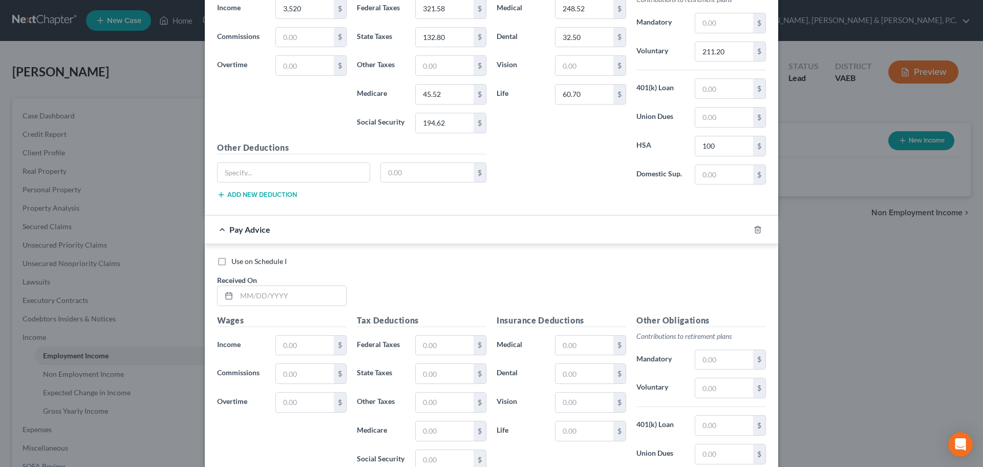
scroll to position [1481, 0]
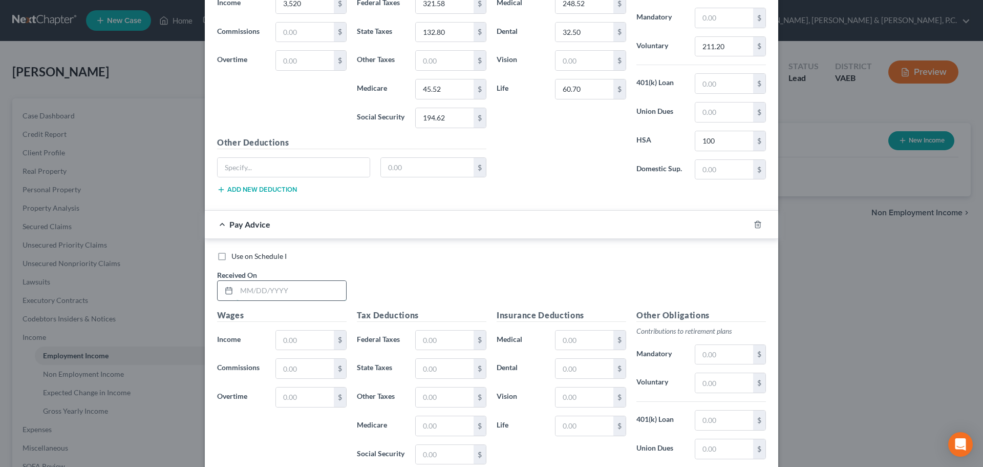
click at [331, 291] on input "text" at bounding box center [292, 290] width 110 height 19
click at [566, 344] on input "text" at bounding box center [585, 339] width 58 height 19
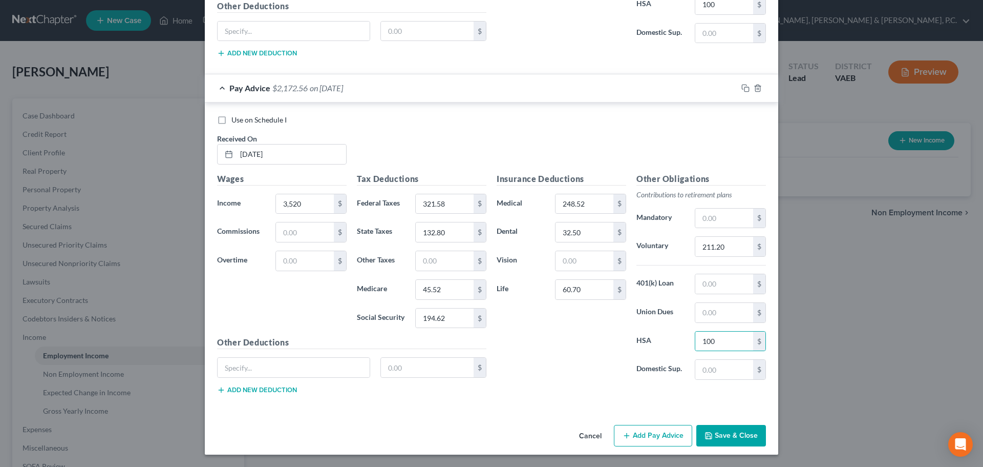
click at [645, 433] on button "Add Pay Advice" at bounding box center [653, 436] width 78 height 22
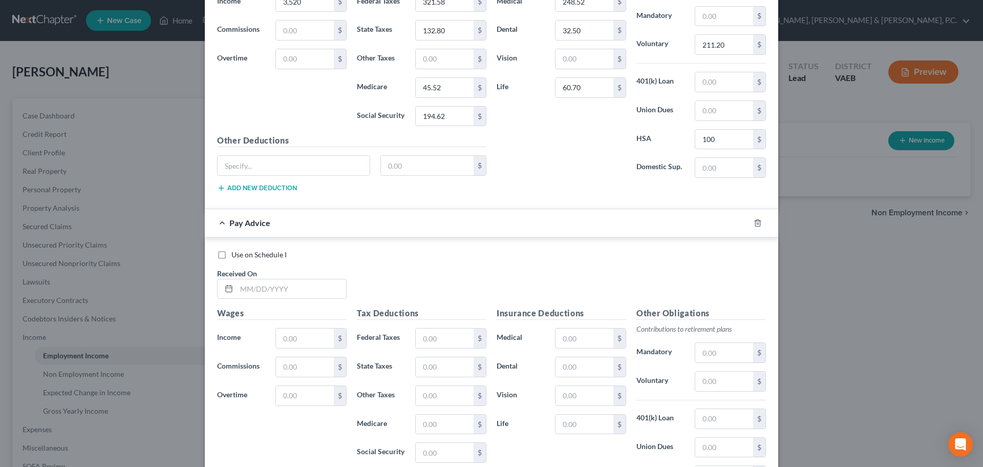
scroll to position [1814, 0]
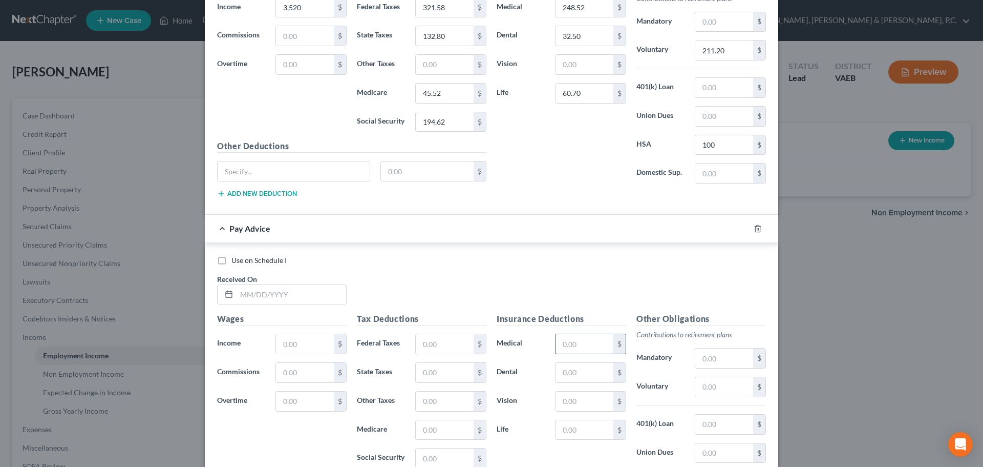
click at [576, 346] on input "text" at bounding box center [585, 343] width 58 height 19
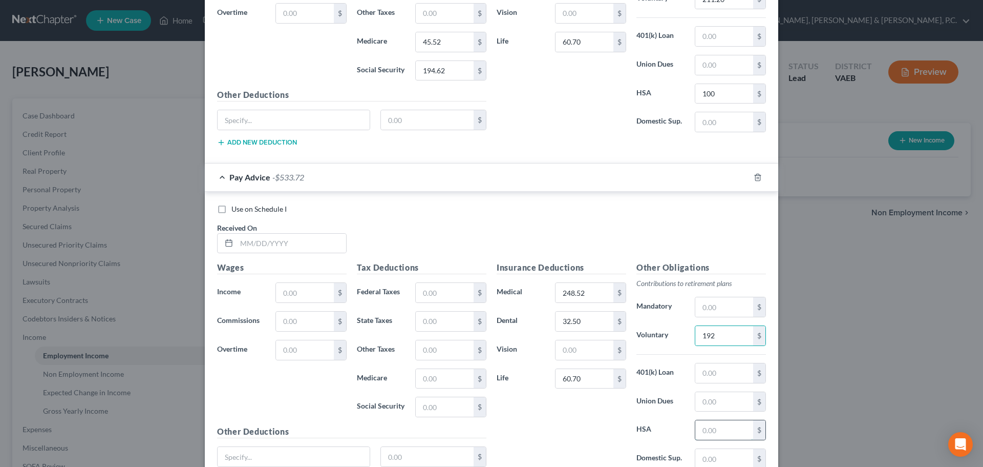
click at [712, 429] on input "text" at bounding box center [725, 429] width 58 height 19
click at [266, 243] on input "text" at bounding box center [292, 243] width 110 height 19
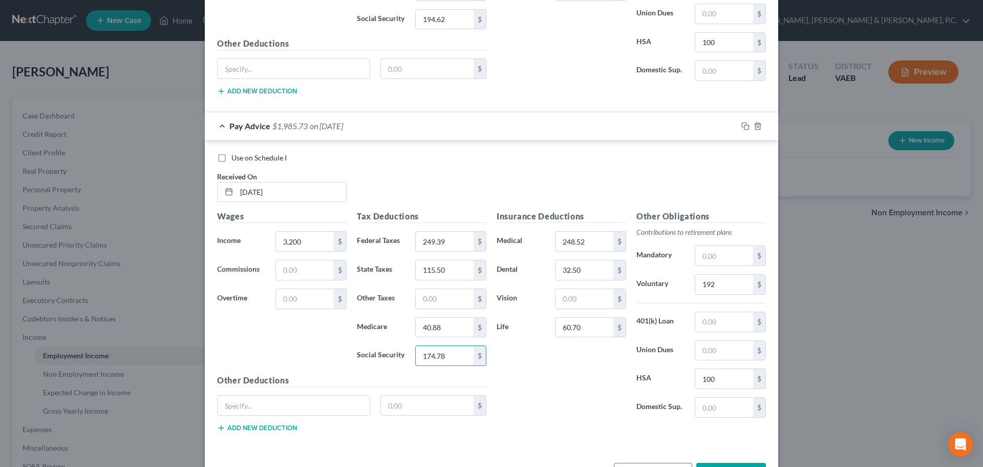
scroll to position [1954, 0]
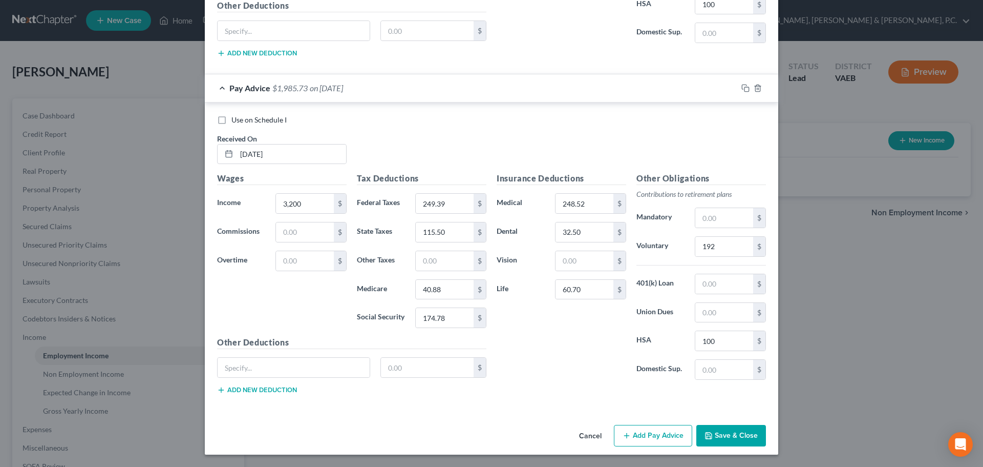
drag, startPoint x: 640, startPoint y: 431, endPoint x: 983, endPoint y: 373, distance: 347.6
click at [639, 431] on button "Add Pay Advice" at bounding box center [653, 436] width 78 height 22
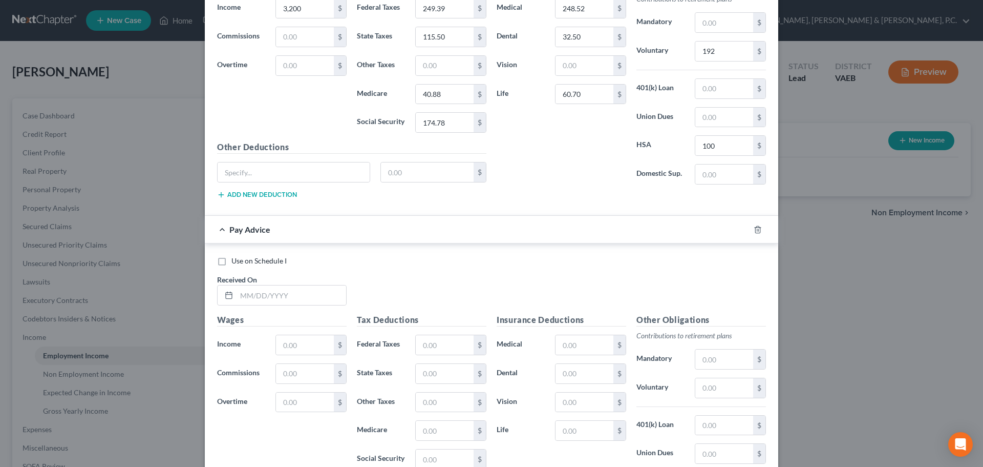
scroll to position [2152, 0]
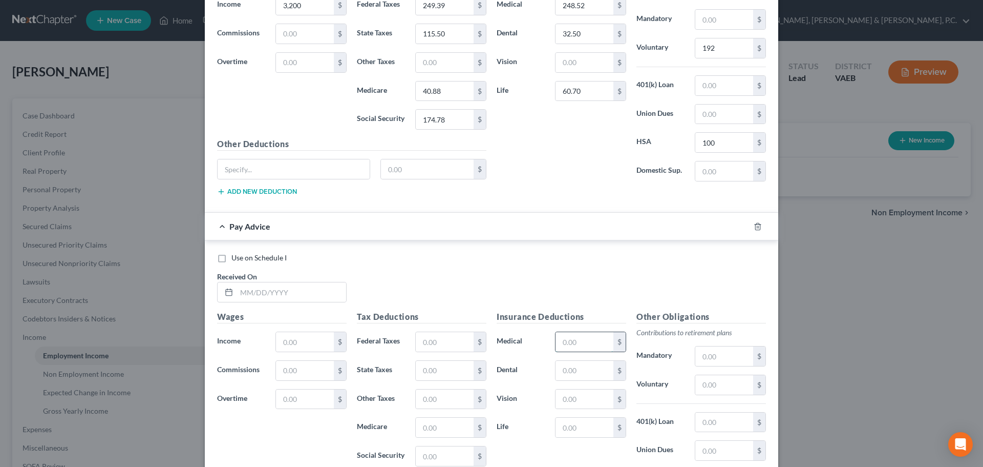
click at [585, 335] on input "text" at bounding box center [585, 341] width 58 height 19
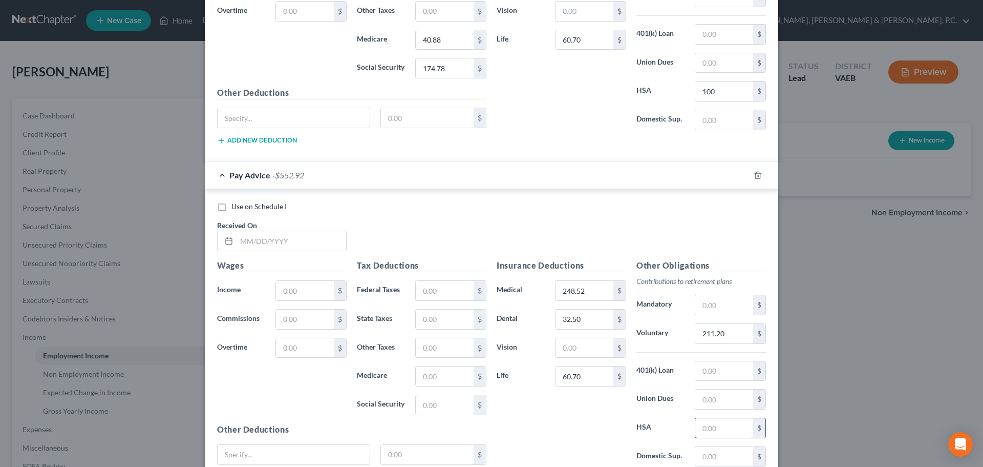
click at [705, 430] on input "text" at bounding box center [725, 427] width 58 height 19
click at [321, 244] on input "text" at bounding box center [292, 240] width 110 height 19
click at [588, 377] on input "60.70" at bounding box center [585, 375] width 58 height 19
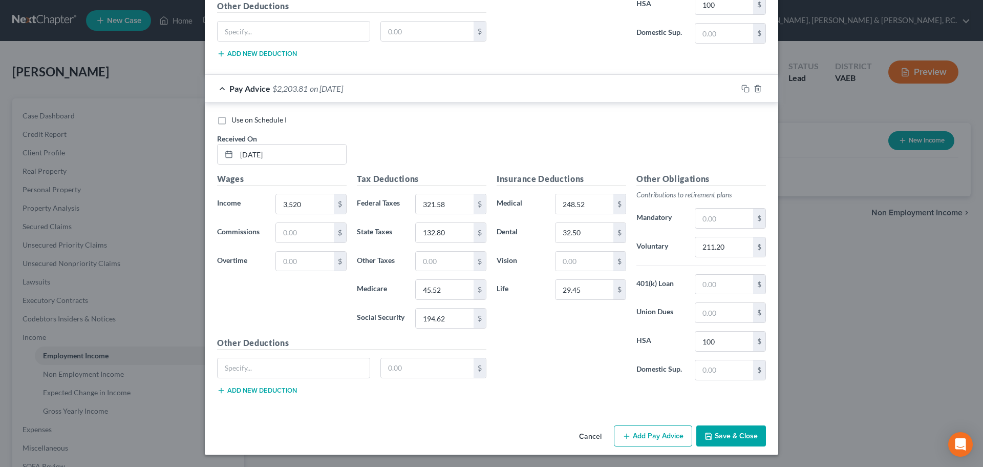
click at [638, 437] on button "Add Pay Advice" at bounding box center [653, 436] width 78 height 22
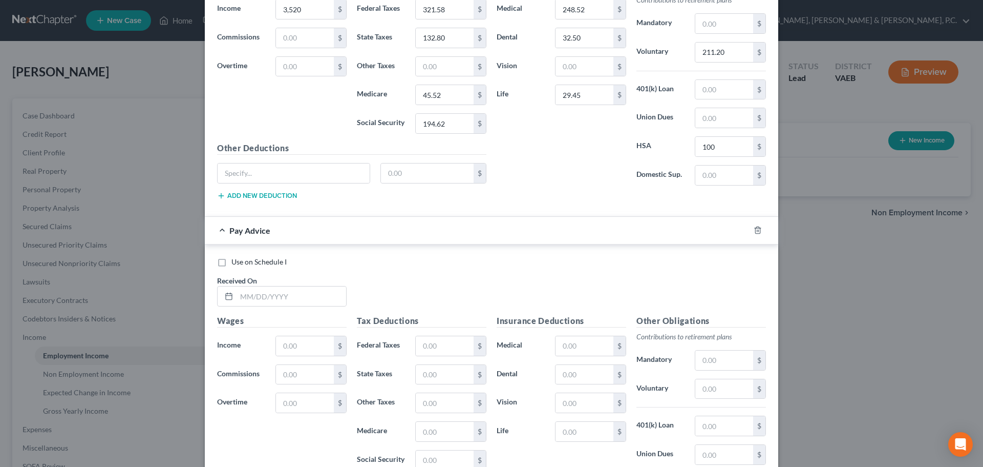
scroll to position [2488, 0]
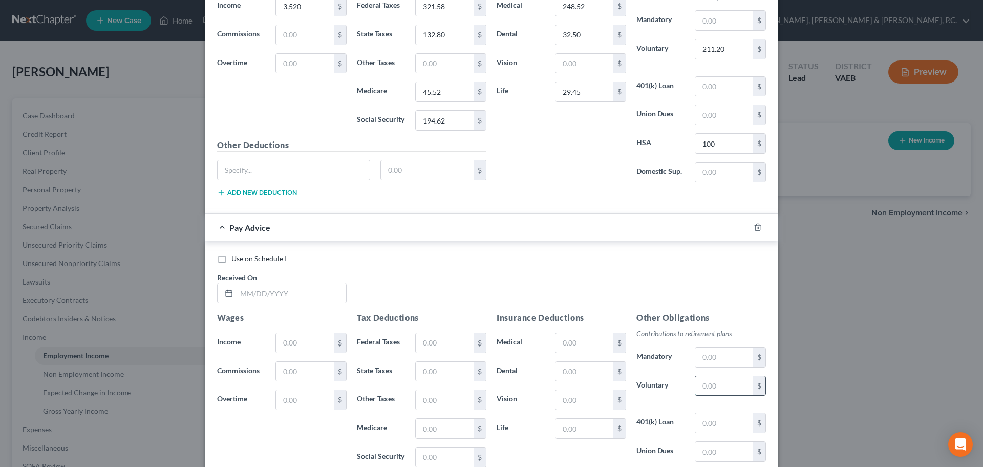
click at [712, 388] on input "text" at bounding box center [725, 385] width 58 height 19
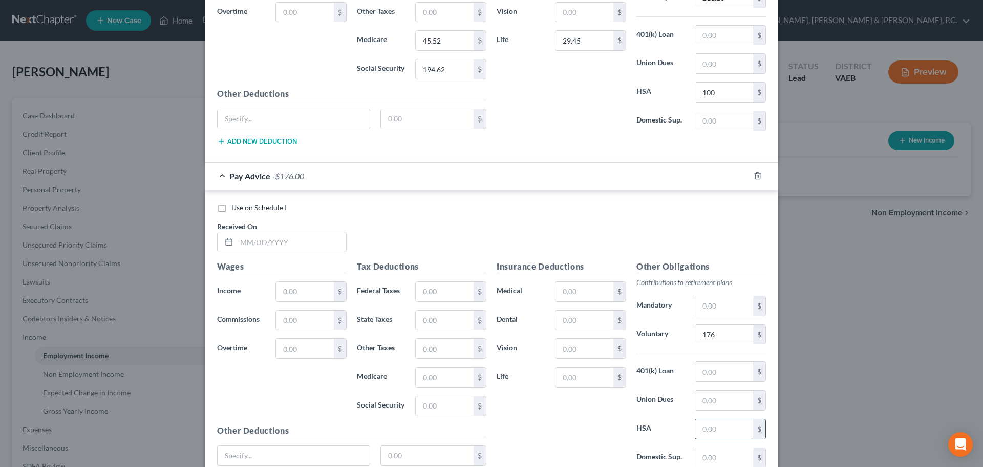
click at [704, 419] on input "text" at bounding box center [725, 428] width 58 height 19
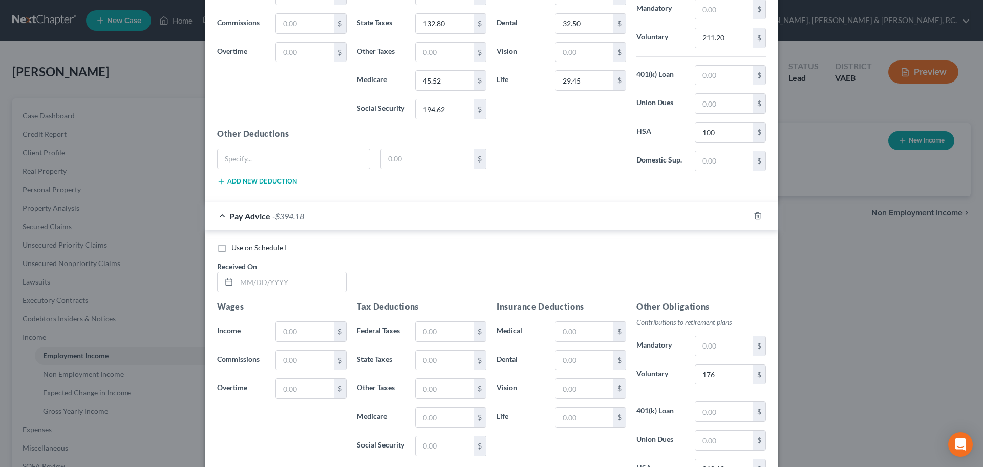
scroll to position [2485, 0]
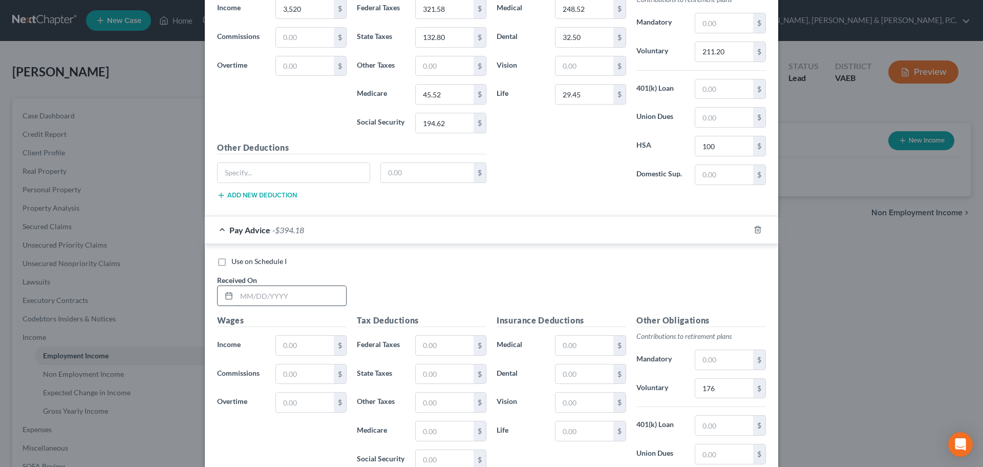
click at [324, 298] on input "text" at bounding box center [292, 295] width 110 height 19
click at [573, 339] on input "text" at bounding box center [585, 342] width 58 height 19
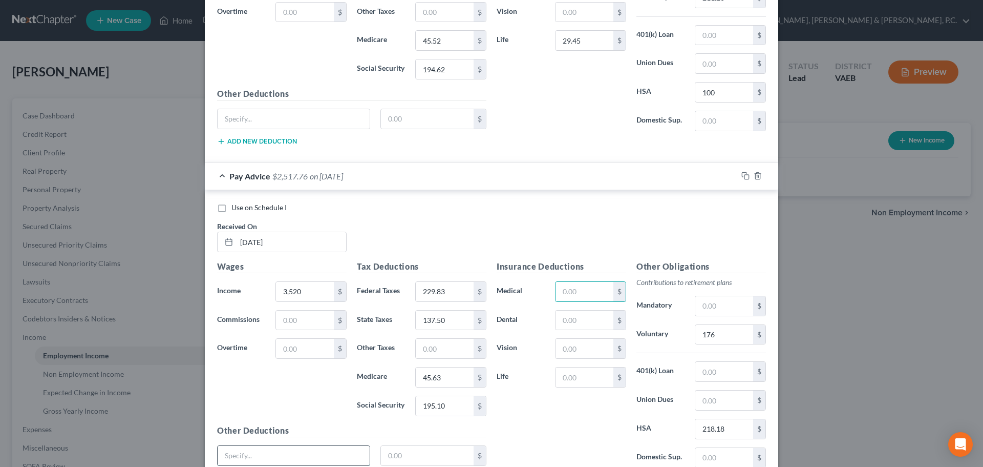
click at [336, 451] on input "text" at bounding box center [294, 455] width 152 height 19
click at [559, 320] on input "text" at bounding box center [585, 319] width 58 height 19
click at [579, 342] on input "text" at bounding box center [585, 348] width 58 height 19
click at [575, 283] on input "text" at bounding box center [585, 291] width 58 height 19
click at [584, 378] on input "text" at bounding box center [585, 376] width 58 height 19
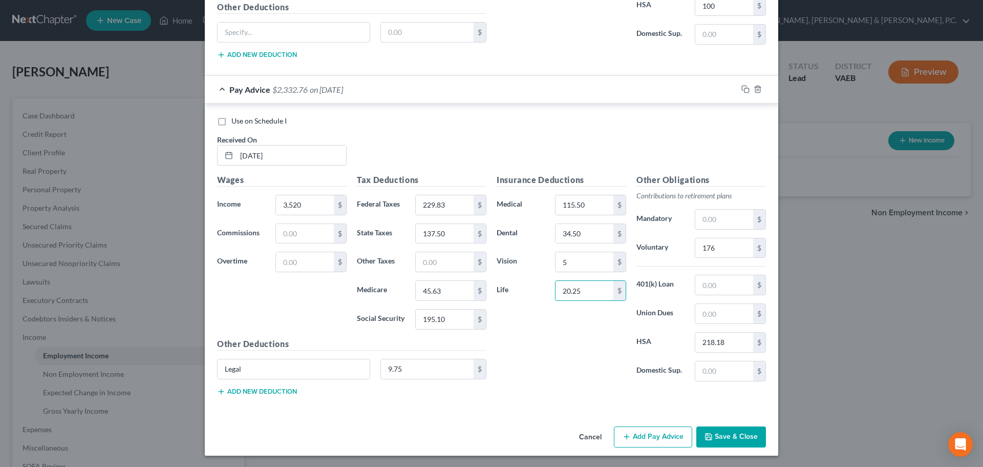
scroll to position [2626, 0]
click at [281, 391] on button "Add new deduction" at bounding box center [257, 390] width 80 height 8
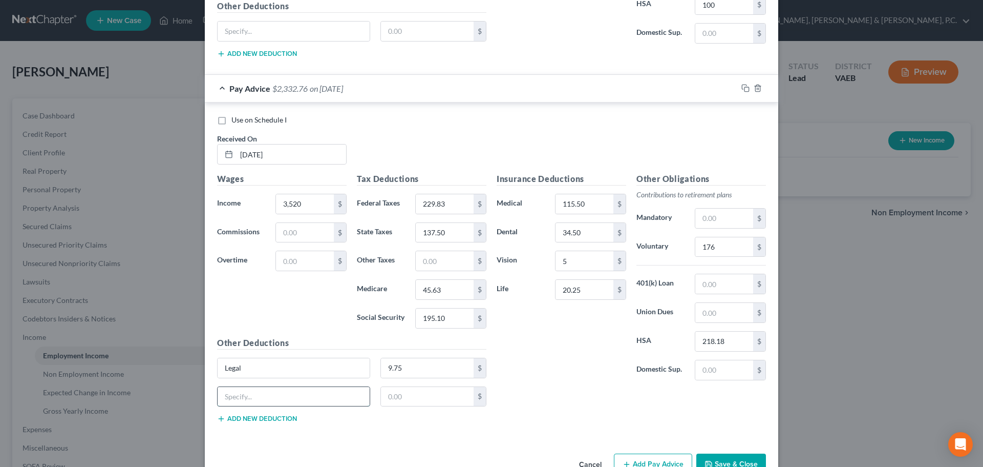
click at [280, 397] on input "text" at bounding box center [294, 396] width 152 height 19
drag, startPoint x: 391, startPoint y: 390, endPoint x: 395, endPoint y: 387, distance: 5.3
click at [394, 388] on input "text" at bounding box center [427, 396] width 93 height 19
click at [284, 415] on button "Add new deduction" at bounding box center [257, 418] width 80 height 8
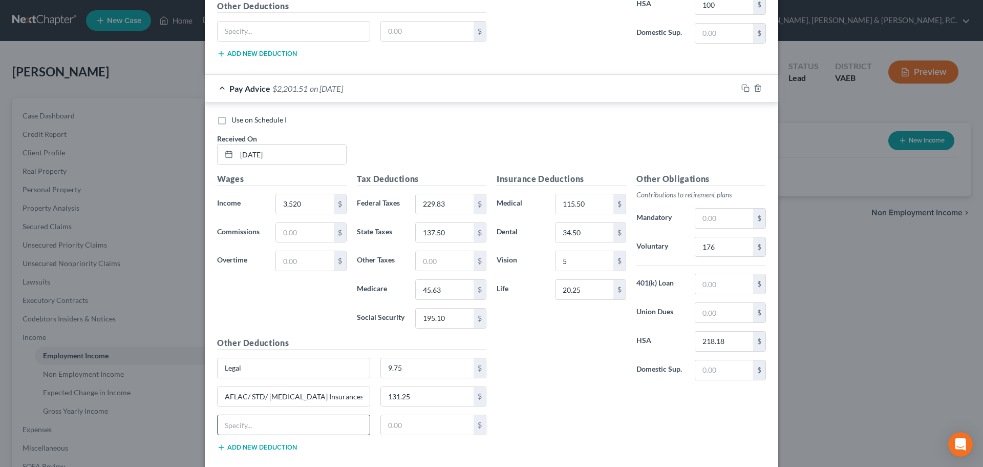
click at [287, 418] on input "text" at bounding box center [294, 424] width 152 height 19
click at [416, 427] on input "text" at bounding box center [427, 424] width 93 height 19
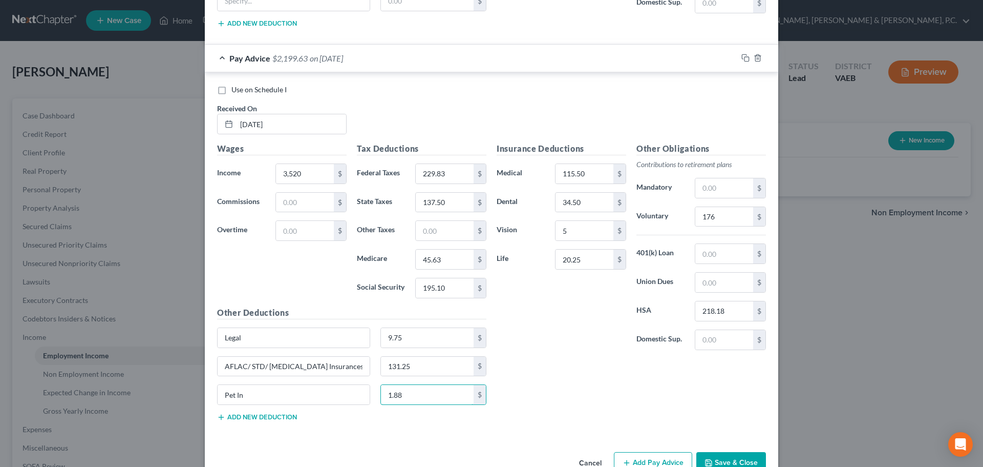
scroll to position [2684, 0]
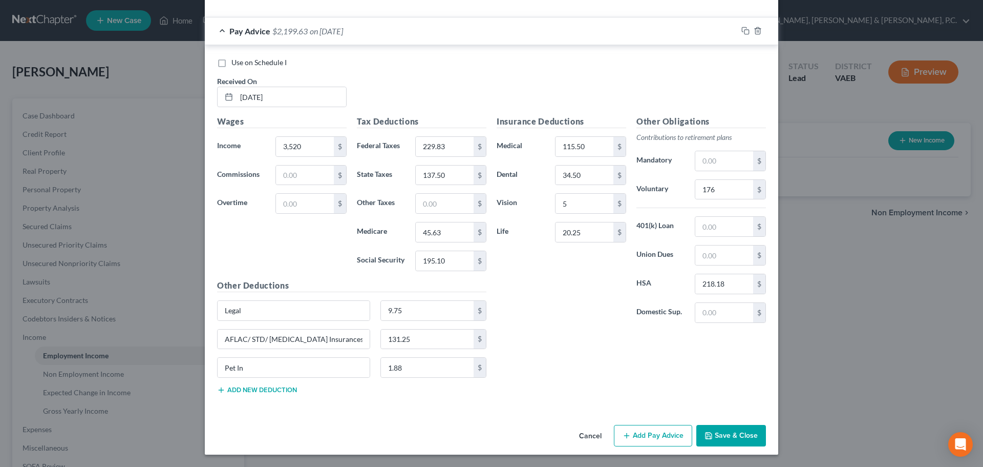
click at [639, 431] on button "Add Pay Advice" at bounding box center [653, 436] width 78 height 22
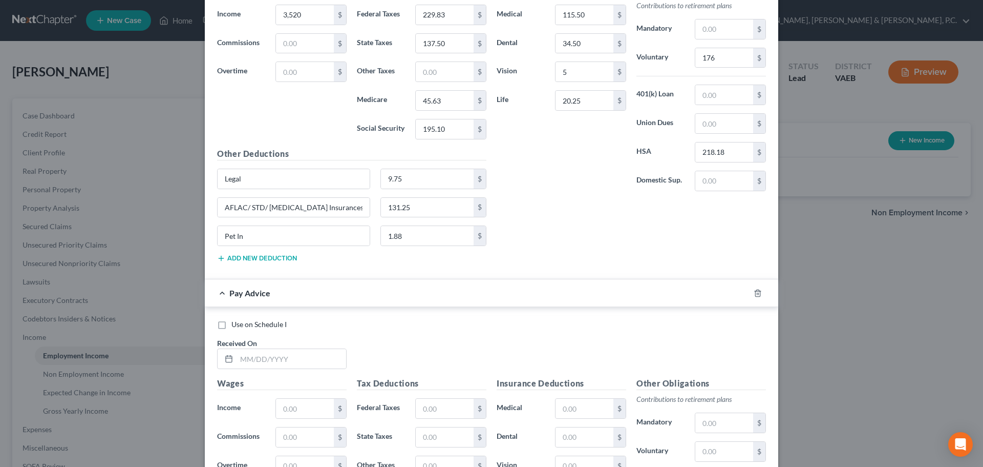
scroll to position [2823, 0]
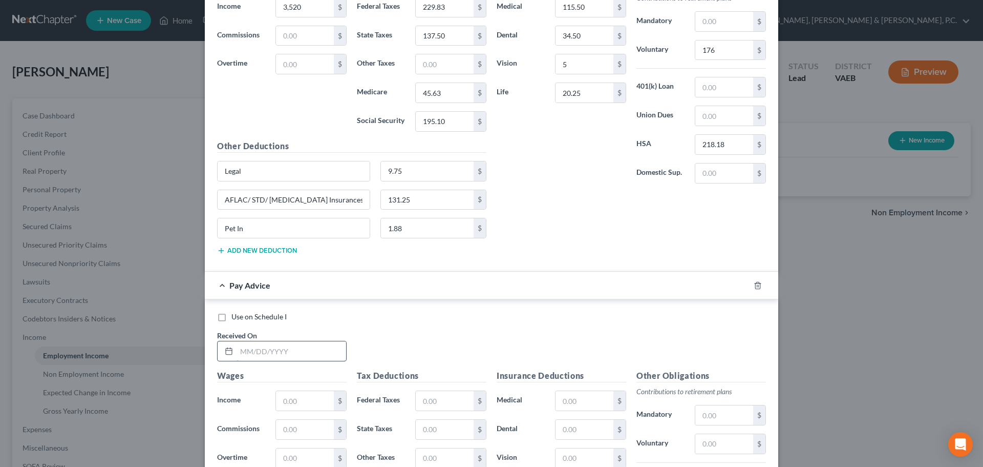
click at [313, 348] on input "text" at bounding box center [292, 350] width 110 height 19
click at [308, 400] on input "text" at bounding box center [305, 400] width 58 height 19
click at [434, 398] on input "text" at bounding box center [445, 400] width 58 height 19
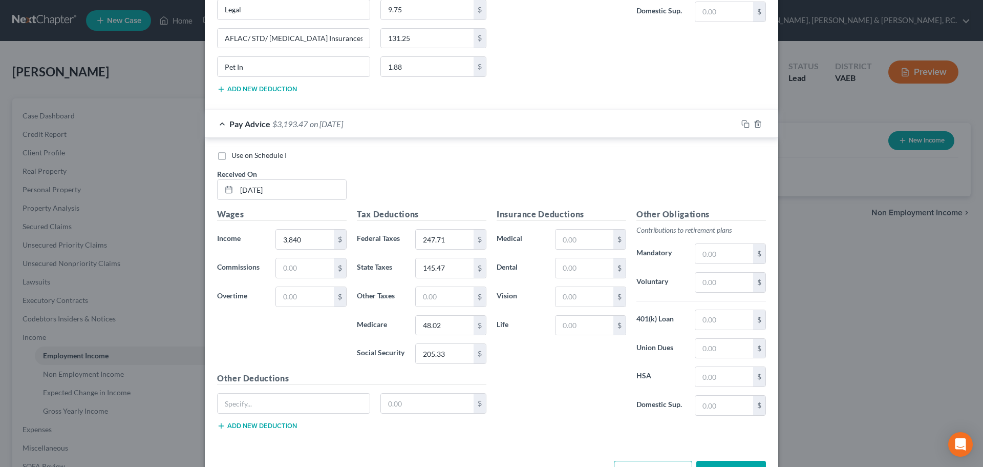
scroll to position [2973, 0]
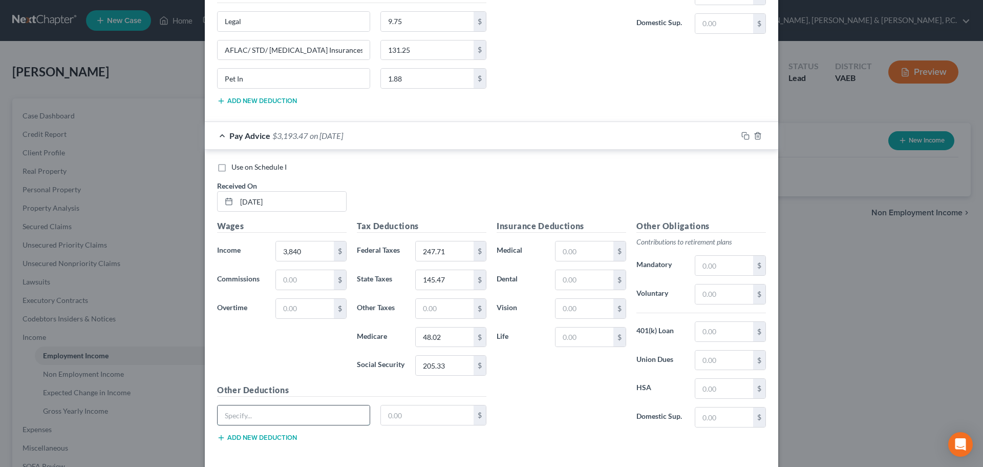
click at [345, 416] on input "text" at bounding box center [294, 414] width 152 height 19
click at [281, 438] on button "Add new deduction" at bounding box center [257, 437] width 80 height 8
drag, startPoint x: 333, startPoint y: 47, endPoint x: 230, endPoint y: 49, distance: 103.0
click at [218, 45] on input "AFLAC/ STD/ [MEDICAL_DATA] Insurances" at bounding box center [294, 49] width 152 height 19
click at [261, 444] on input "text" at bounding box center [294, 443] width 152 height 19
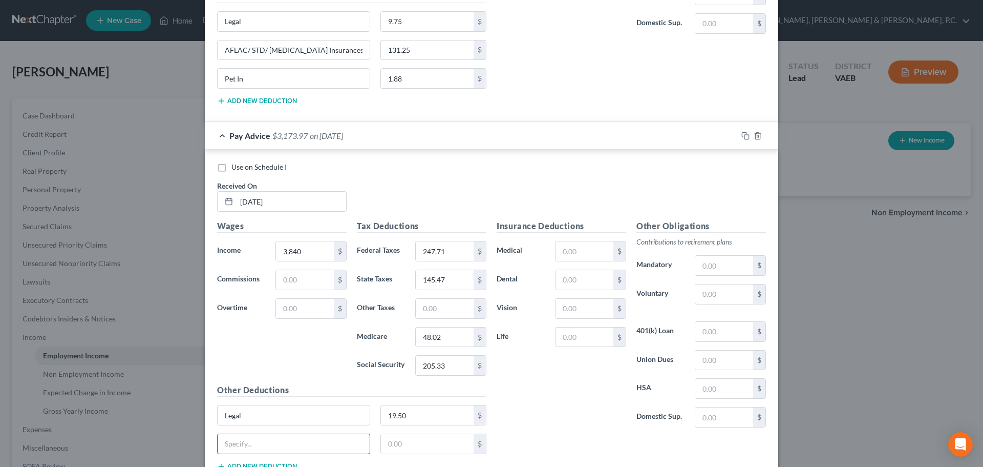
paste input "AFLAC/ STD/ [MEDICAL_DATA] Insurances"
drag, startPoint x: 417, startPoint y: 443, endPoint x: 441, endPoint y: 439, distance: 23.8
click at [425, 441] on input "text" at bounding box center [427, 443] width 93 height 19
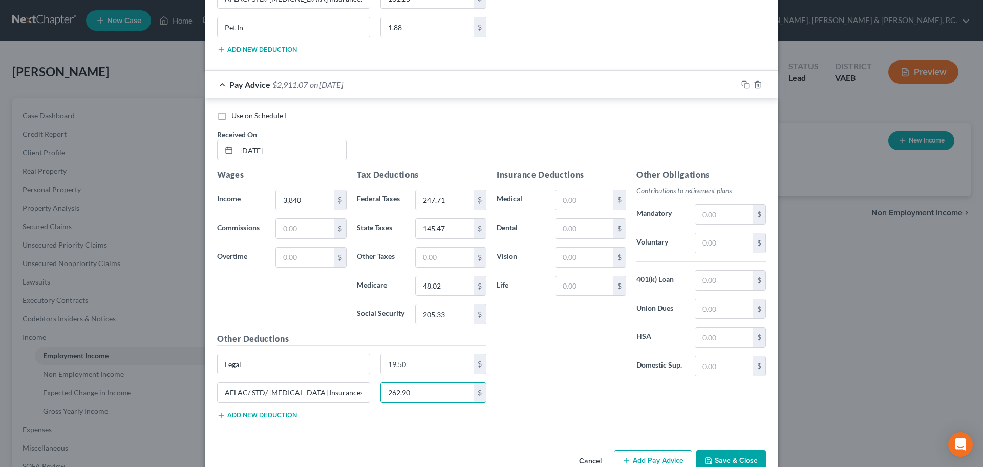
click at [290, 413] on button "Add new deduction" at bounding box center [257, 415] width 80 height 8
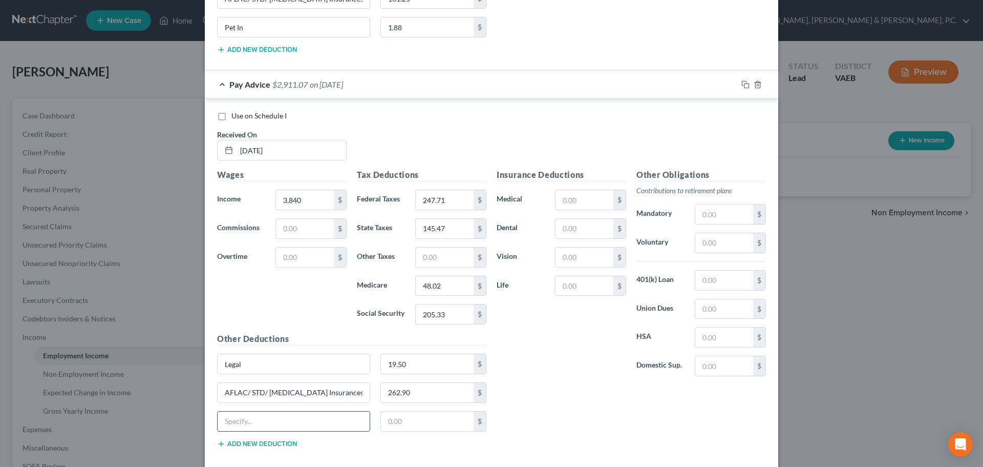
click at [282, 420] on input "text" at bounding box center [294, 420] width 152 height 19
click at [399, 419] on input "text" at bounding box center [427, 420] width 93 height 19
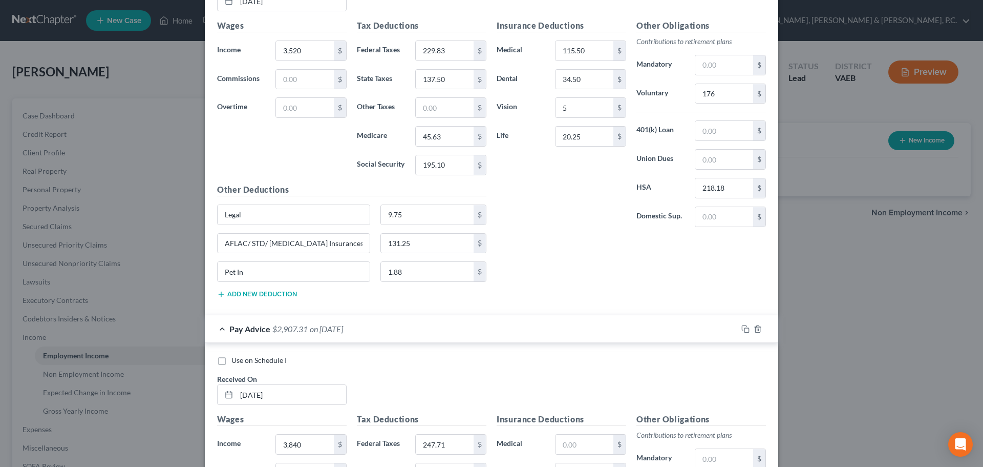
scroll to position [2820, 0]
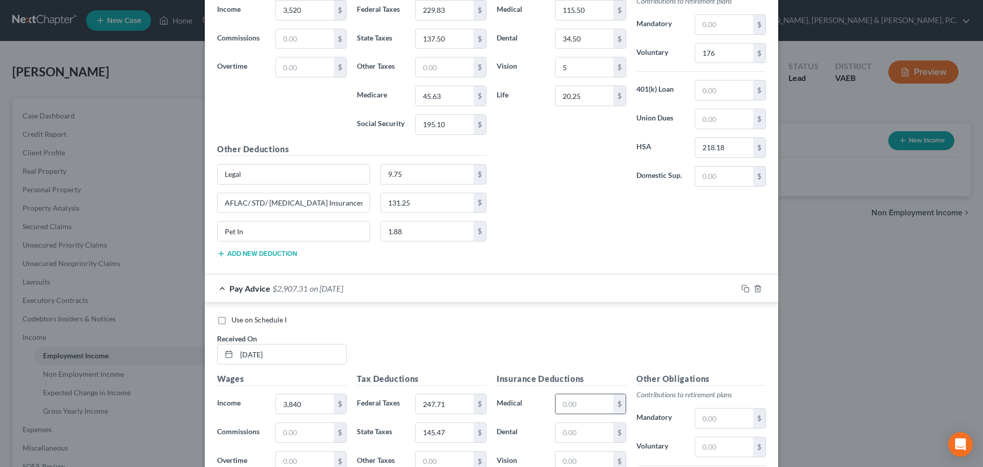
click at [593, 399] on input "text" at bounding box center [585, 403] width 58 height 19
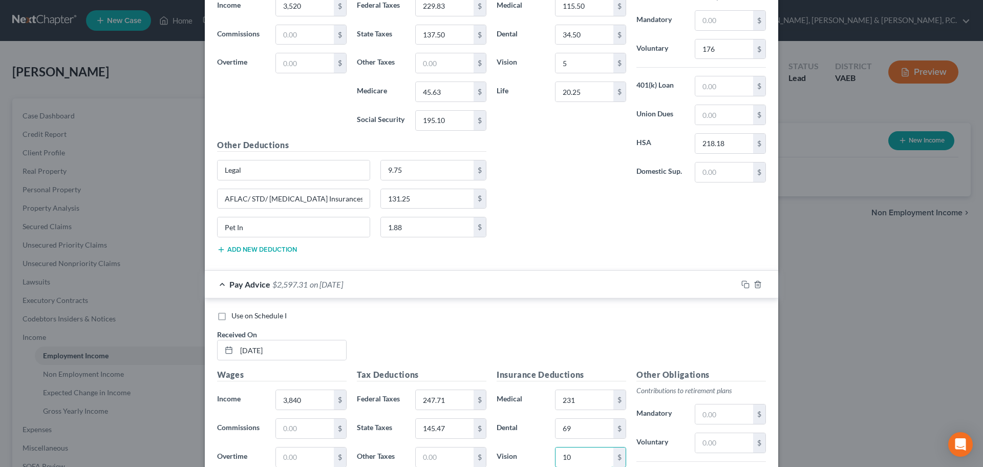
scroll to position [2875, 0]
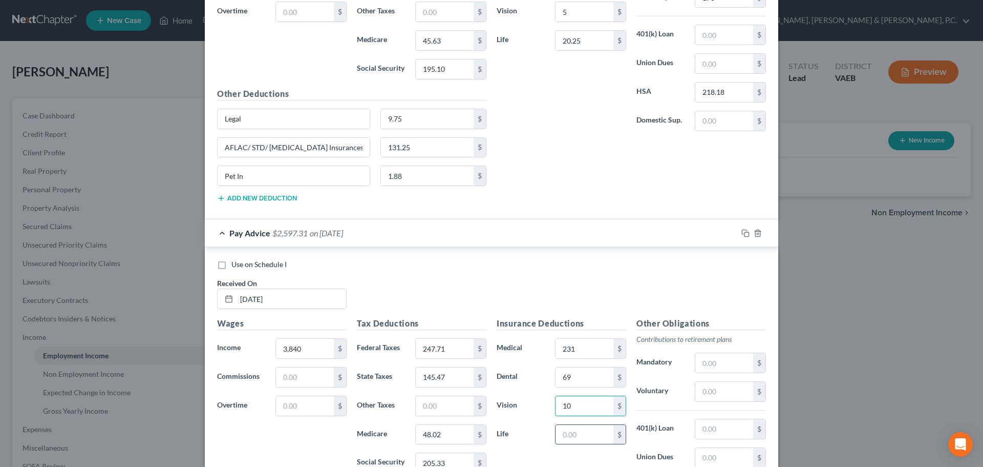
click at [557, 434] on input "text" at bounding box center [585, 434] width 58 height 19
click at [701, 393] on input "text" at bounding box center [725, 391] width 58 height 19
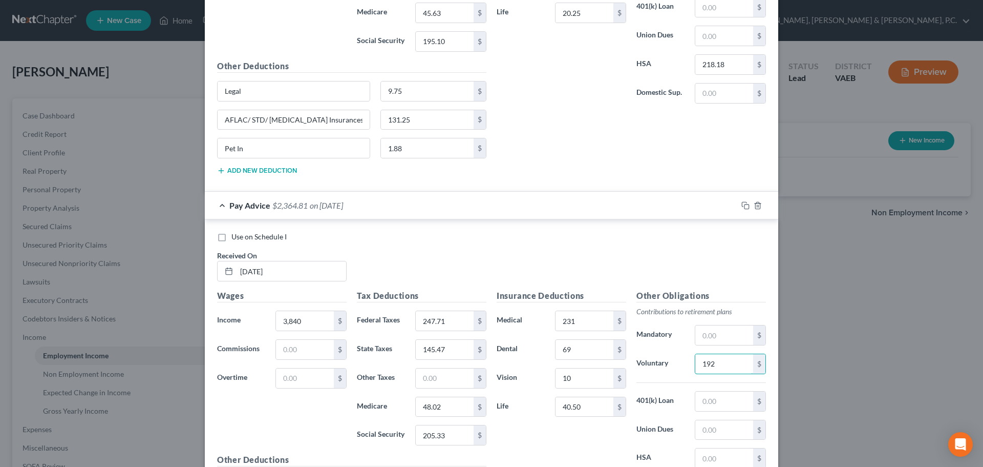
scroll to position [2927, 0]
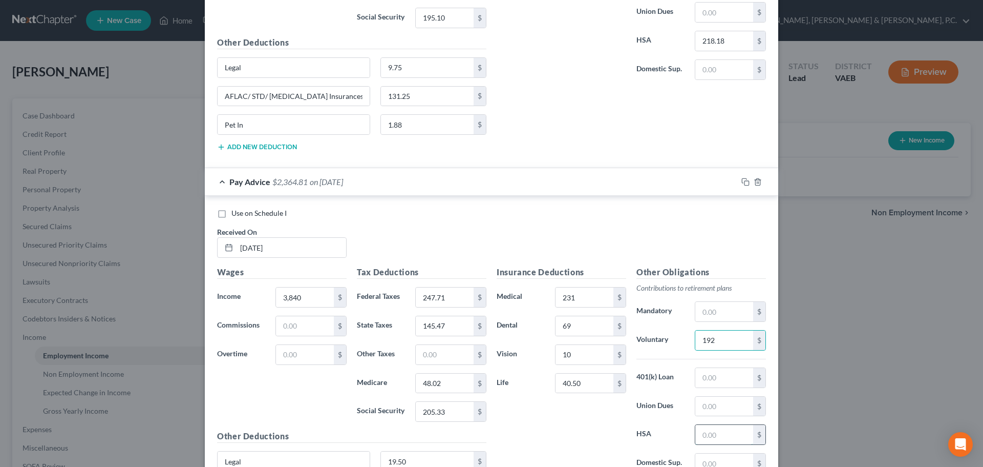
click at [716, 432] on input "text" at bounding box center [725, 434] width 58 height 19
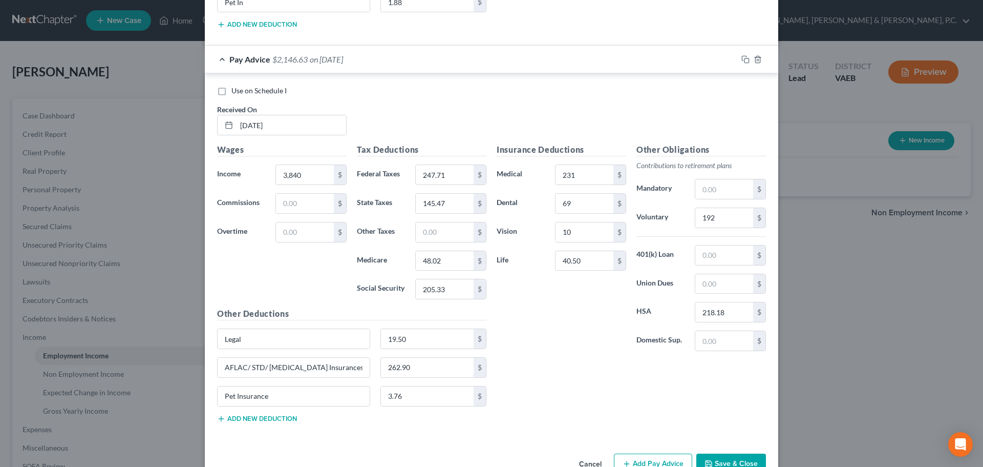
scroll to position [3077, 0]
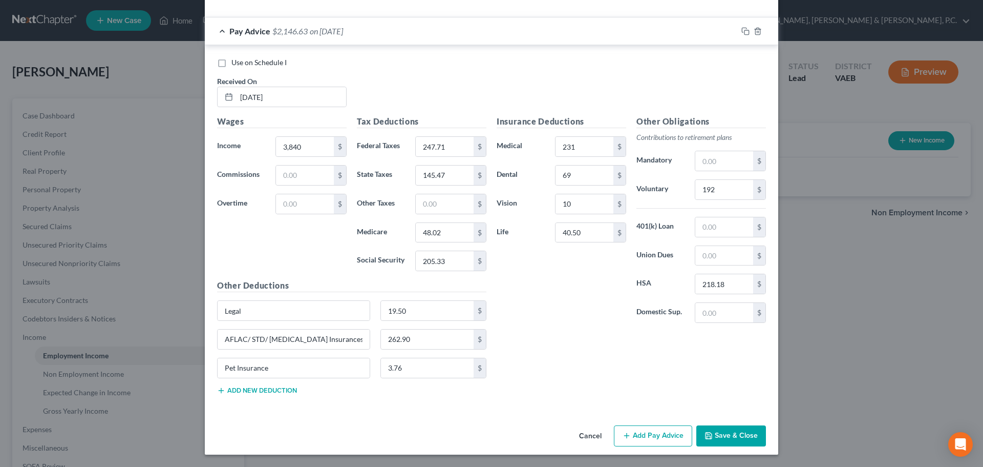
click at [638, 437] on button "Add Pay Advice" at bounding box center [653, 436] width 78 height 22
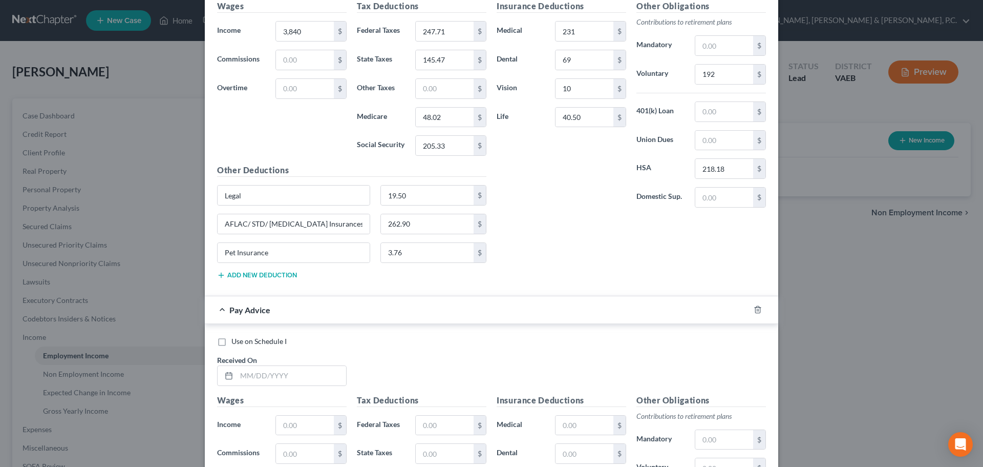
scroll to position [3219, 0]
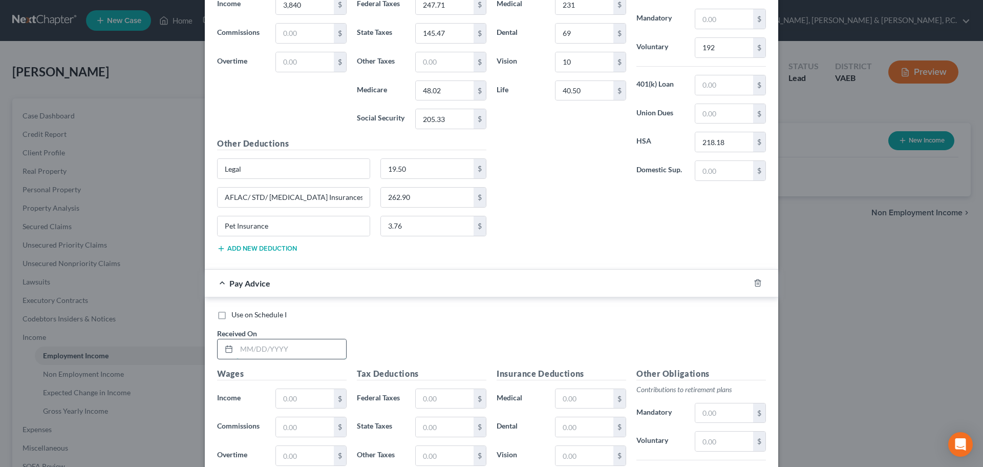
click at [303, 351] on input "text" at bounding box center [292, 348] width 110 height 19
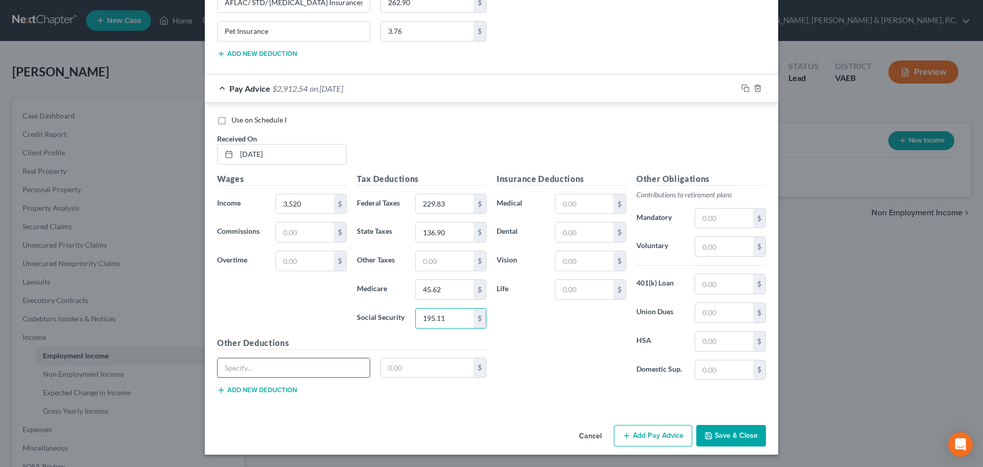
click at [315, 365] on input "text" at bounding box center [294, 367] width 152 height 19
click at [293, 386] on div "Other Deductions Legal 9.75 $ Add new deduction" at bounding box center [352, 369] width 280 height 66
click at [292, 387] on button "Add new deduction" at bounding box center [257, 390] width 80 height 8
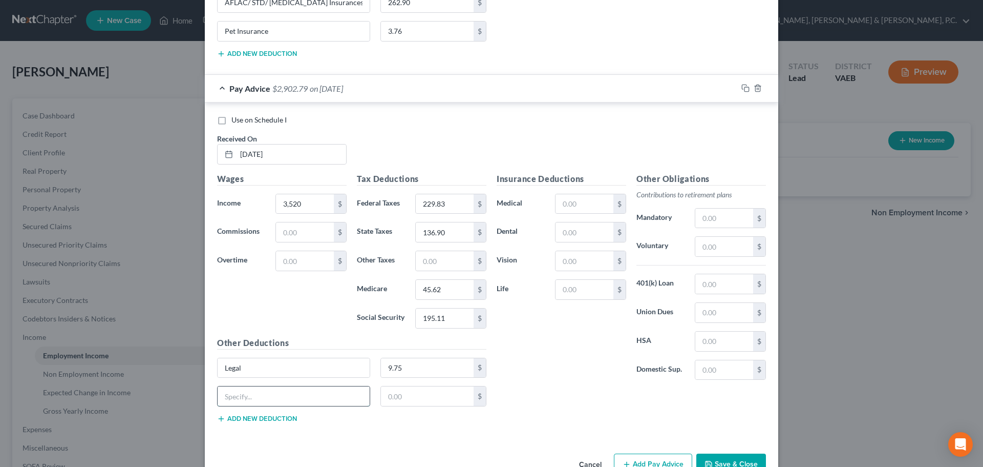
paste input "AFLAC/ STD/ [MEDICAL_DATA] Insurances"
click at [418, 395] on input "text" at bounding box center [427, 395] width 93 height 19
click at [258, 414] on button "Add new deduction" at bounding box center [257, 418] width 80 height 8
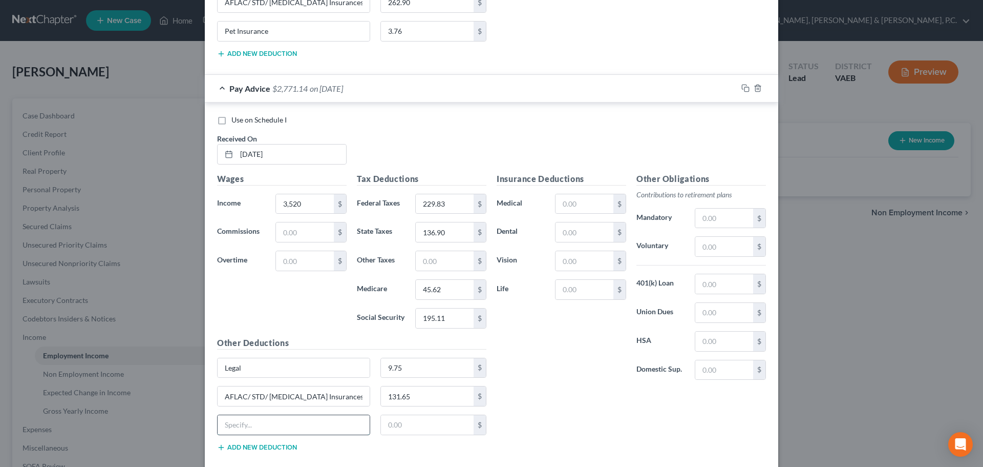
drag, startPoint x: 258, startPoint y: 424, endPoint x: 262, endPoint y: 415, distance: 10.3
click at [258, 424] on input "text" at bounding box center [294, 424] width 152 height 19
click at [393, 425] on input "text" at bounding box center [427, 424] width 93 height 19
click at [582, 205] on input "text" at bounding box center [585, 203] width 58 height 19
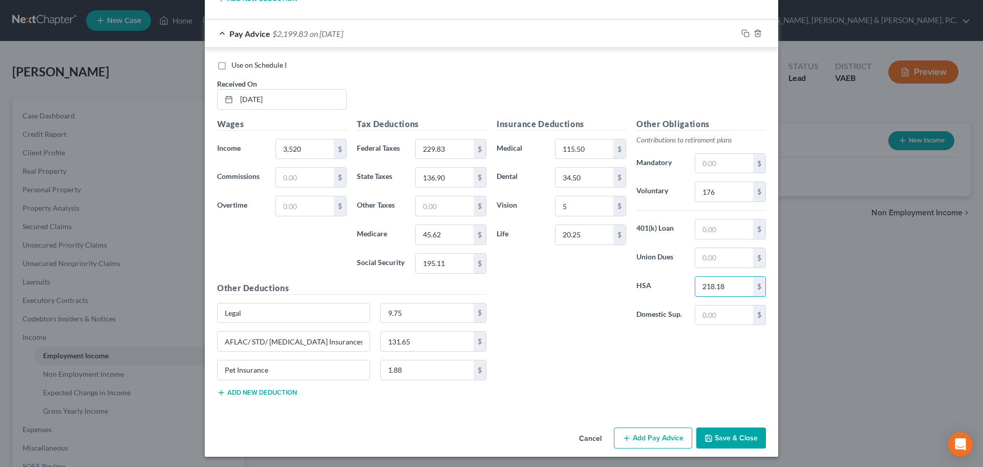
scroll to position [3470, 0]
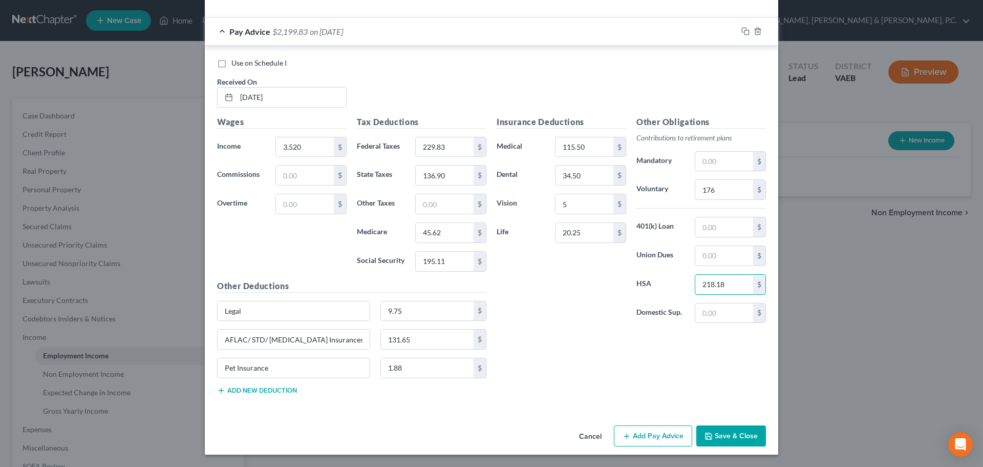
click at [648, 440] on button "Add Pay Advice" at bounding box center [653, 436] width 78 height 22
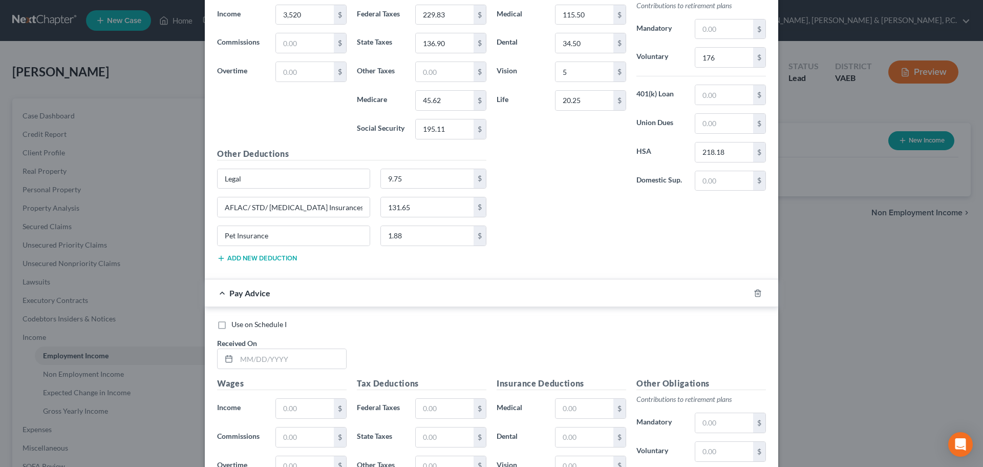
scroll to position [3612, 0]
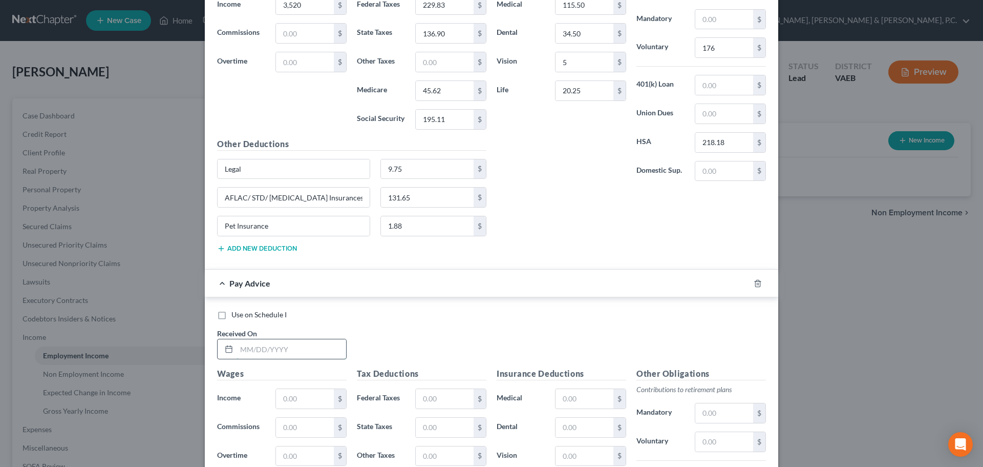
click at [309, 344] on input "text" at bounding box center [292, 348] width 110 height 19
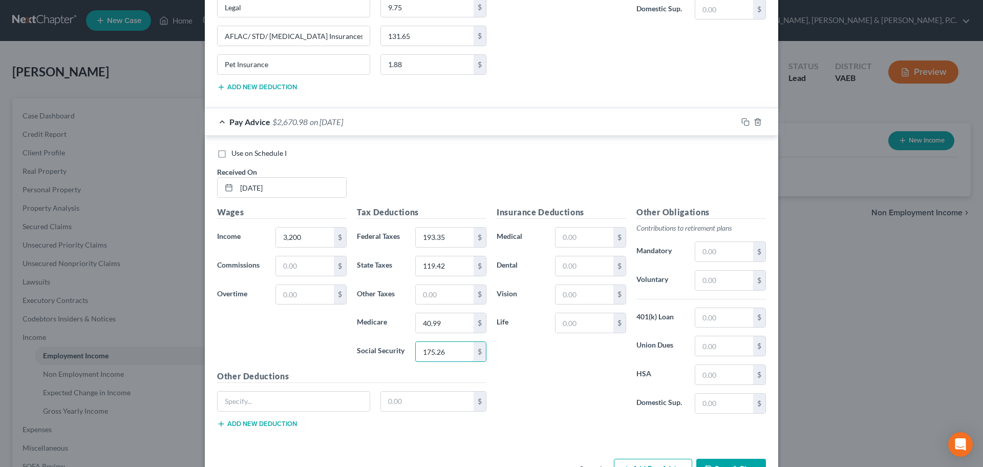
scroll to position [3756, 0]
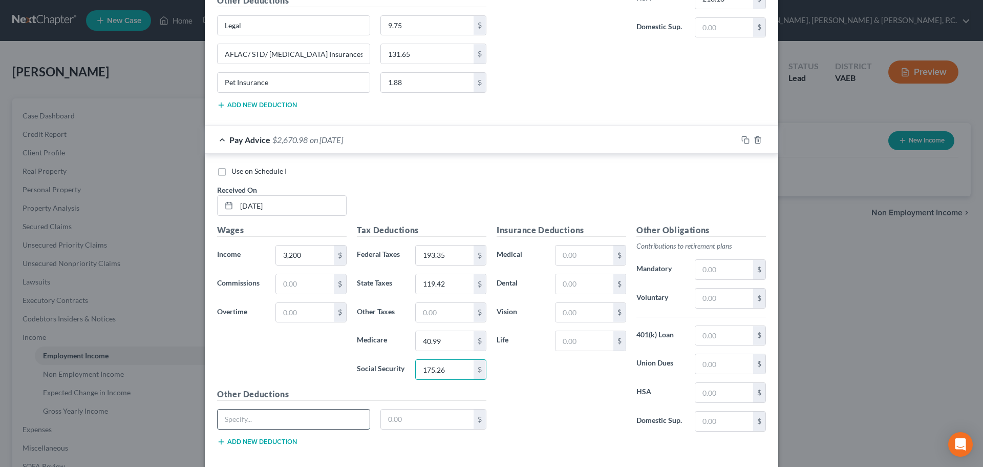
click at [300, 416] on input "text" at bounding box center [294, 418] width 152 height 19
click at [275, 438] on button "Add new deduction" at bounding box center [257, 441] width 80 height 8
click at [270, 442] on input "text" at bounding box center [294, 447] width 152 height 19
paste input "AFLAC/ STD/ [MEDICAL_DATA] Insurances"
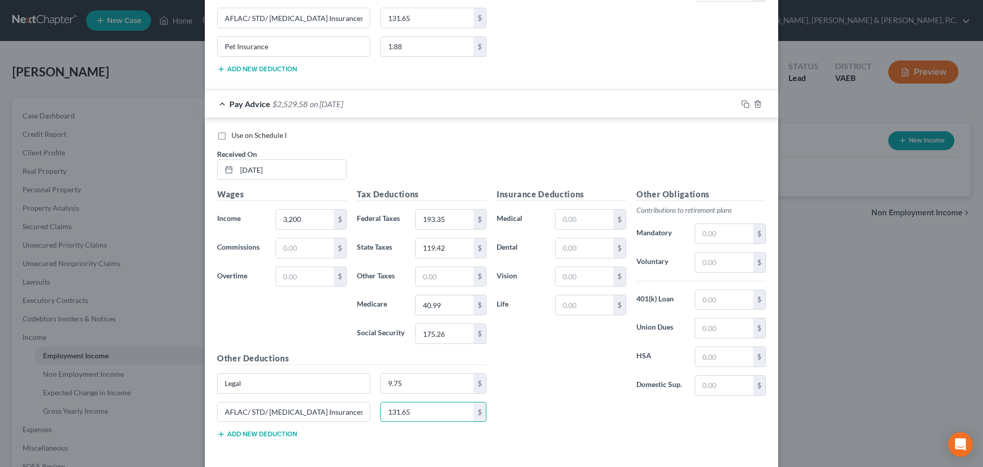
scroll to position [3807, 0]
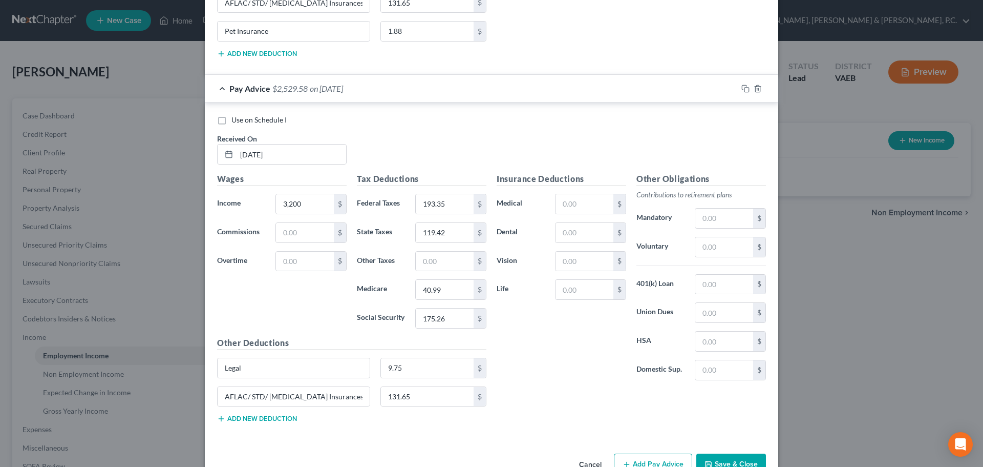
click at [279, 415] on button "Add new deduction" at bounding box center [257, 418] width 80 height 8
drag, startPoint x: 277, startPoint y: 422, endPoint x: 279, endPoint y: 415, distance: 7.6
click at [277, 422] on input "text" at bounding box center [294, 424] width 152 height 19
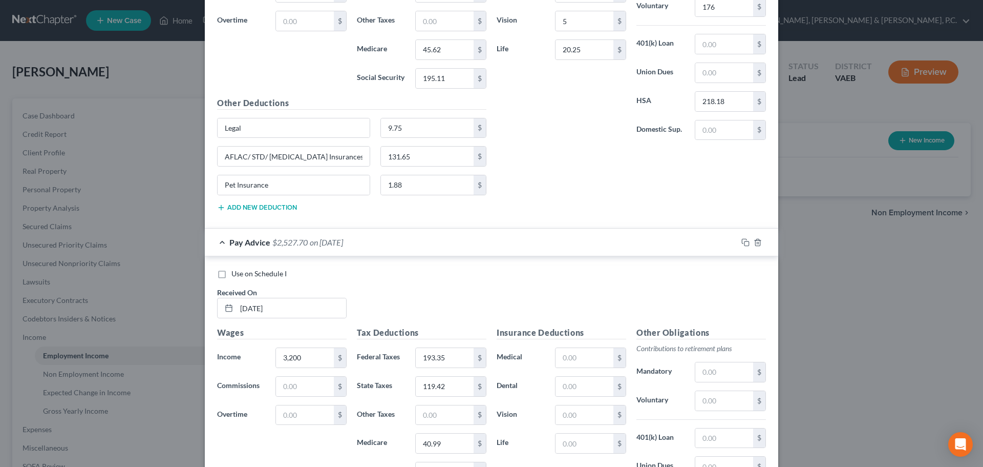
scroll to position [3602, 0]
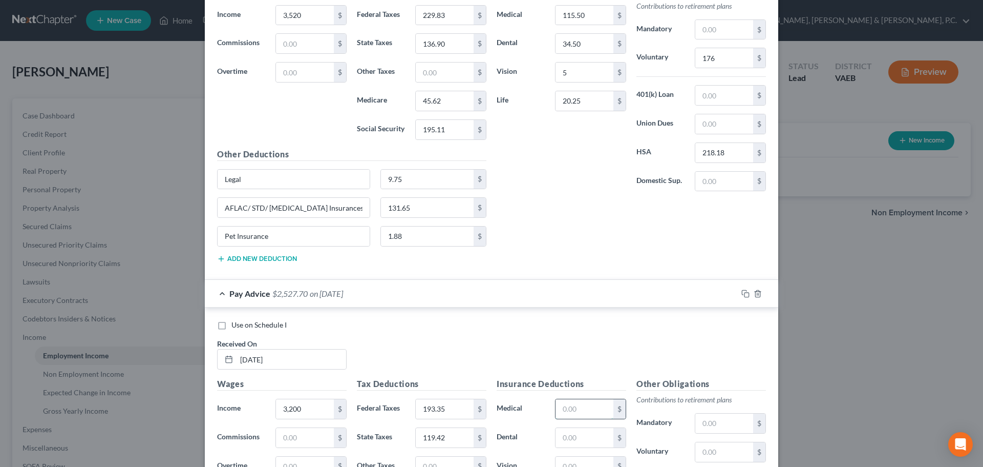
click at [588, 399] on input "text" at bounding box center [585, 408] width 58 height 19
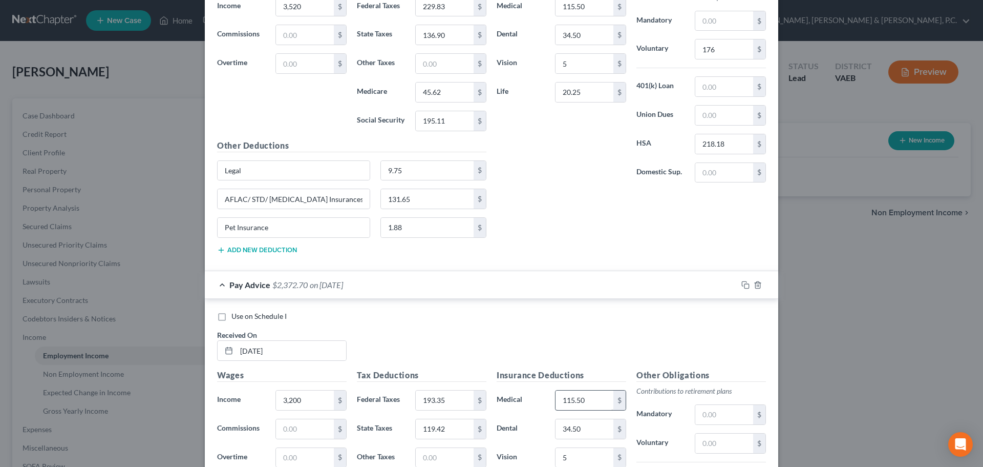
scroll to position [3863, 0]
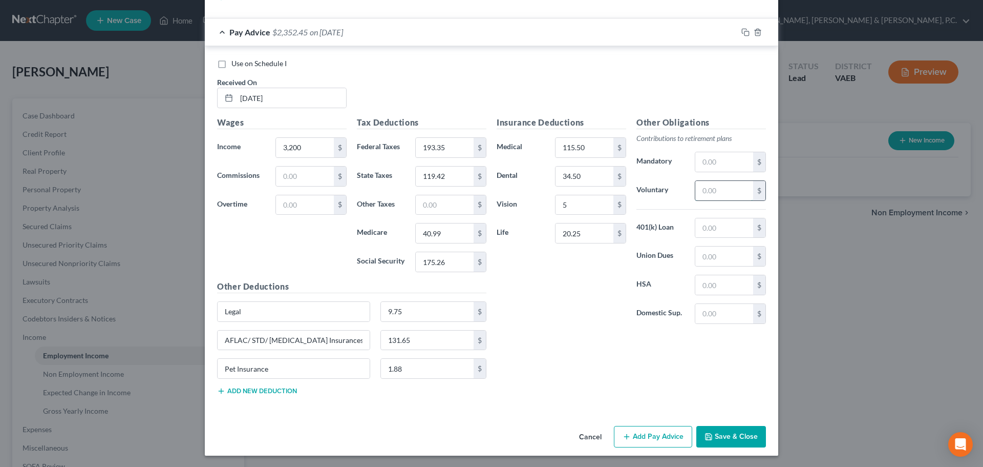
click at [713, 183] on input "text" at bounding box center [725, 190] width 58 height 19
click at [639, 442] on button "Add Pay Advice" at bounding box center [653, 437] width 78 height 22
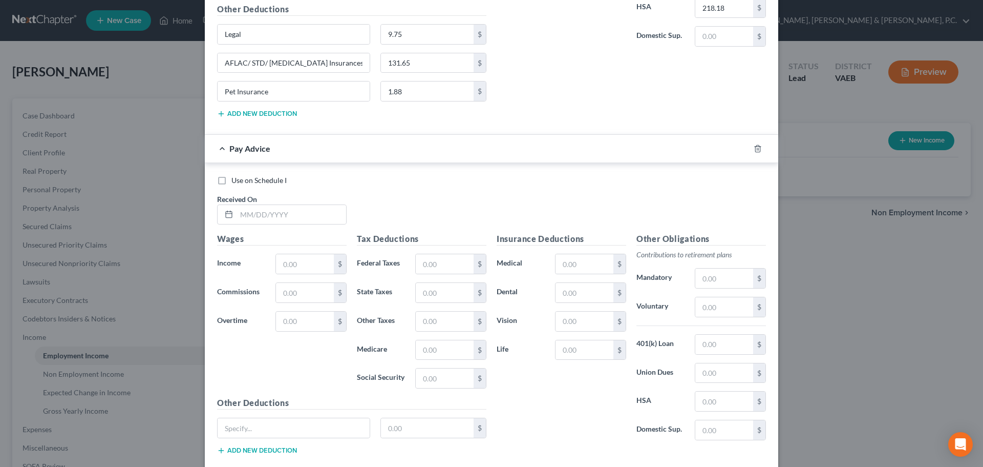
scroll to position [4145, 0]
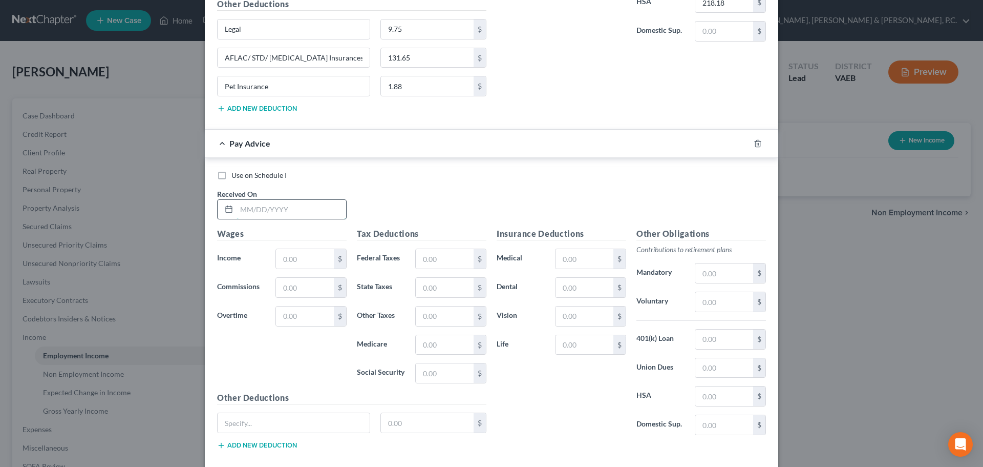
click at [326, 213] on input "text" at bounding box center [292, 209] width 110 height 19
click at [278, 444] on button "Add new deduction" at bounding box center [257, 445] width 80 height 8
paste input "AFLAC/ STD/ [MEDICAL_DATA] Insurances"
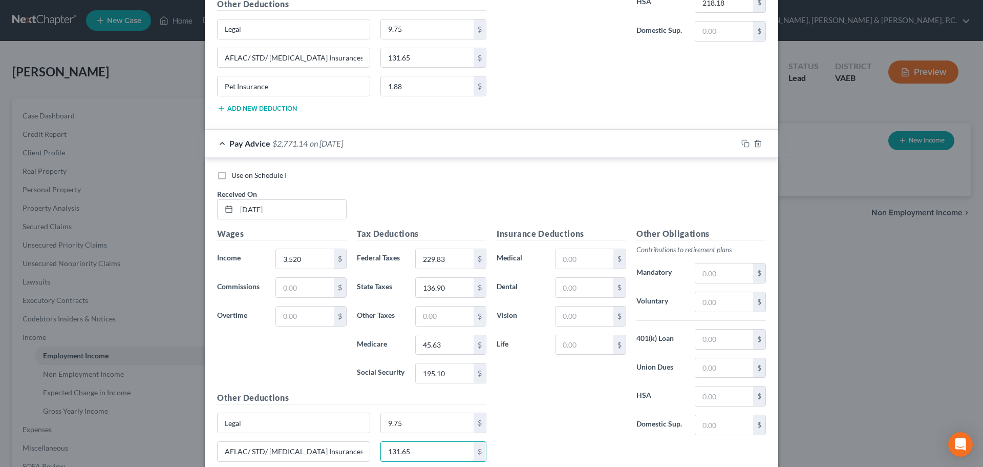
scroll to position [4197, 0]
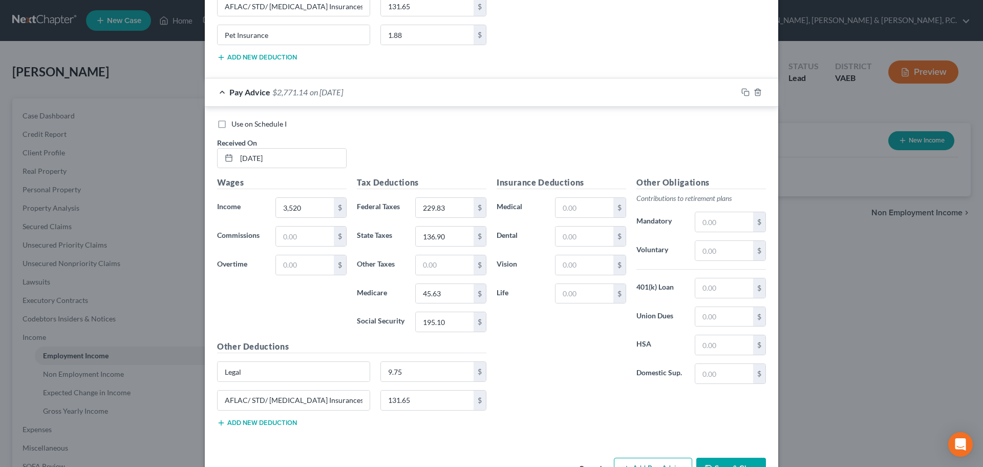
click at [285, 424] on button "Add new deduction" at bounding box center [257, 422] width 80 height 8
click at [283, 427] on input "text" at bounding box center [294, 428] width 152 height 19
drag, startPoint x: 283, startPoint y: 427, endPoint x: 279, endPoint y: 422, distance: 6.5
click at [275, 431] on input "text" at bounding box center [294, 428] width 152 height 19
click at [404, 420] on input "text" at bounding box center [427, 428] width 93 height 19
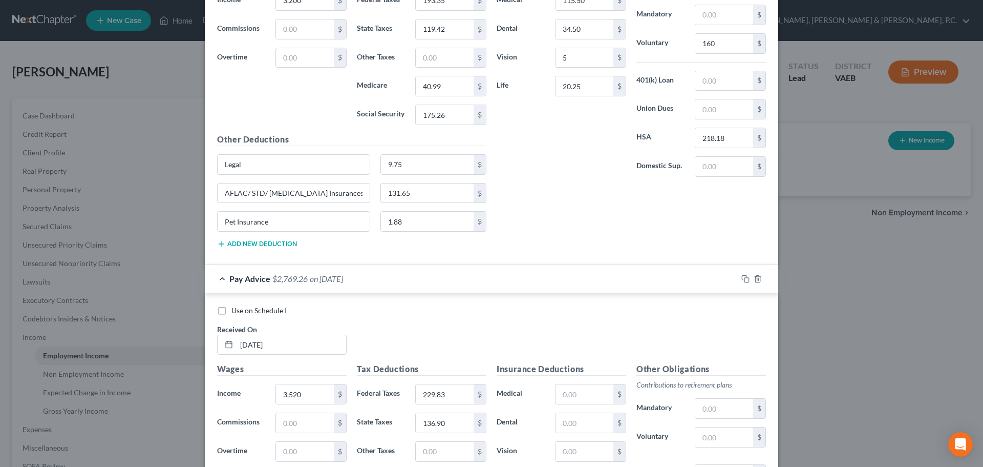
scroll to position [3992, 0]
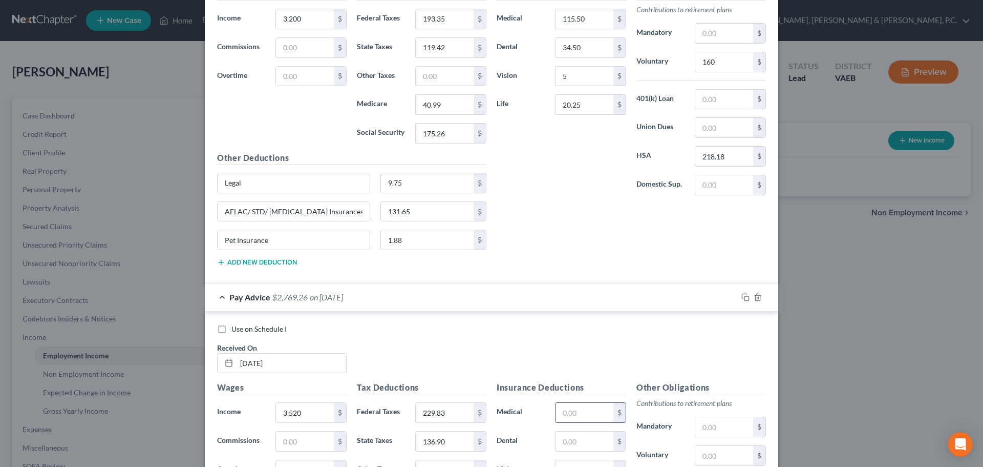
click at [565, 403] on input "text" at bounding box center [585, 412] width 58 height 19
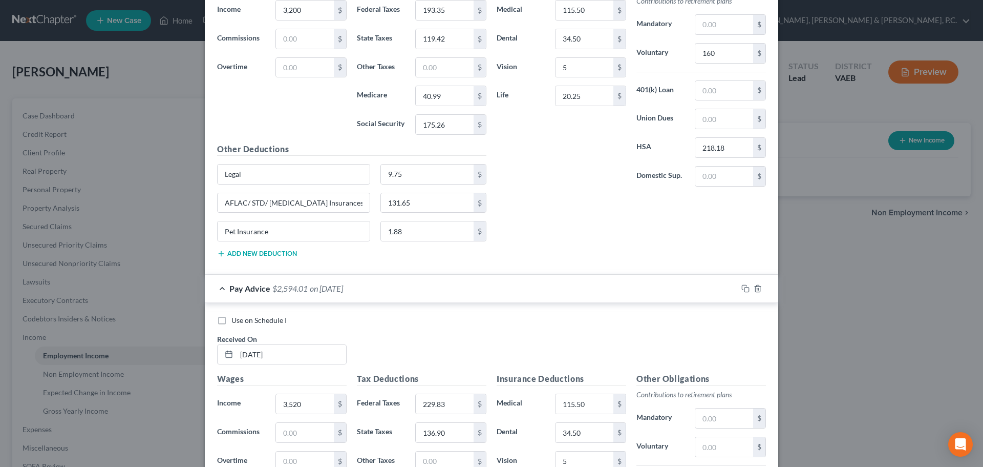
scroll to position [4052, 0]
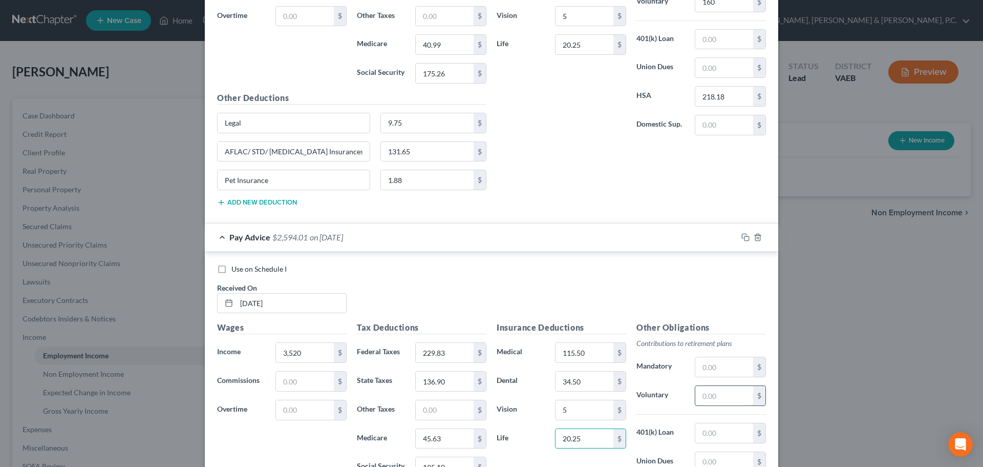
click at [702, 398] on input "text" at bounding box center [725, 395] width 58 height 19
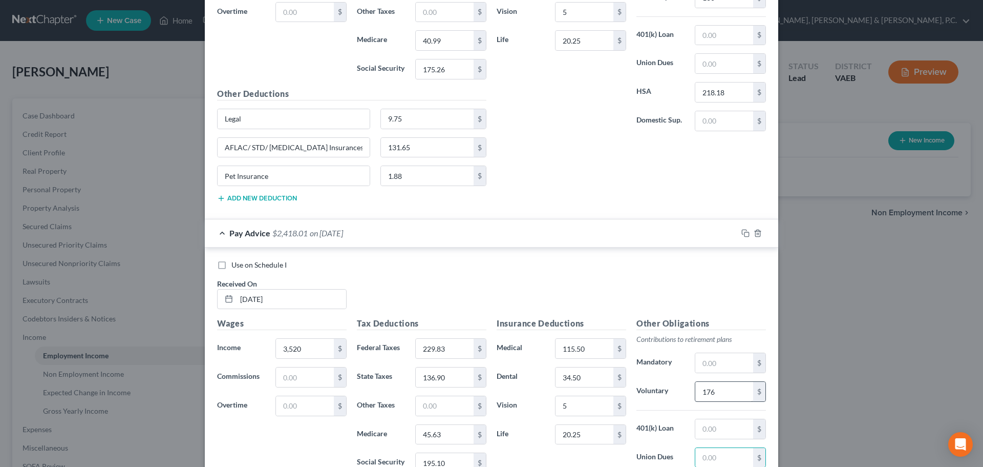
scroll to position [4258, 0]
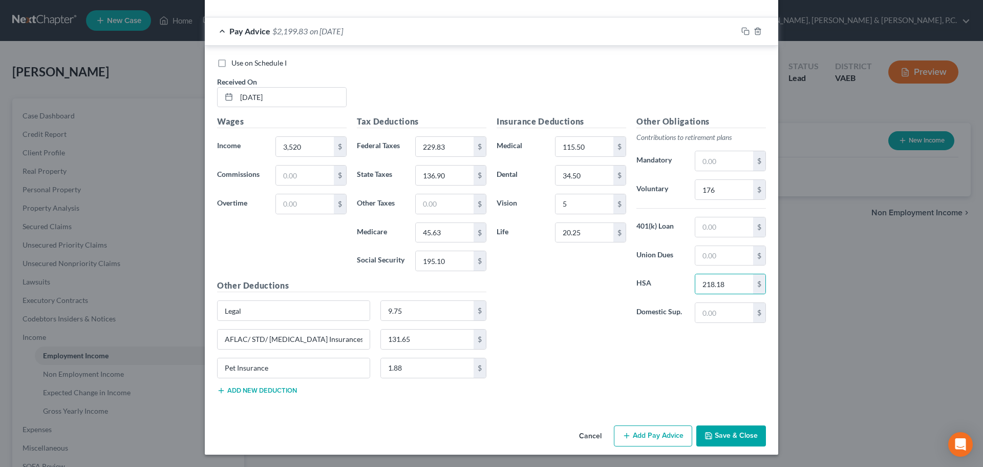
click at [669, 441] on button "Add Pay Advice" at bounding box center [653, 436] width 78 height 22
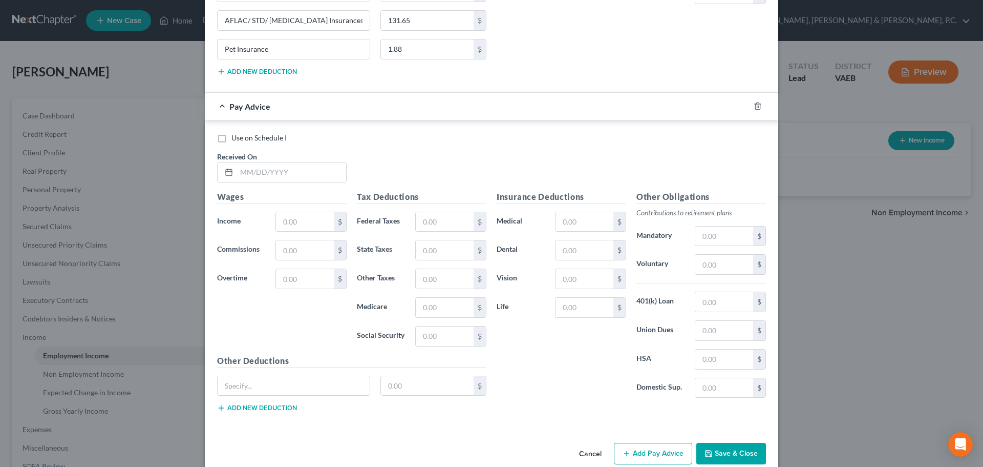
scroll to position [4564, 0]
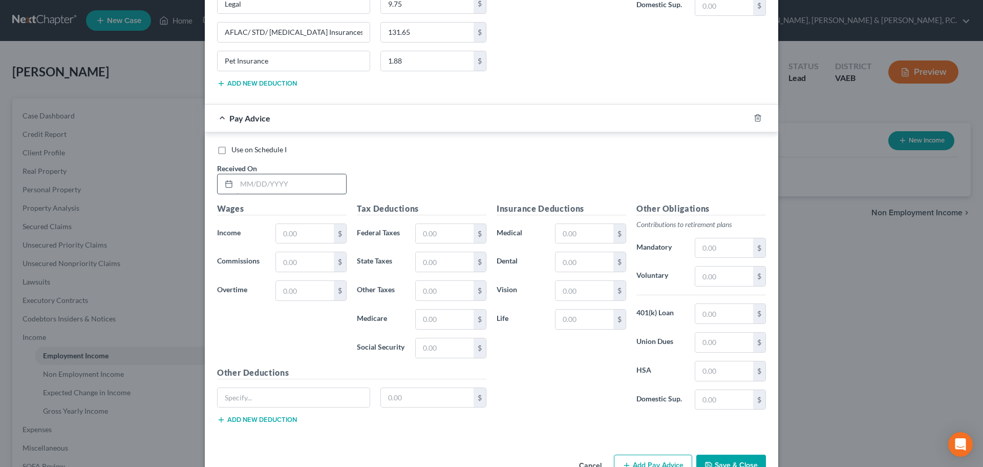
click at [306, 178] on input "text" at bounding box center [292, 183] width 110 height 19
drag, startPoint x: 276, startPoint y: 399, endPoint x: 280, endPoint y: 388, distance: 12.5
click at [276, 399] on input "text" at bounding box center [294, 397] width 152 height 19
click at [390, 398] on input "text" at bounding box center [427, 397] width 93 height 19
click at [288, 416] on button "Add new deduction" at bounding box center [257, 419] width 80 height 8
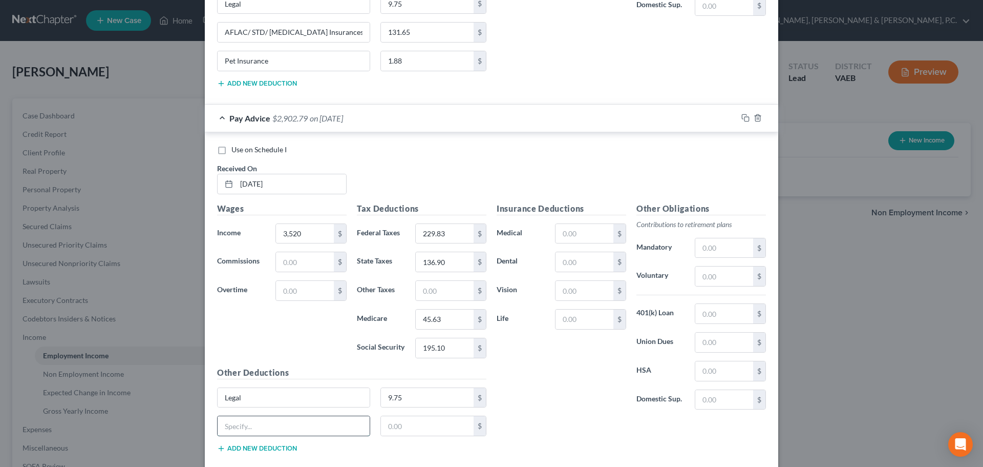
click at [287, 423] on input "text" at bounding box center [294, 425] width 152 height 19
paste input "AFLAC/ STD/ [MEDICAL_DATA] Insurances"
click at [276, 447] on button "Add new deduction" at bounding box center [257, 448] width 80 height 8
drag, startPoint x: 272, startPoint y: 450, endPoint x: 271, endPoint y: 445, distance: 5.2
click at [272, 450] on input "text" at bounding box center [294, 454] width 152 height 19
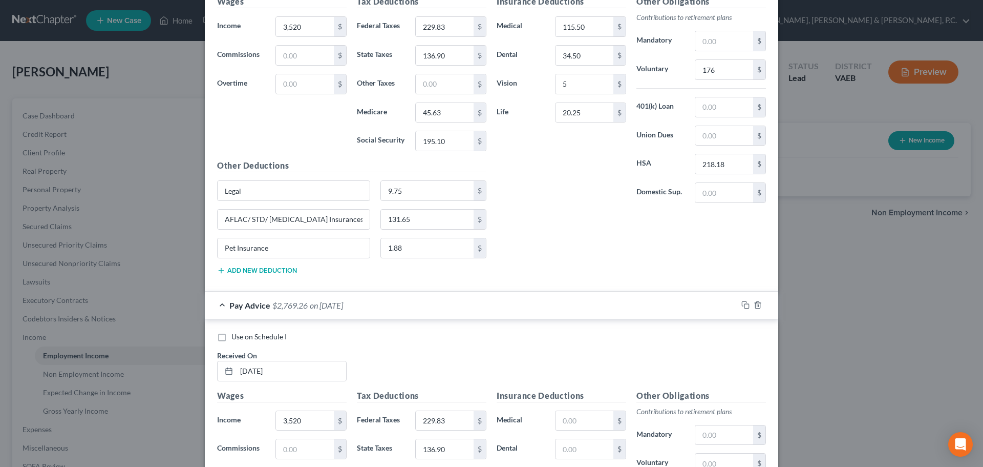
scroll to position [4360, 0]
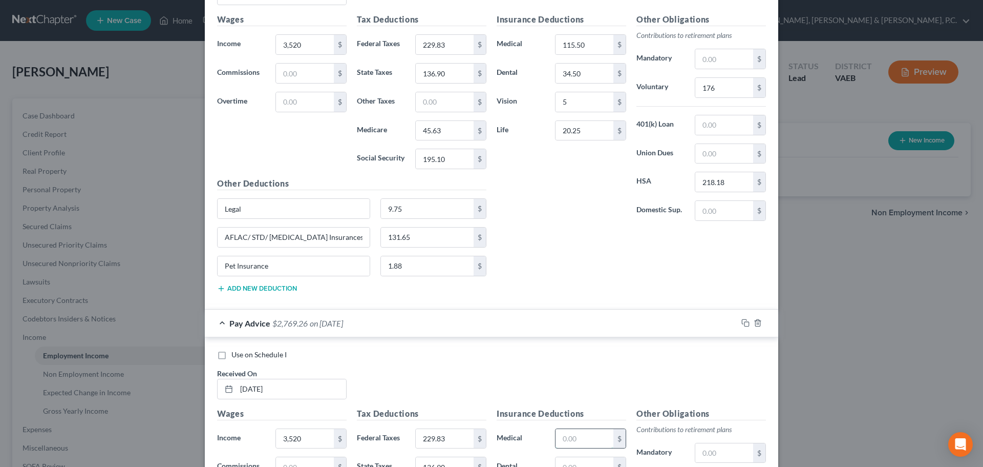
click at [579, 432] on input "text" at bounding box center [585, 438] width 58 height 19
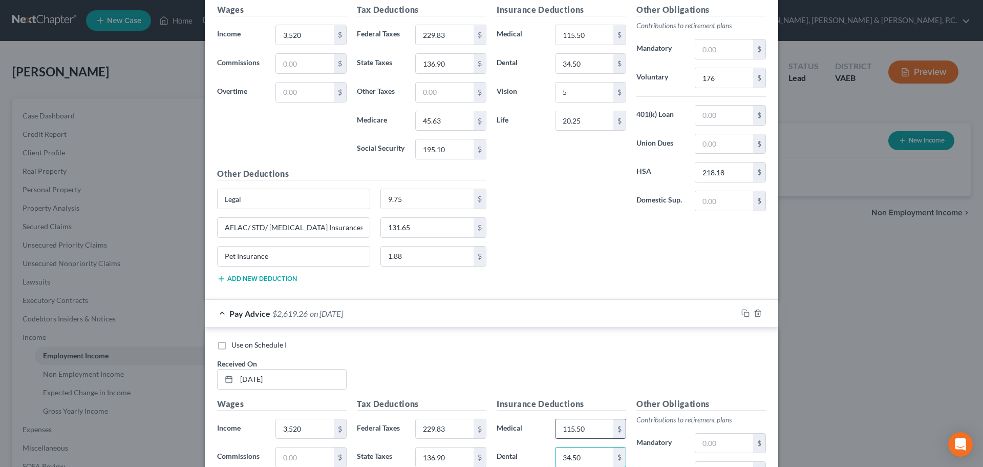
scroll to position [4622, 0]
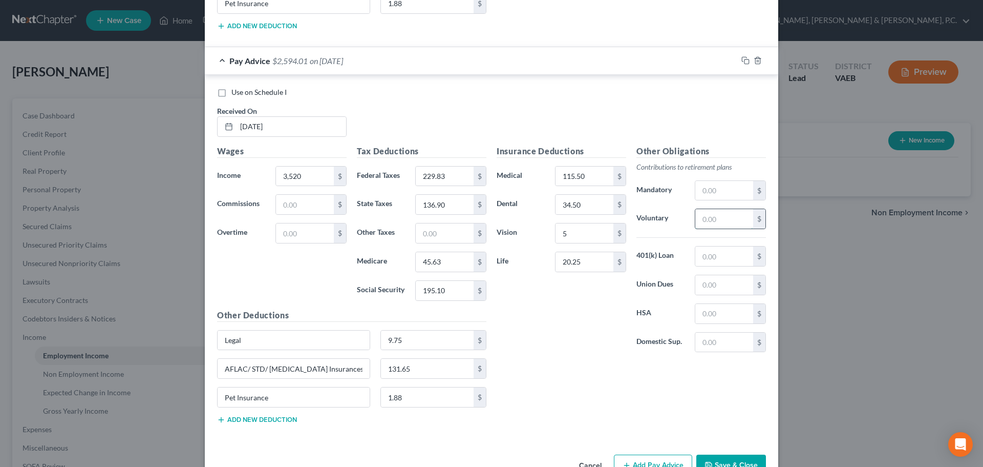
click at [734, 216] on input "text" at bounding box center [725, 218] width 58 height 19
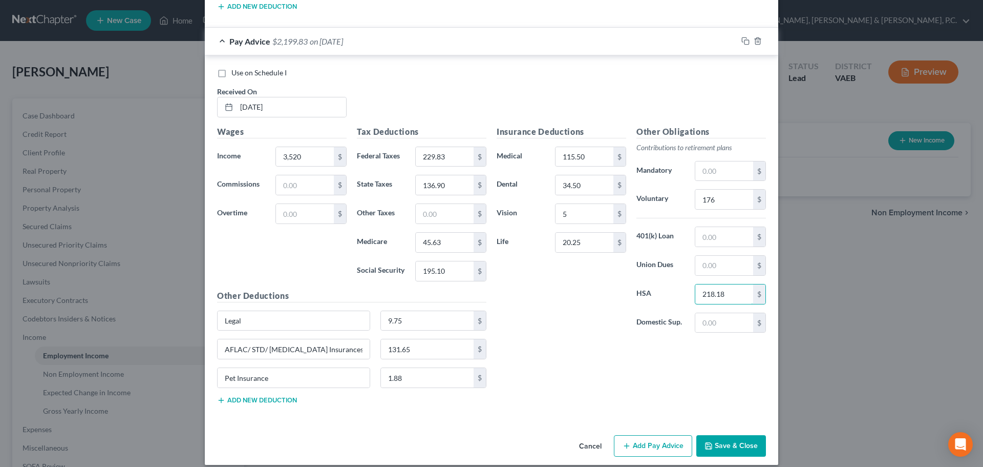
scroll to position [4652, 0]
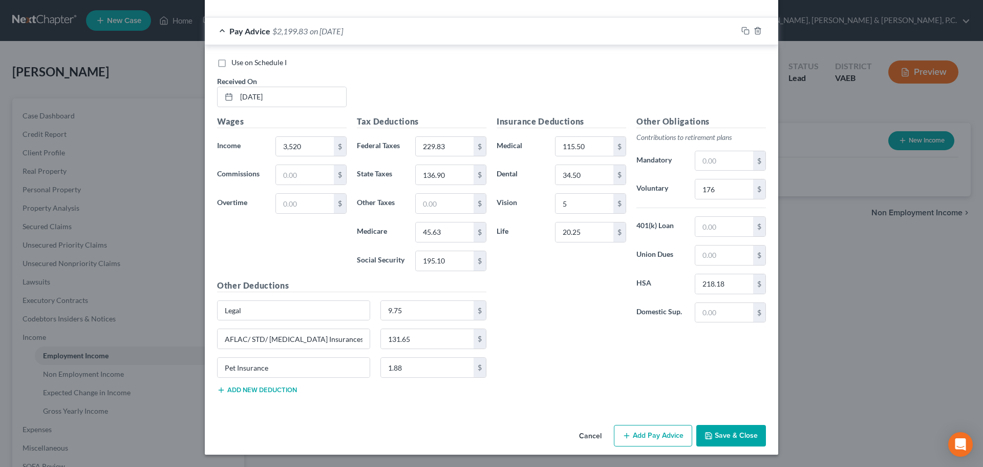
click at [748, 432] on button "Save & Close" at bounding box center [732, 436] width 70 height 22
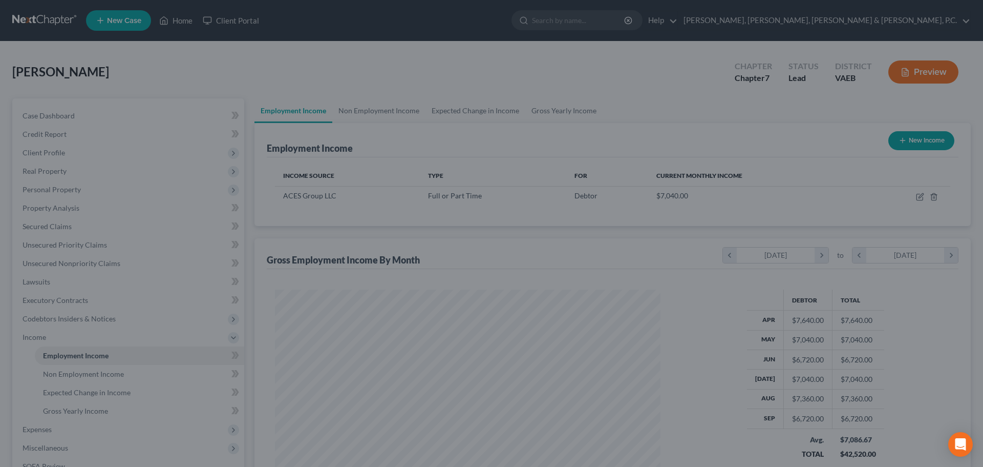
scroll to position [191, 403]
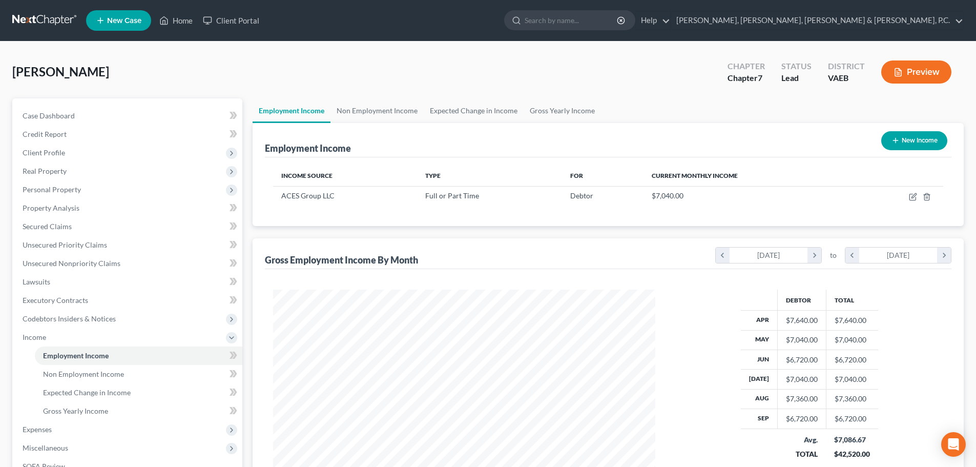
click at [931, 135] on button "New Income" at bounding box center [914, 140] width 66 height 19
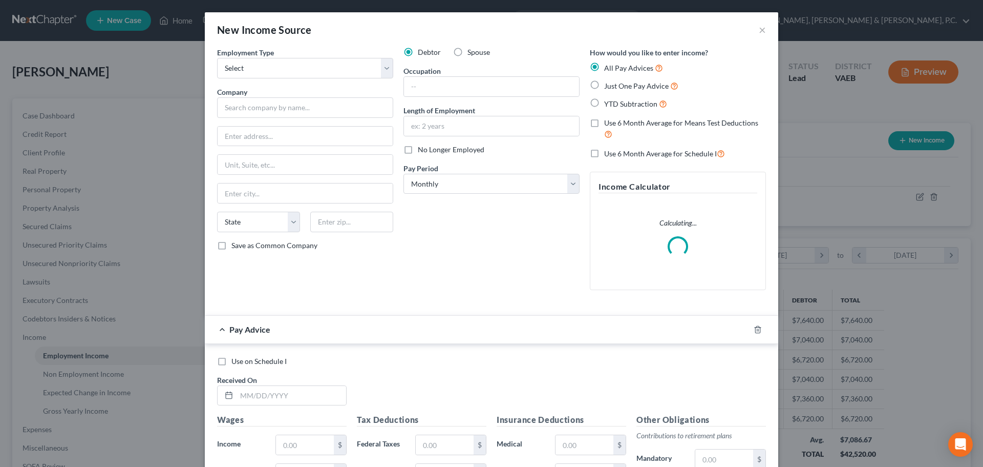
scroll to position [193, 406]
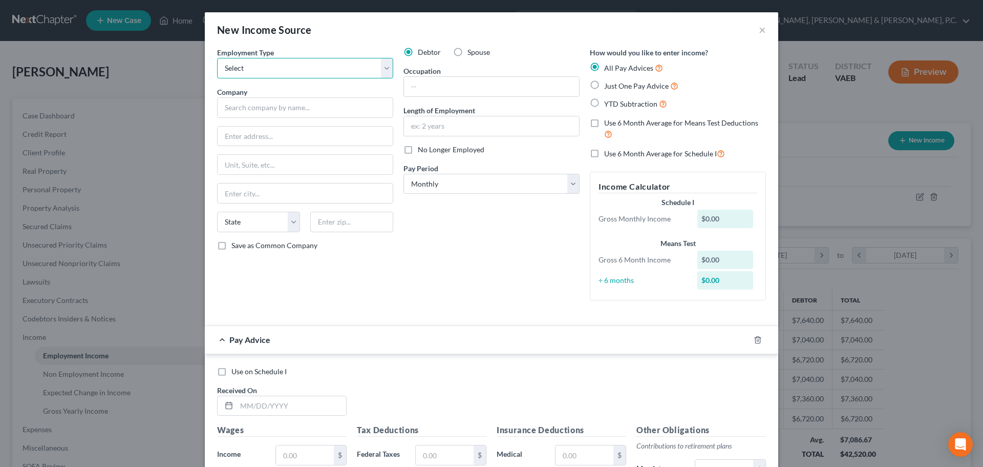
drag, startPoint x: 341, startPoint y: 58, endPoint x: 330, endPoint y: 78, distance: 22.7
click at [341, 58] on select "Select Full or [DEMOGRAPHIC_DATA] Employment Self Employment" at bounding box center [305, 68] width 176 height 20
click at [217, 58] on select "Select Full or [DEMOGRAPHIC_DATA] Employment Self Employment" at bounding box center [305, 68] width 176 height 20
click at [296, 111] on input "text" at bounding box center [305, 107] width 176 height 20
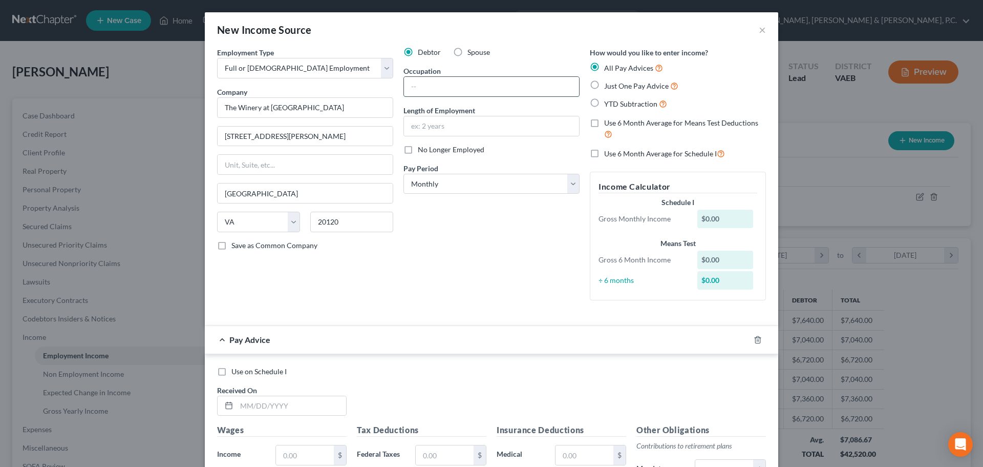
click at [439, 86] on input "text" at bounding box center [491, 86] width 175 height 19
click at [451, 179] on select "Select Monthly Twice Monthly Every Other Week Weekly" at bounding box center [492, 184] width 176 height 20
click at [404, 174] on select "Select Monthly Twice Monthly Every Other Week Weekly" at bounding box center [492, 184] width 176 height 20
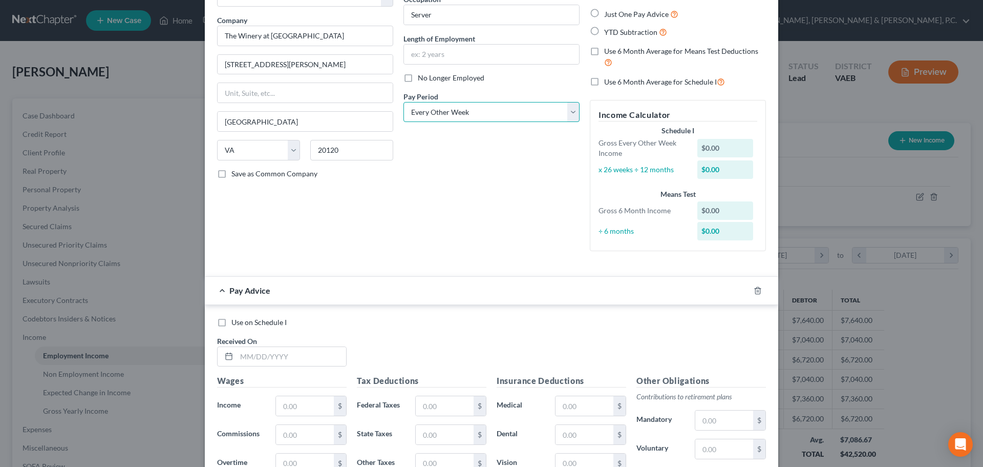
scroll to position [154, 0]
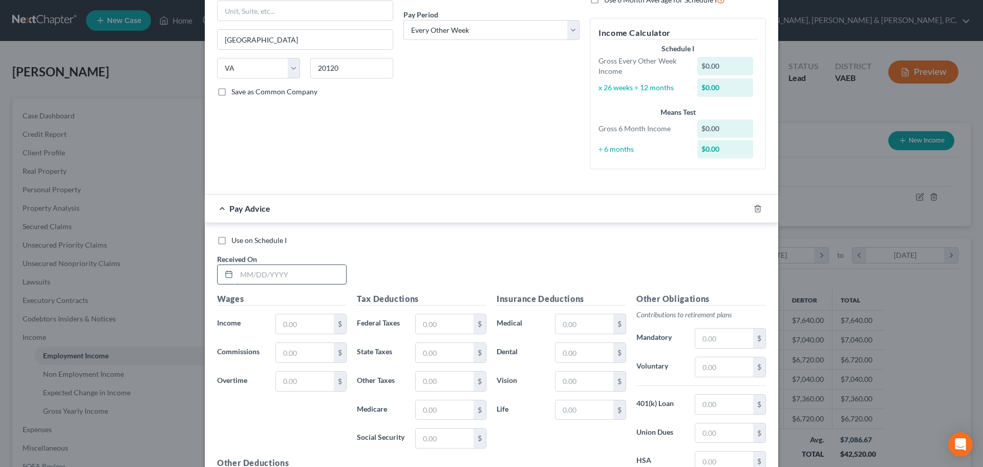
click at [306, 271] on input "text" at bounding box center [292, 274] width 110 height 19
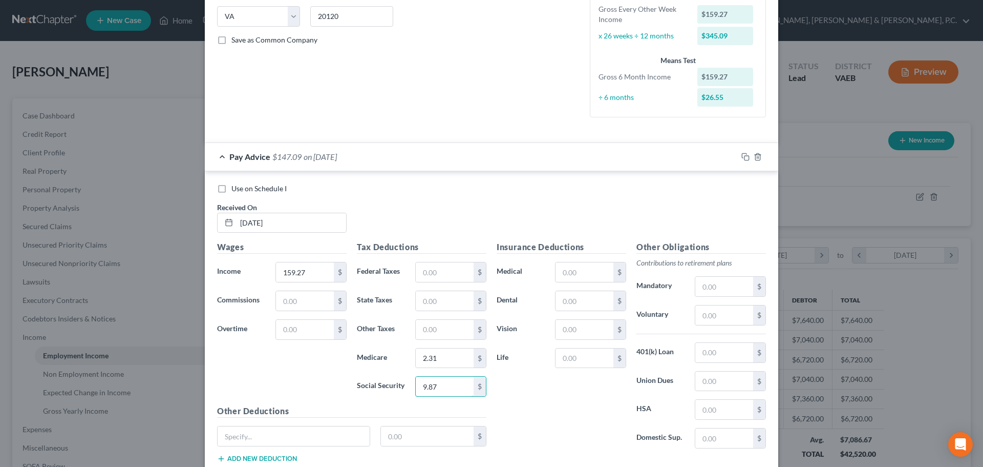
scroll to position [274, 0]
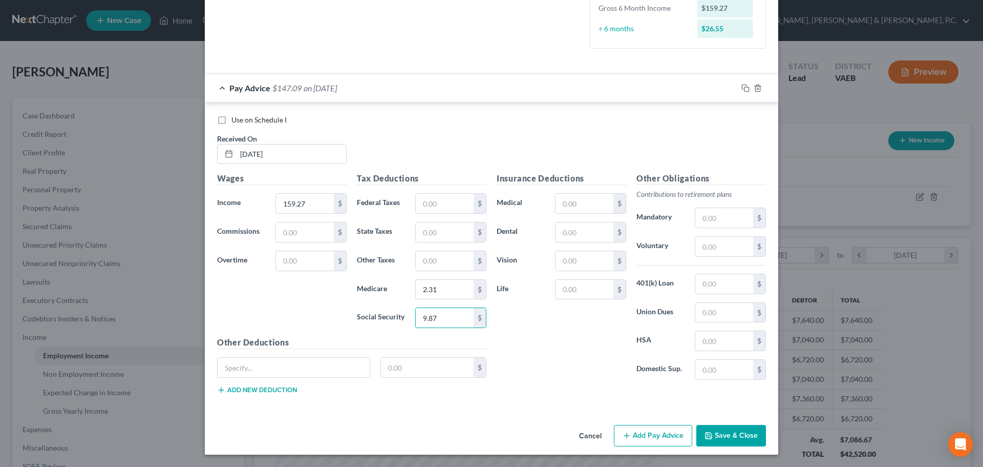
click at [673, 431] on button "Add Pay Advice" at bounding box center [653, 436] width 78 height 22
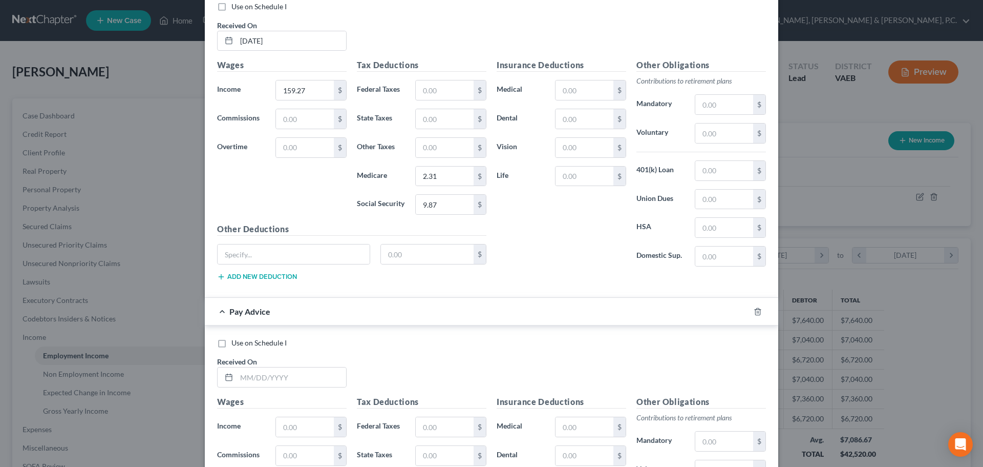
scroll to position [610, 0]
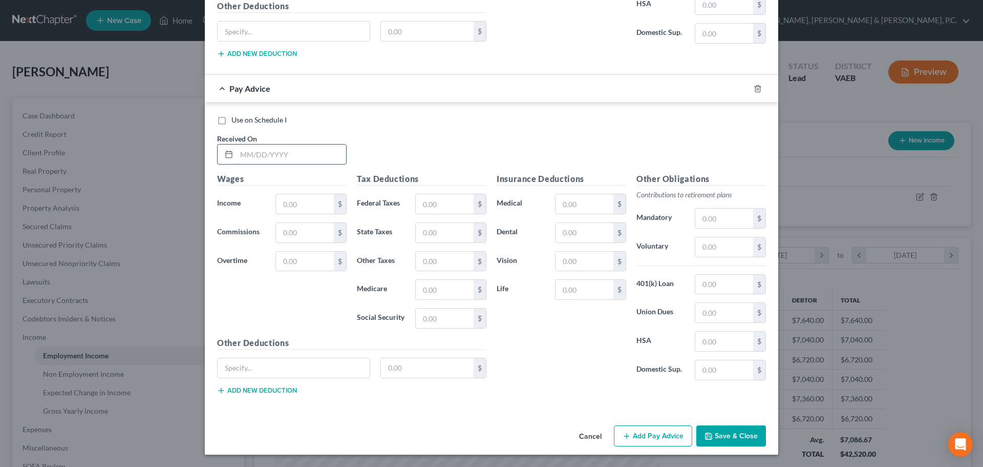
click at [281, 155] on input "text" at bounding box center [292, 153] width 110 height 19
click at [660, 431] on button "Add Pay Advice" at bounding box center [653, 436] width 78 height 22
click at [285, 151] on input "text" at bounding box center [292, 153] width 110 height 19
click at [635, 428] on button "Add Pay Advice" at bounding box center [653, 436] width 78 height 22
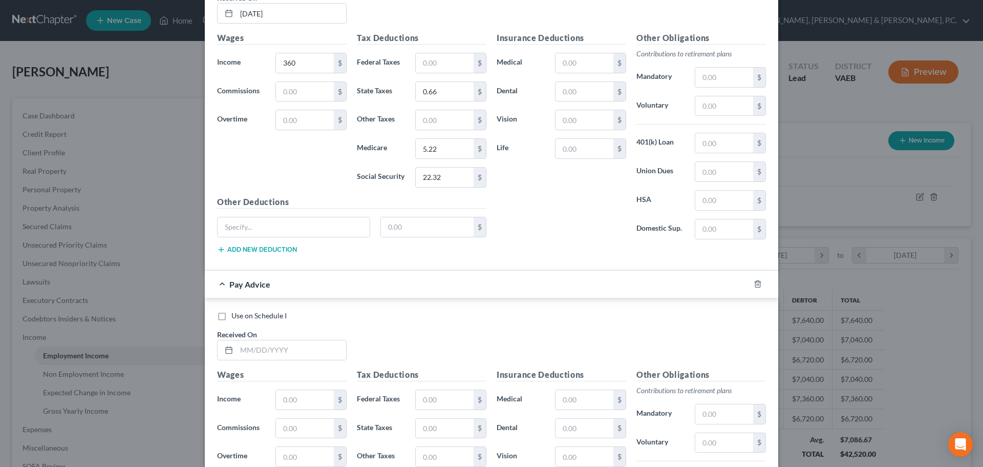
scroll to position [1283, 0]
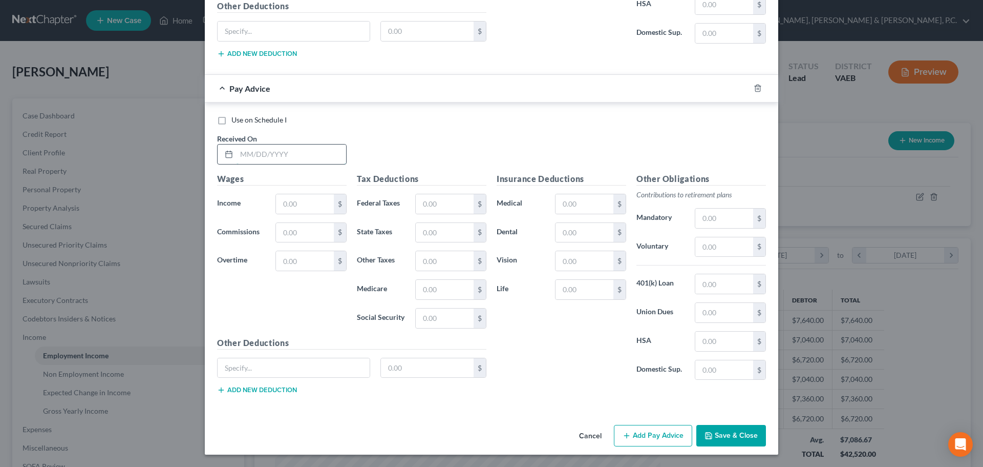
click at [279, 154] on input "text" at bounding box center [292, 153] width 110 height 19
click at [655, 437] on button "Add Pay Advice" at bounding box center [653, 436] width 78 height 22
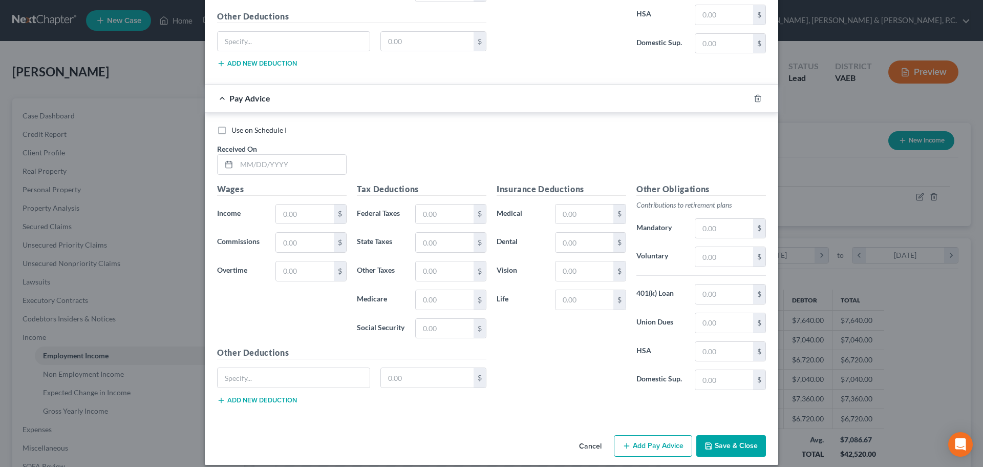
scroll to position [1619, 0]
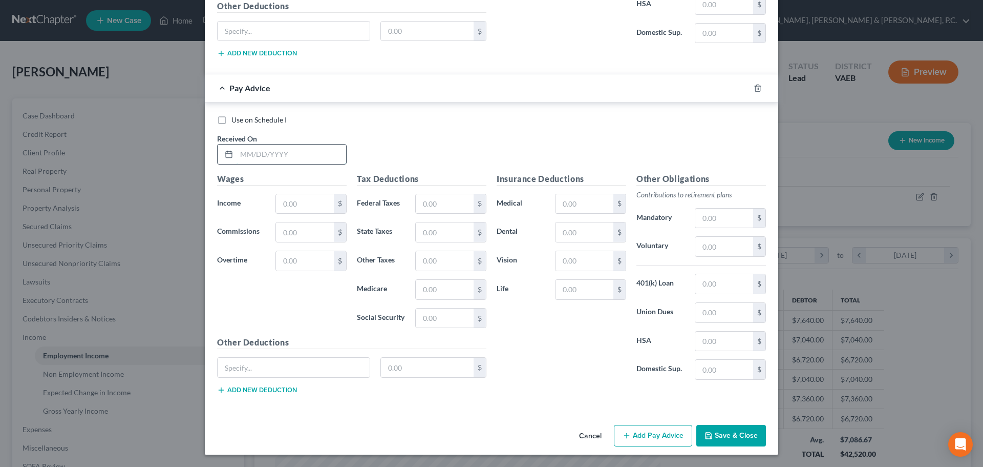
click at [321, 154] on input "text" at bounding box center [292, 153] width 110 height 19
click at [434, 200] on input "text" at bounding box center [445, 203] width 58 height 19
click at [445, 233] on input "text" at bounding box center [445, 231] width 58 height 19
click at [636, 431] on button "Add Pay Advice" at bounding box center [653, 436] width 78 height 22
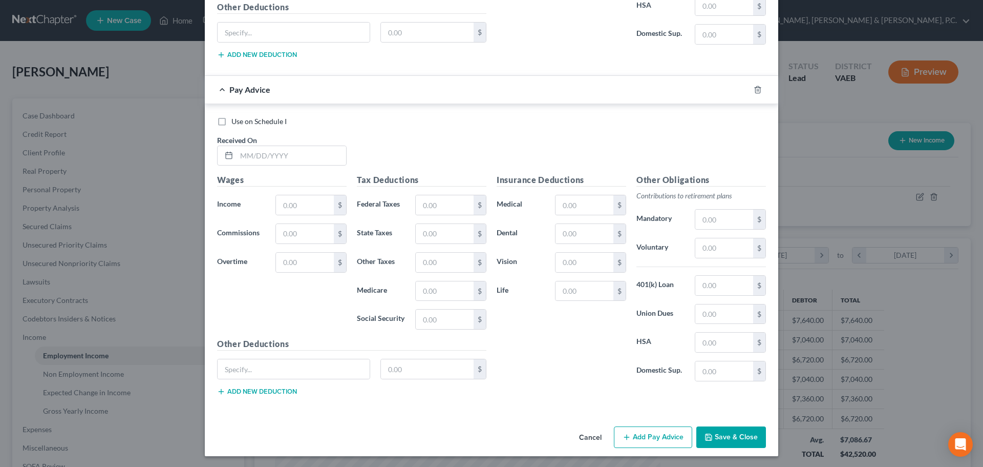
scroll to position [1956, 0]
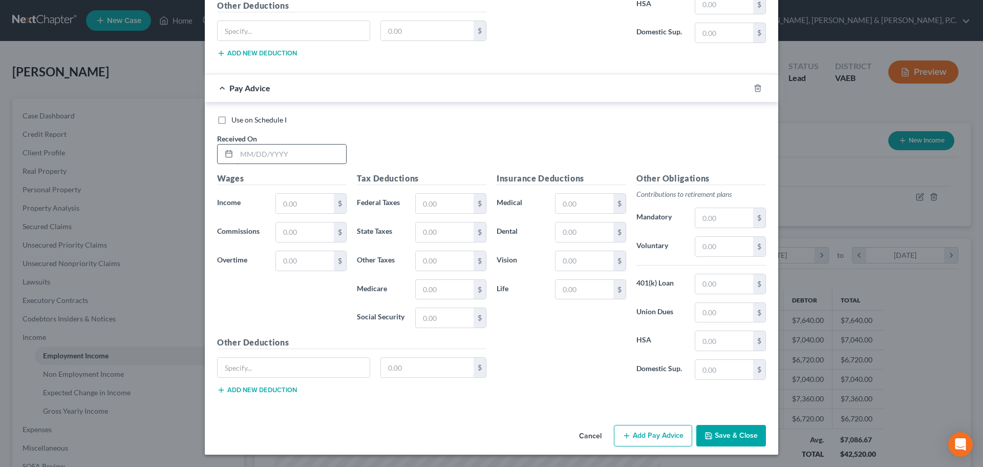
click at [313, 158] on input "text" at bounding box center [292, 153] width 110 height 19
click at [631, 432] on button "Add Pay Advice" at bounding box center [653, 436] width 78 height 22
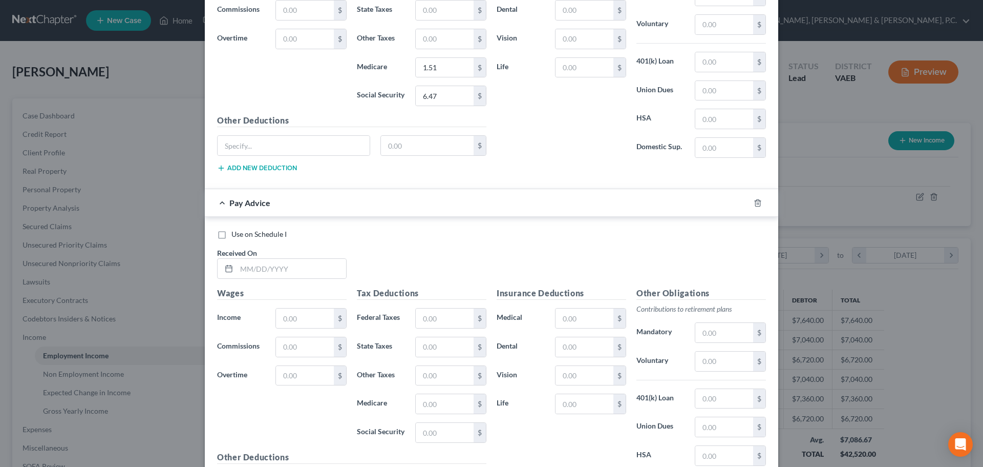
scroll to position [2292, 0]
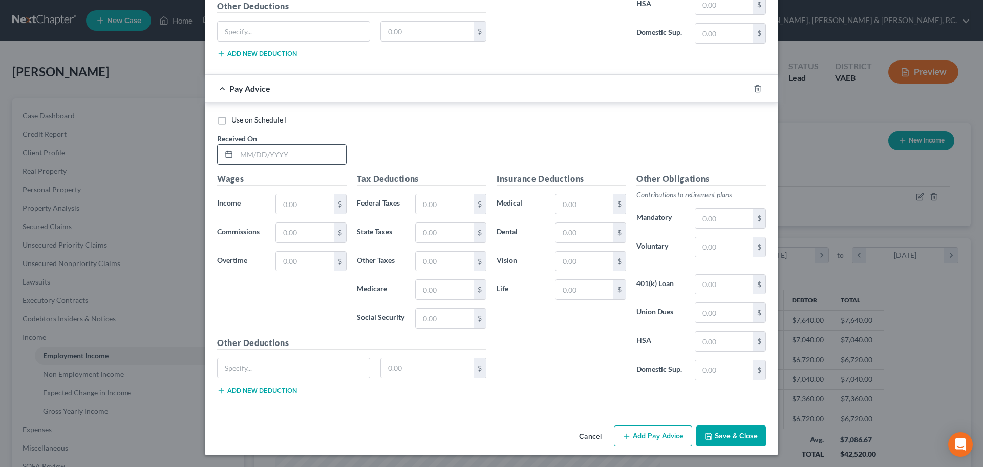
click at [302, 157] on input "text" at bounding box center [292, 153] width 110 height 19
click at [666, 440] on button "Add Pay Advice" at bounding box center [653, 436] width 78 height 22
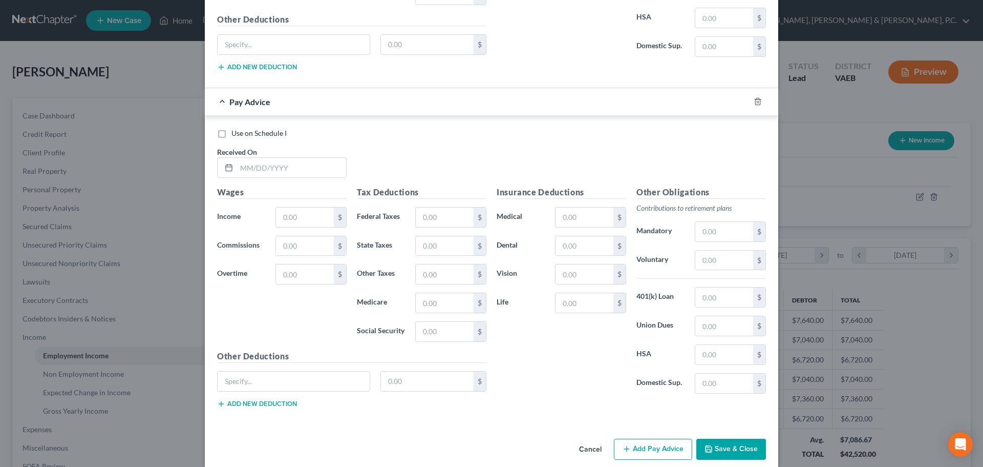
scroll to position [2628, 0]
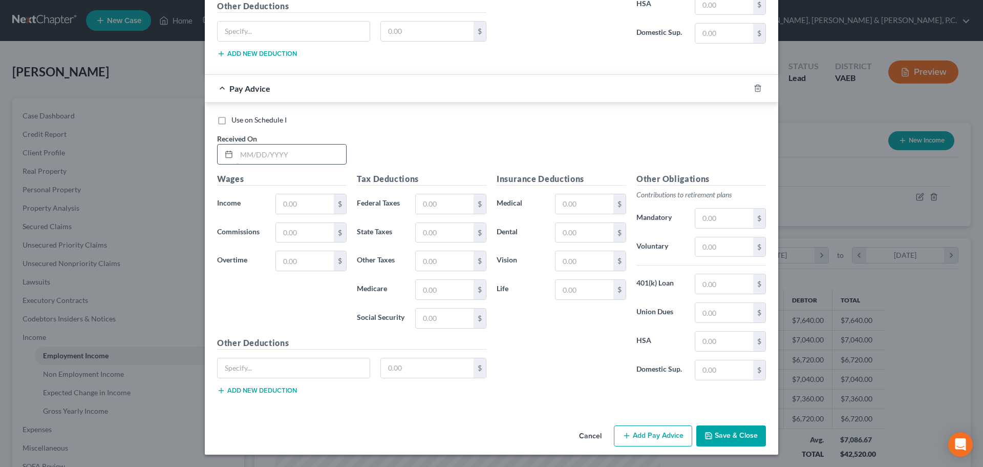
click at [329, 150] on input "text" at bounding box center [292, 153] width 110 height 19
click at [650, 429] on button "Add Pay Advice" at bounding box center [653, 436] width 78 height 22
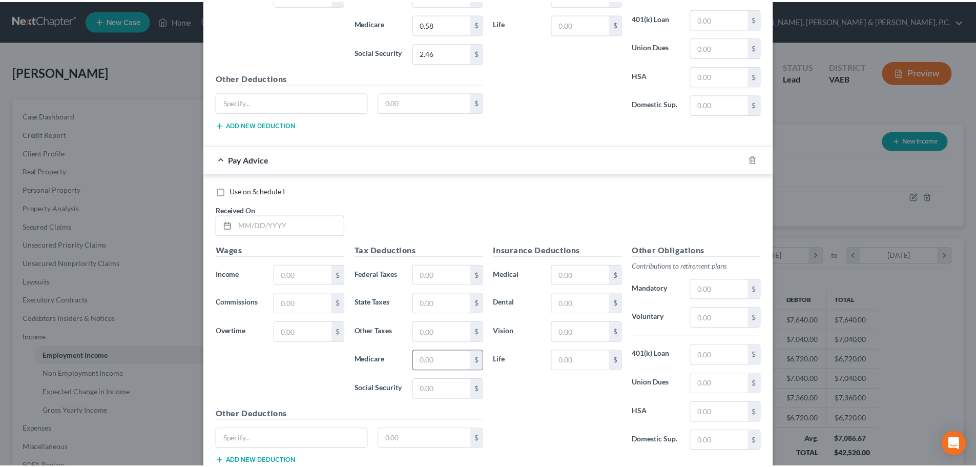
scroll to position [2965, 0]
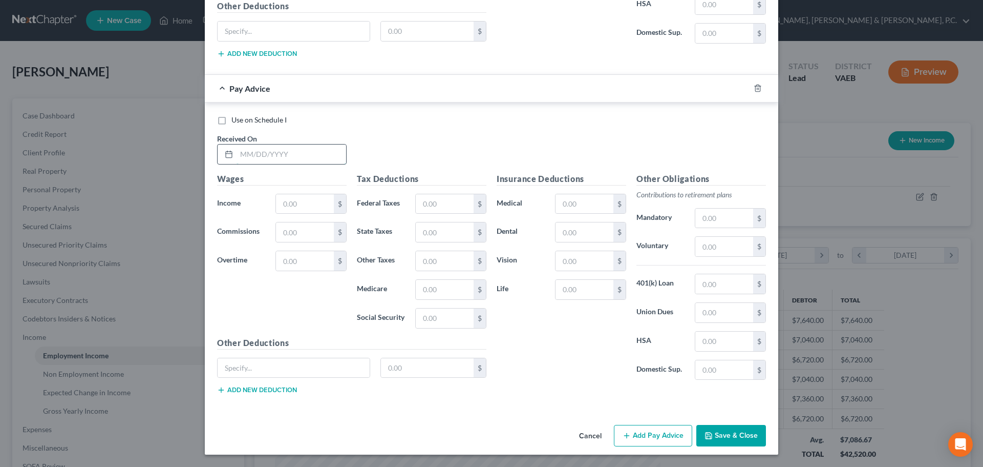
click at [305, 154] on input "text" at bounding box center [292, 153] width 110 height 19
click at [717, 432] on button "Save & Close" at bounding box center [732, 436] width 70 height 22
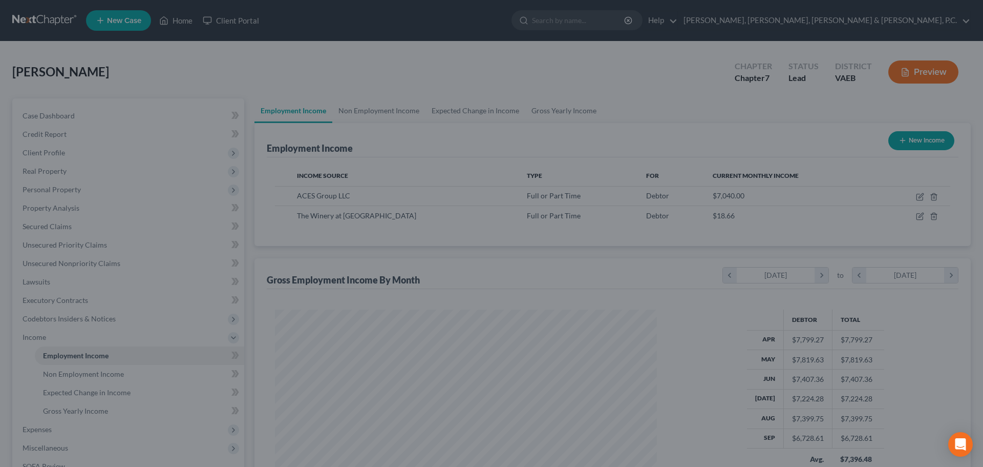
scroll to position [511976, 511765]
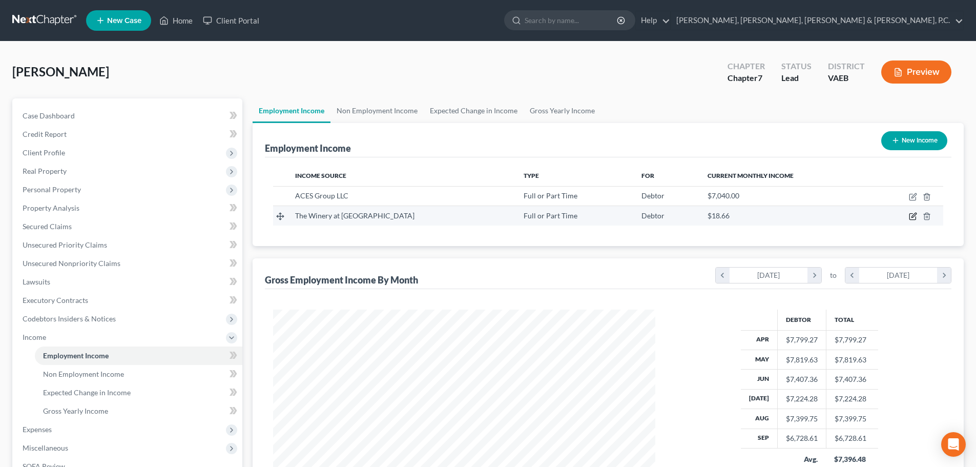
click at [913, 216] on icon "button" at bounding box center [913, 216] width 8 height 8
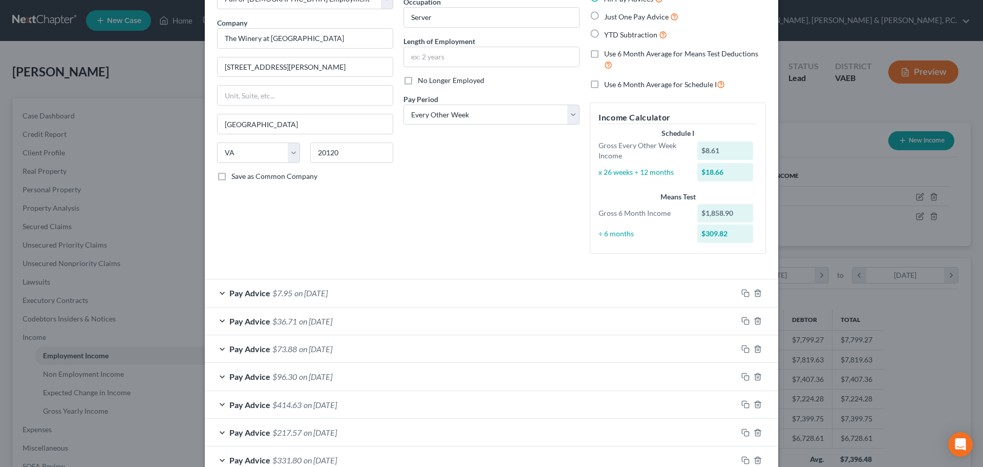
scroll to position [188, 0]
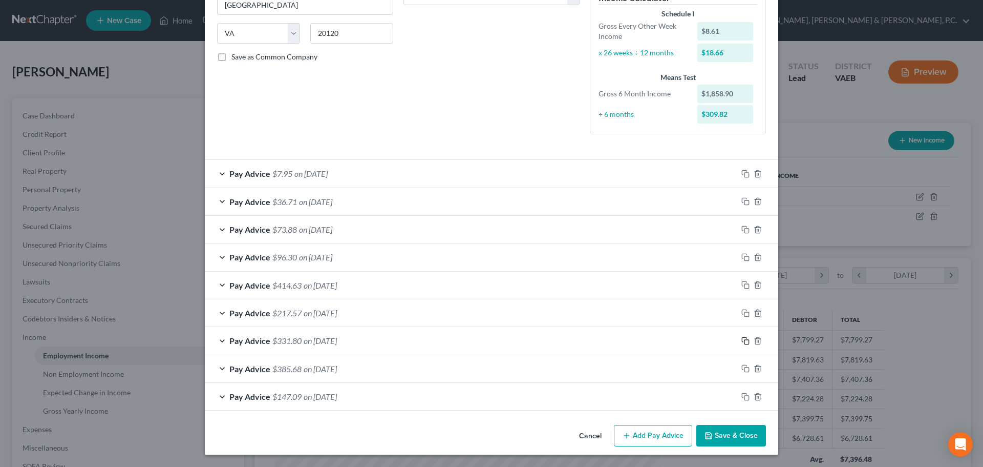
click at [743, 339] on icon "button" at bounding box center [746, 340] width 8 height 8
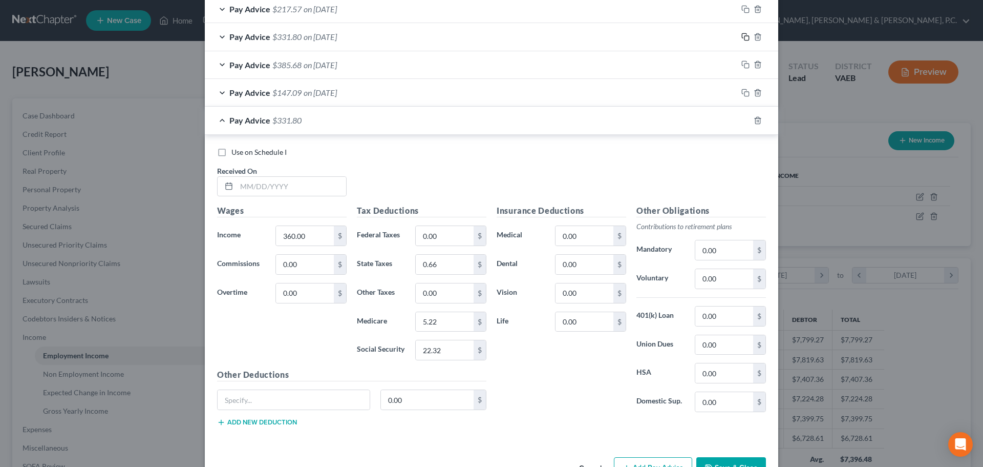
scroll to position [496, 0]
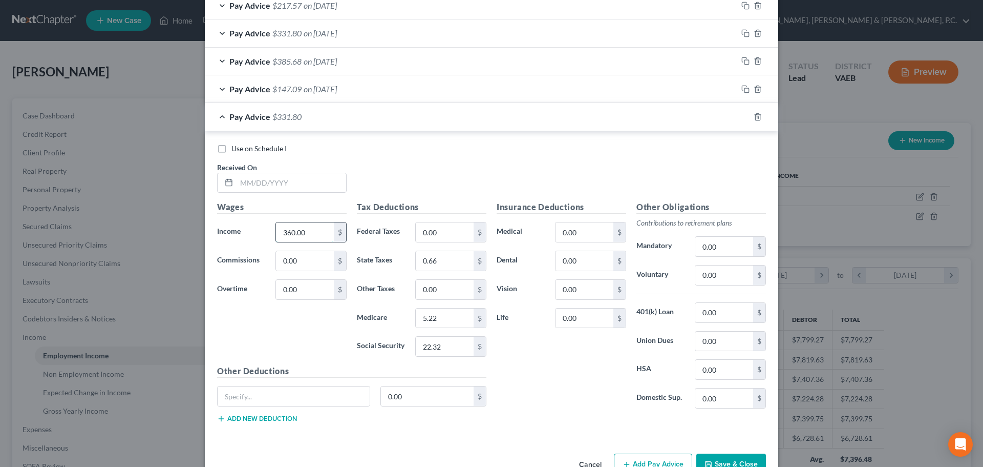
click at [314, 231] on input "360.00" at bounding box center [305, 231] width 58 height 19
click at [301, 263] on input "0.00" at bounding box center [305, 260] width 58 height 19
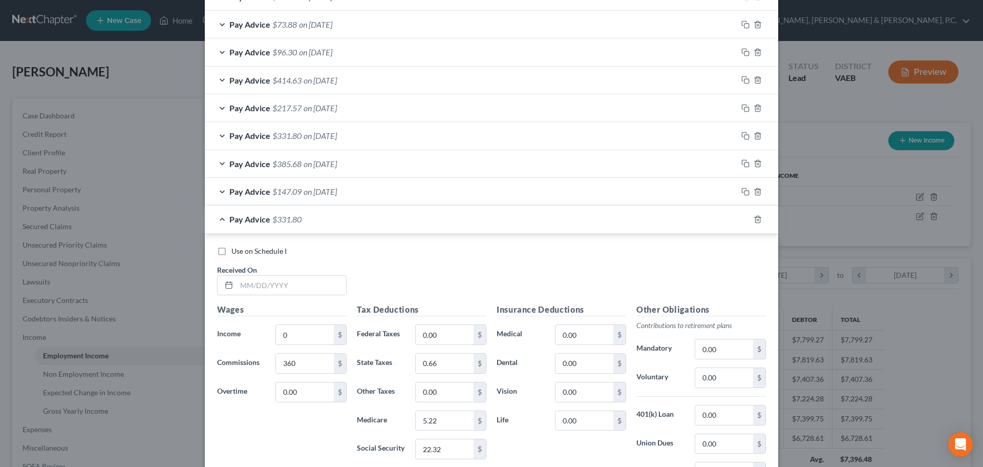
click at [221, 214] on div "Pay Advice $331.80" at bounding box center [477, 218] width 545 height 27
click at [219, 219] on div "Pay Advice $331.80" at bounding box center [477, 218] width 545 height 27
click at [255, 283] on input "text" at bounding box center [292, 285] width 110 height 19
click at [379, 223] on div "Pay Advice $331.80 on [DATE]" at bounding box center [471, 218] width 533 height 27
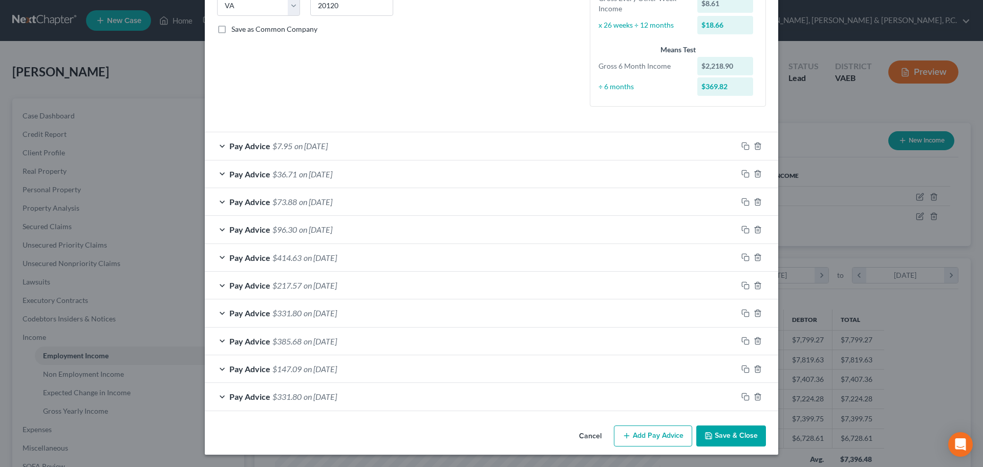
scroll to position [216, 0]
click at [360, 198] on div "Pay Advice $73.88 on [DATE]" at bounding box center [471, 201] width 533 height 27
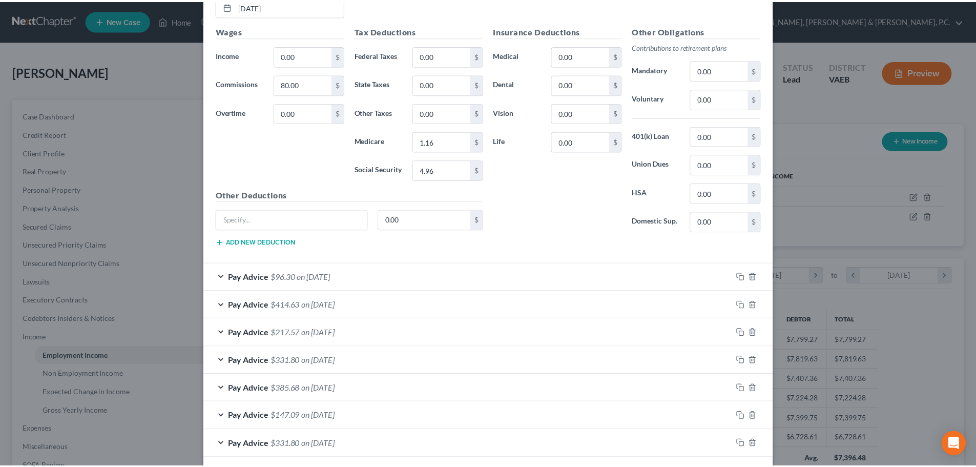
scroll to position [525, 0]
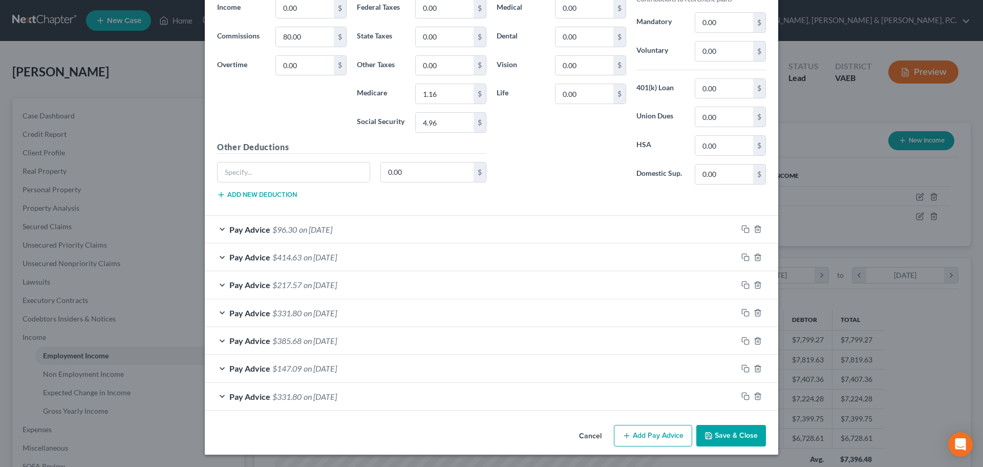
click at [736, 435] on button "Save & Close" at bounding box center [732, 436] width 70 height 22
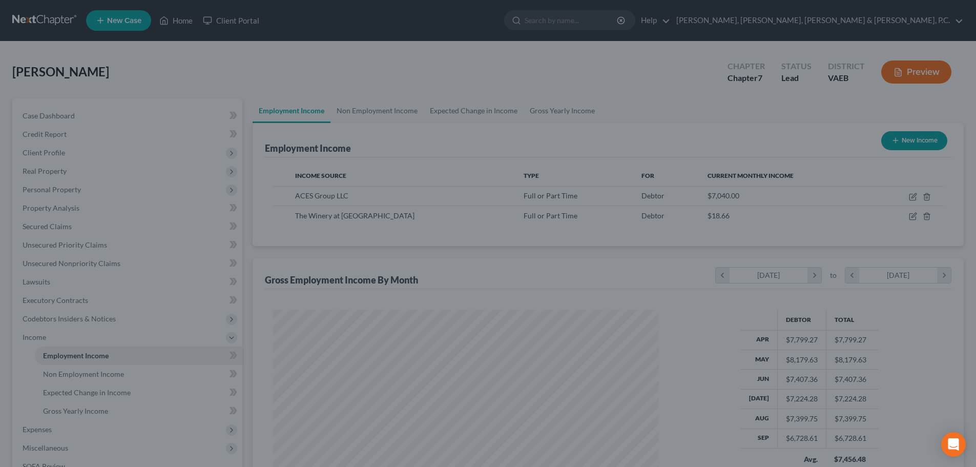
scroll to position [511976, 511765]
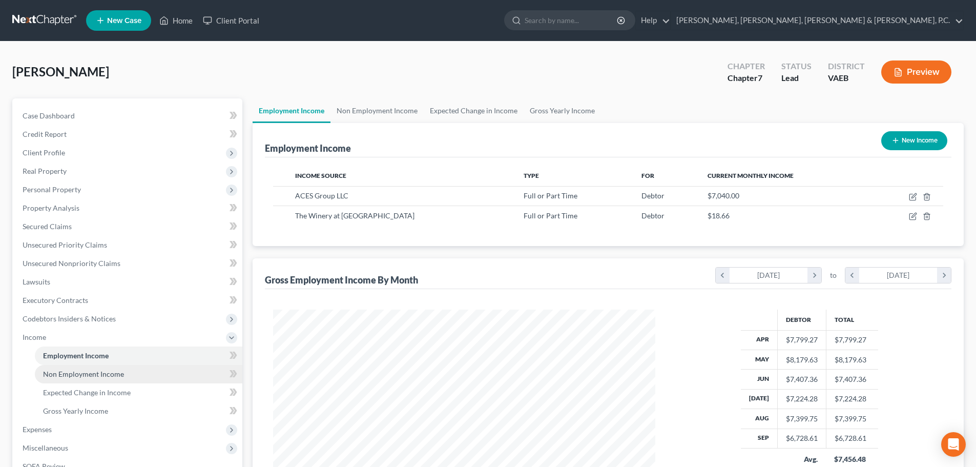
drag, startPoint x: 80, startPoint y: 376, endPoint x: 87, endPoint y: 373, distance: 6.7
click at [81, 375] on span "Non Employment Income" at bounding box center [83, 373] width 81 height 9
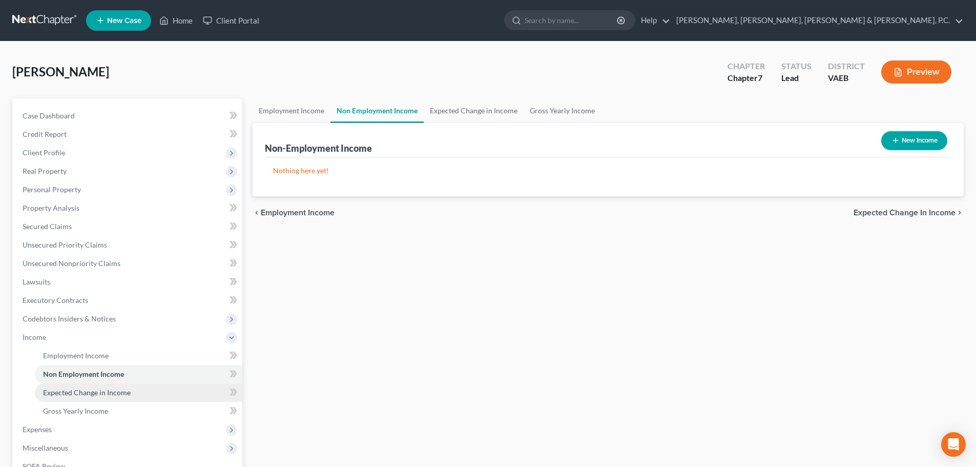
click at [95, 389] on span "Expected Change in Income" at bounding box center [87, 392] width 88 height 9
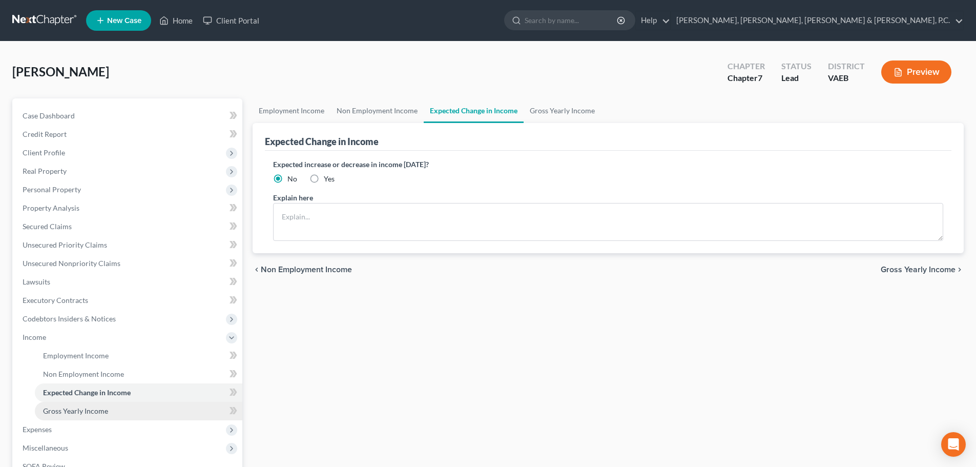
click at [96, 406] on span "Gross Yearly Income" at bounding box center [75, 410] width 65 height 9
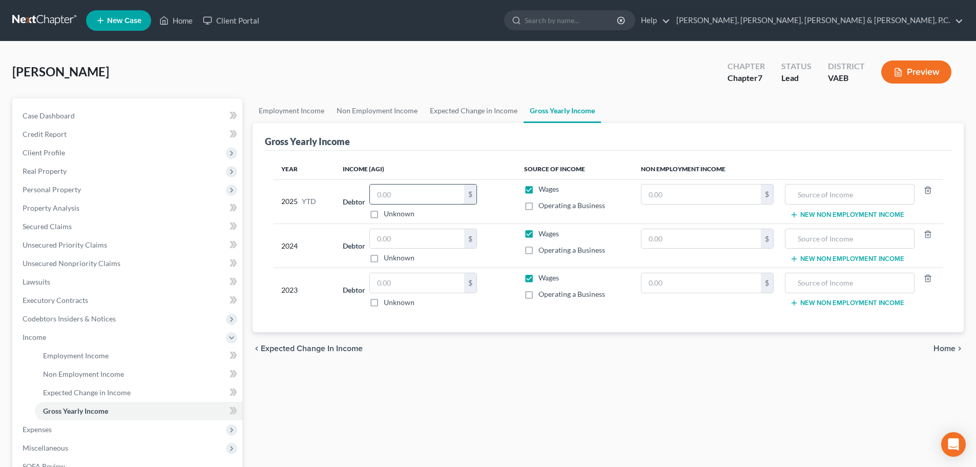
click at [434, 193] on input "text" at bounding box center [417, 193] width 94 height 19
click at [411, 282] on input "text" at bounding box center [417, 282] width 94 height 19
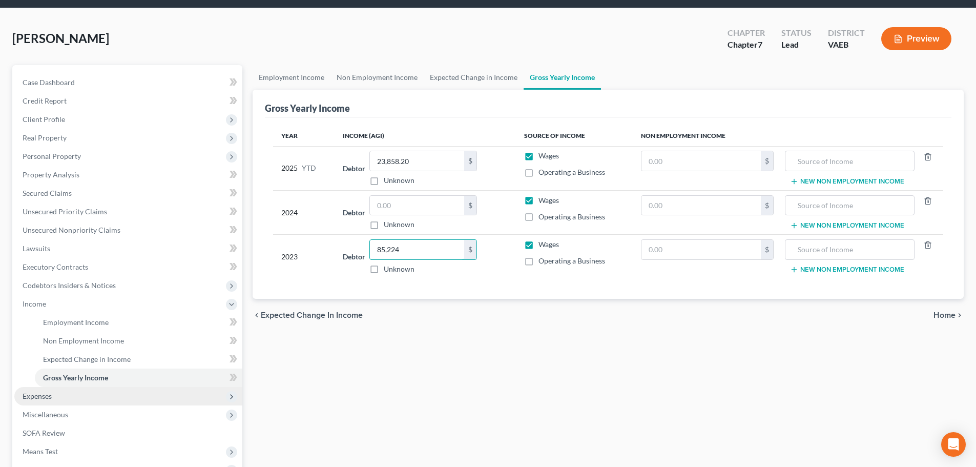
scroll to position [51, 0]
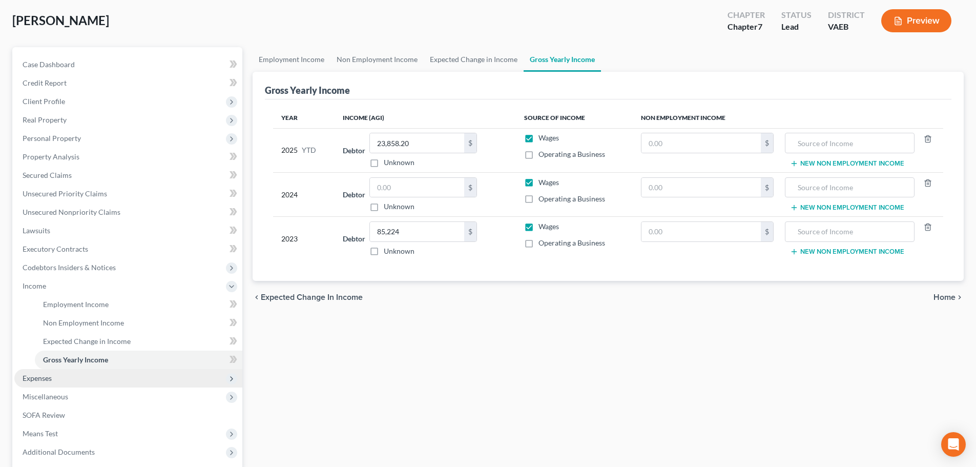
click at [45, 382] on span "Expenses" at bounding box center [37, 377] width 29 height 9
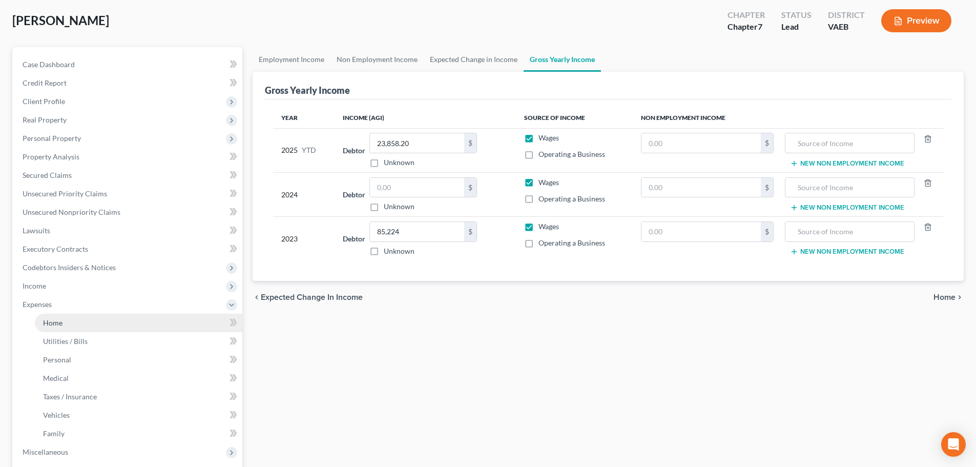
click at [64, 323] on link "Home" at bounding box center [138, 322] width 207 height 18
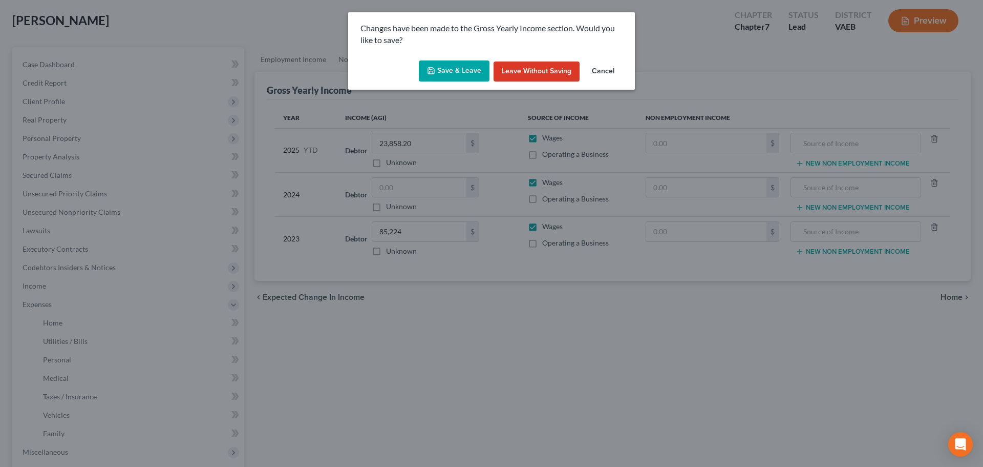
click at [460, 71] on button "Save & Leave" at bounding box center [454, 71] width 71 height 22
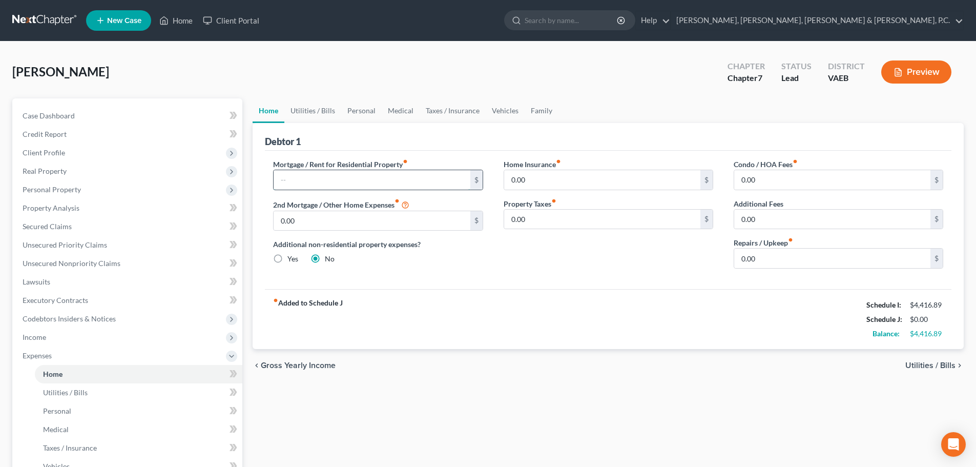
click at [327, 183] on input "text" at bounding box center [371, 179] width 196 height 19
click at [79, 389] on span "Utilities / Bills" at bounding box center [65, 392] width 45 height 9
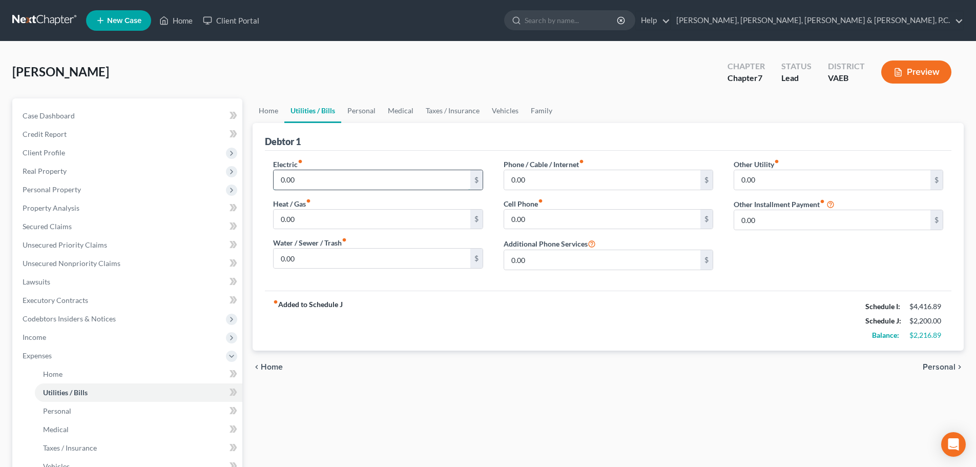
click at [297, 177] on input "0.00" at bounding box center [371, 179] width 196 height 19
click at [297, 256] on input "0.00" at bounding box center [371, 257] width 196 height 19
click at [544, 179] on input "0.00" at bounding box center [602, 179] width 196 height 19
click at [61, 407] on span "Personal" at bounding box center [57, 410] width 28 height 9
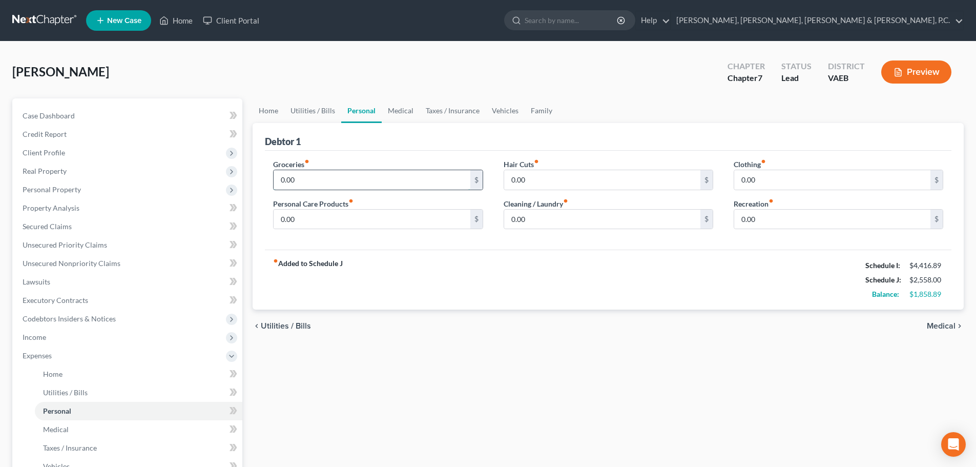
click at [306, 179] on input "0.00" at bounding box center [371, 179] width 196 height 19
click at [547, 215] on input "0.00" at bounding box center [602, 218] width 196 height 19
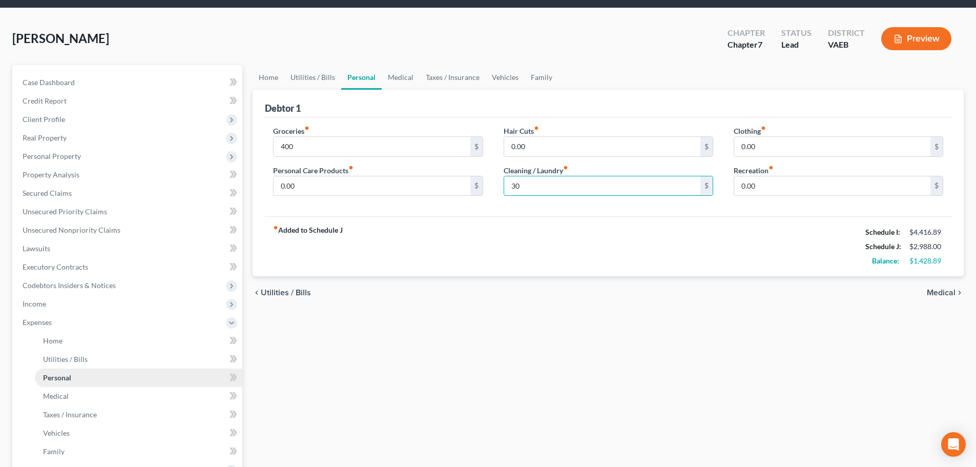
scroll to position [51, 0]
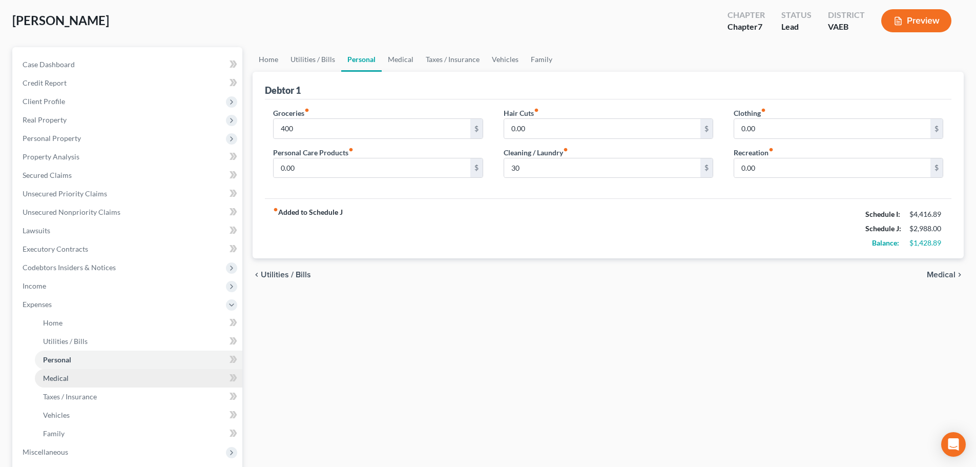
click at [62, 372] on link "Medical" at bounding box center [138, 378] width 207 height 18
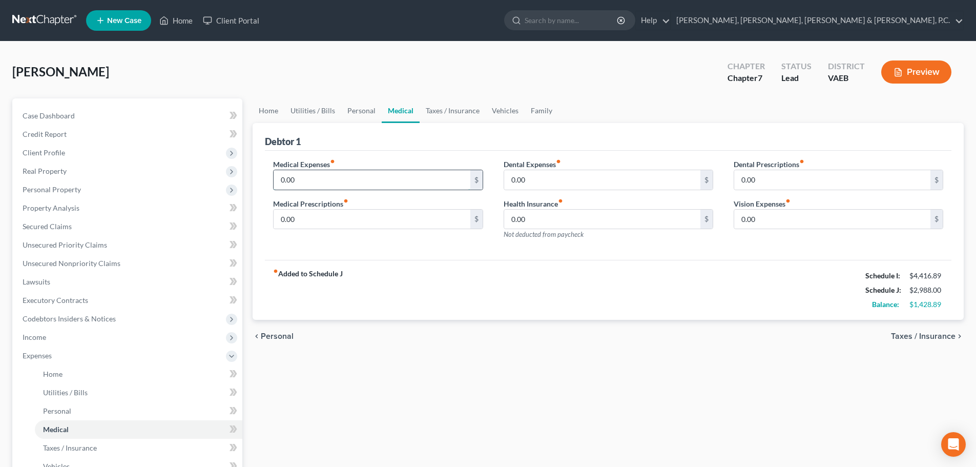
click at [313, 180] on input "0.00" at bounding box center [371, 179] width 196 height 19
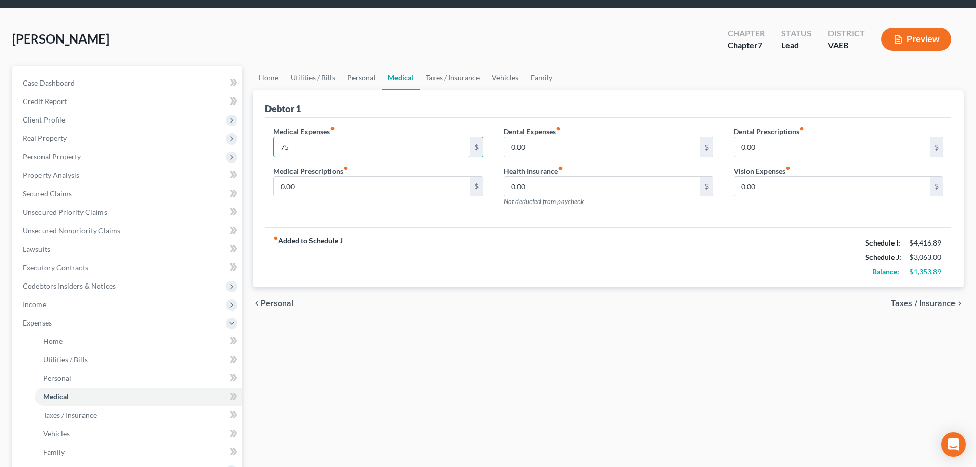
scroll to position [51, 0]
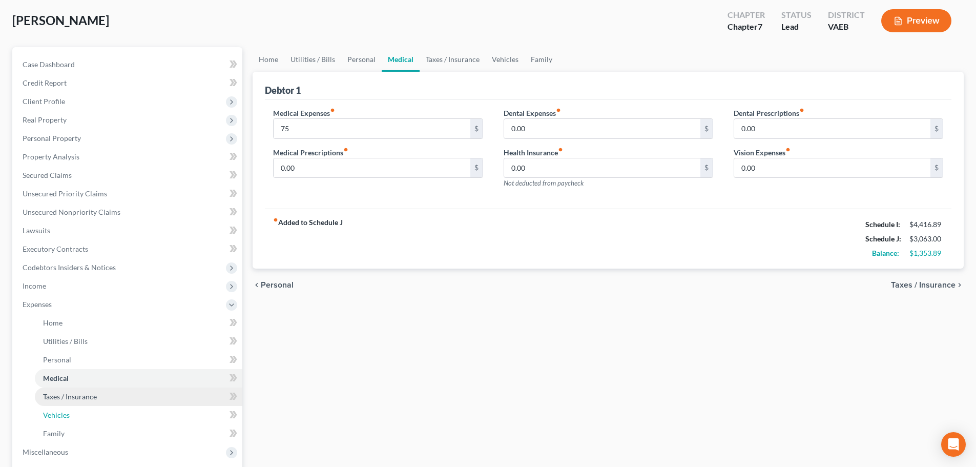
drag, startPoint x: 70, startPoint y: 407, endPoint x: 90, endPoint y: 397, distance: 22.0
click at [70, 408] on link "Vehicles" at bounding box center [138, 415] width 207 height 18
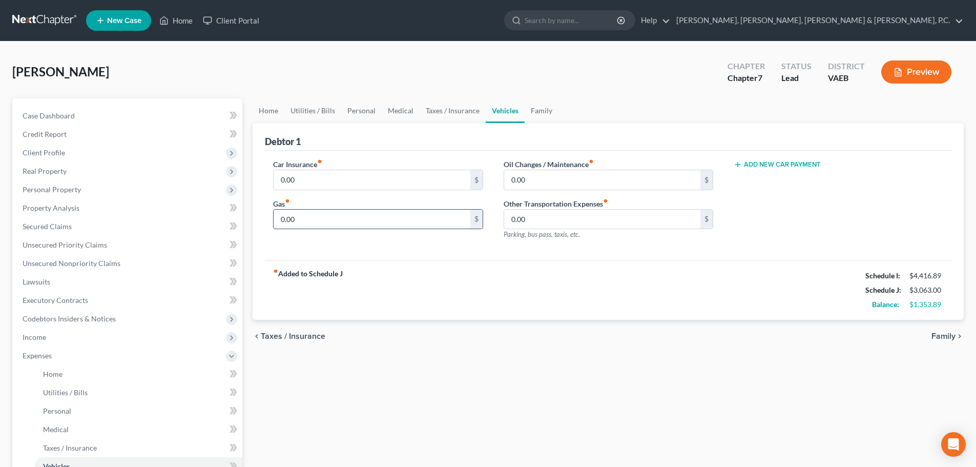
click at [345, 219] on input "0.00" at bounding box center [371, 218] width 196 height 19
click at [57, 410] on span "Personal" at bounding box center [57, 410] width 28 height 9
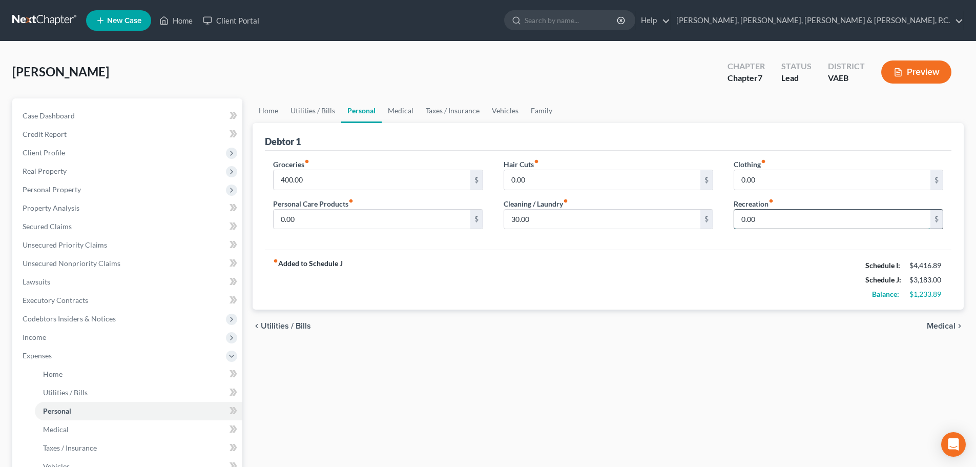
click at [777, 218] on input "0.00" at bounding box center [832, 218] width 196 height 19
click at [40, 374] on link "Home" at bounding box center [138, 374] width 207 height 18
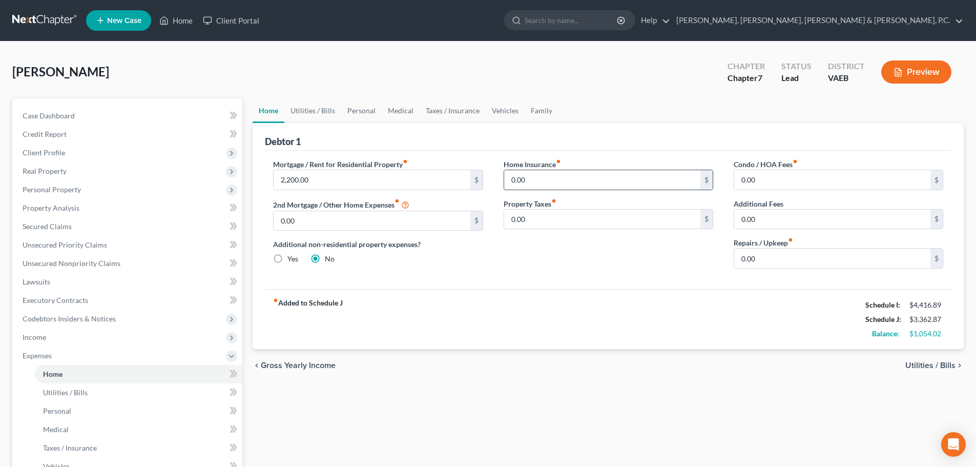
click at [629, 183] on input "0.00" at bounding box center [602, 179] width 196 height 19
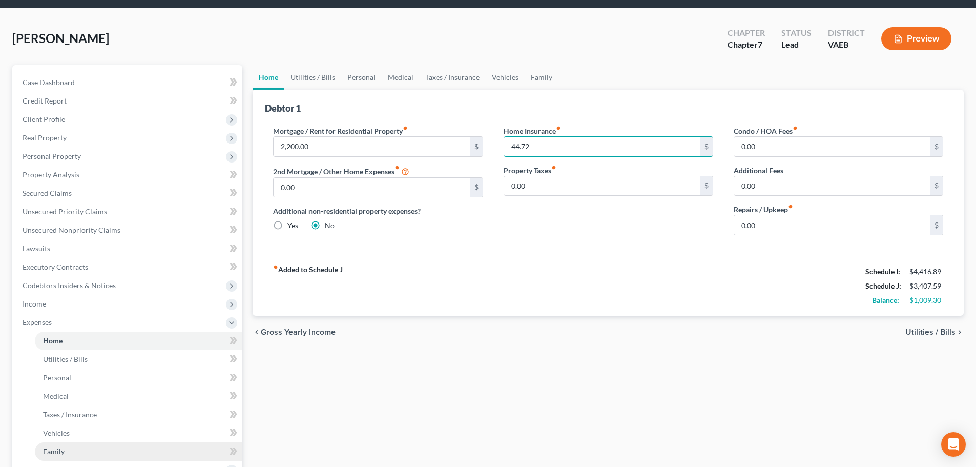
scroll to position [51, 0]
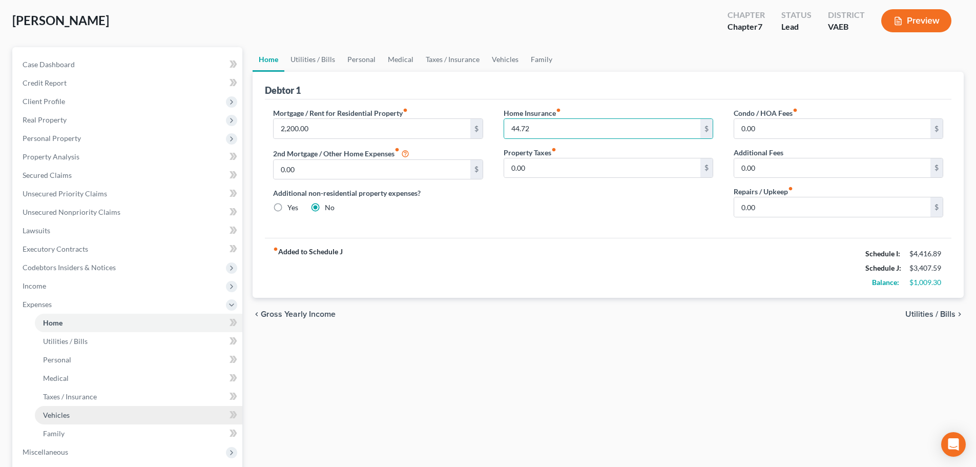
click at [65, 417] on span "Vehicles" at bounding box center [56, 414] width 27 height 9
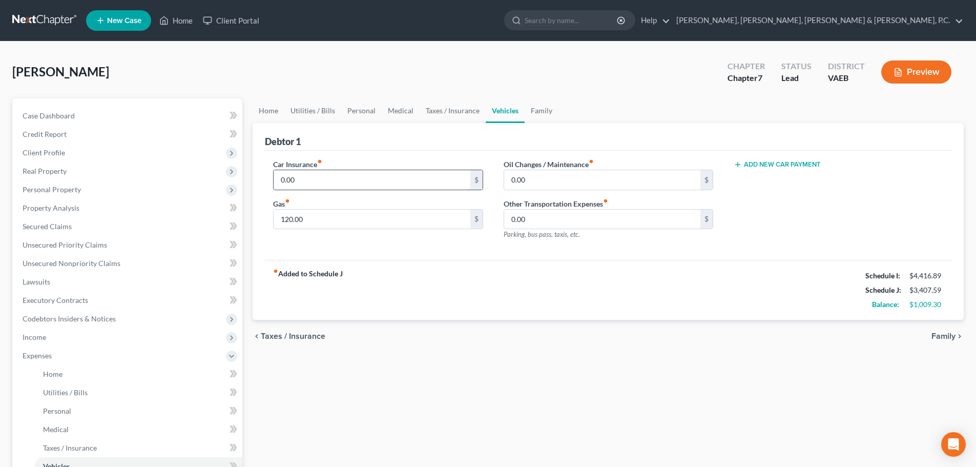
click at [324, 176] on input "0.00" at bounding box center [371, 179] width 196 height 19
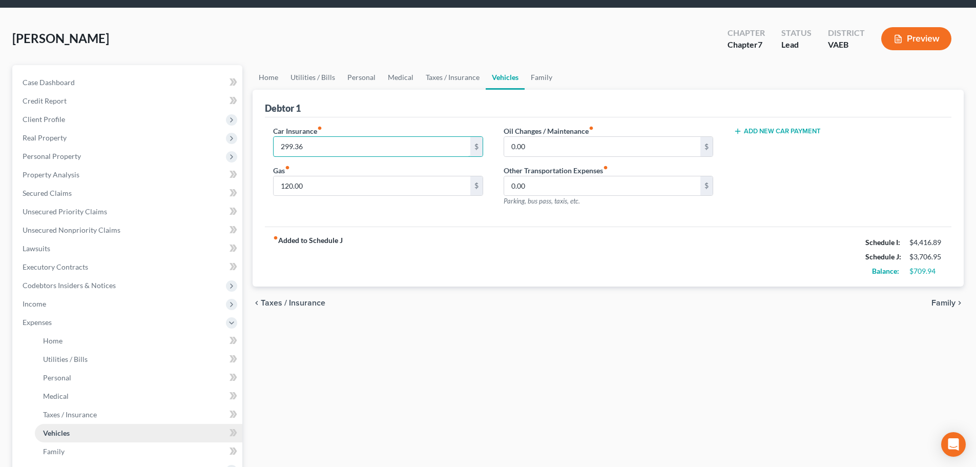
scroll to position [51, 0]
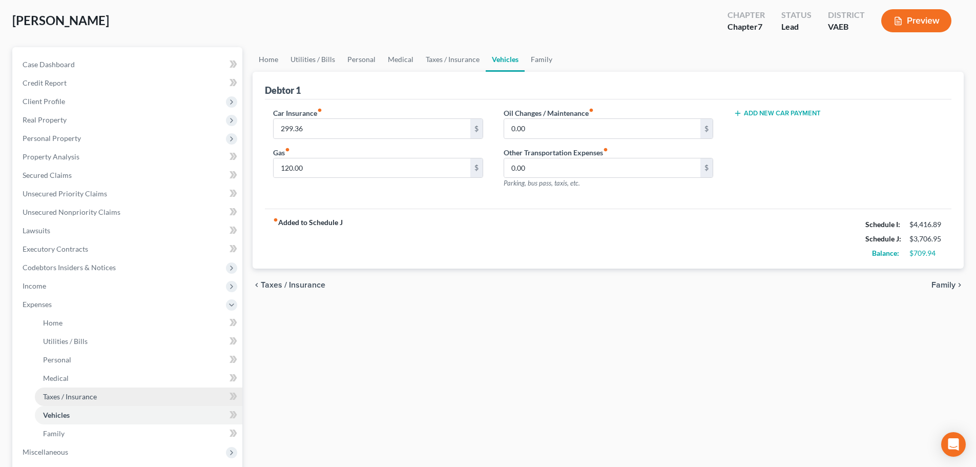
click at [83, 396] on span "Taxes / Insurance" at bounding box center [70, 396] width 54 height 9
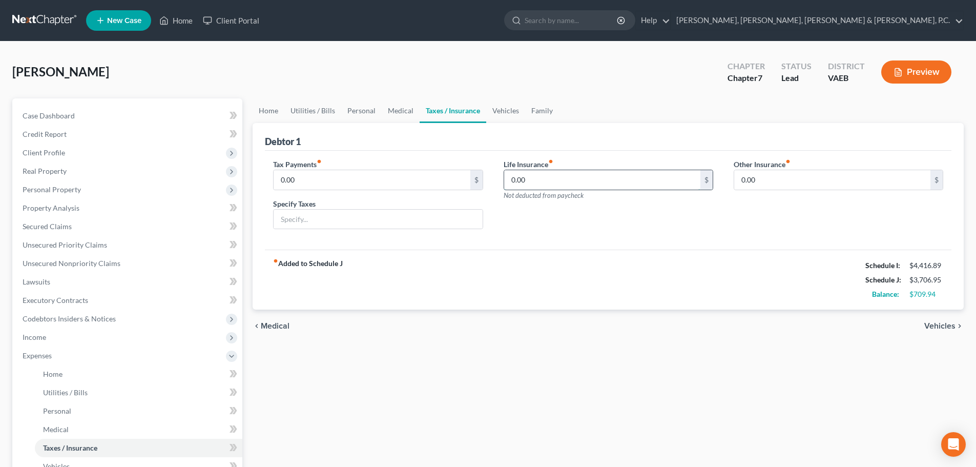
click at [541, 185] on input "0.00" at bounding box center [602, 179] width 196 height 19
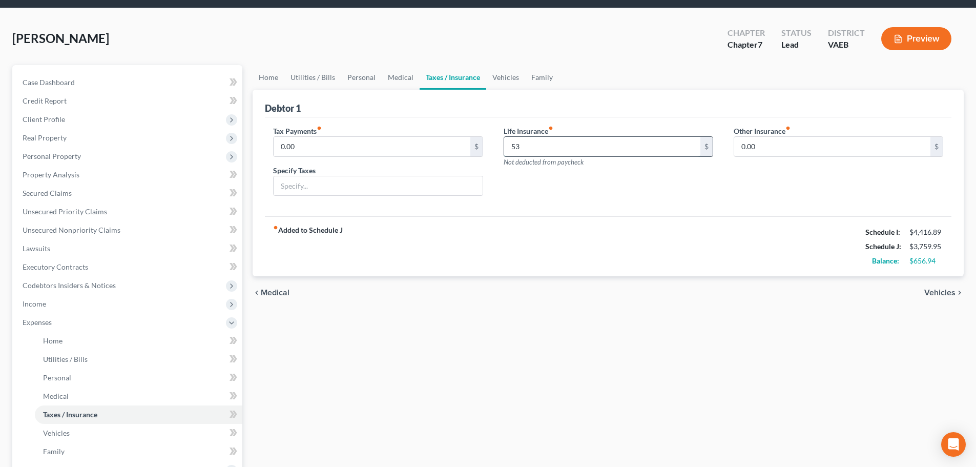
scroll to position [51, 0]
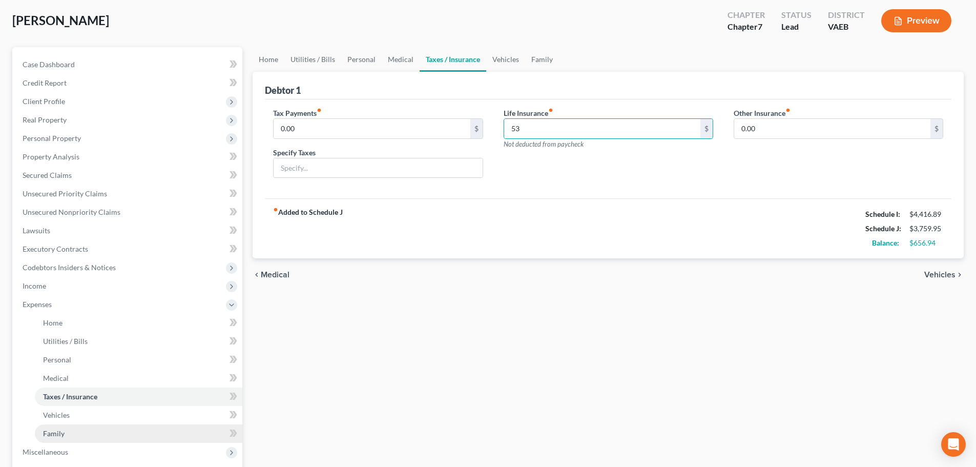
click at [60, 432] on span "Family" at bounding box center [54, 433] width 22 height 9
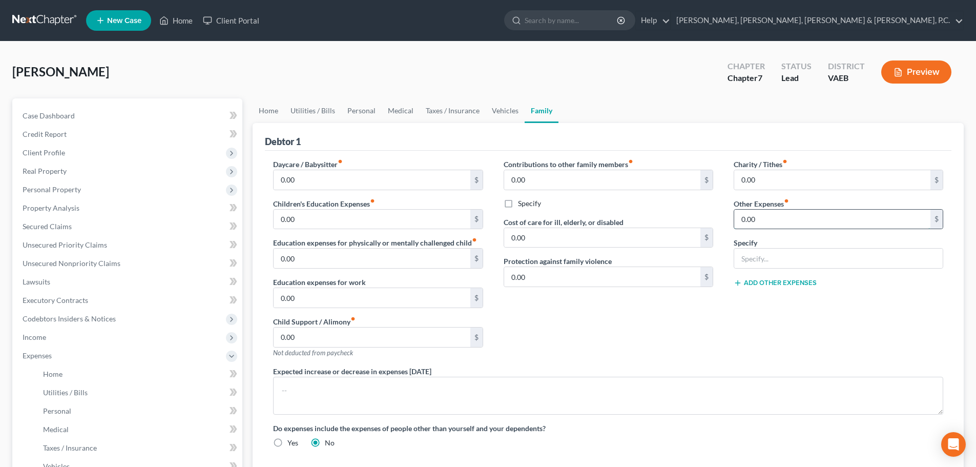
click at [766, 212] on input "0.00" at bounding box center [832, 218] width 196 height 19
click at [765, 251] on input "text" at bounding box center [838, 257] width 208 height 19
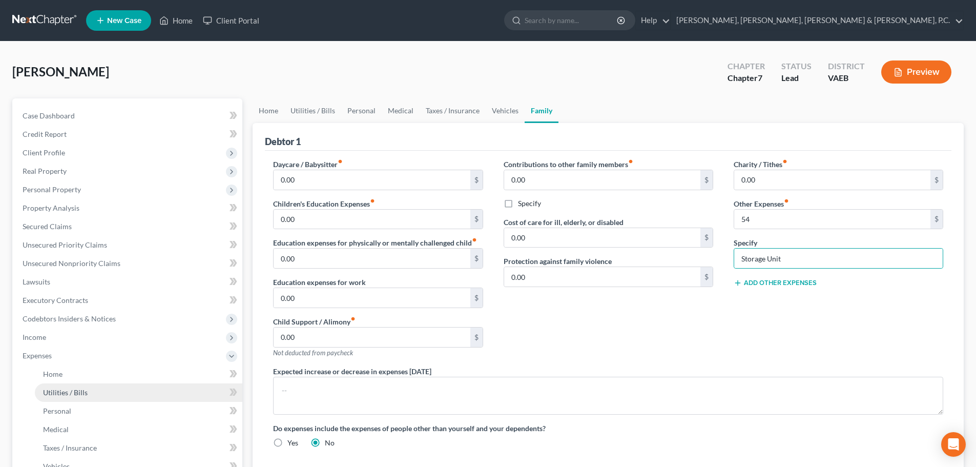
click at [57, 388] on span "Utilities / Bills" at bounding box center [65, 392] width 45 height 9
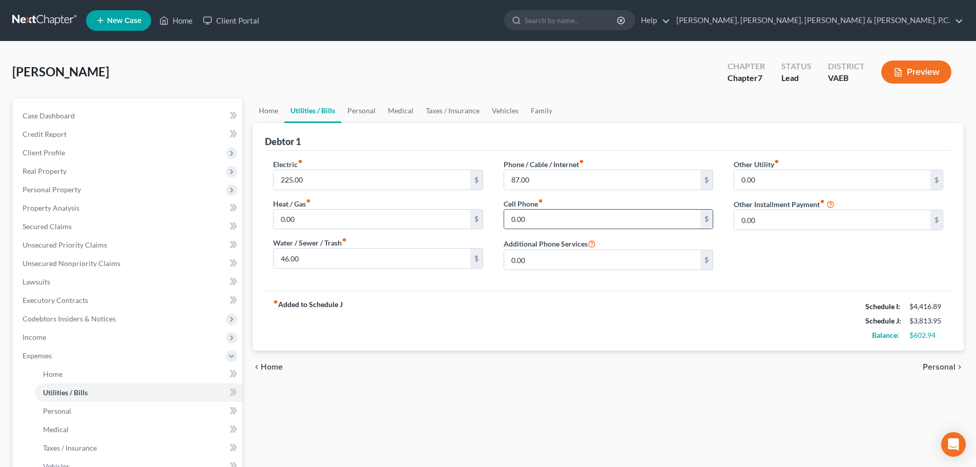
click at [539, 217] on input "0.00" at bounding box center [602, 218] width 196 height 19
click at [77, 449] on span "Taxes / Insurance" at bounding box center [70, 447] width 54 height 9
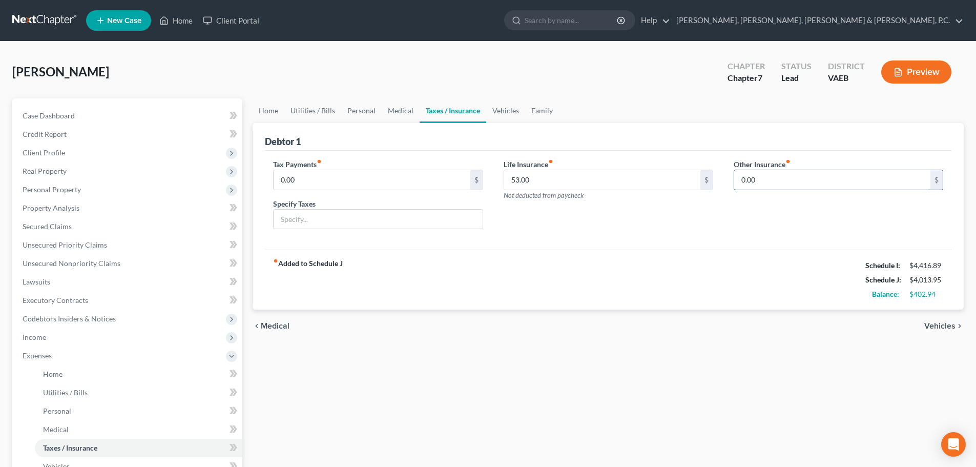
click at [815, 180] on input "0.00" at bounding box center [832, 179] width 196 height 19
click at [802, 208] on input "text" at bounding box center [838, 208] width 208 height 19
click at [74, 412] on link "Personal" at bounding box center [138, 411] width 207 height 18
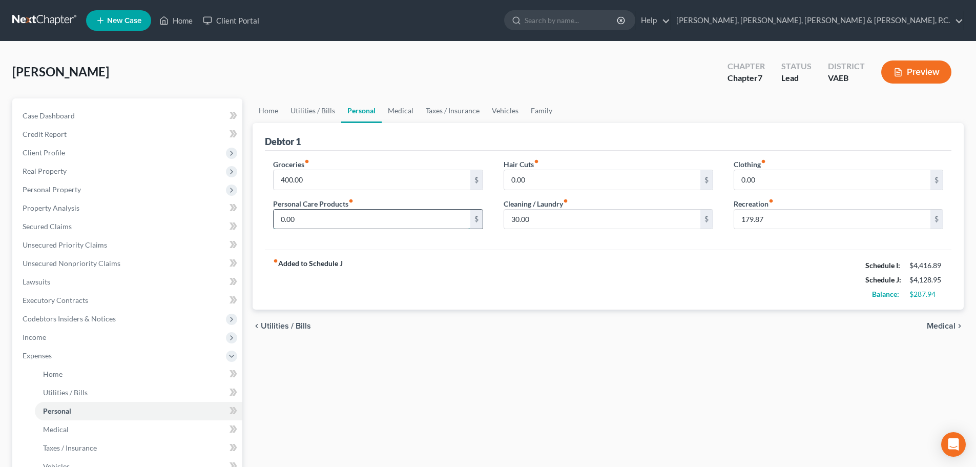
click at [304, 216] on input "0.00" at bounding box center [371, 218] width 196 height 19
click at [512, 236] on div "Hair Cuts fiber_manual_record 0.00 $ Cleaning / Laundry fiber_manual_record 30.…" at bounding box center [608, 198] width 230 height 79
click at [752, 180] on input "0.00" at bounding box center [832, 179] width 196 height 19
click at [692, 264] on div "fiber_manual_record Added to Schedule J Schedule I: $4,416.89 Schedule J: $4,20…" at bounding box center [608, 279] width 686 height 60
click at [52, 397] on link "Utilities / Bills" at bounding box center [138, 392] width 207 height 18
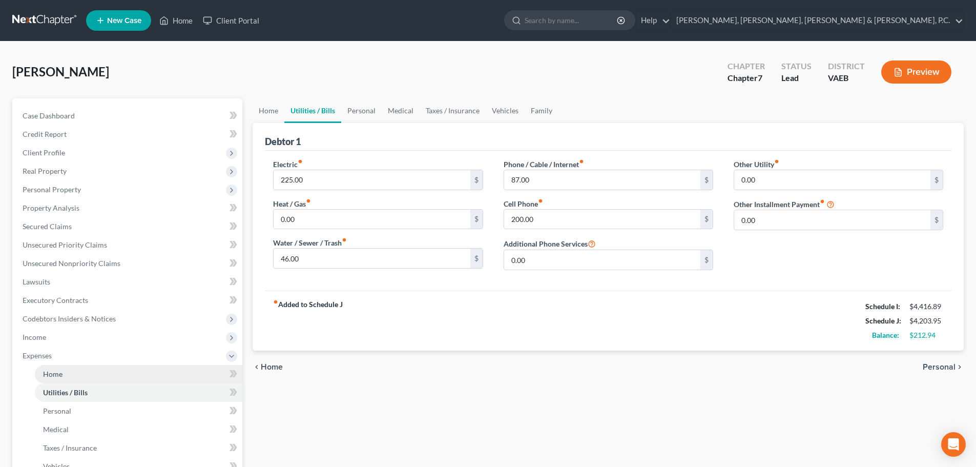
click at [73, 372] on link "Home" at bounding box center [138, 374] width 207 height 18
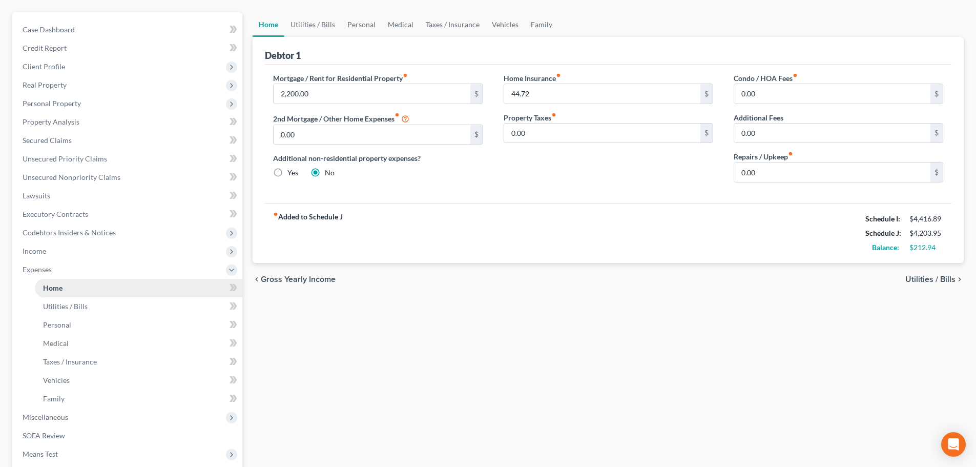
scroll to position [102, 0]
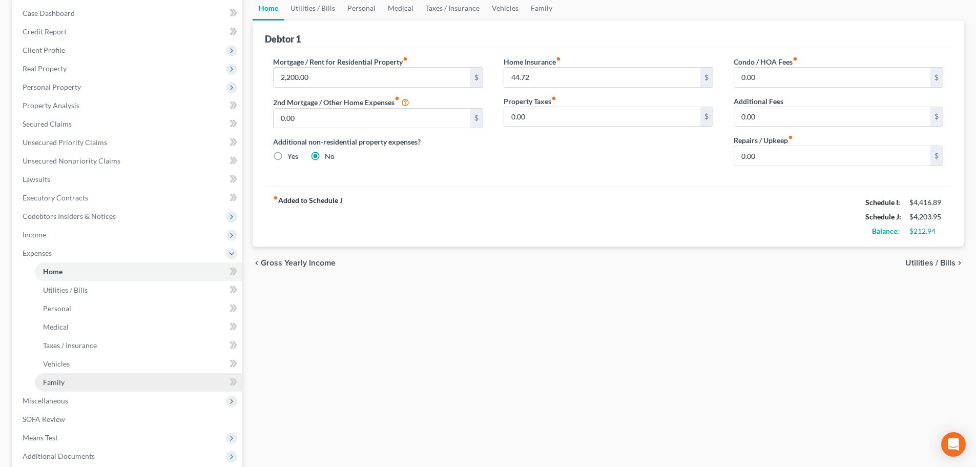
click at [65, 378] on link "Family" at bounding box center [138, 382] width 207 height 18
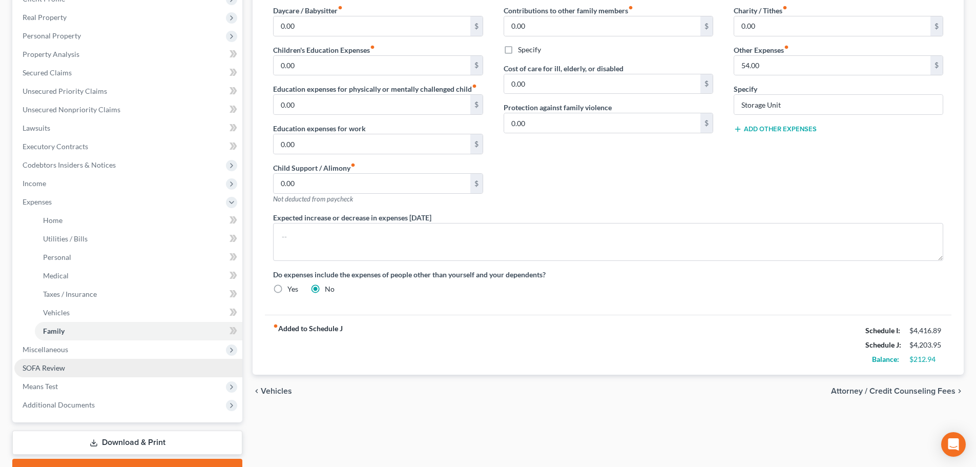
scroll to position [205, 0]
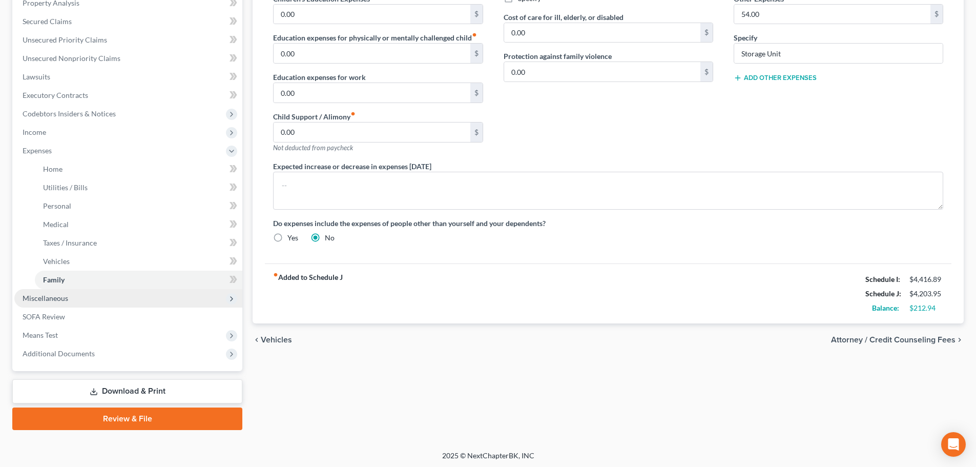
click at [64, 300] on span "Miscellaneous" at bounding box center [46, 297] width 46 height 9
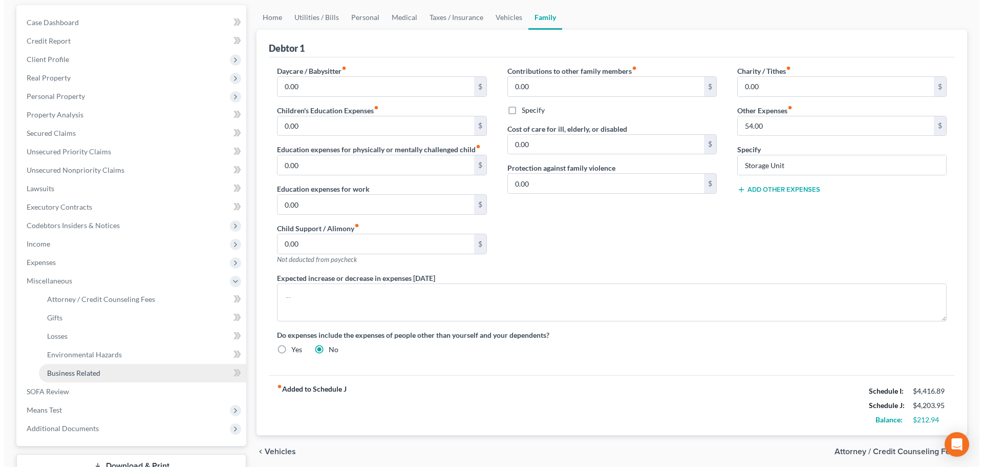
scroll to position [68, 0]
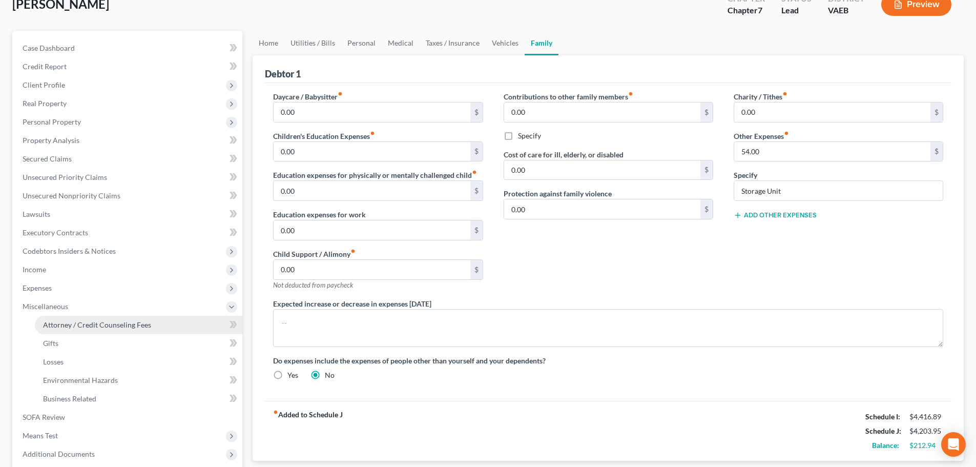
click at [90, 321] on span "Attorney / Credit Counseling Fees" at bounding box center [97, 324] width 108 height 9
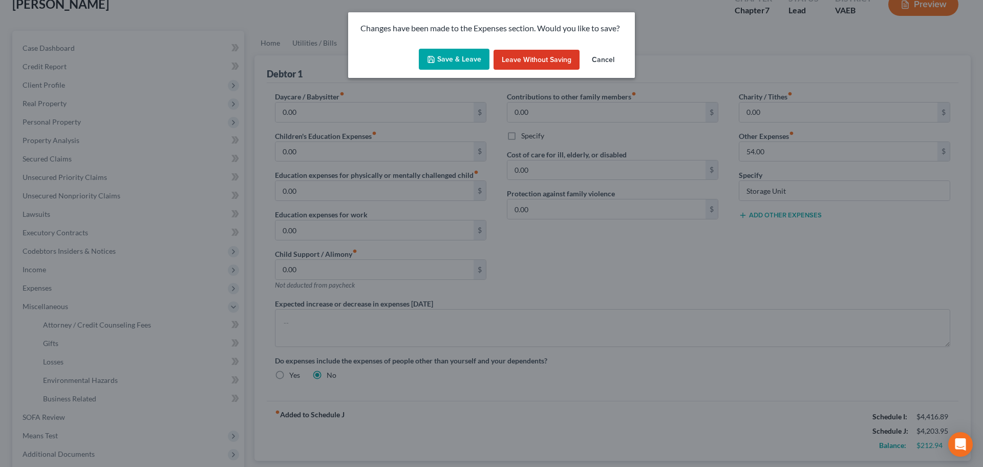
click at [446, 59] on button "Save & Leave" at bounding box center [454, 60] width 71 height 22
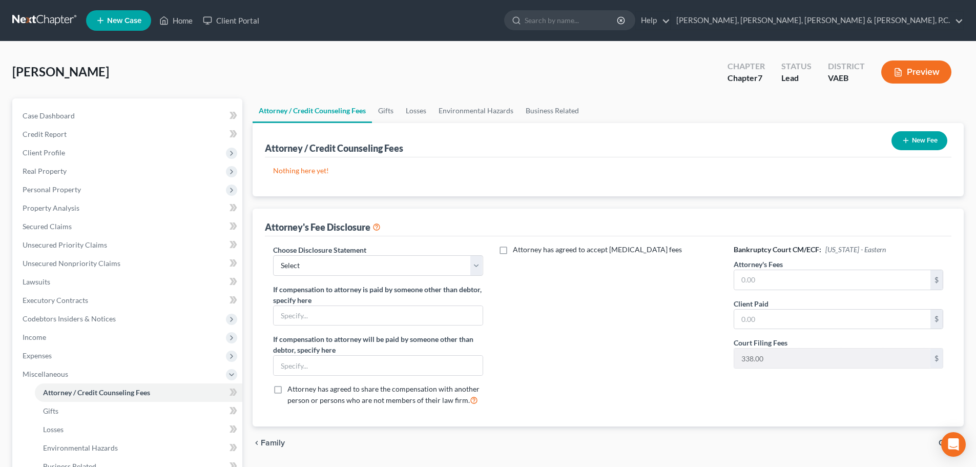
click at [929, 140] on button "New Fee" at bounding box center [919, 140] width 56 height 19
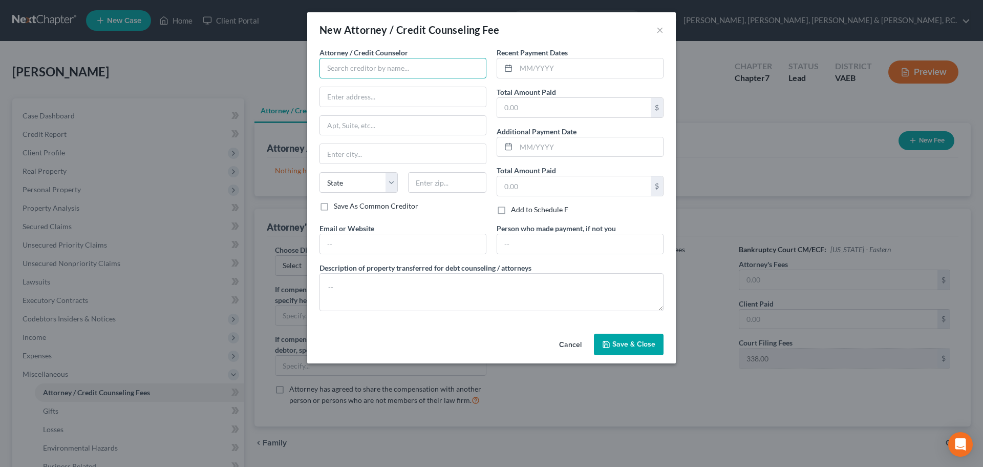
click at [415, 70] on input "text" at bounding box center [403, 68] width 167 height 20
click at [397, 89] on div "[PERSON_NAME], Esq." at bounding box center [381, 86] width 107 height 10
click at [371, 237] on input "text" at bounding box center [403, 243] width 166 height 19
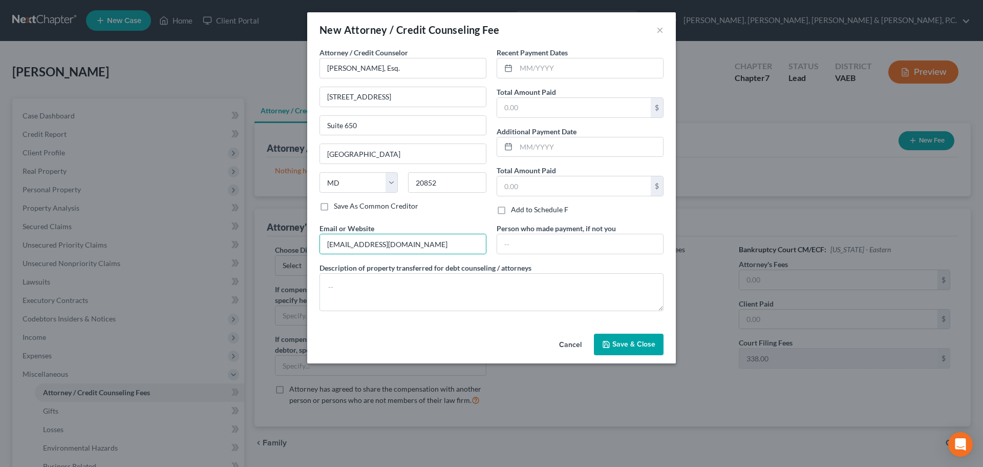
drag, startPoint x: 610, startPoint y: 338, endPoint x: 480, endPoint y: 334, distance: 130.2
click at [611, 338] on button "Save & Close" at bounding box center [629, 344] width 70 height 22
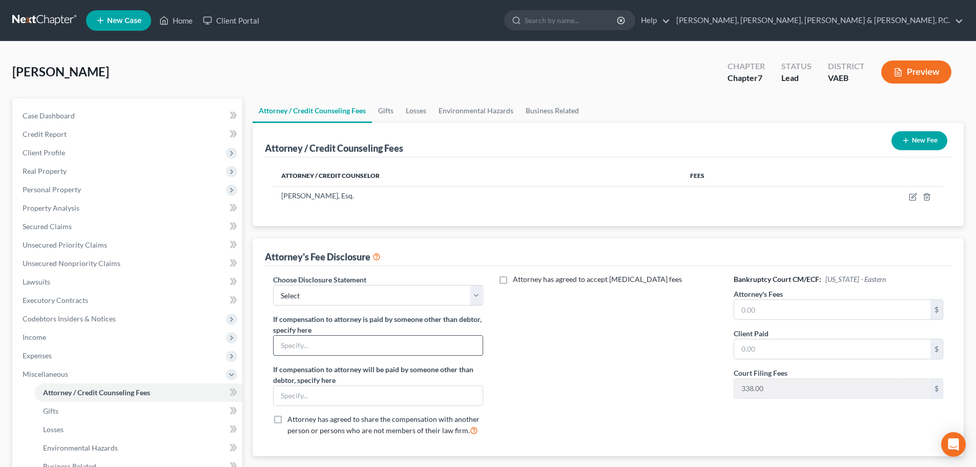
click at [387, 350] on input "text" at bounding box center [377, 344] width 208 height 19
drag, startPoint x: 384, startPoint y: 347, endPoint x: 382, endPoint y: 355, distance: 8.4
click at [384, 347] on input "text" at bounding box center [377, 344] width 208 height 19
drag, startPoint x: 360, startPoint y: 398, endPoint x: 366, endPoint y: 404, distance: 8.7
click at [360, 398] on input "text" at bounding box center [377, 395] width 208 height 19
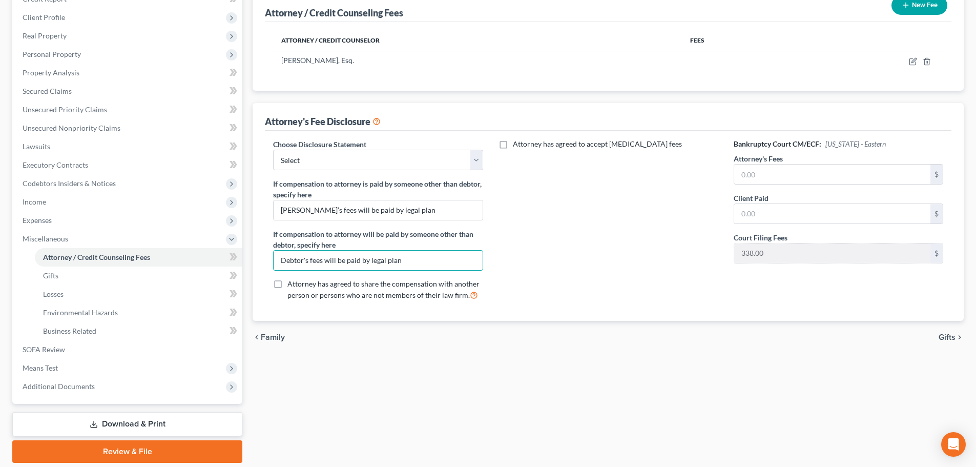
scroll to position [154, 0]
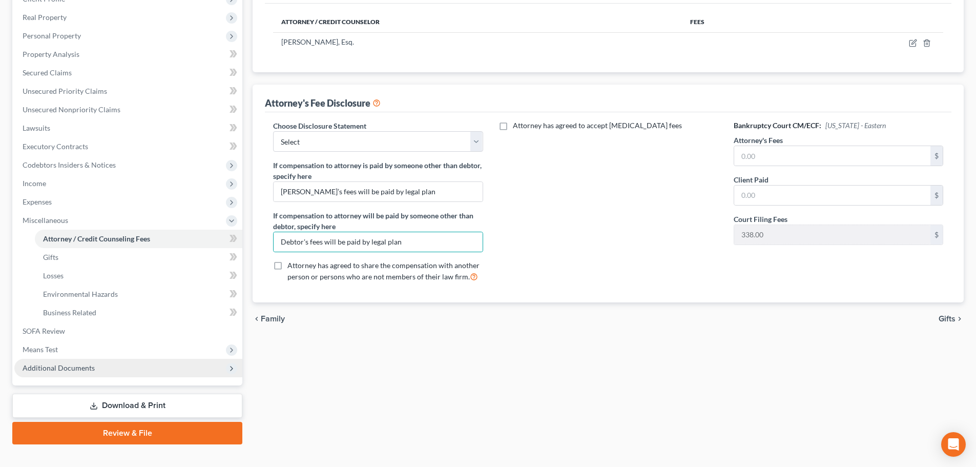
click at [78, 364] on span "Additional Documents" at bounding box center [59, 367] width 72 height 9
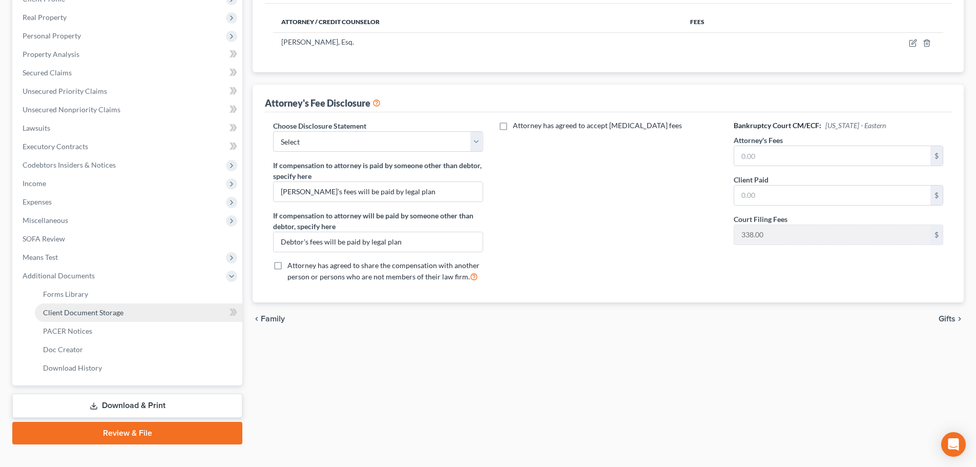
click at [76, 308] on span "Client Document Storage" at bounding box center [83, 312] width 80 height 9
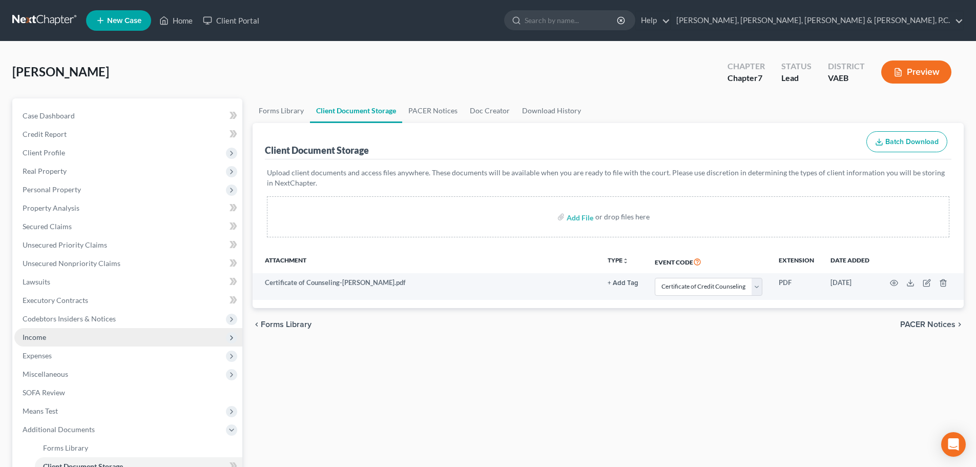
click at [44, 330] on span "Income" at bounding box center [128, 337] width 228 height 18
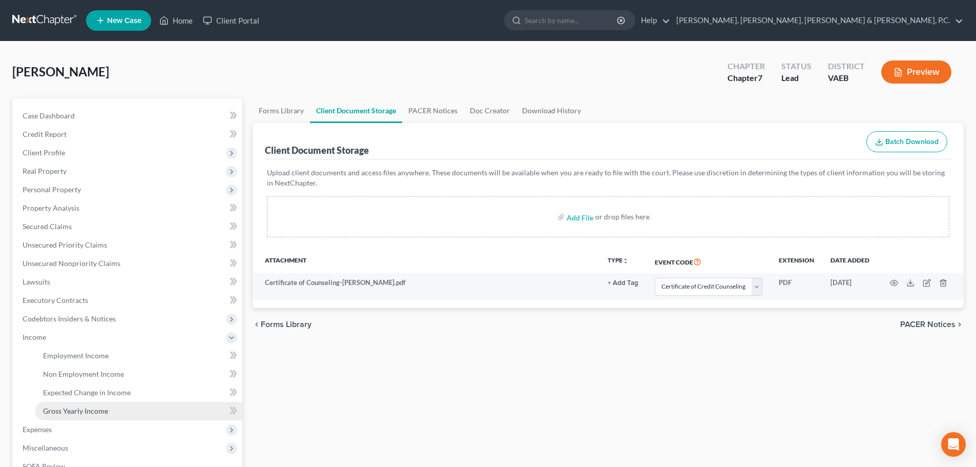
click at [67, 413] on span "Gross Yearly Income" at bounding box center [75, 410] width 65 height 9
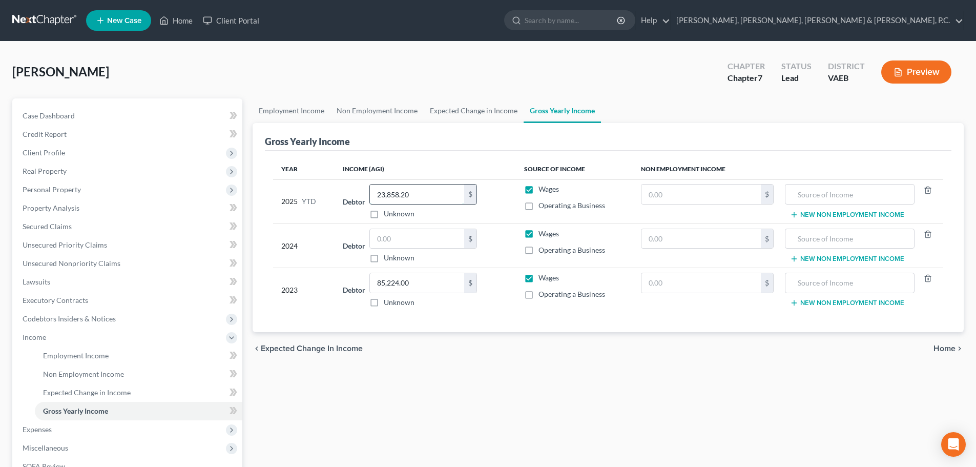
click at [429, 194] on input "23,858.20" at bounding box center [417, 193] width 94 height 19
click at [409, 239] on input "text" at bounding box center [417, 238] width 94 height 19
click at [423, 281] on input "85,224.00" at bounding box center [417, 282] width 94 height 19
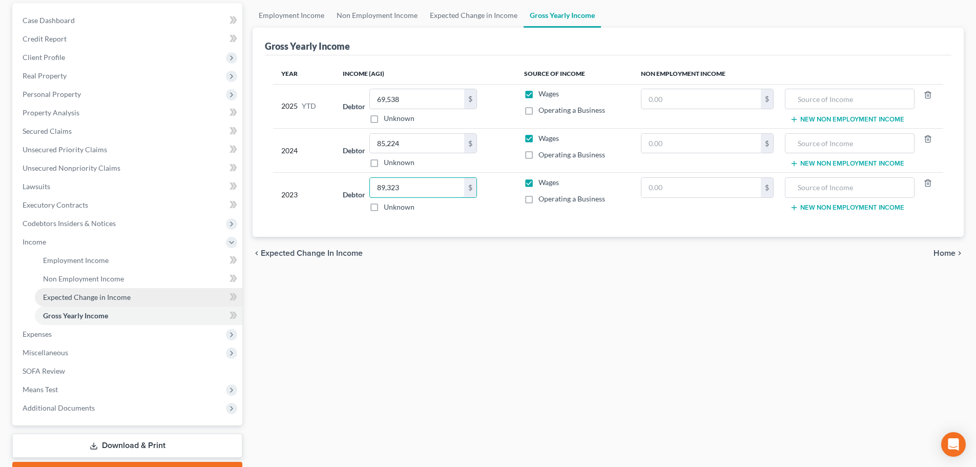
scroll to position [102, 0]
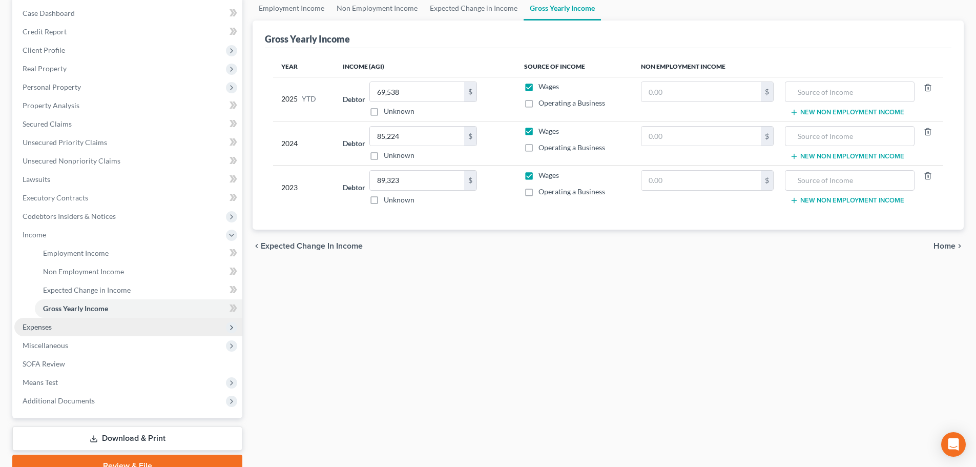
click at [28, 327] on span "Expenses" at bounding box center [37, 326] width 29 height 9
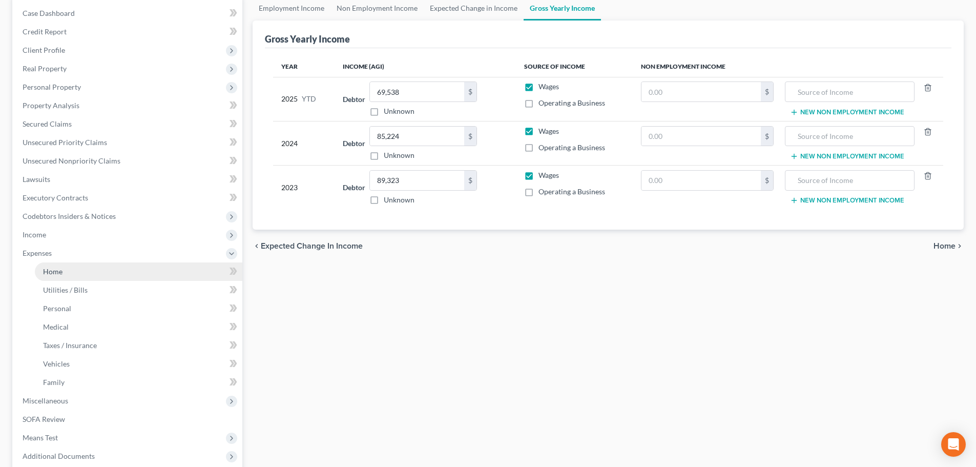
click at [59, 271] on span "Home" at bounding box center [52, 271] width 19 height 9
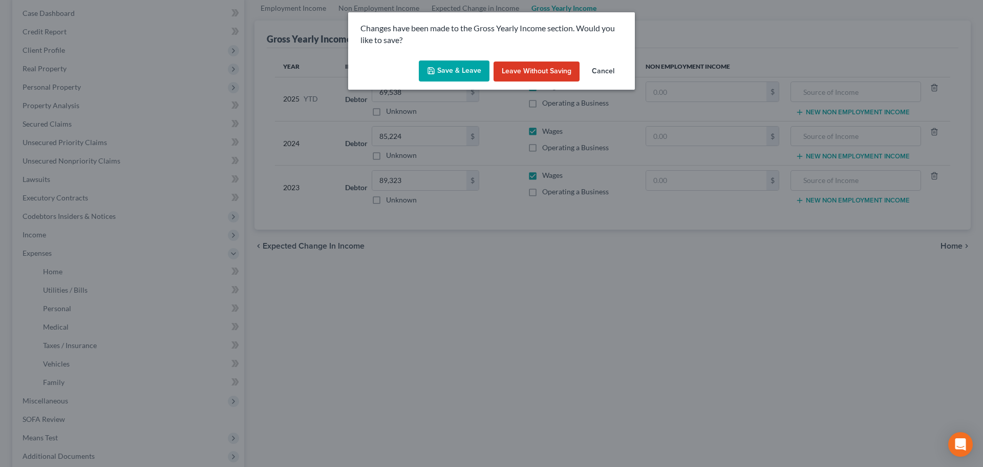
click at [440, 71] on button "Save & Leave" at bounding box center [454, 71] width 71 height 22
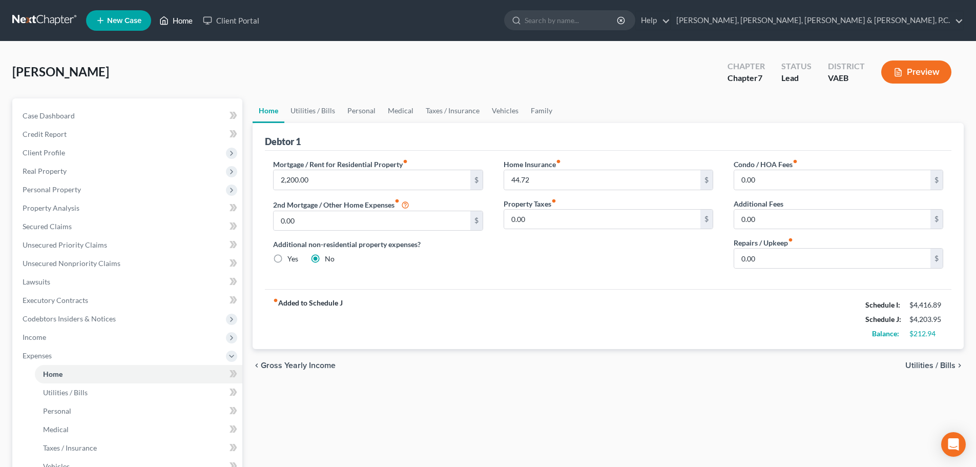
click at [187, 23] on link "Home" at bounding box center [176, 20] width 44 height 18
